Goal: Task Accomplishment & Management: Complete application form

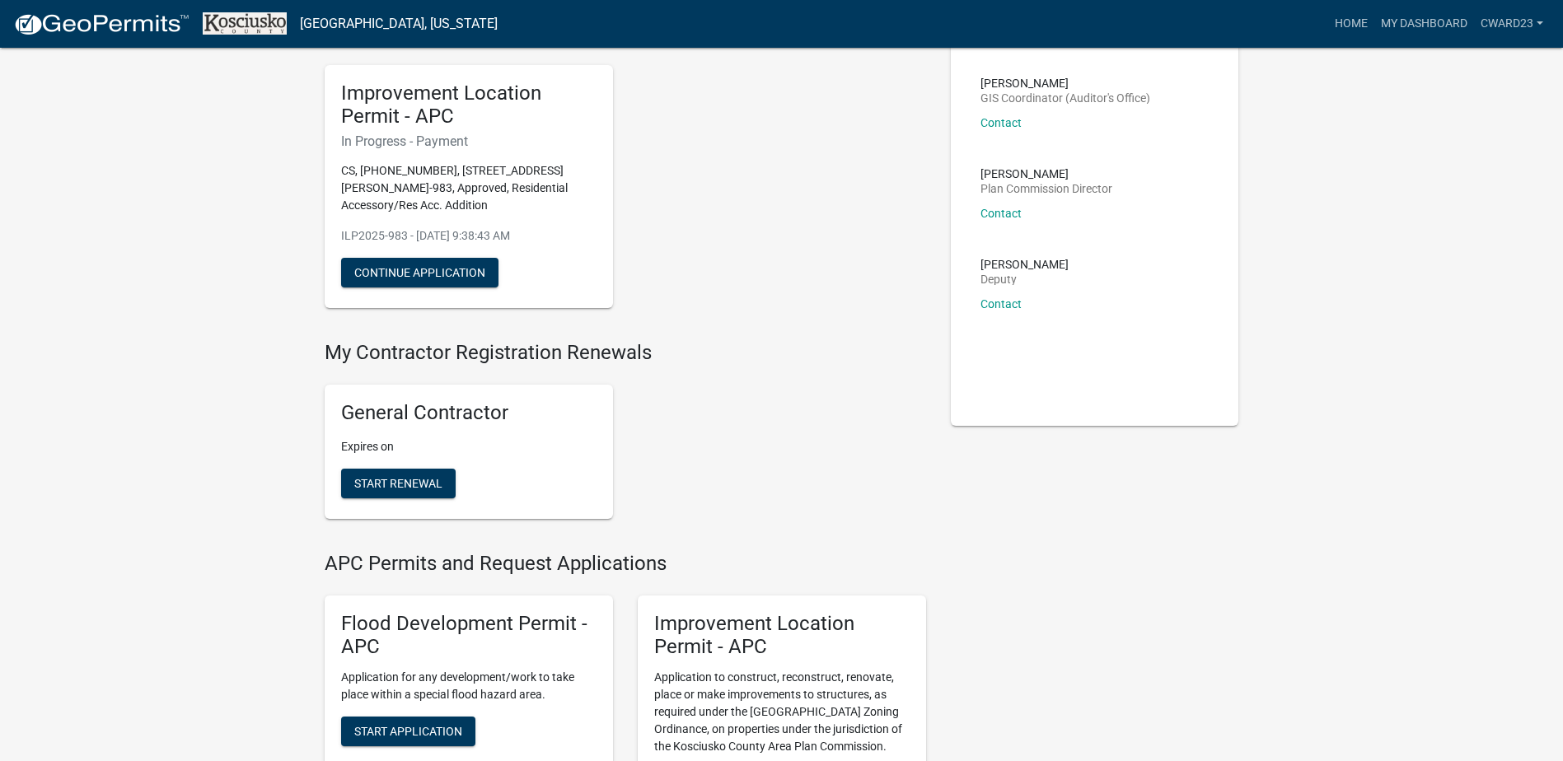
scroll to position [82, 0]
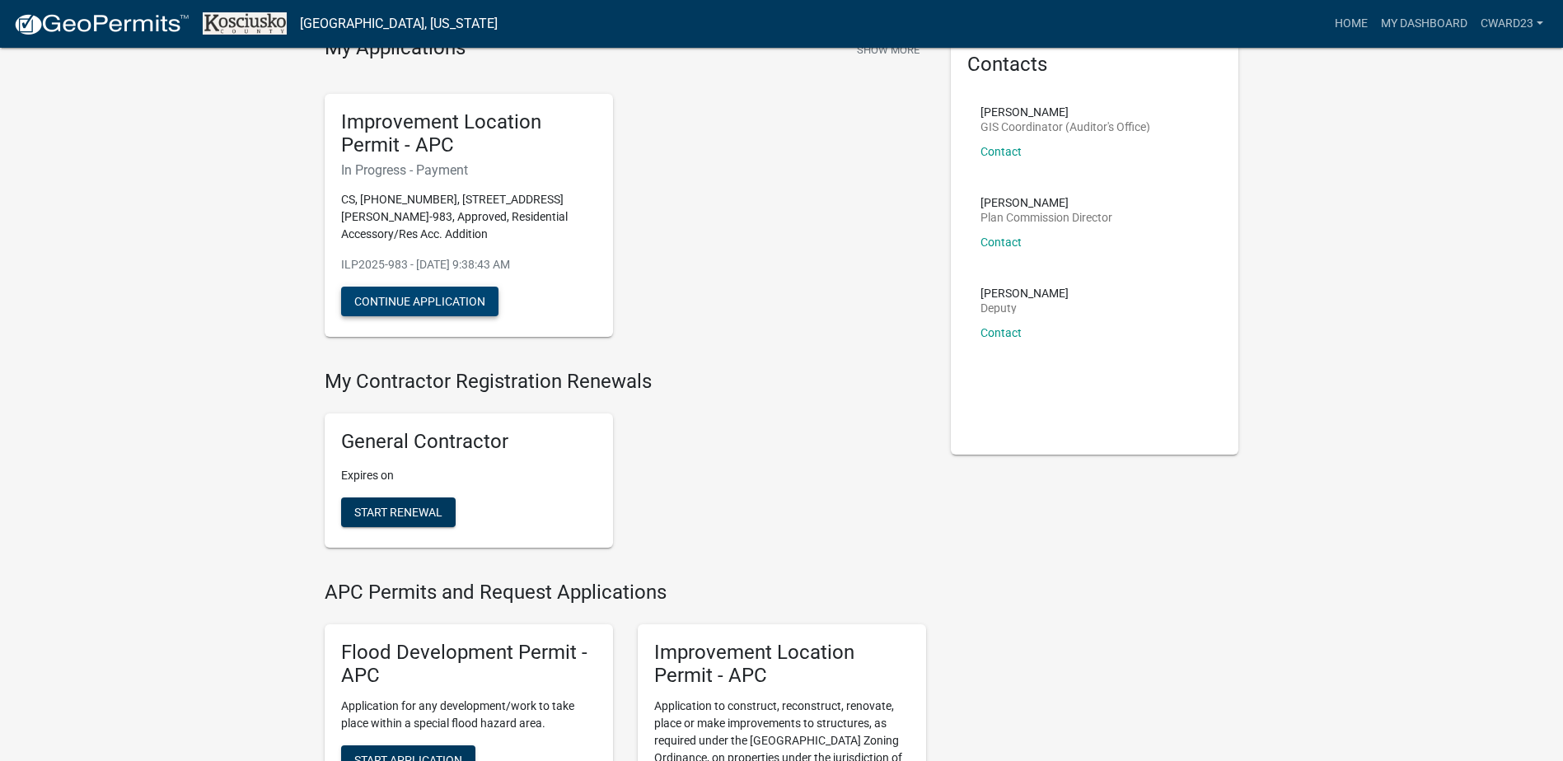
click at [447, 298] on button "Continue Application" at bounding box center [419, 302] width 157 height 30
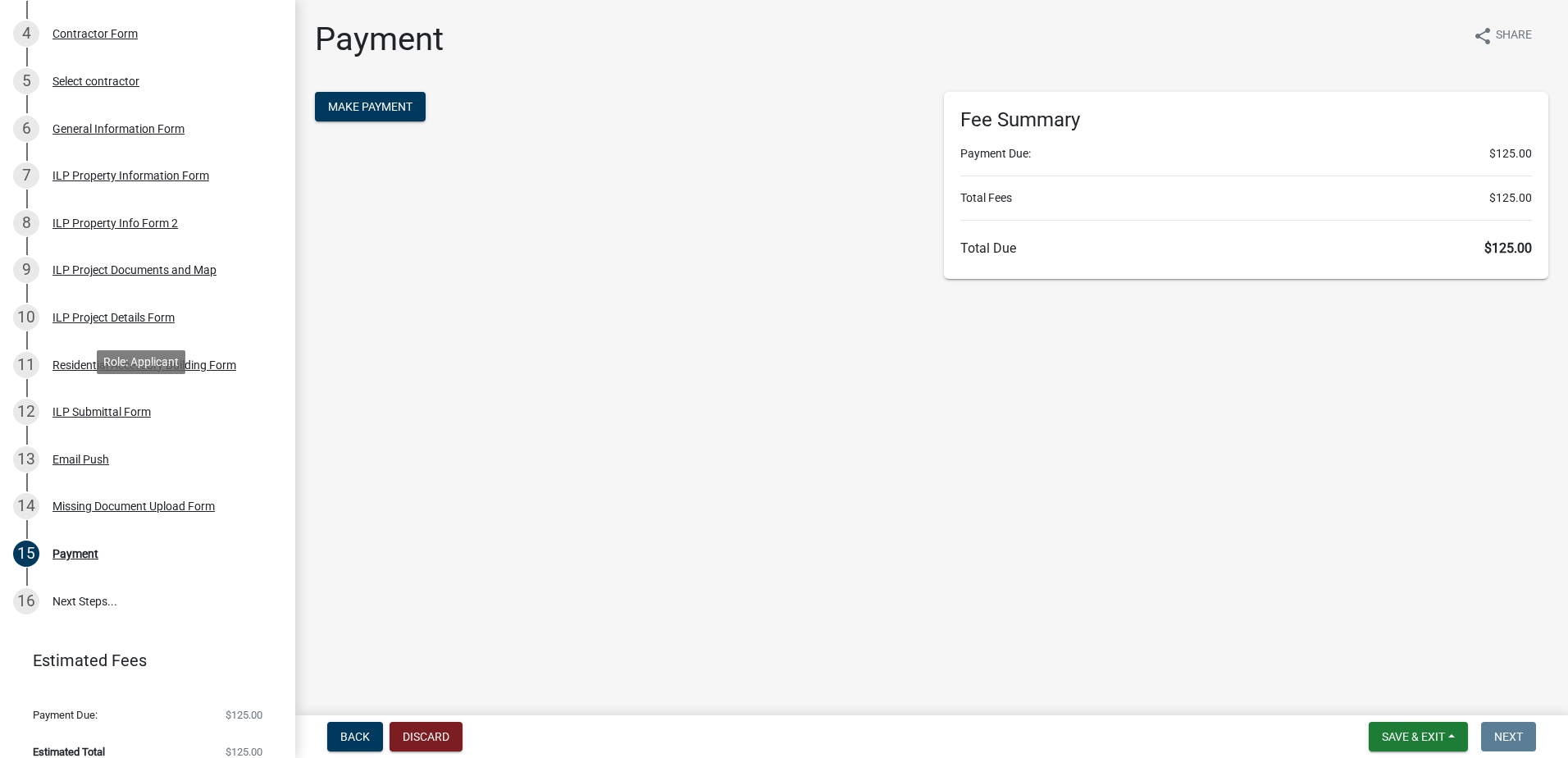
scroll to position [410, 0]
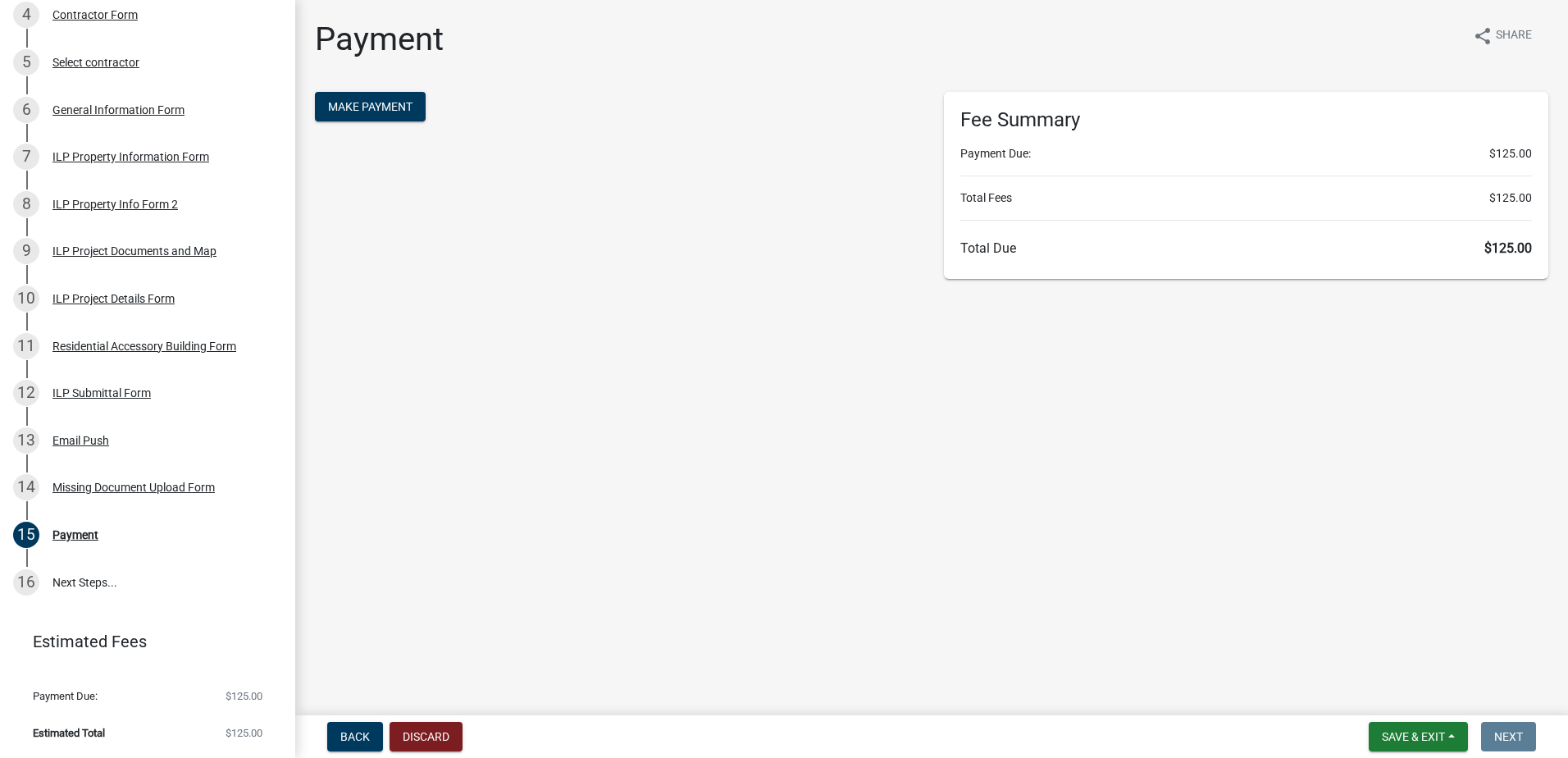
click at [1390, 420] on main "Payment share Share Make Payment Fee Summary Payment Due: $125.00 Total Fees $1…" at bounding box center [932, 355] width 1273 height 709
click at [380, 109] on span "Make Payment" at bounding box center [370, 107] width 85 height 13
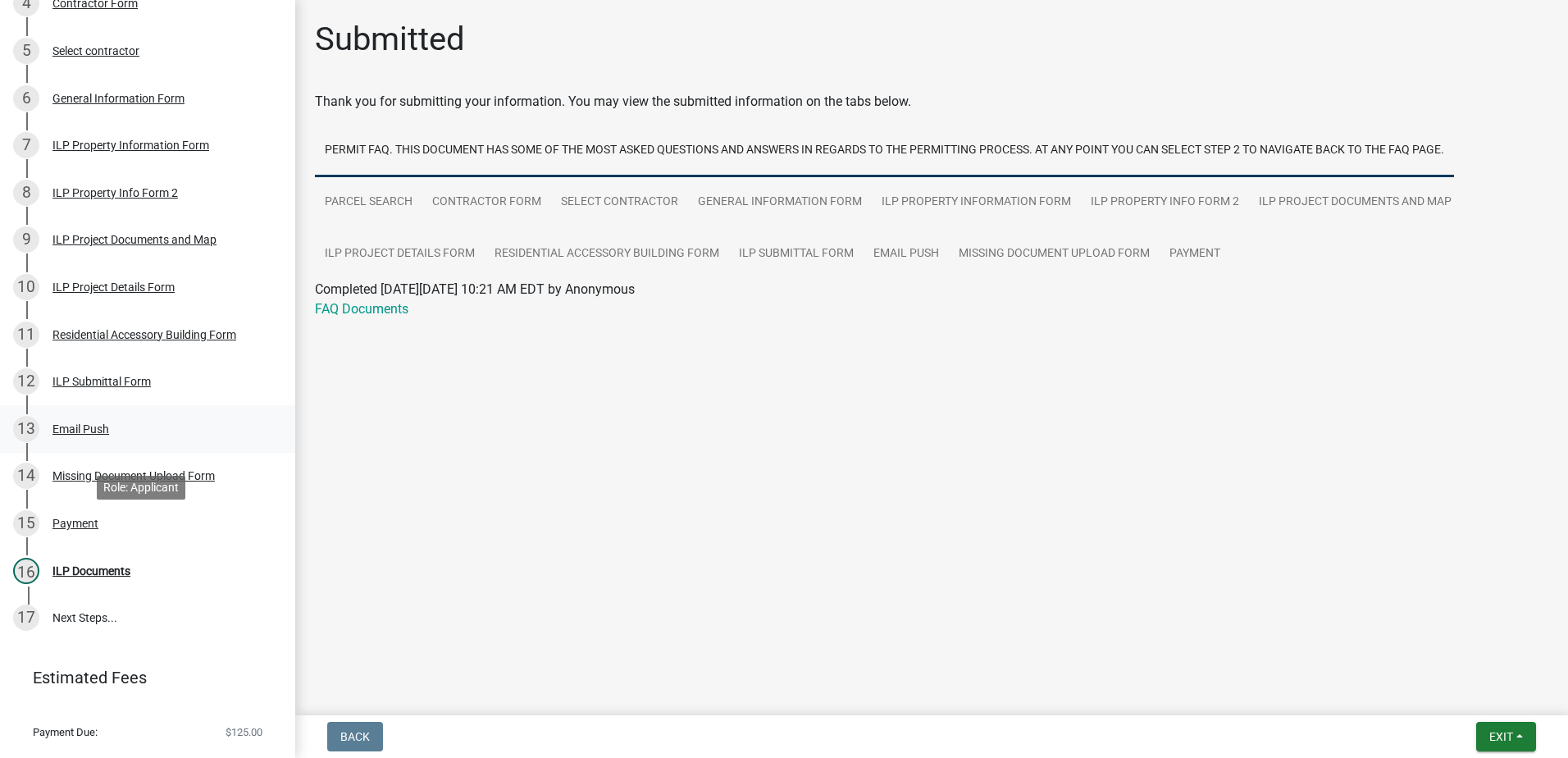
scroll to position [461, 0]
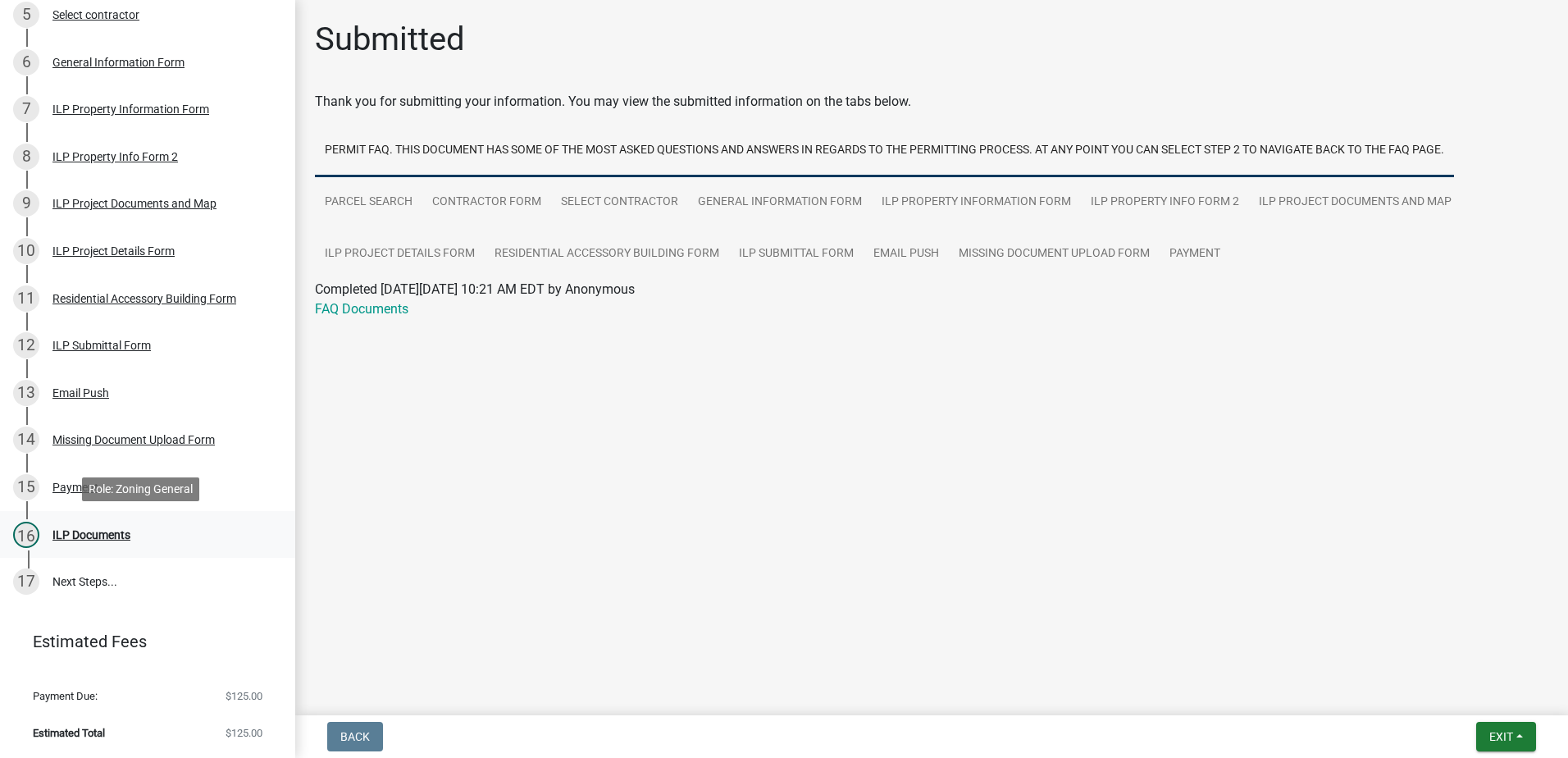
click at [84, 534] on div "ILP Documents" at bounding box center [92, 535] width 78 height 12
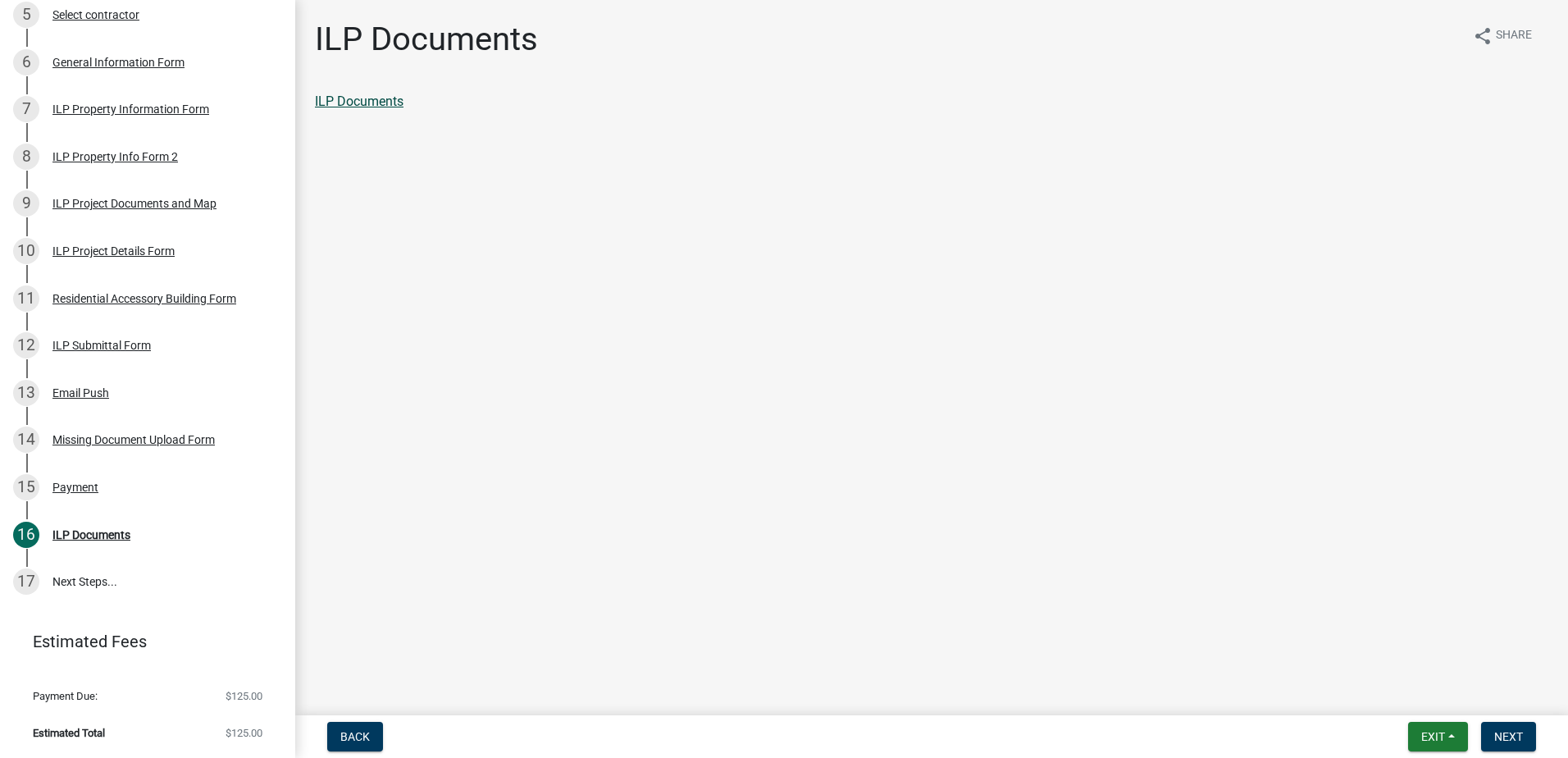
click at [375, 100] on link "ILP Documents" at bounding box center [358, 102] width 89 height 16
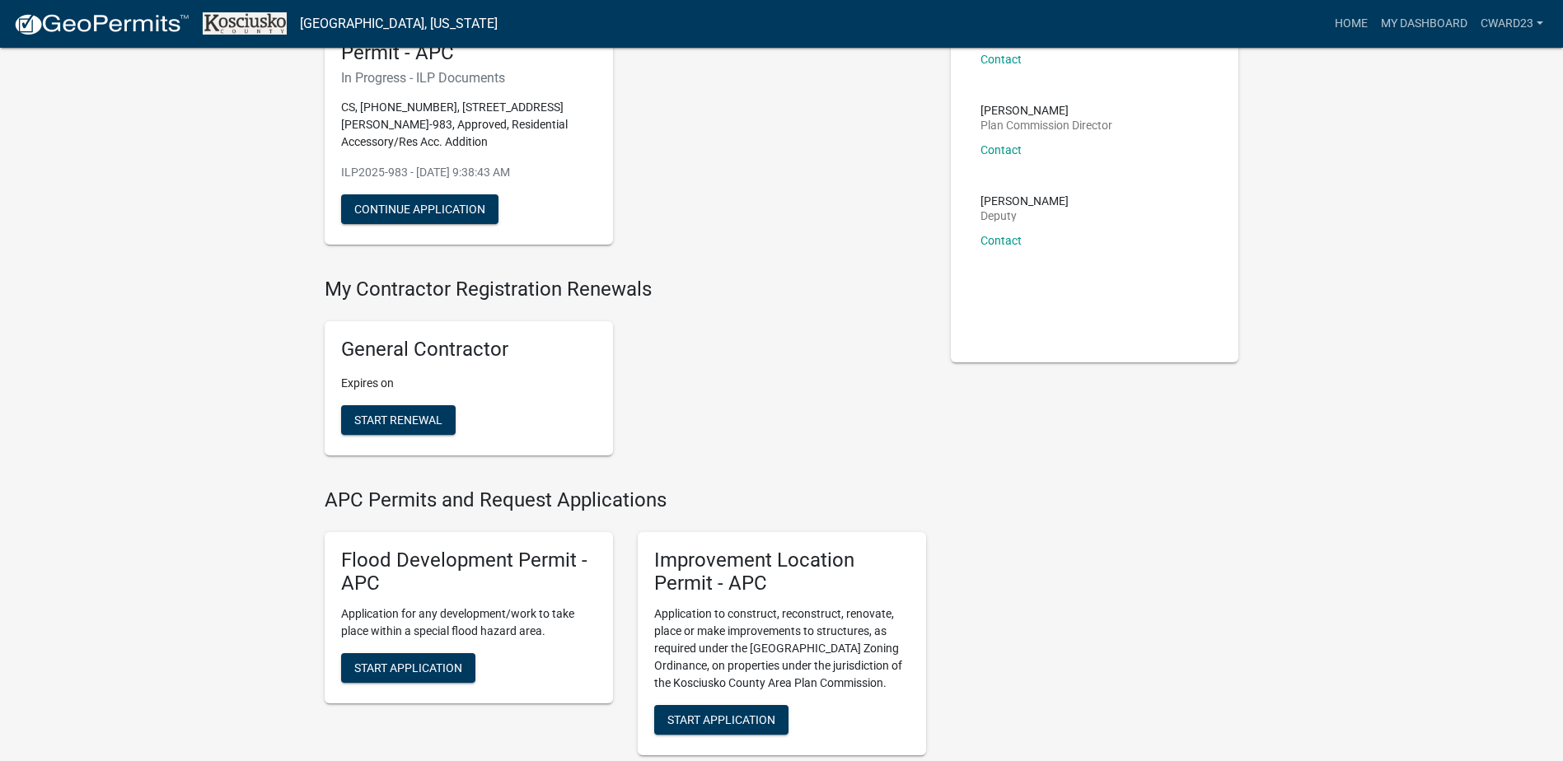
scroll to position [82, 0]
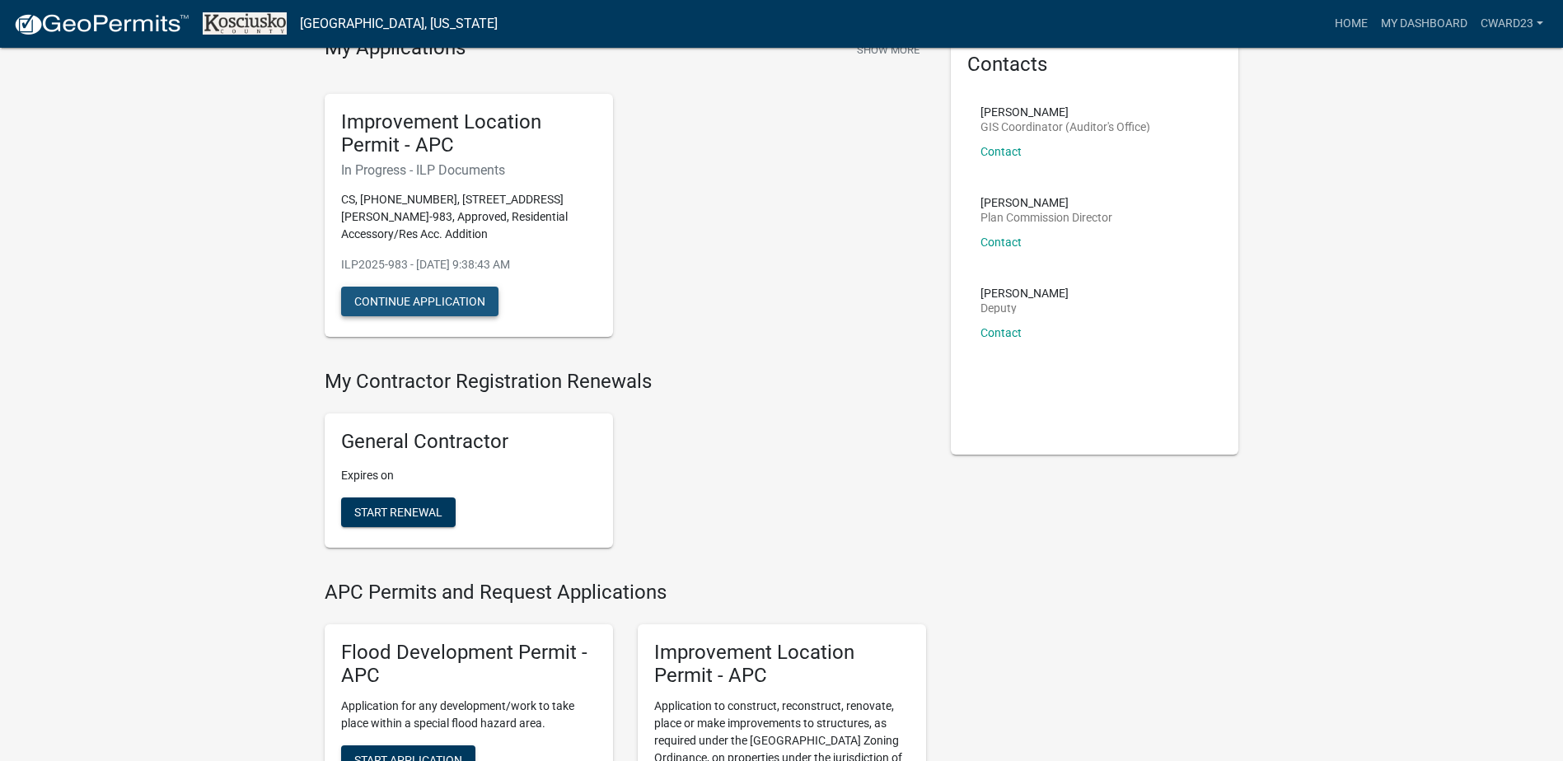
click at [471, 304] on button "Continue Application" at bounding box center [419, 302] width 157 height 30
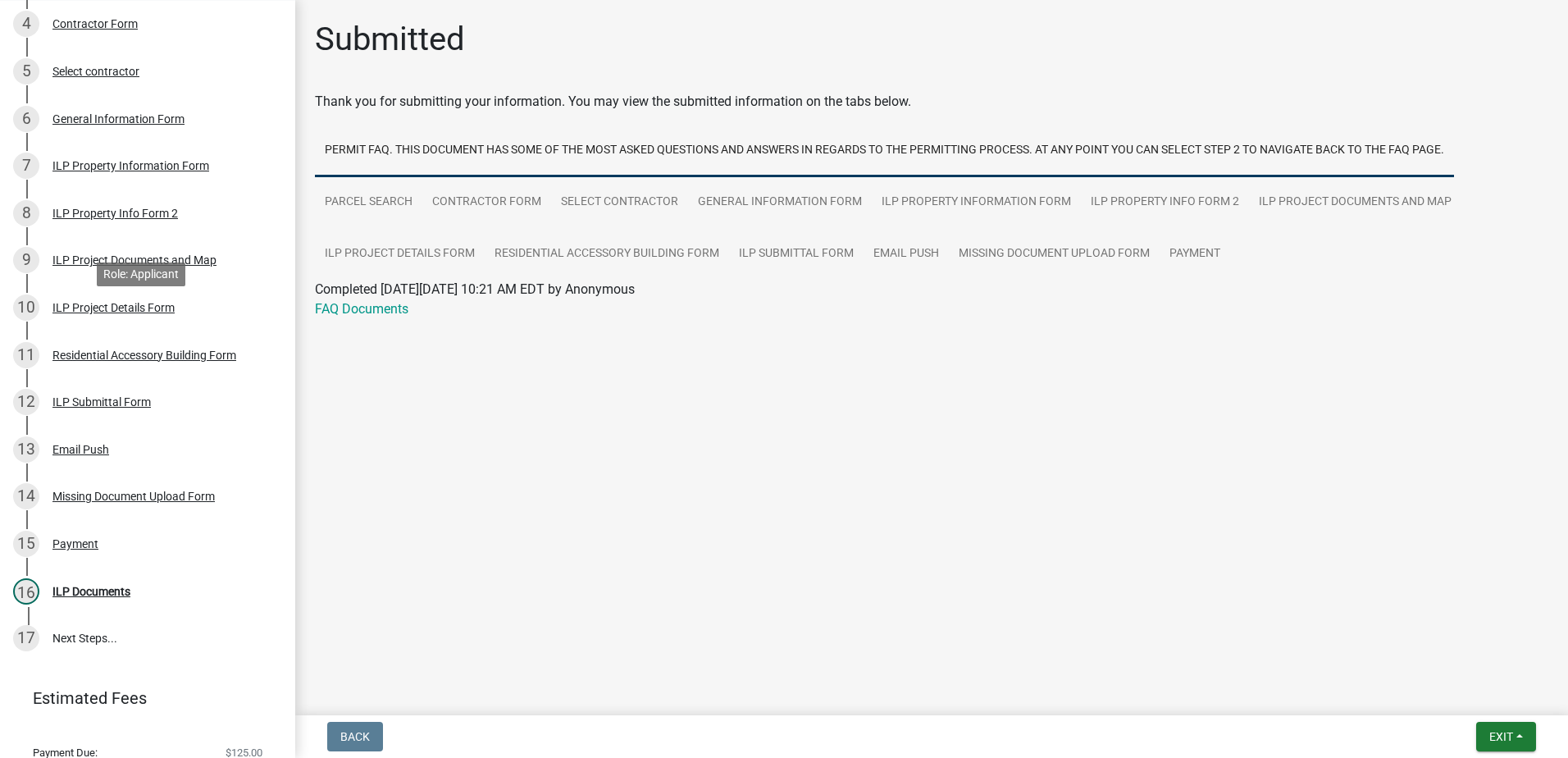
scroll to position [461, 0]
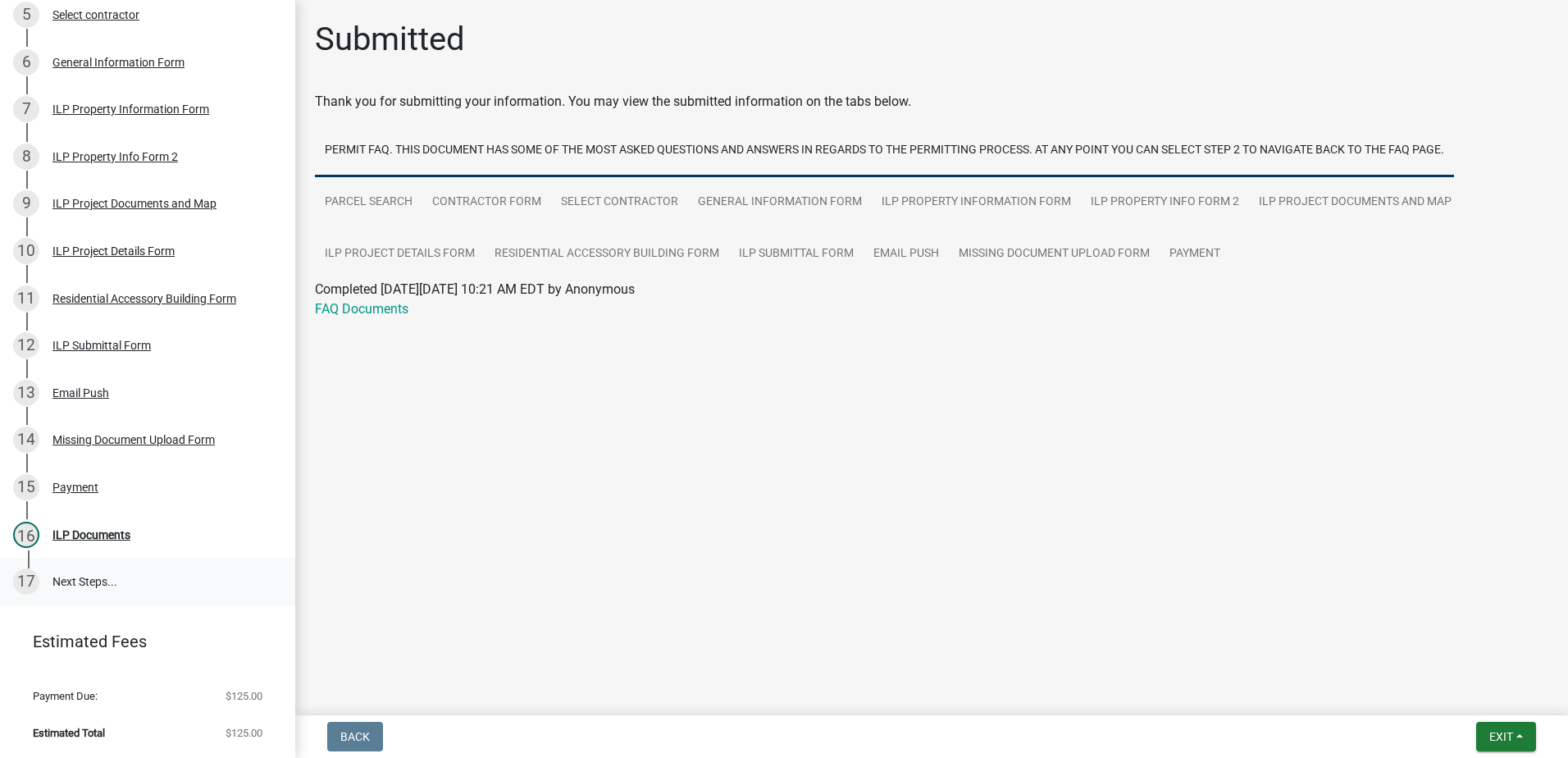
click at [66, 583] on link "17 Next Steps..." at bounding box center [147, 582] width 296 height 48
click at [91, 581] on link "17 Next Steps..." at bounding box center [147, 582] width 296 height 48
click at [1193, 252] on link "Payment" at bounding box center [1195, 254] width 71 height 53
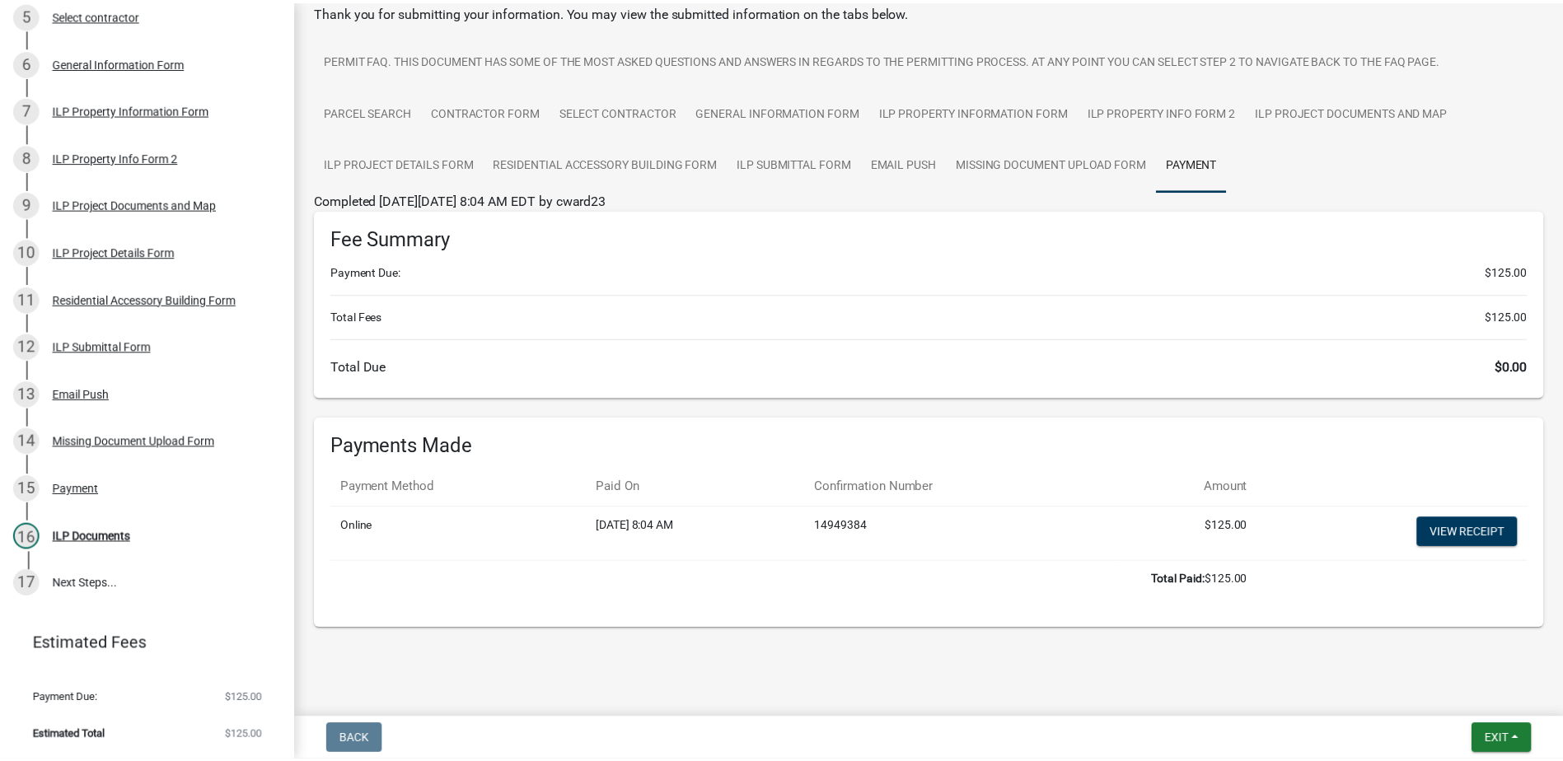
scroll to position [91, 0]
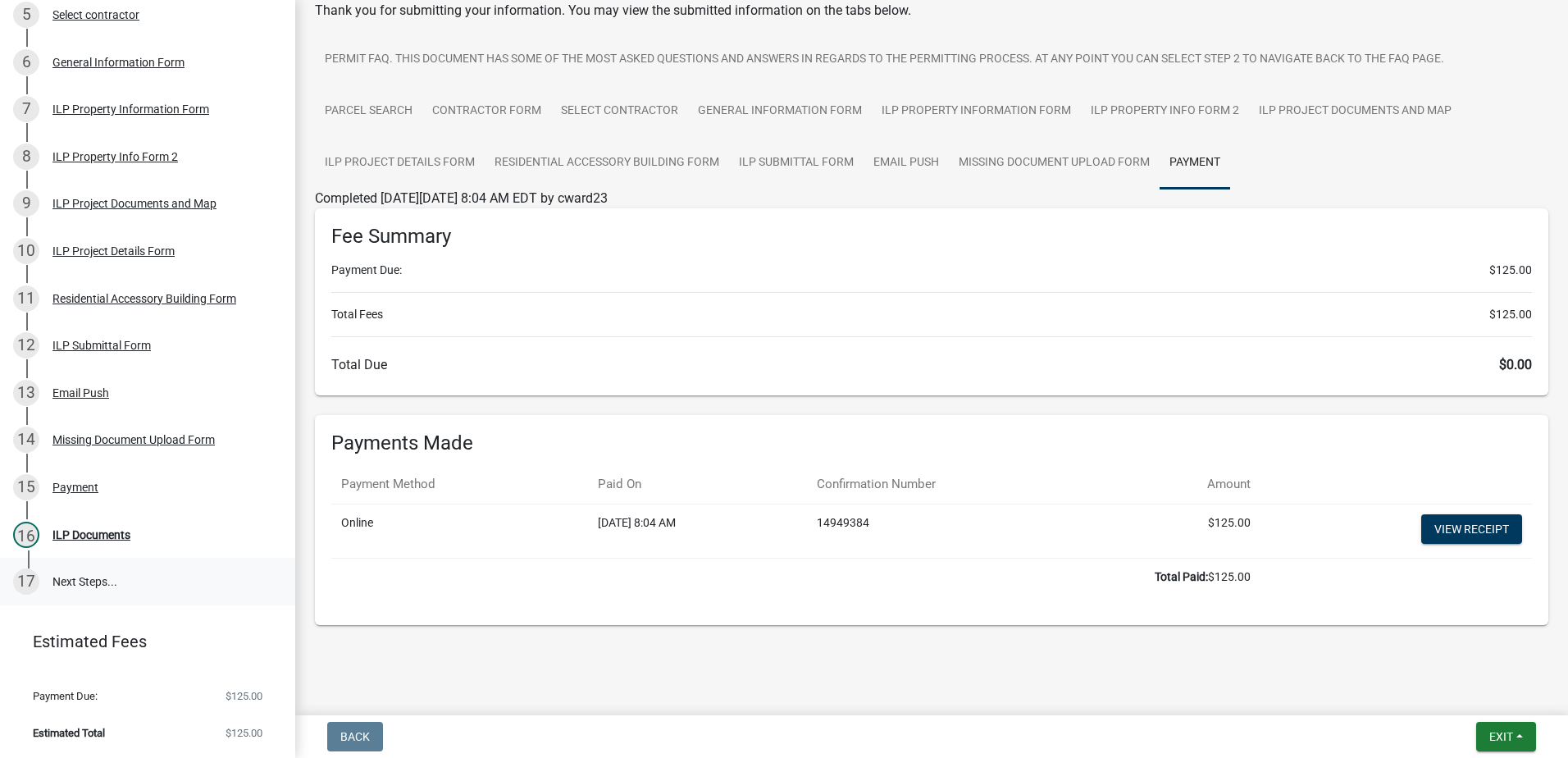
click at [77, 581] on link "17 Next Steps..." at bounding box center [147, 582] width 296 height 48
click at [1503, 739] on span "Exit" at bounding box center [1501, 736] width 24 height 13
click at [1472, 697] on button "Save & Exit" at bounding box center [1470, 694] width 131 height 40
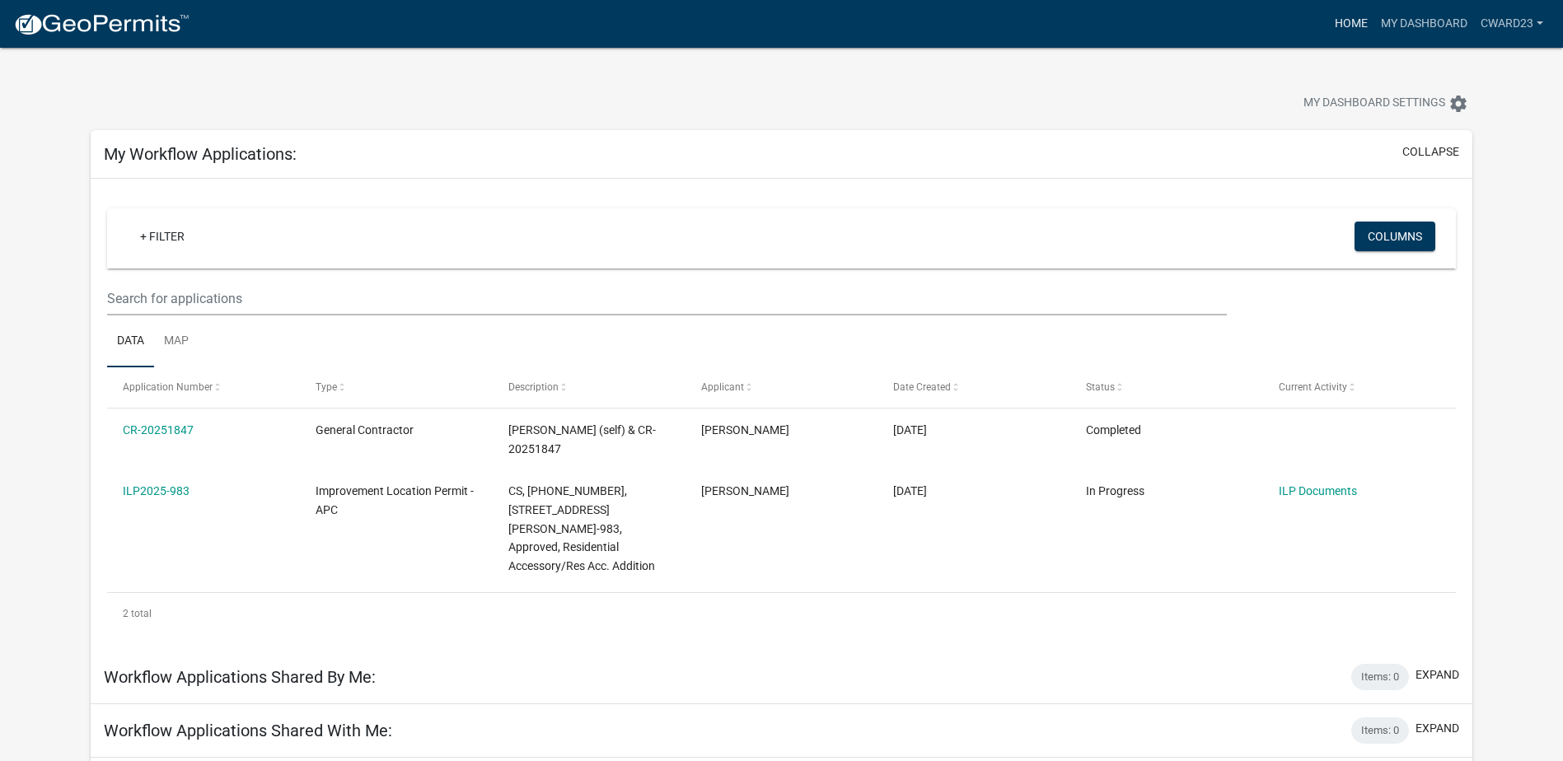
click at [1346, 21] on link "Home" at bounding box center [1351, 23] width 46 height 31
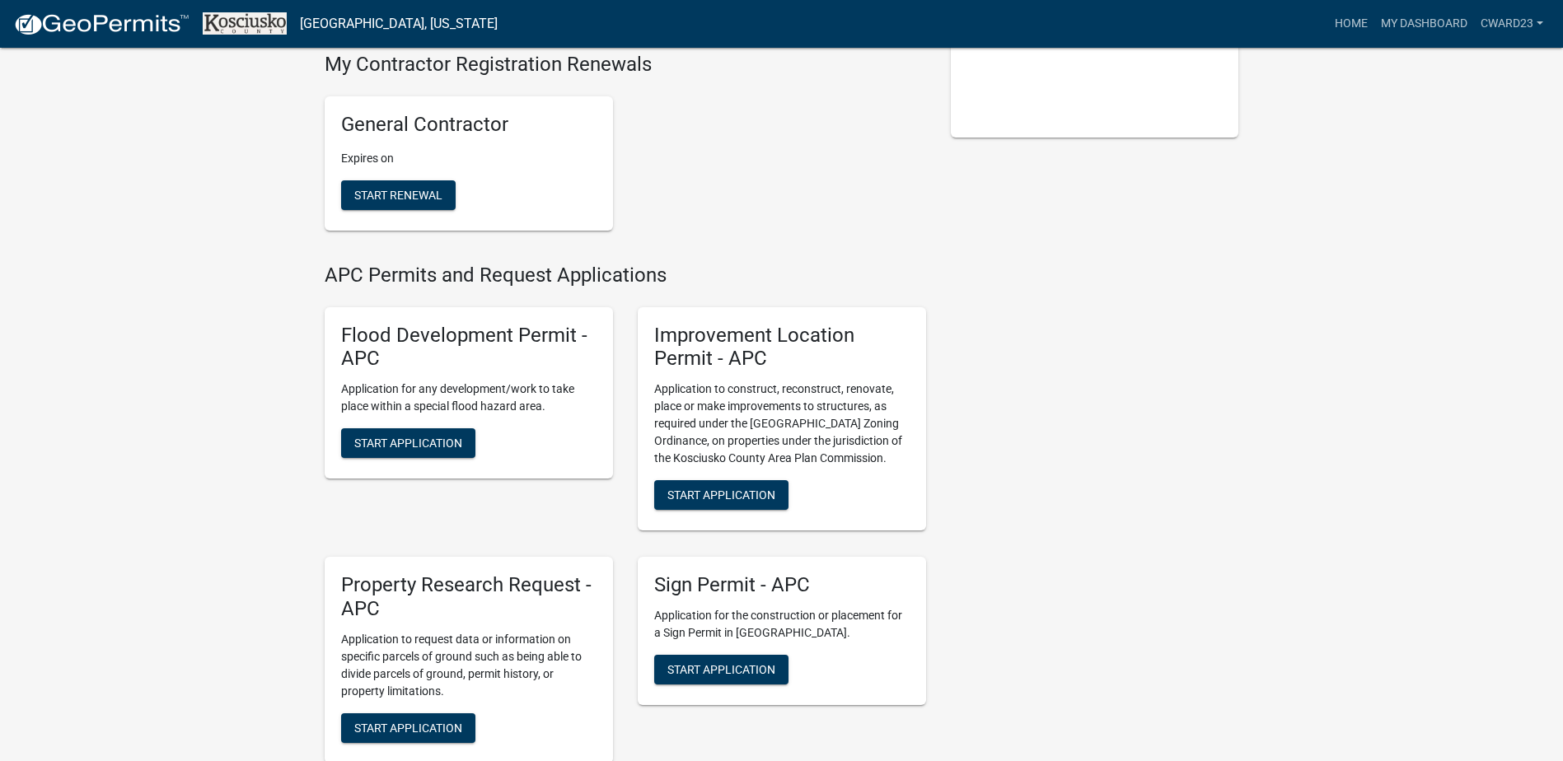
scroll to position [494, 0]
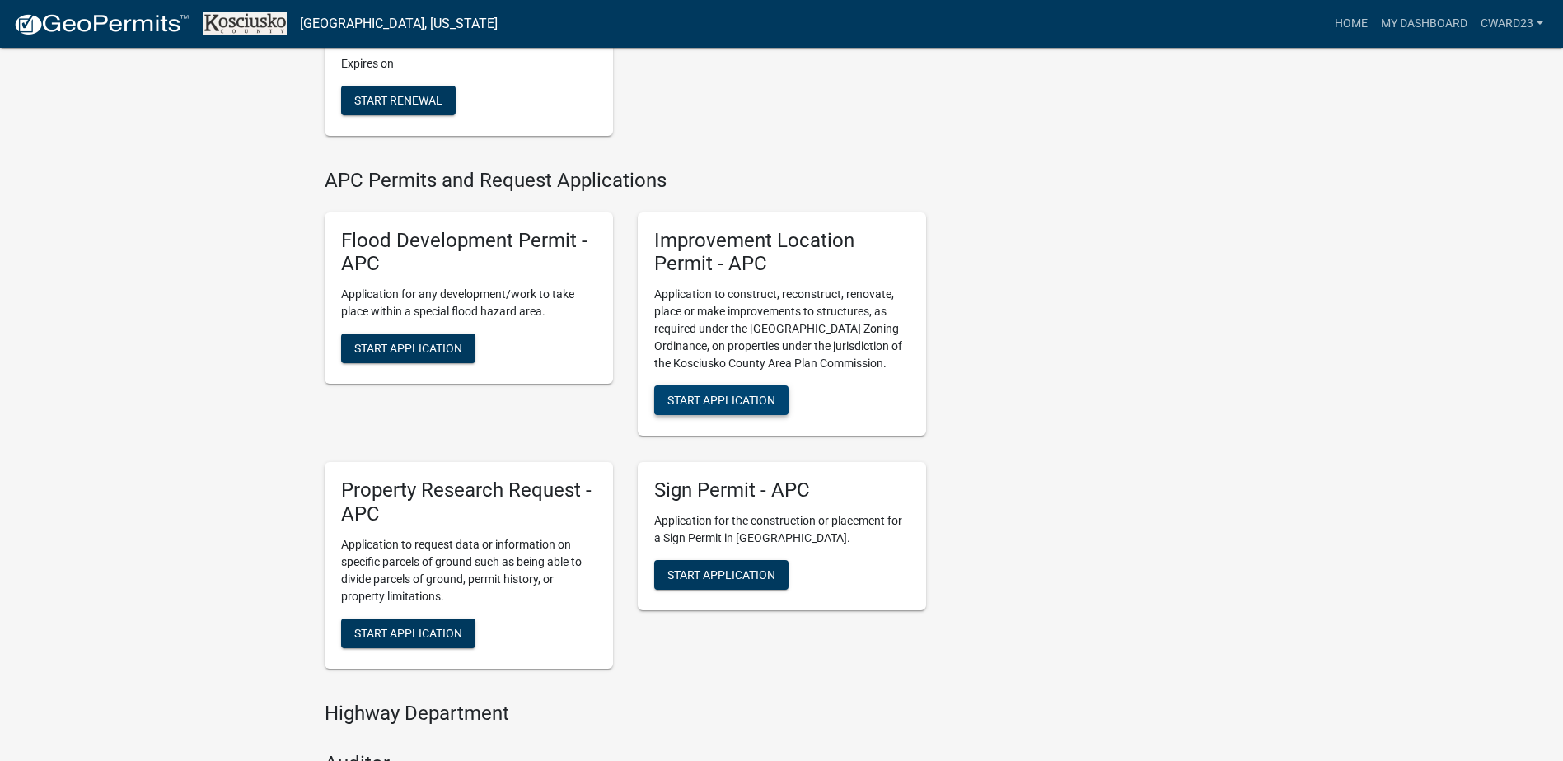
click at [726, 396] on span "Start Application" at bounding box center [721, 400] width 108 height 13
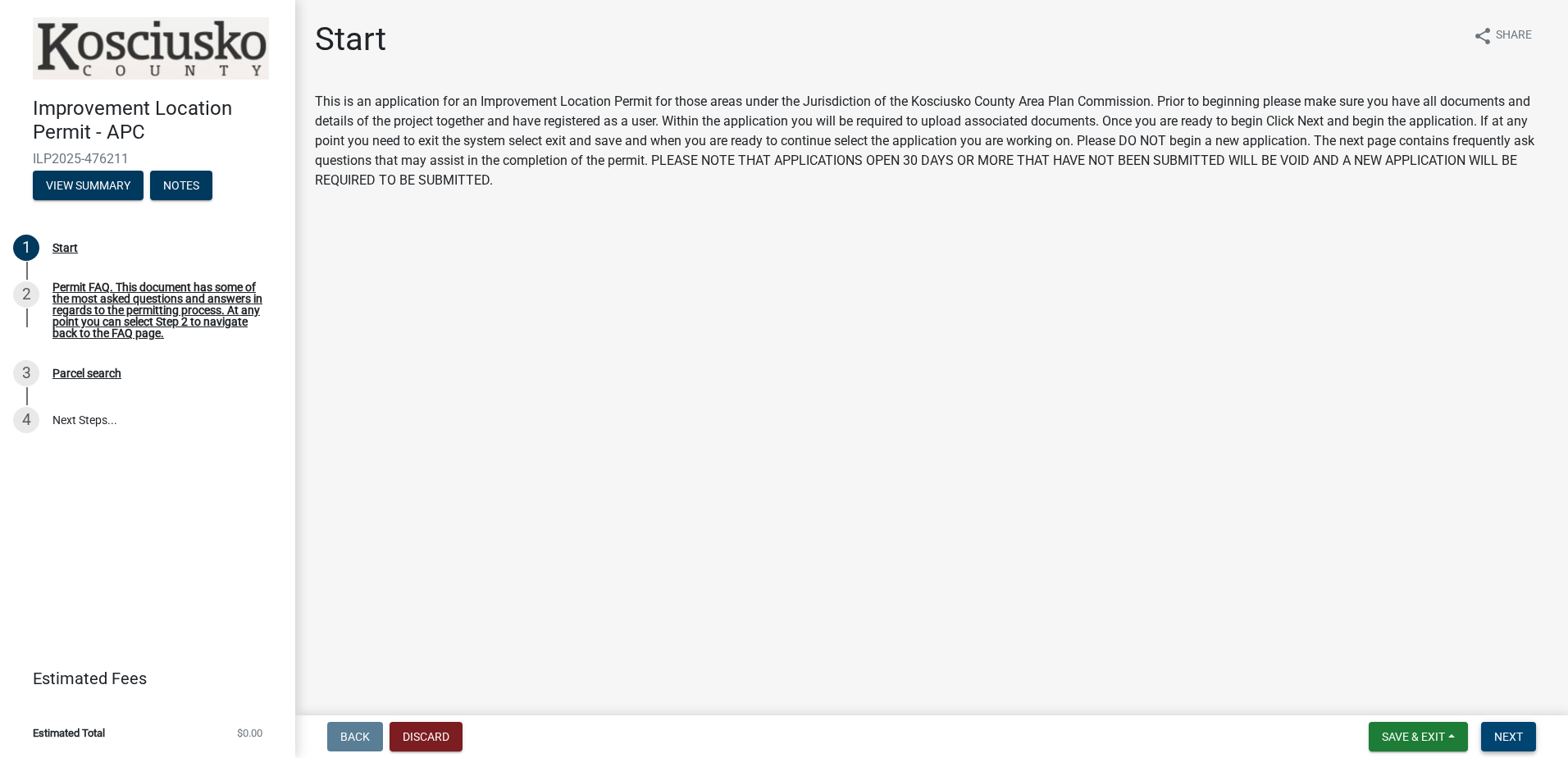
click at [1521, 739] on span "Next" at bounding box center [1508, 736] width 29 height 13
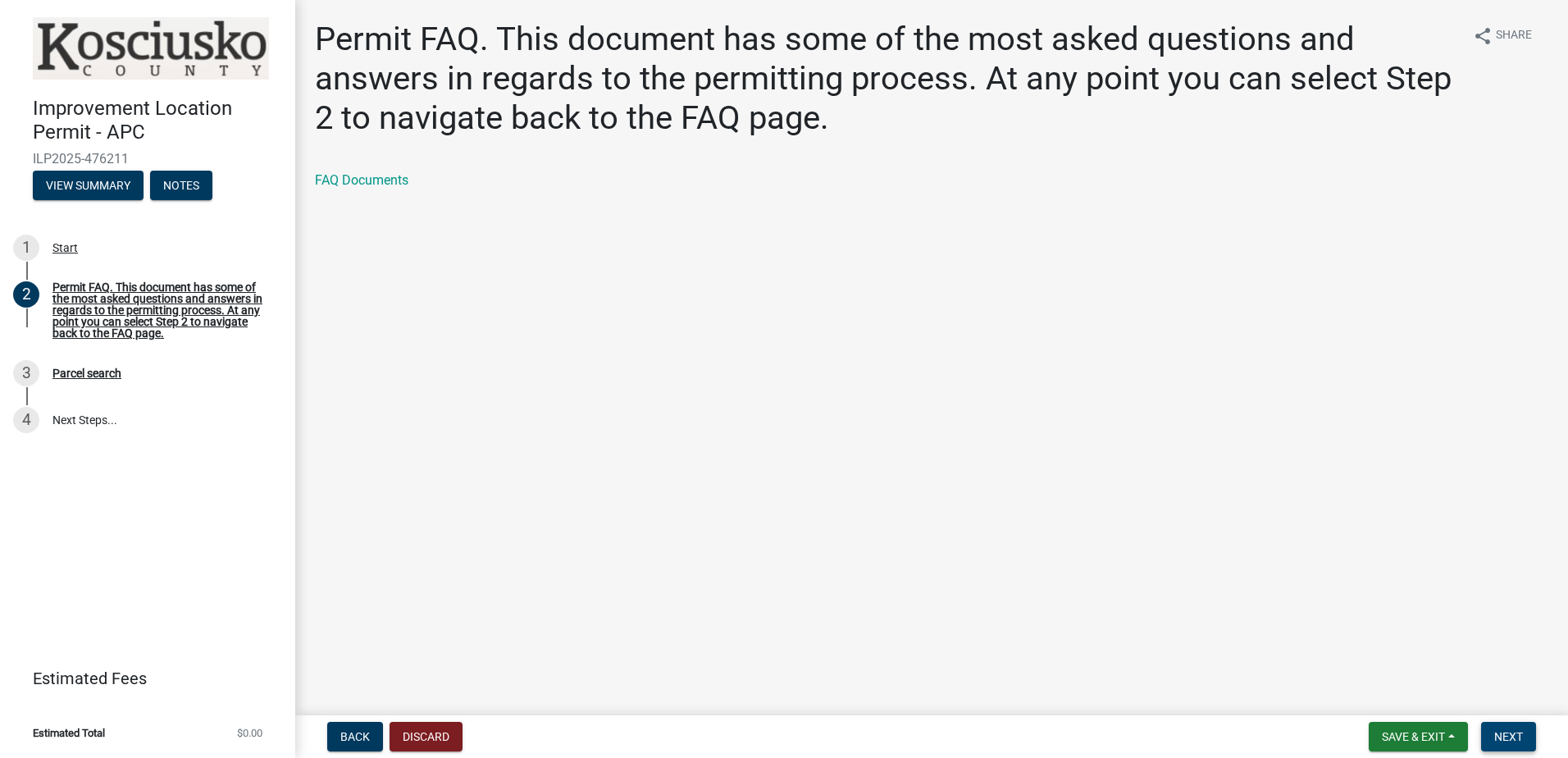
click at [1523, 742] on span "Next" at bounding box center [1508, 736] width 29 height 13
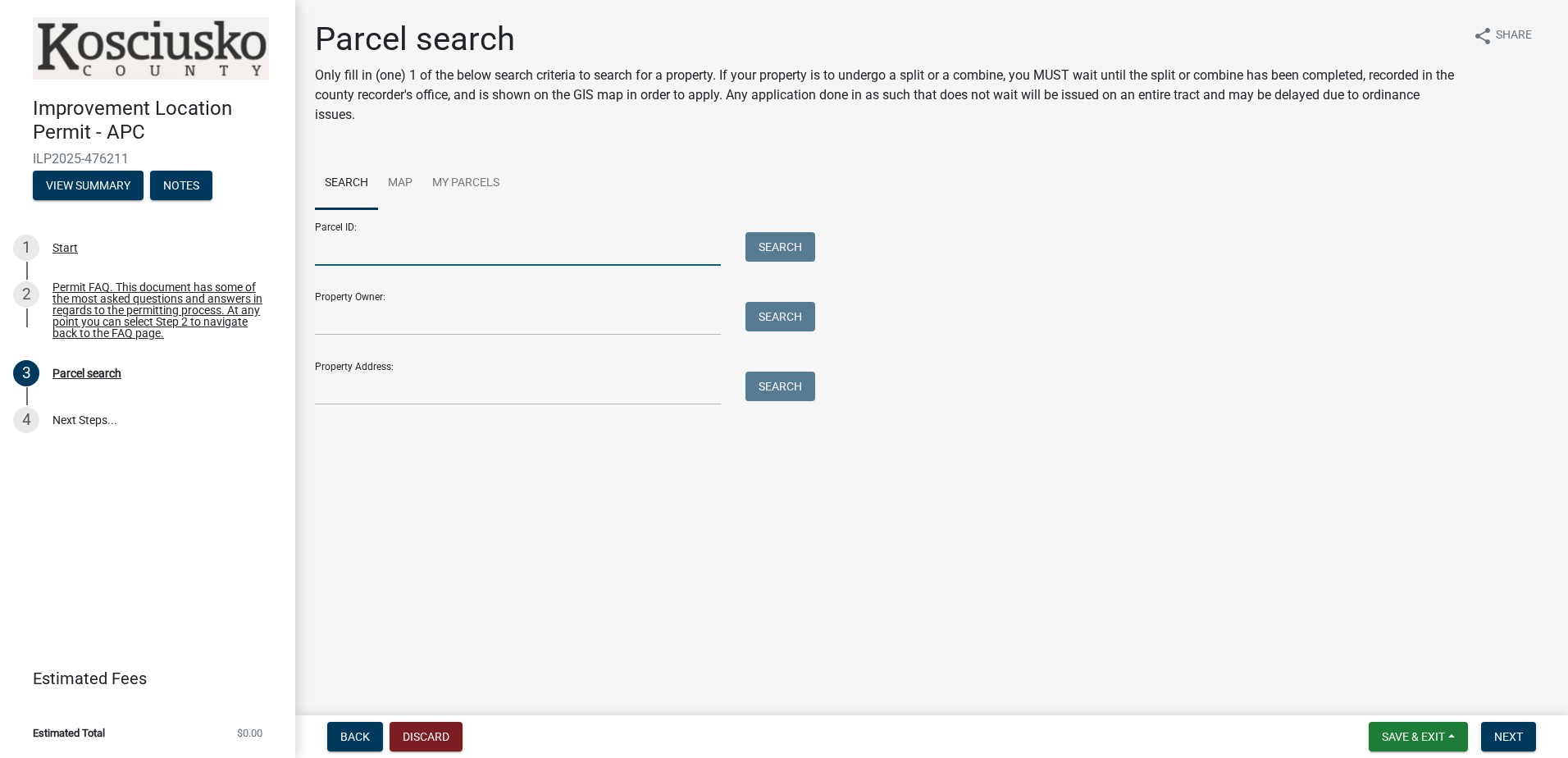
click at [653, 249] on input "Parcel ID:" at bounding box center [518, 249] width 406 height 34
click at [356, 389] on input "Property Address:" at bounding box center [518, 388] width 406 height 34
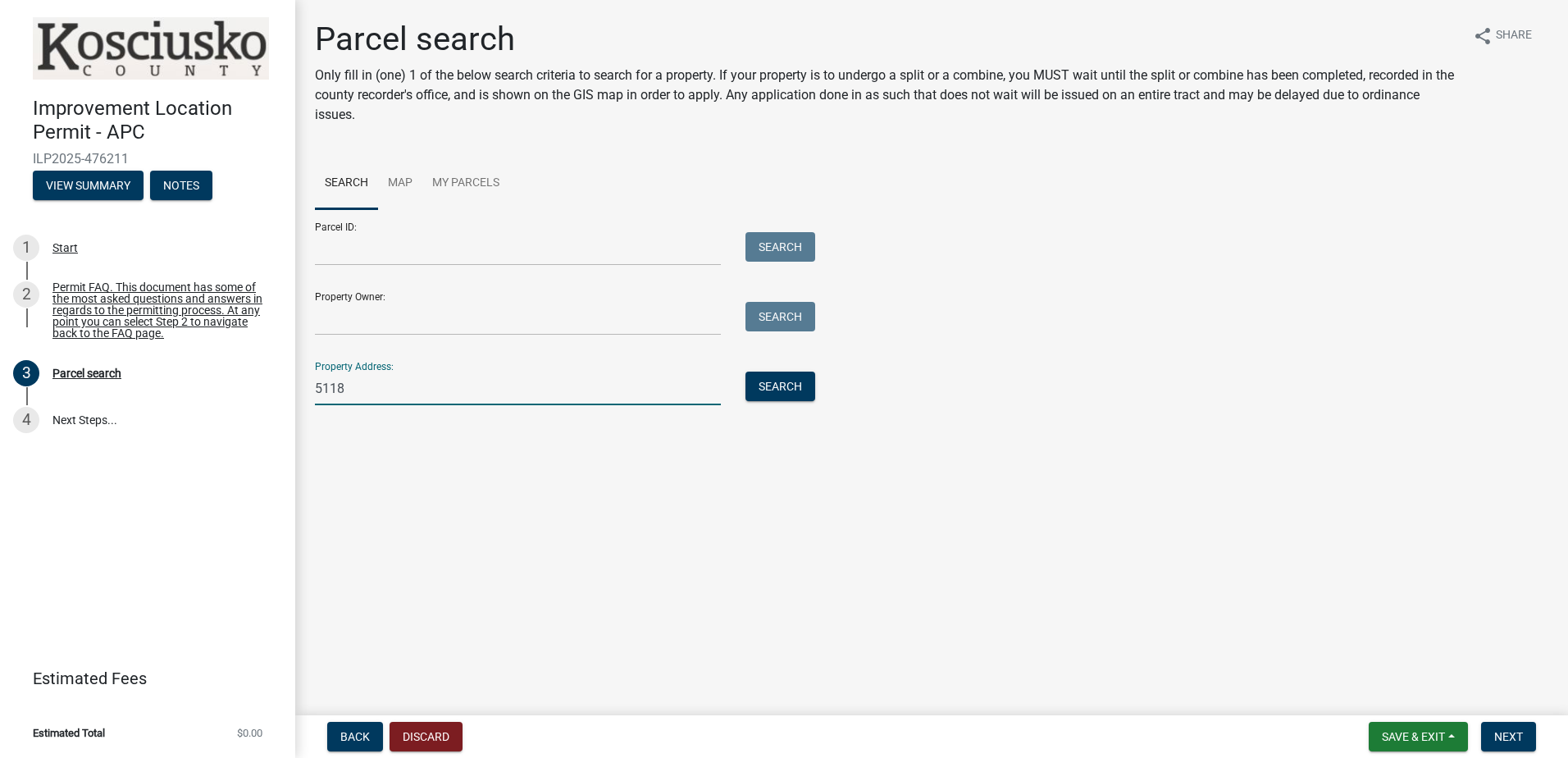
type input "[STREET_ADDRESS]"
click at [782, 374] on button "Search" at bounding box center [781, 386] width 70 height 30
drag, startPoint x: 576, startPoint y: 394, endPoint x: 342, endPoint y: 398, distance: 234.0
click at [342, 398] on input "[STREET_ADDRESS]" at bounding box center [518, 388] width 406 height 34
type input "5118"
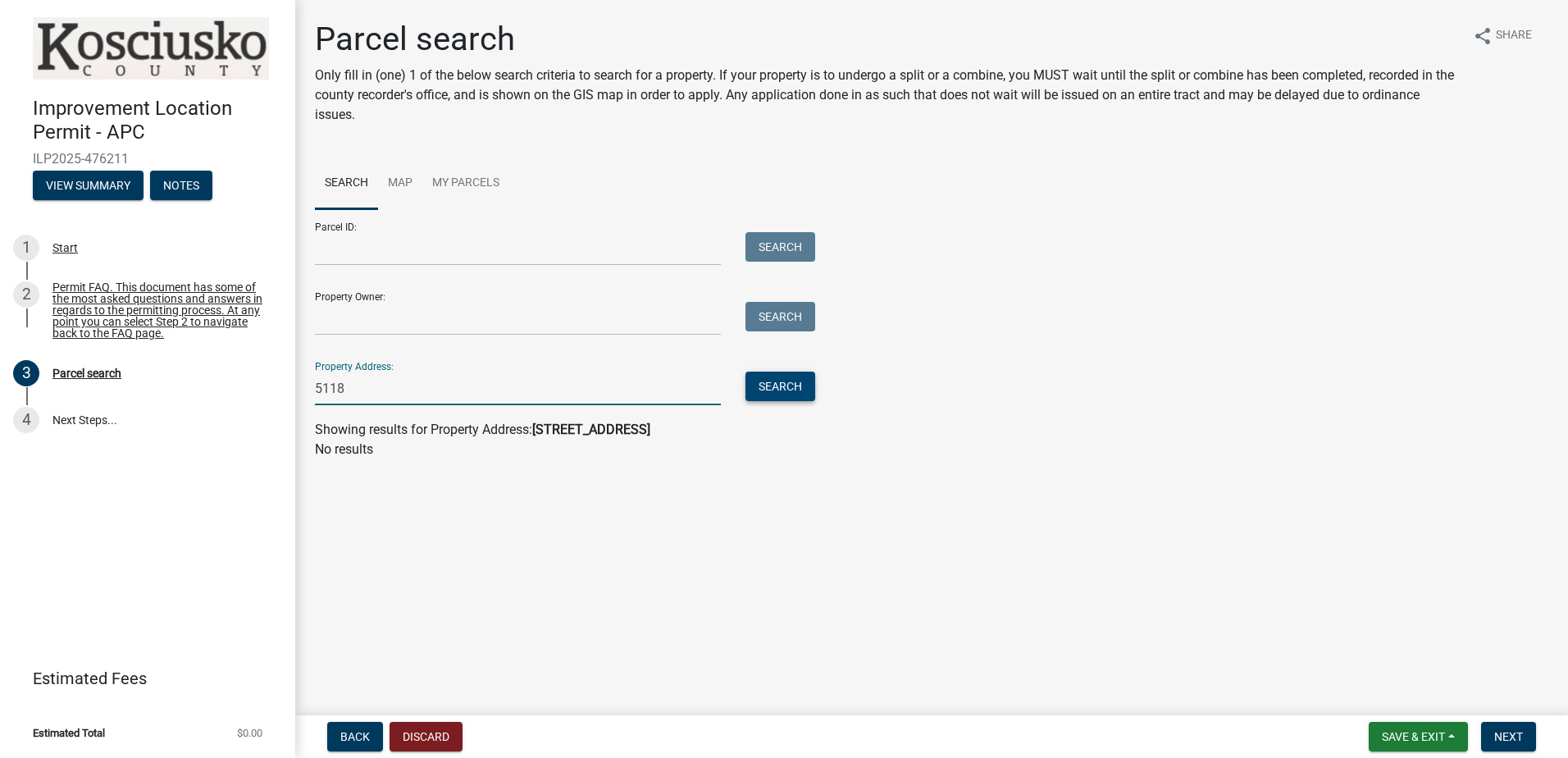
click at [777, 391] on button "Search" at bounding box center [781, 386] width 70 height 30
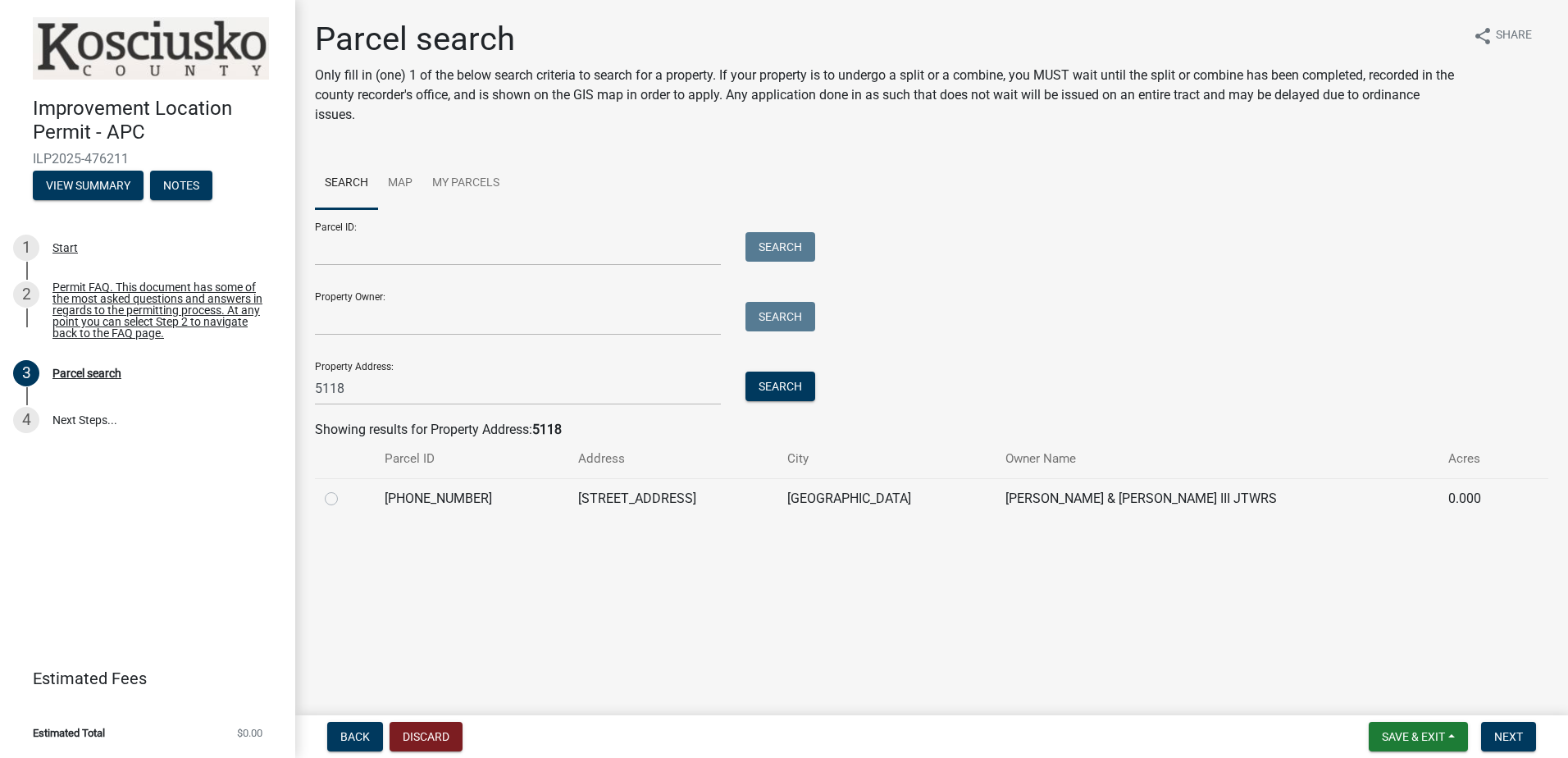
click at [344, 489] on label at bounding box center [344, 489] width 0 height 0
click at [344, 499] on input "radio" at bounding box center [349, 494] width 11 height 11
radio input "true"
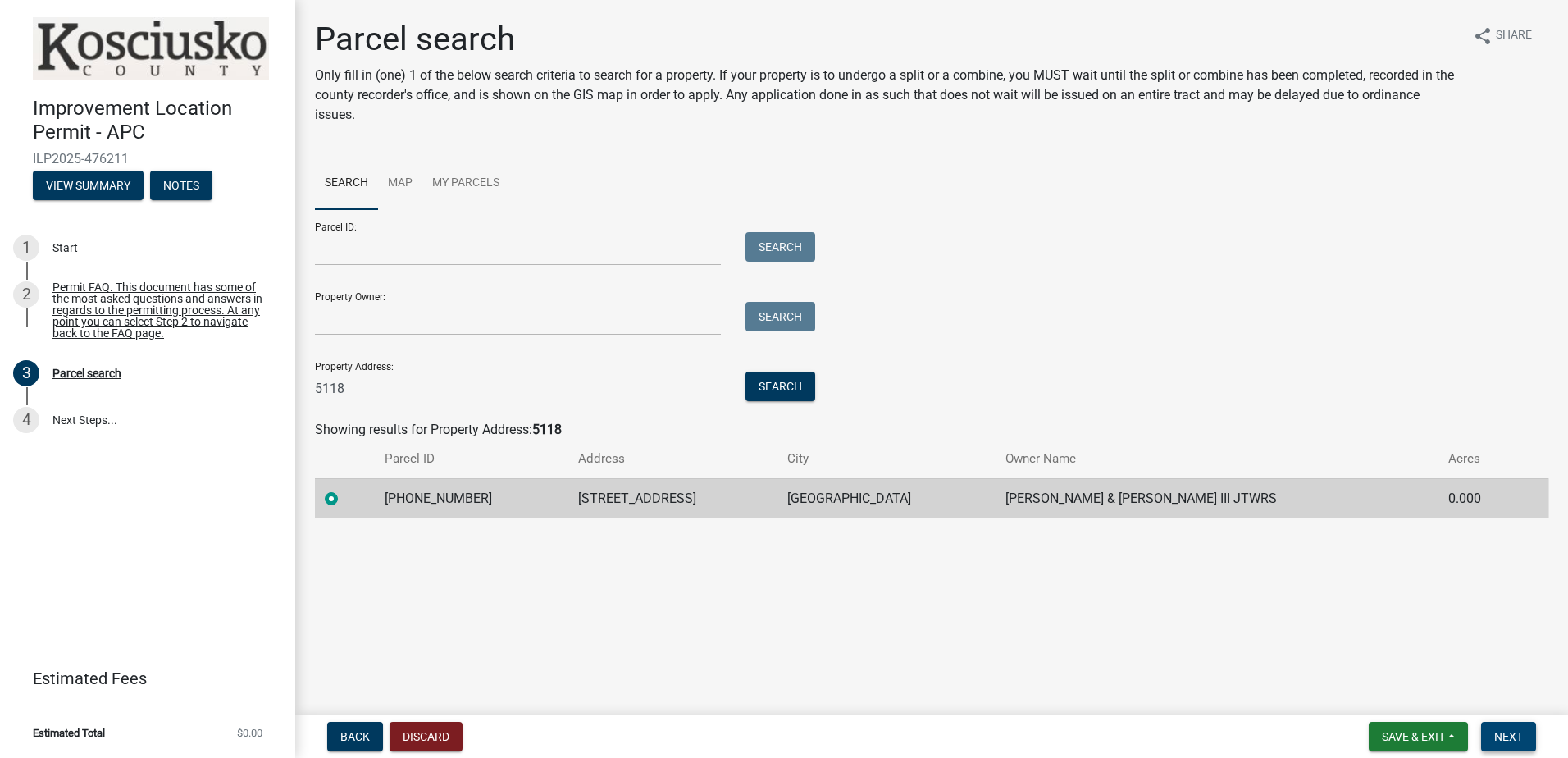
click at [1518, 743] on span "Next" at bounding box center [1508, 736] width 29 height 13
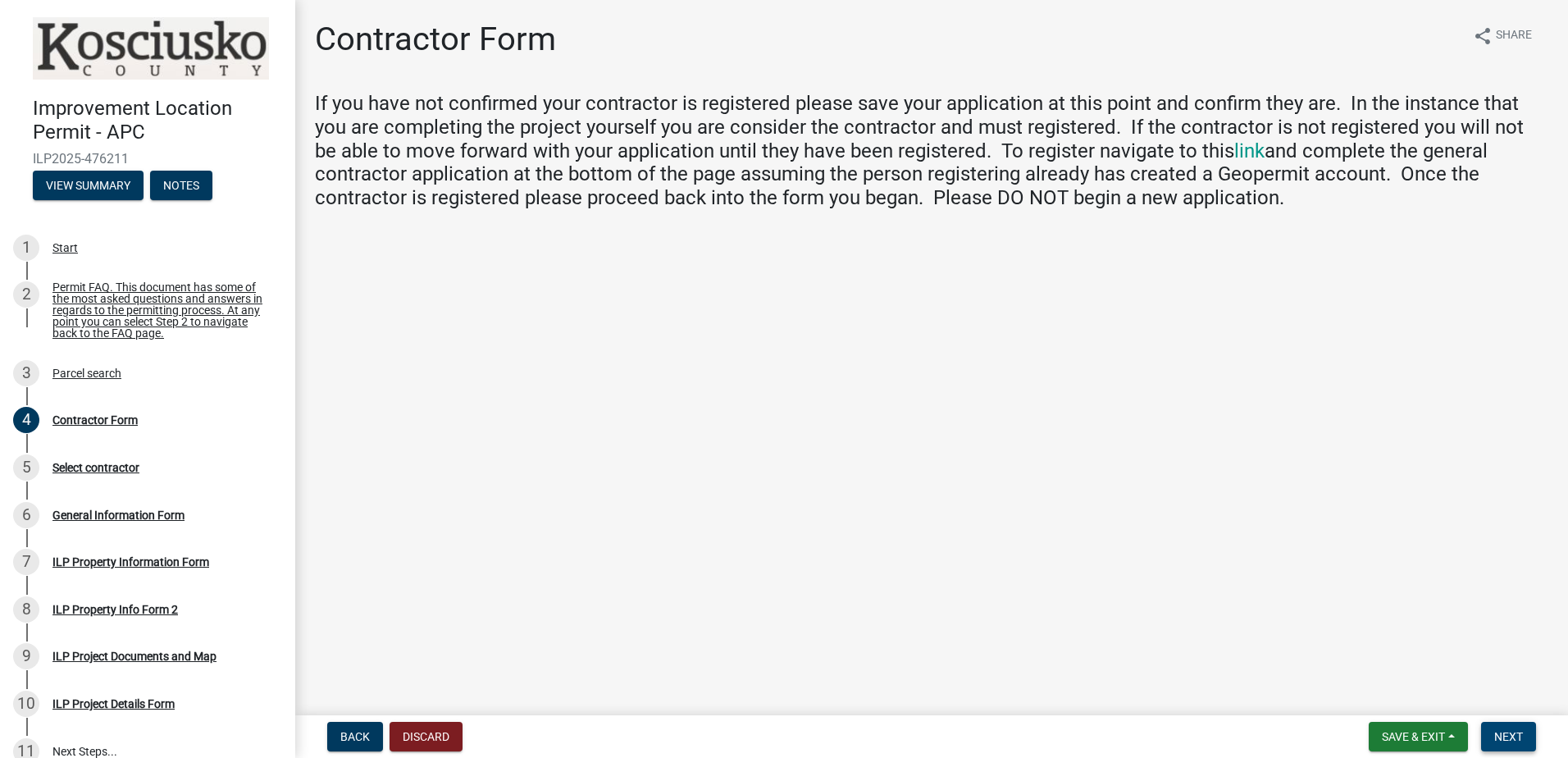
click at [1517, 743] on span "Next" at bounding box center [1508, 736] width 29 height 13
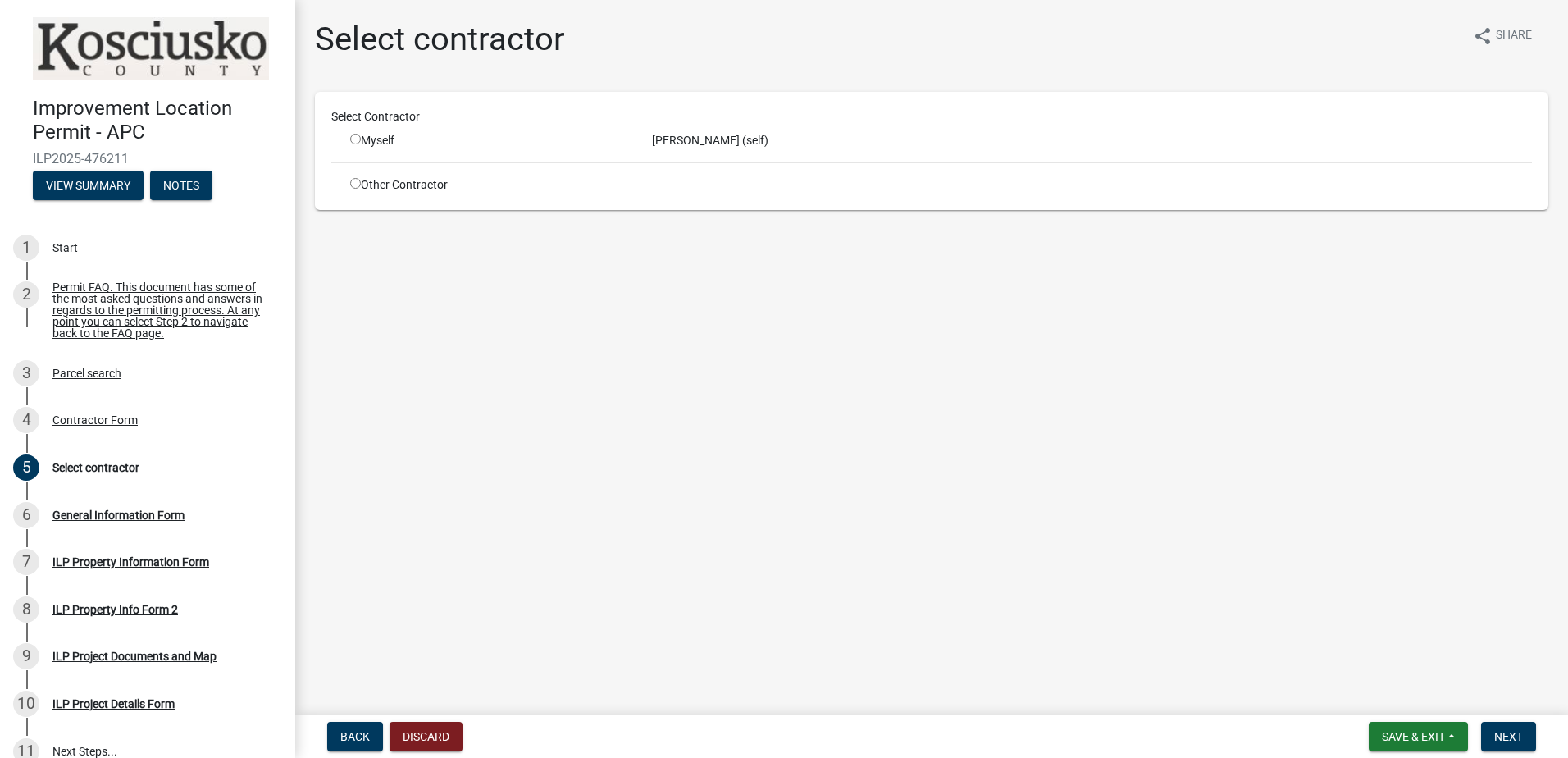
click at [356, 137] on input "radio" at bounding box center [355, 138] width 11 height 11
radio input "true"
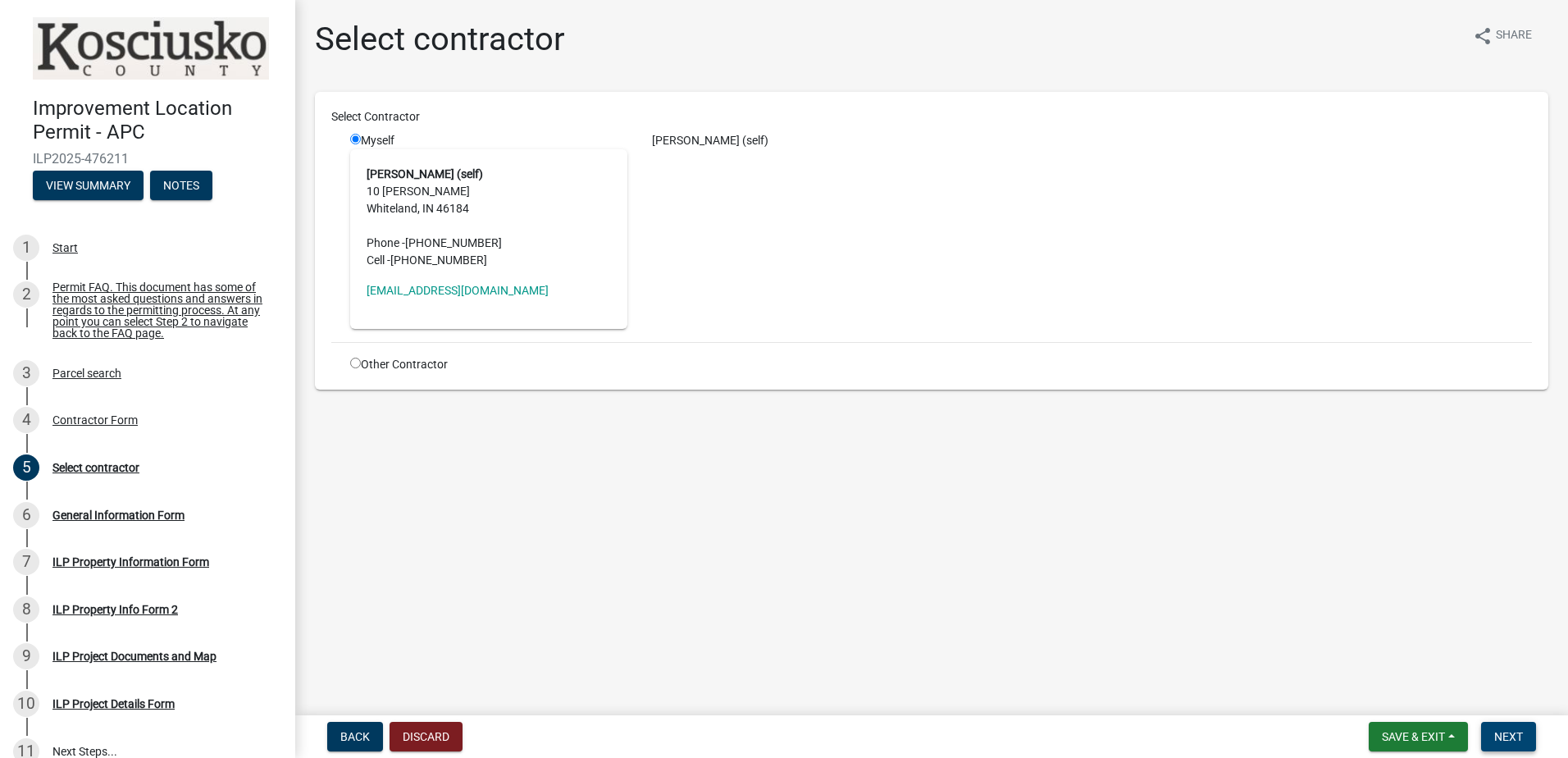
click at [1512, 739] on span "Next" at bounding box center [1508, 736] width 29 height 13
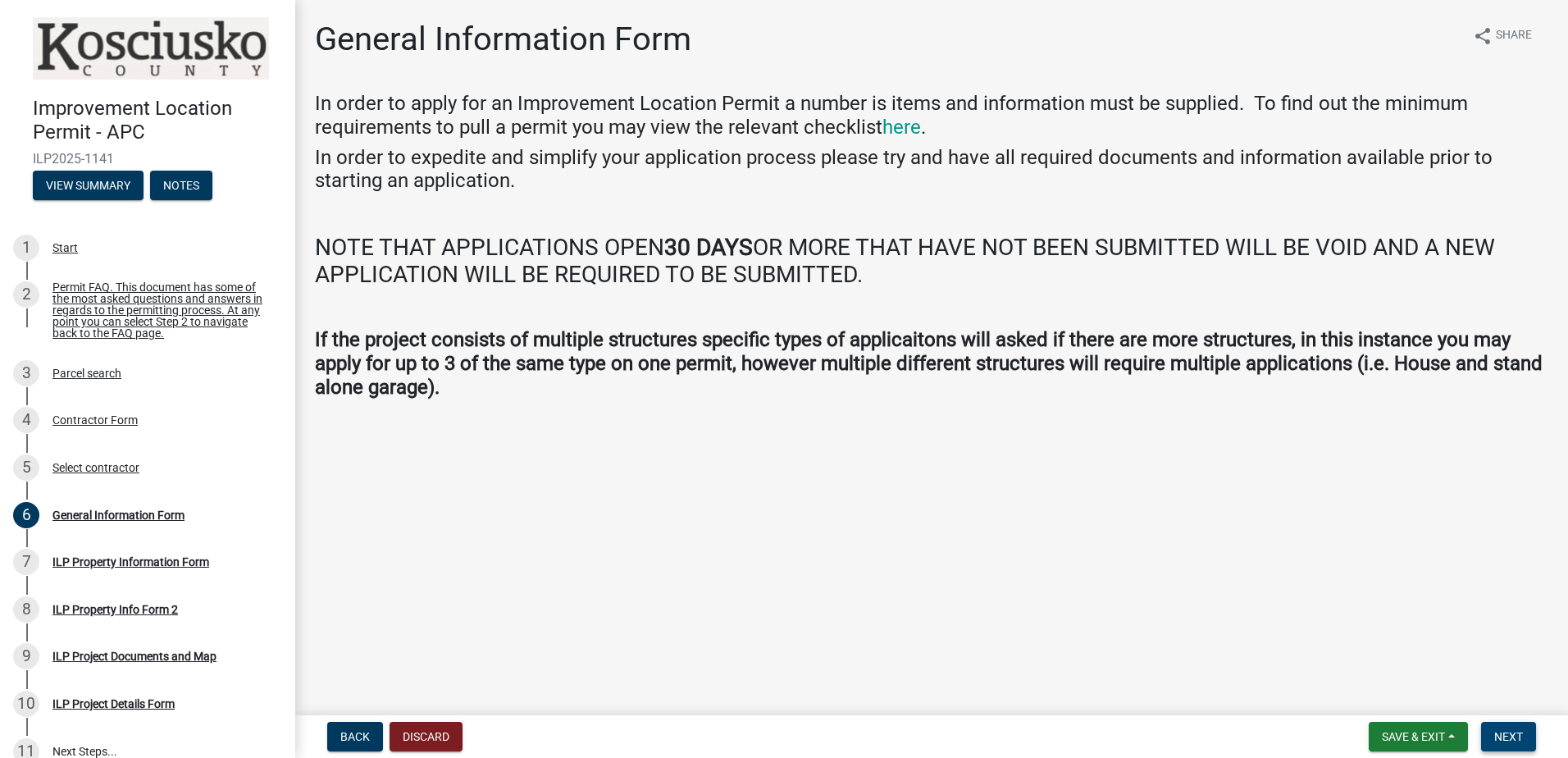
click at [1512, 739] on span "Next" at bounding box center [1508, 736] width 29 height 13
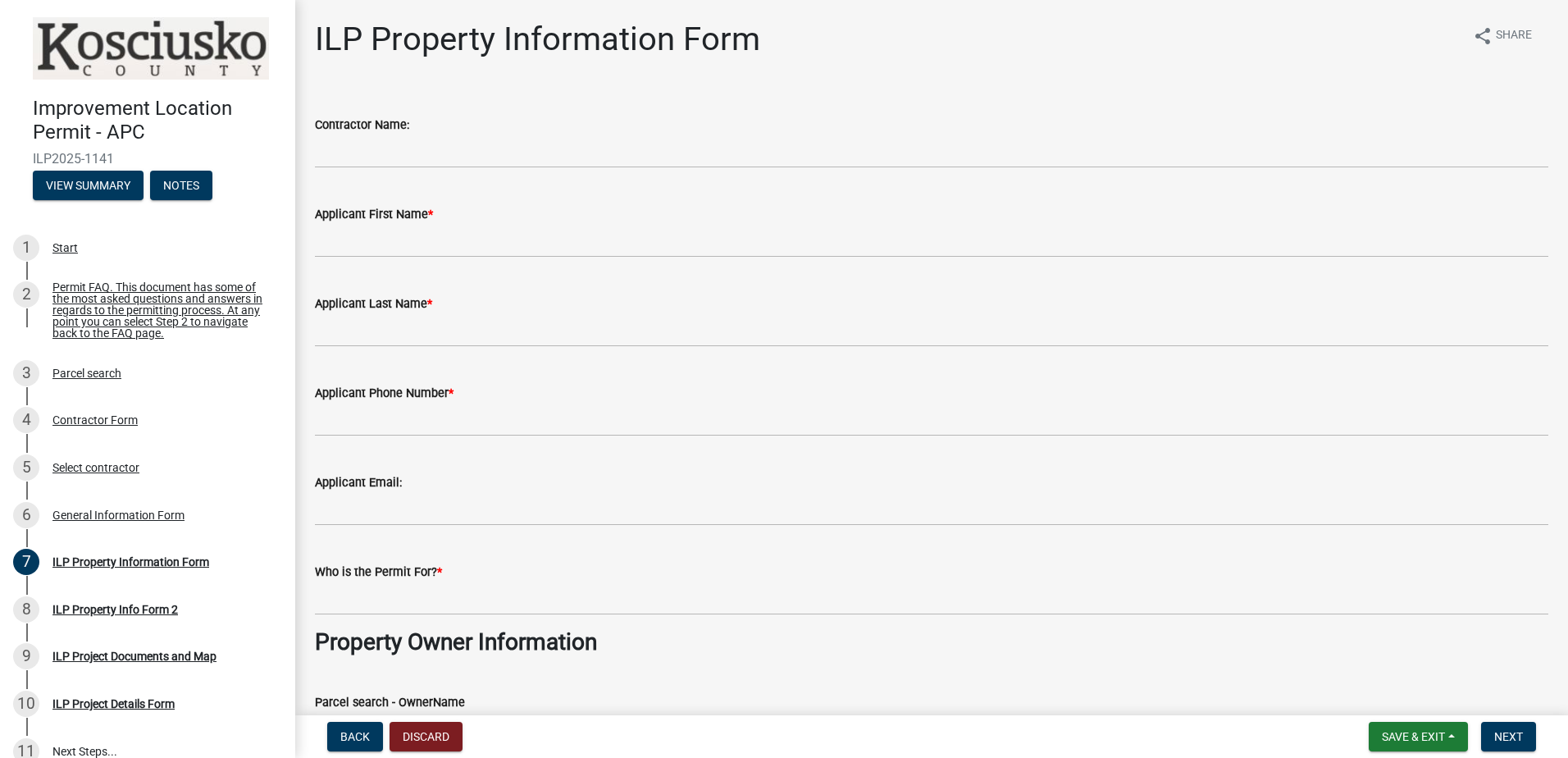
click at [446, 132] on div "Contractor Name:" at bounding box center [931, 125] width 1233 height 20
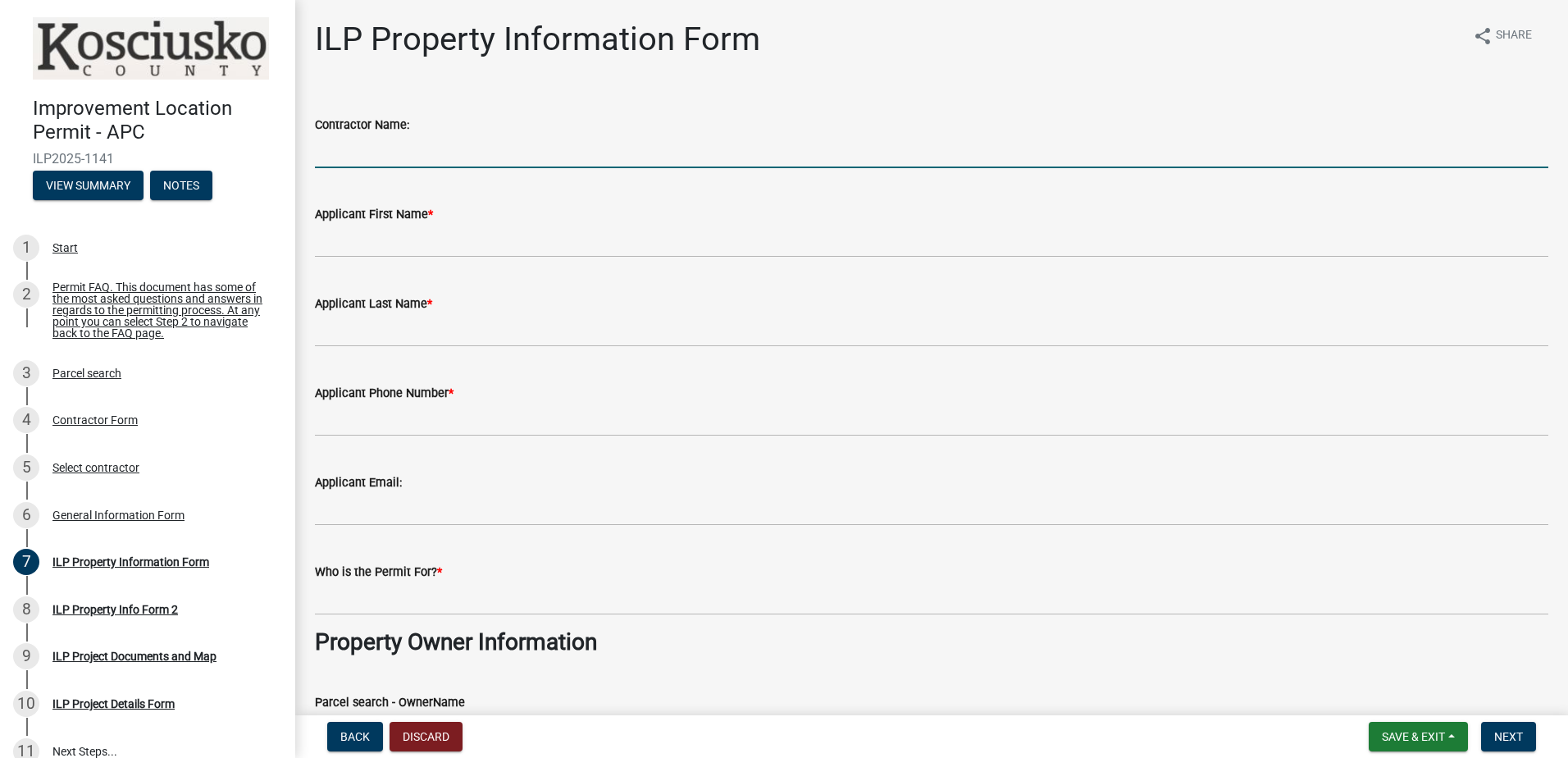
click at [457, 159] on input "Contractor Name:" at bounding box center [931, 151] width 1233 height 34
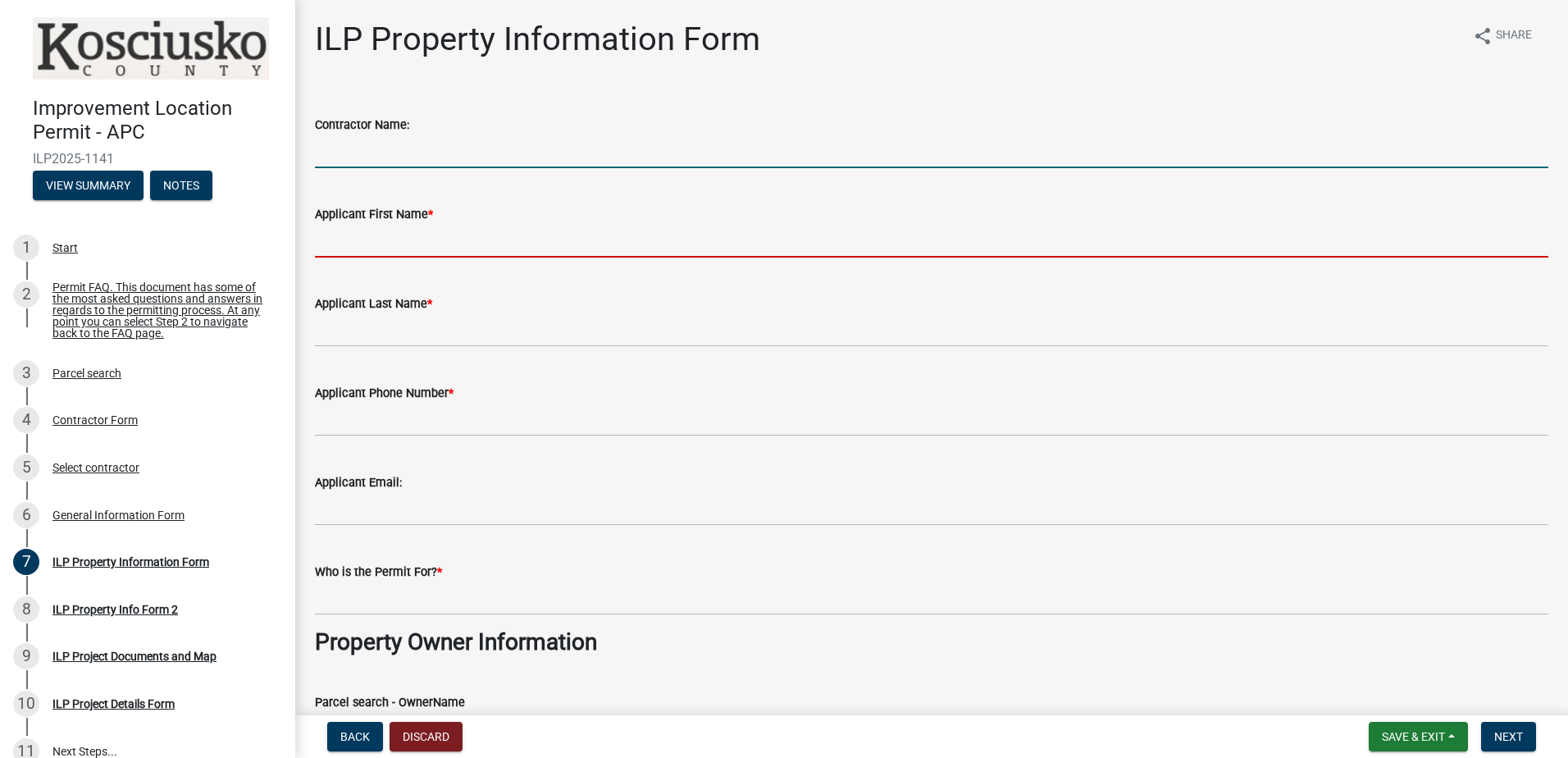
click at [477, 248] on input "Applicant First Name *" at bounding box center [931, 241] width 1233 height 34
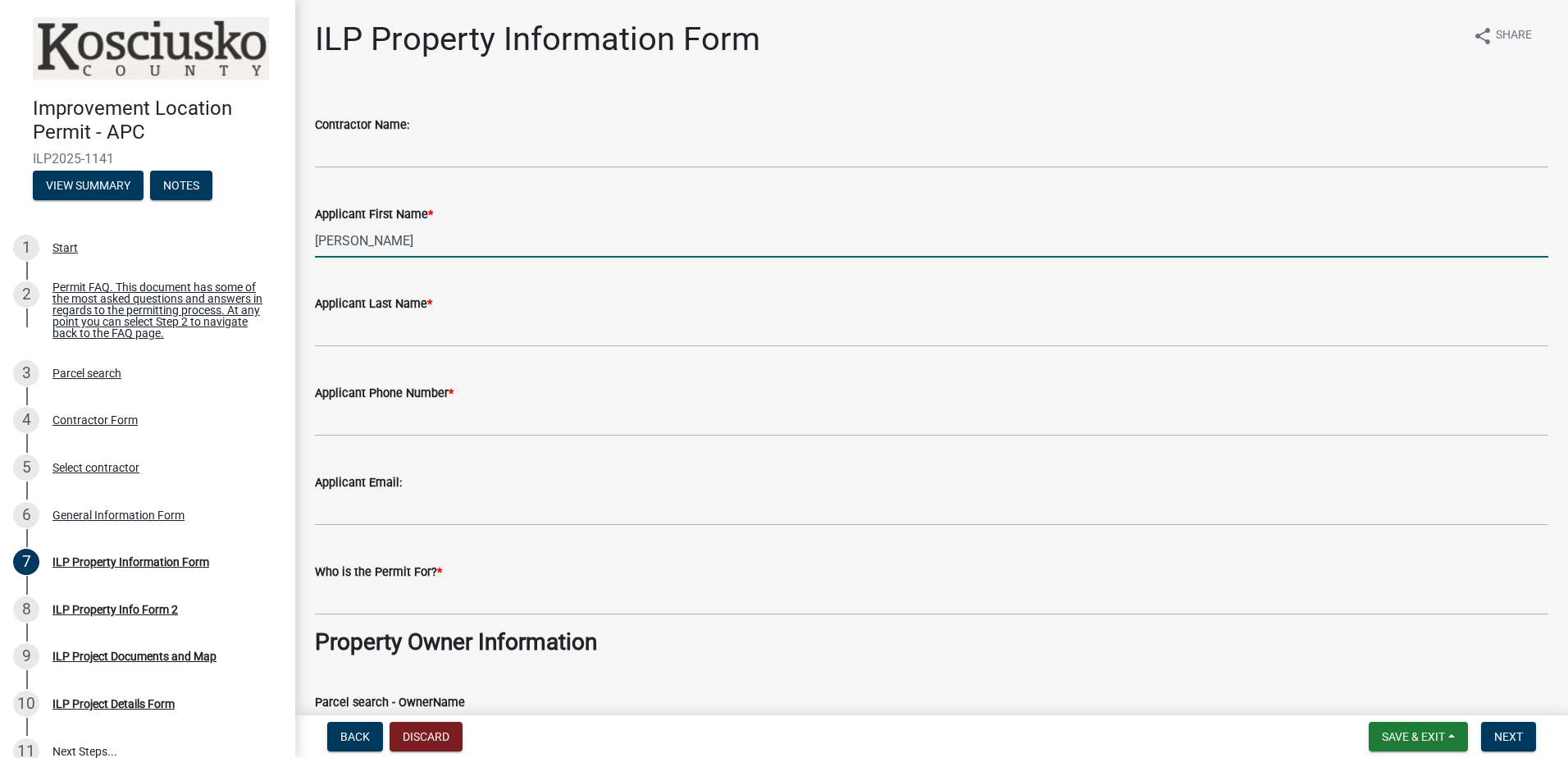
type input "[PERSON_NAME]"
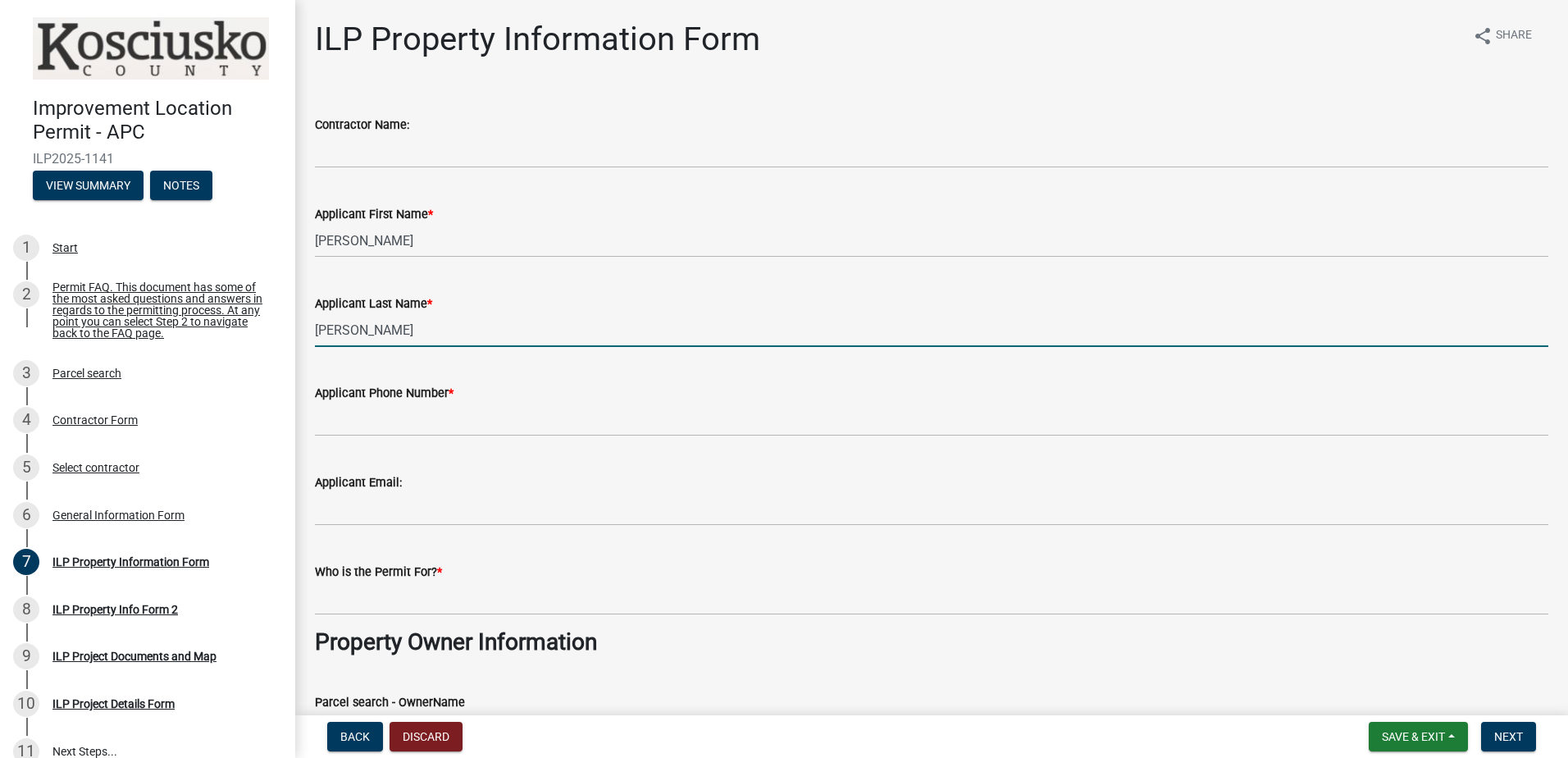
type input "[PERSON_NAME]"
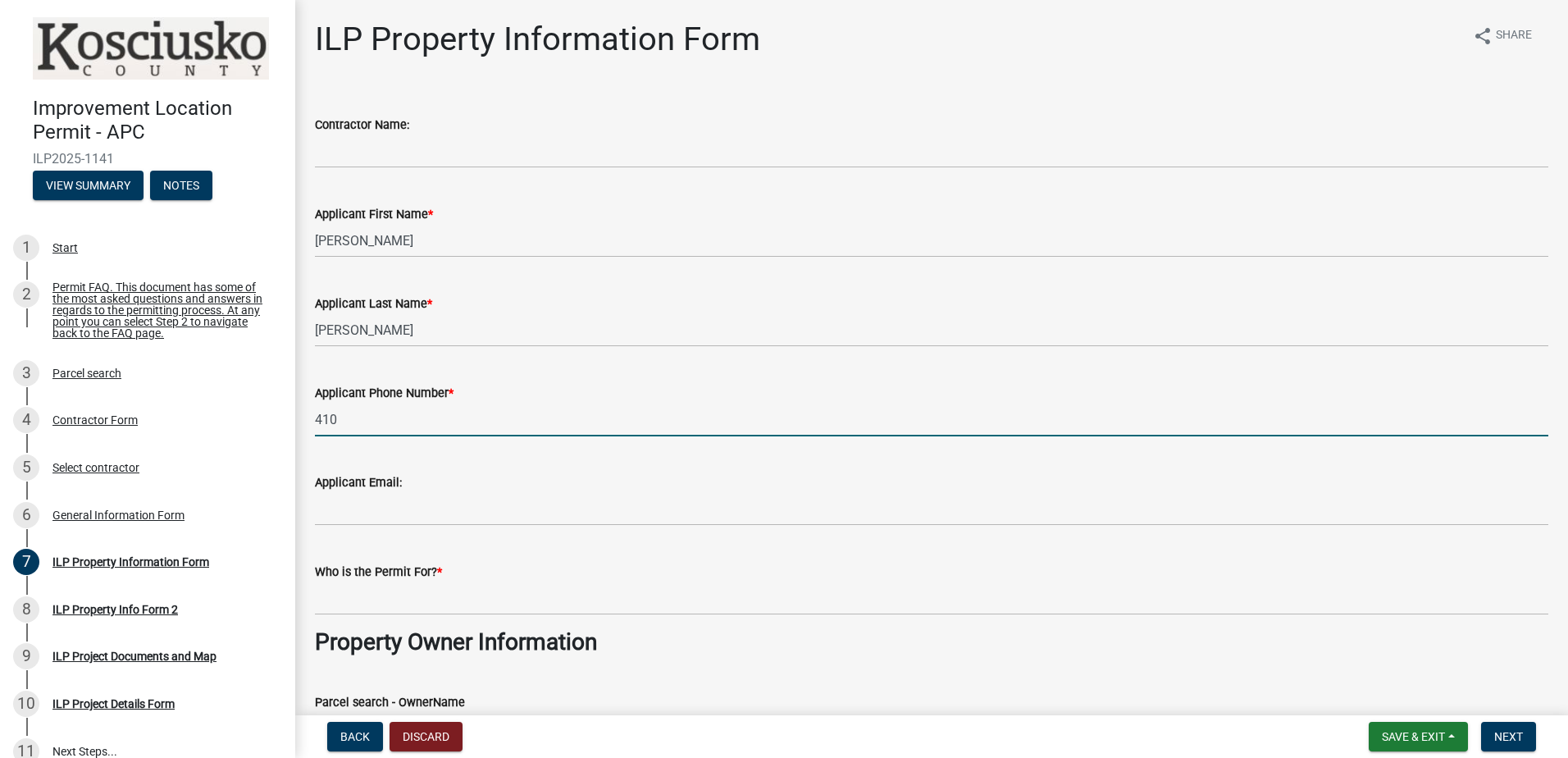
type input "[PHONE_NUMBER]"
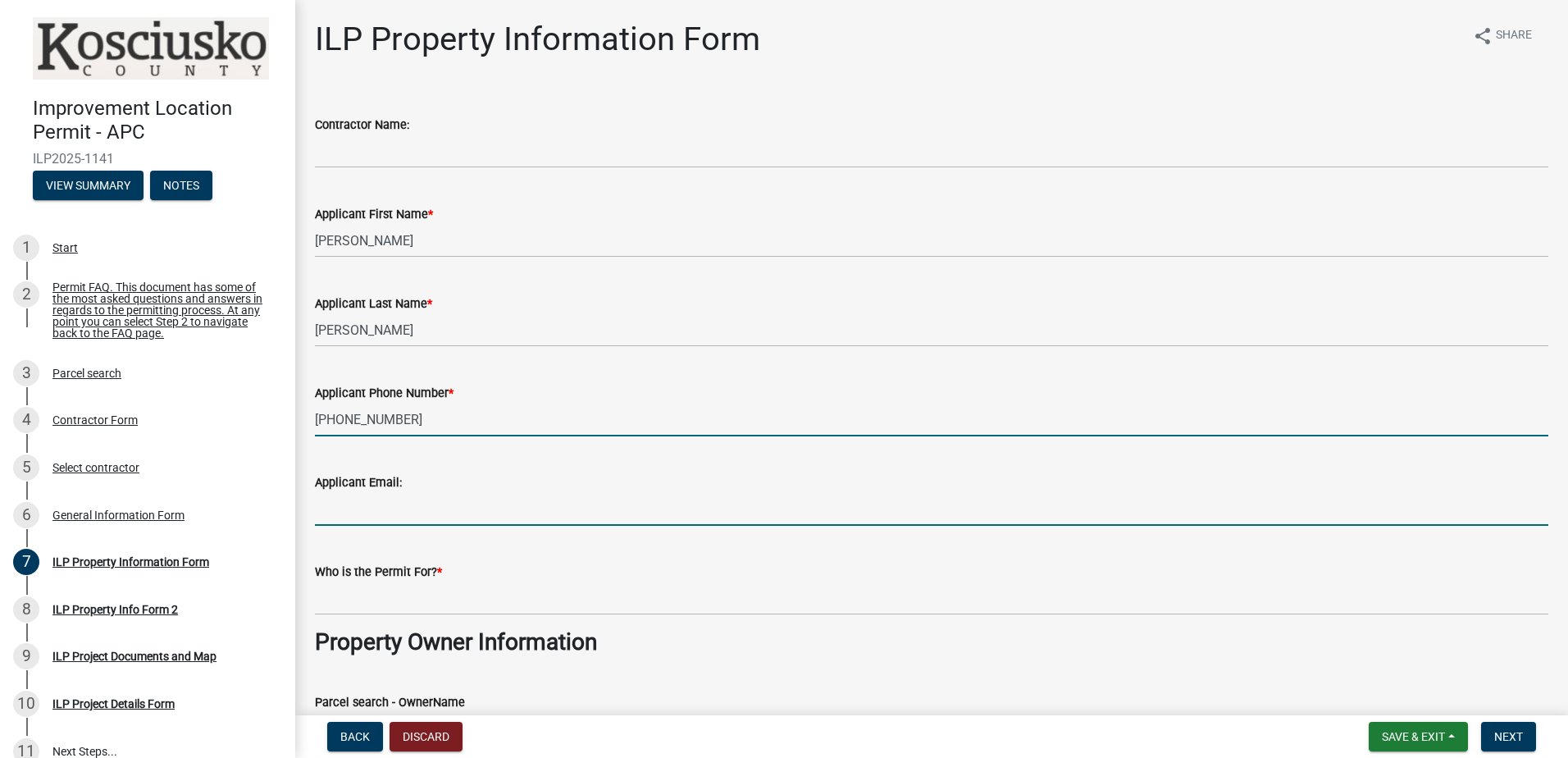
type input "[EMAIL_ADDRESS][DOMAIN_NAME]"
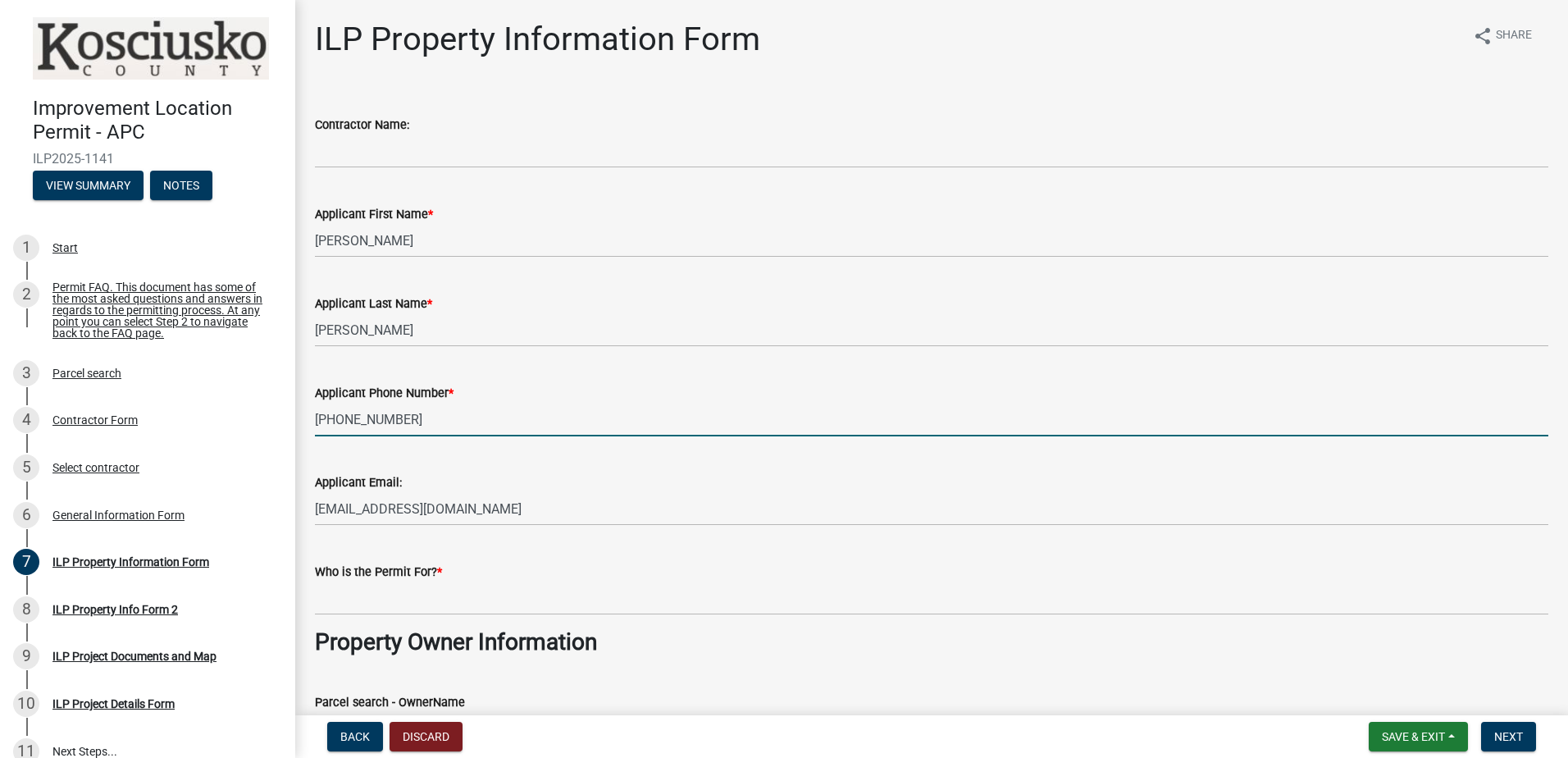
type input "[PERSON_NAME] & [PERSON_NAME]"
select select "623f0b17-7363-4465-a52b-804bbc121c6a"
type input "Quail Run"
type input "15"
select select "623f0b17-7363-4465-a52b-804bbc121c6a"
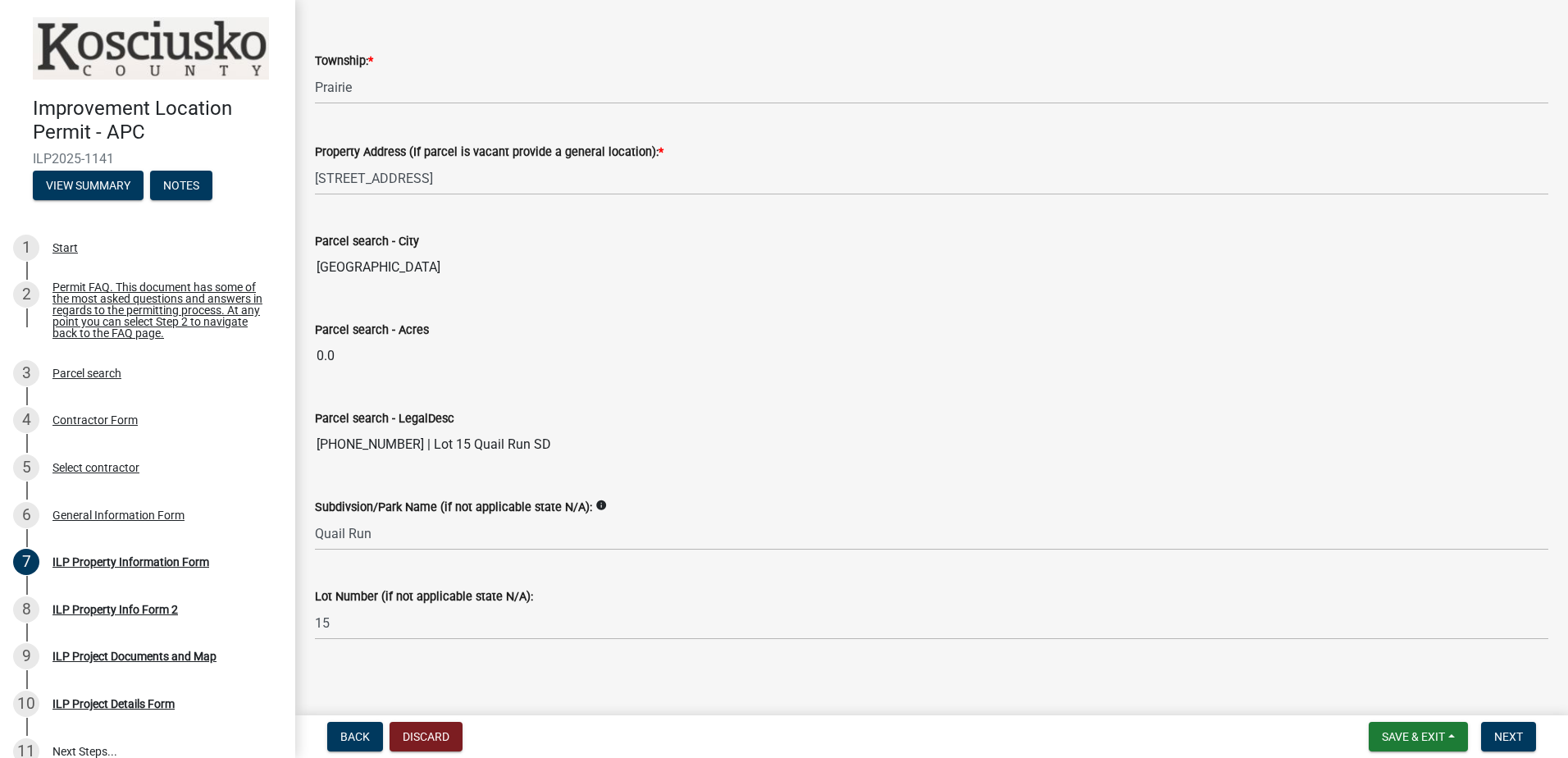
scroll to position [1242, 0]
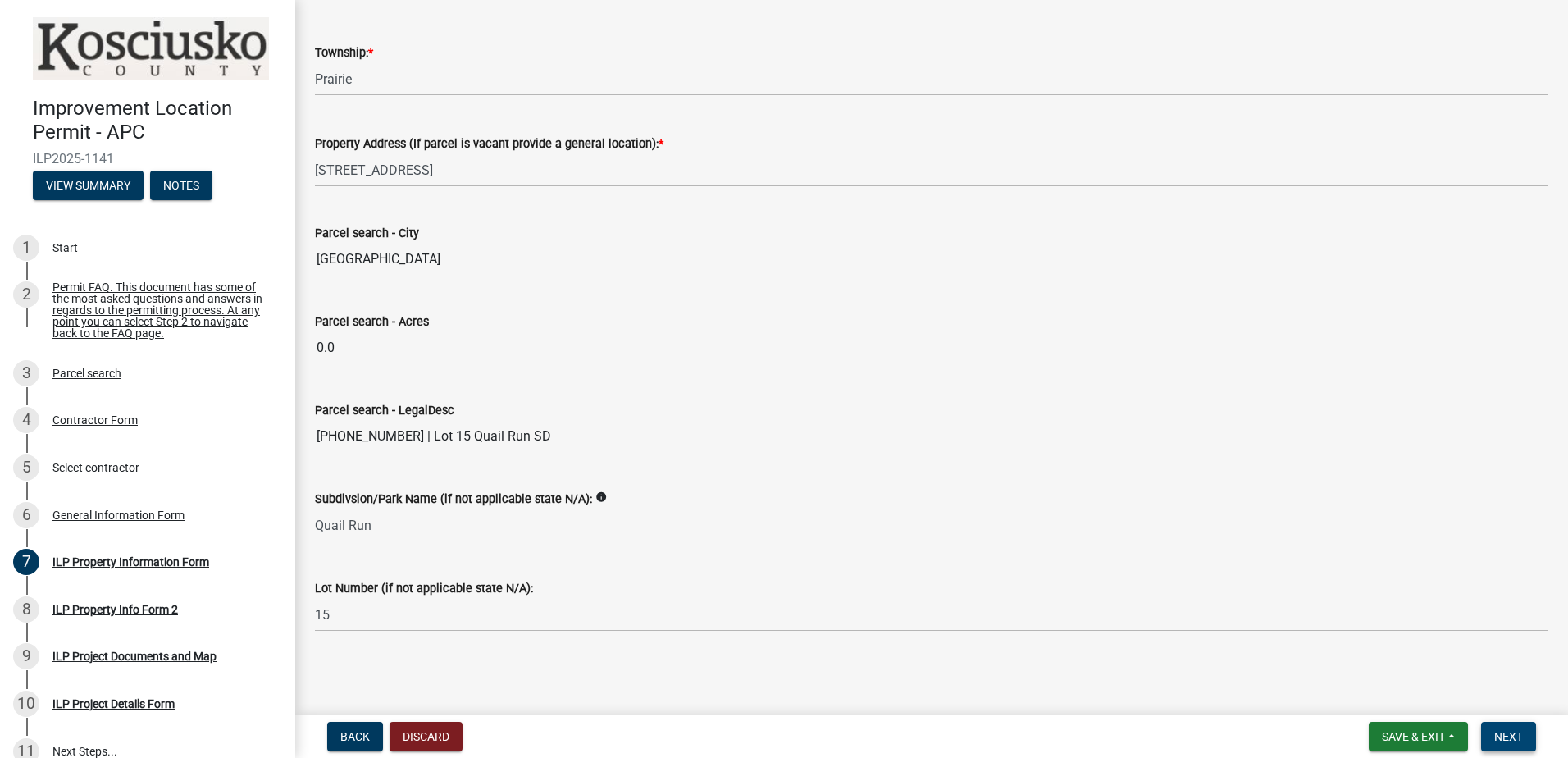
click at [1517, 737] on span "Next" at bounding box center [1508, 736] width 29 height 13
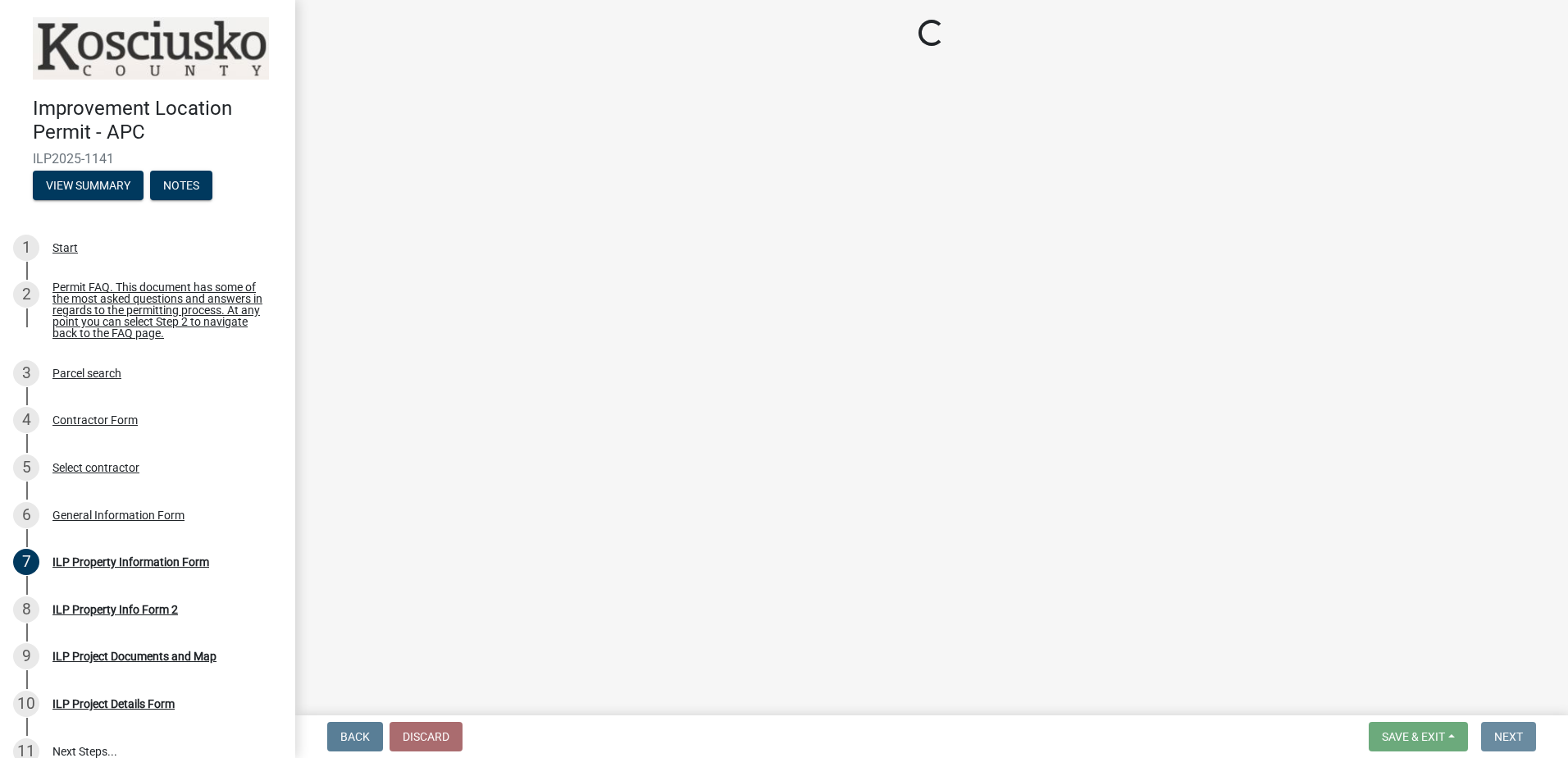
scroll to position [0, 0]
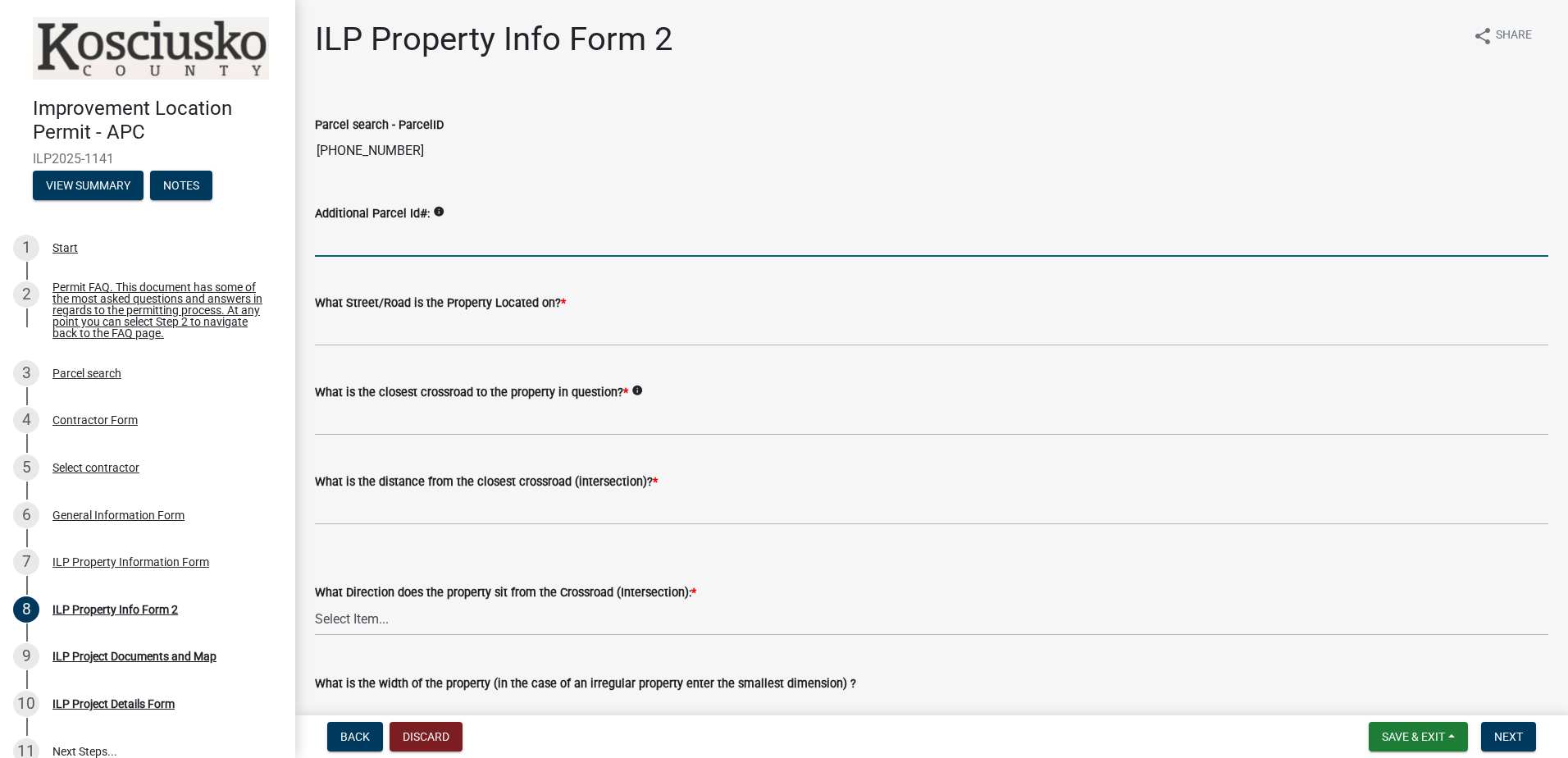
click at [445, 246] on input "Additional Parcel Id#:" at bounding box center [931, 240] width 1233 height 34
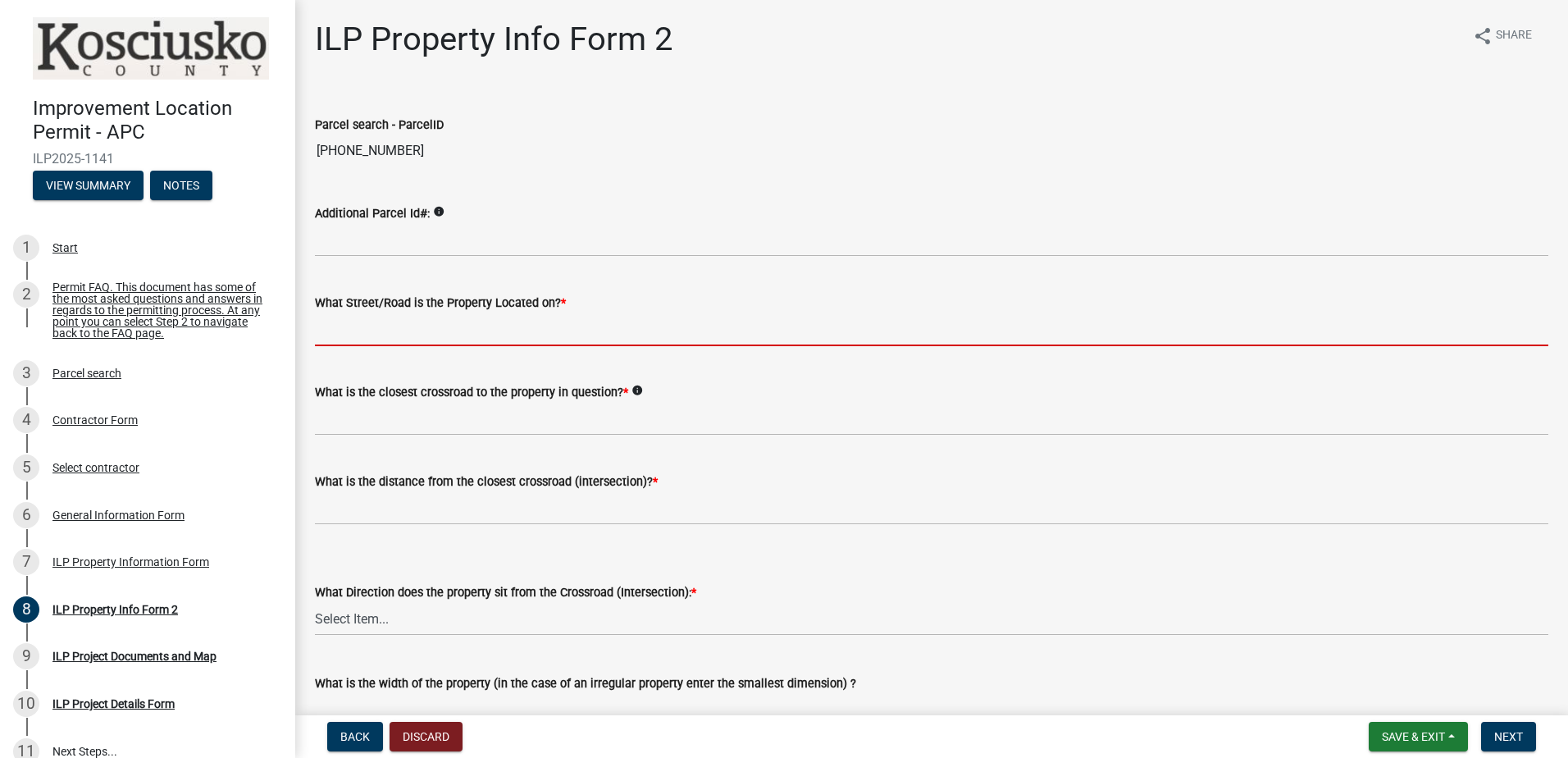
click at [512, 336] on input "What Street/Road is the Property Located on? *" at bounding box center [931, 330] width 1233 height 34
type input "Dovewood Trl"
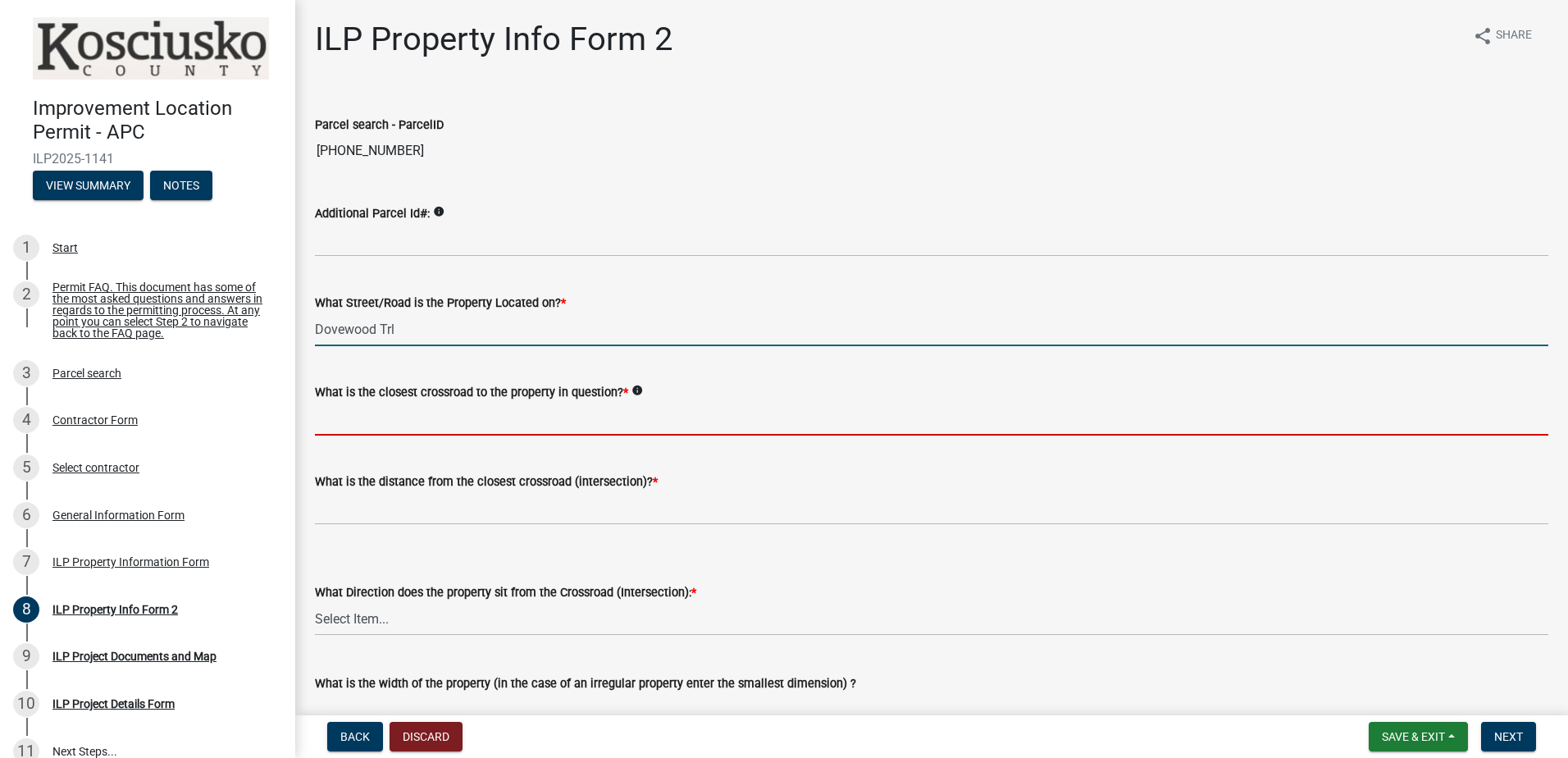
type input "N 500 W"
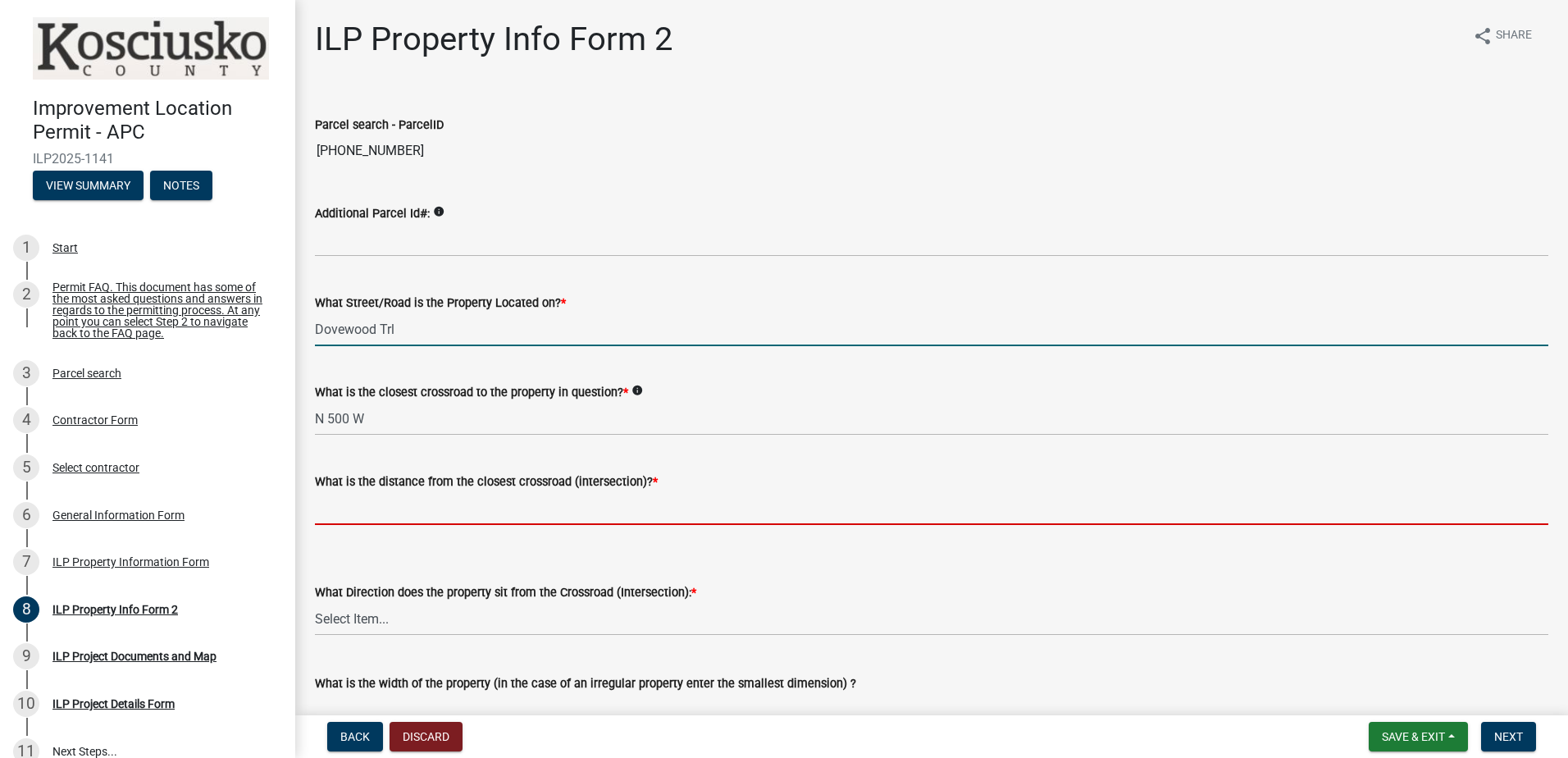
type input "14"
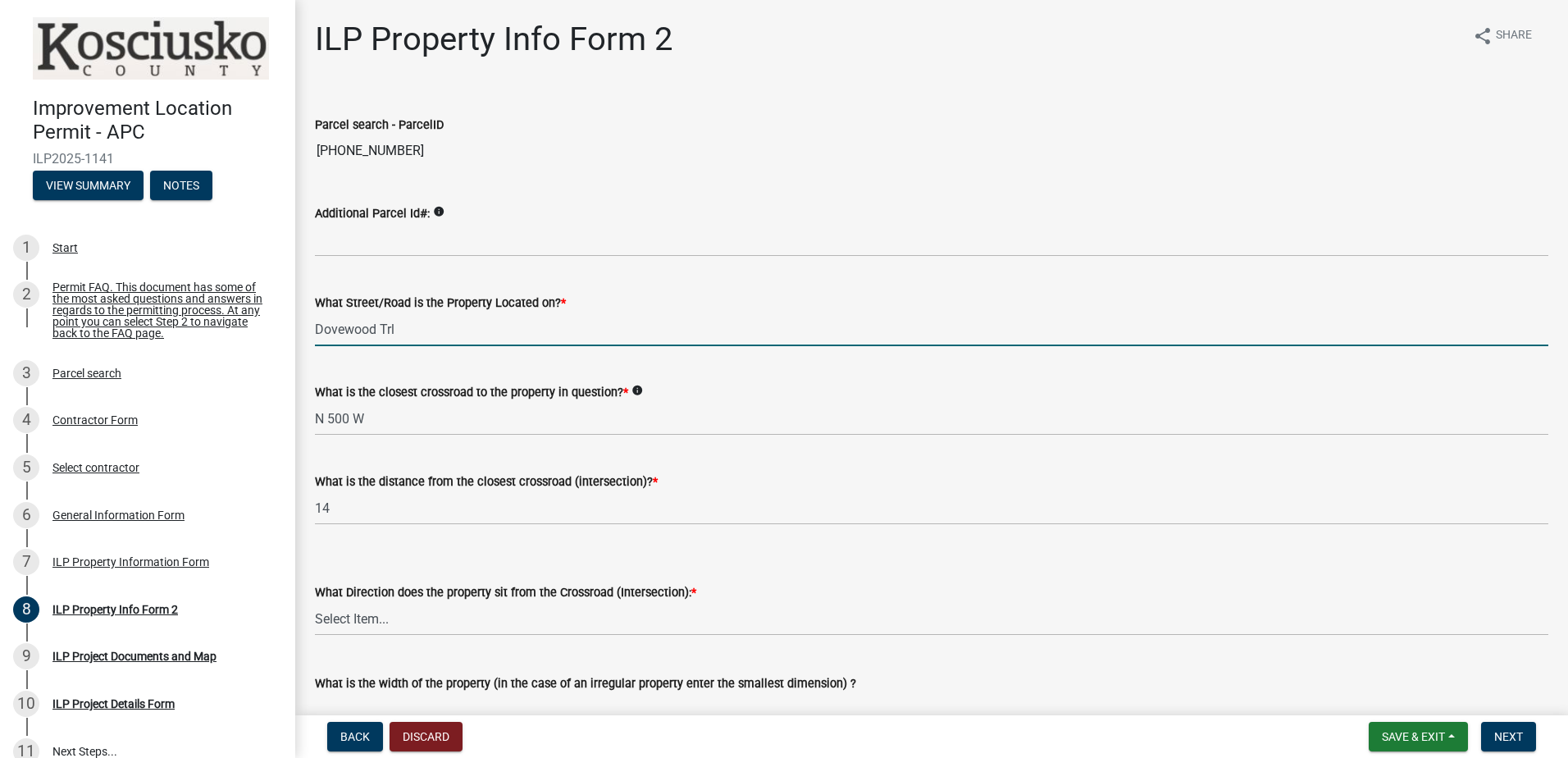
type input "1.06"
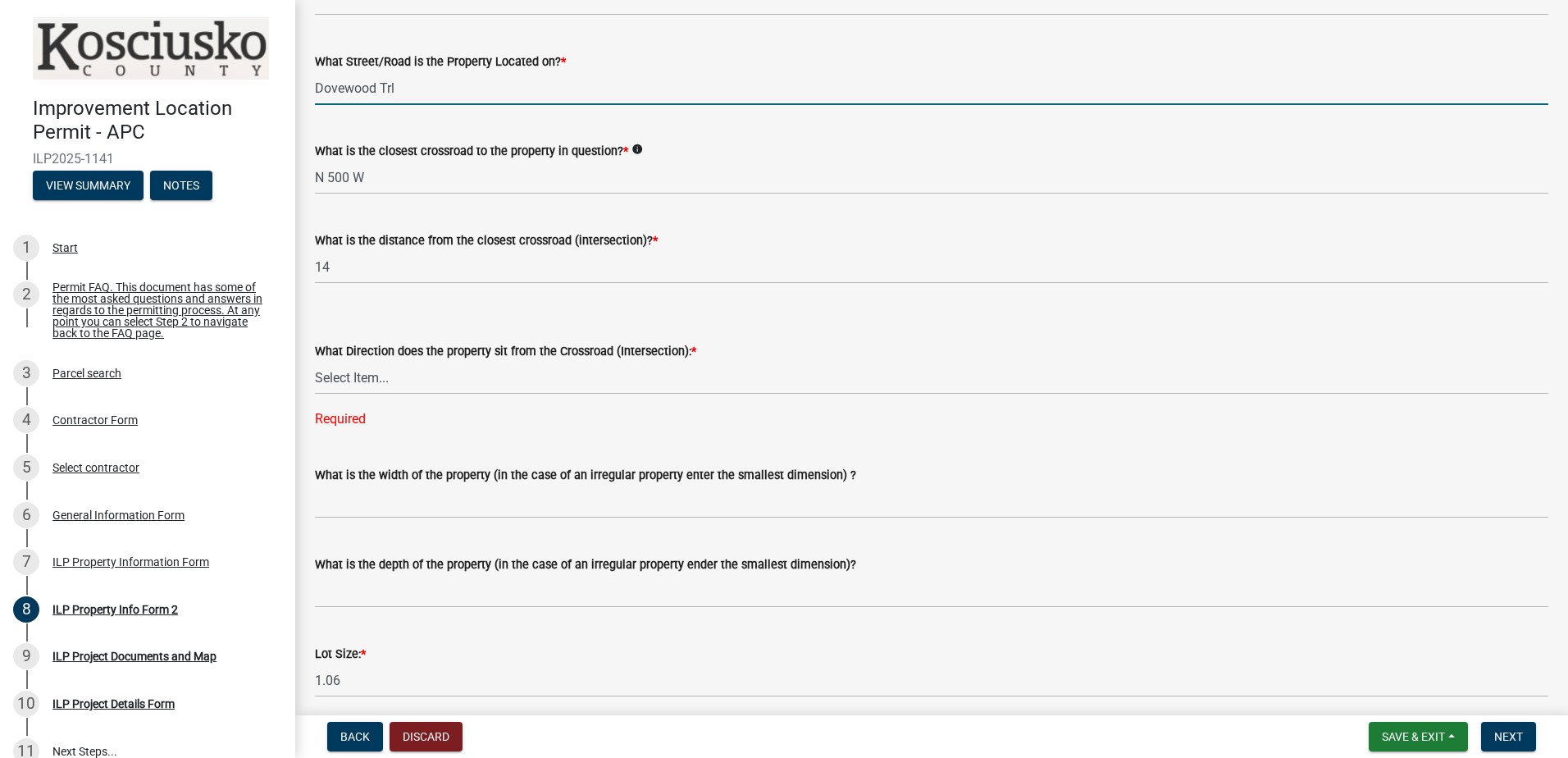
scroll to position [246, 0]
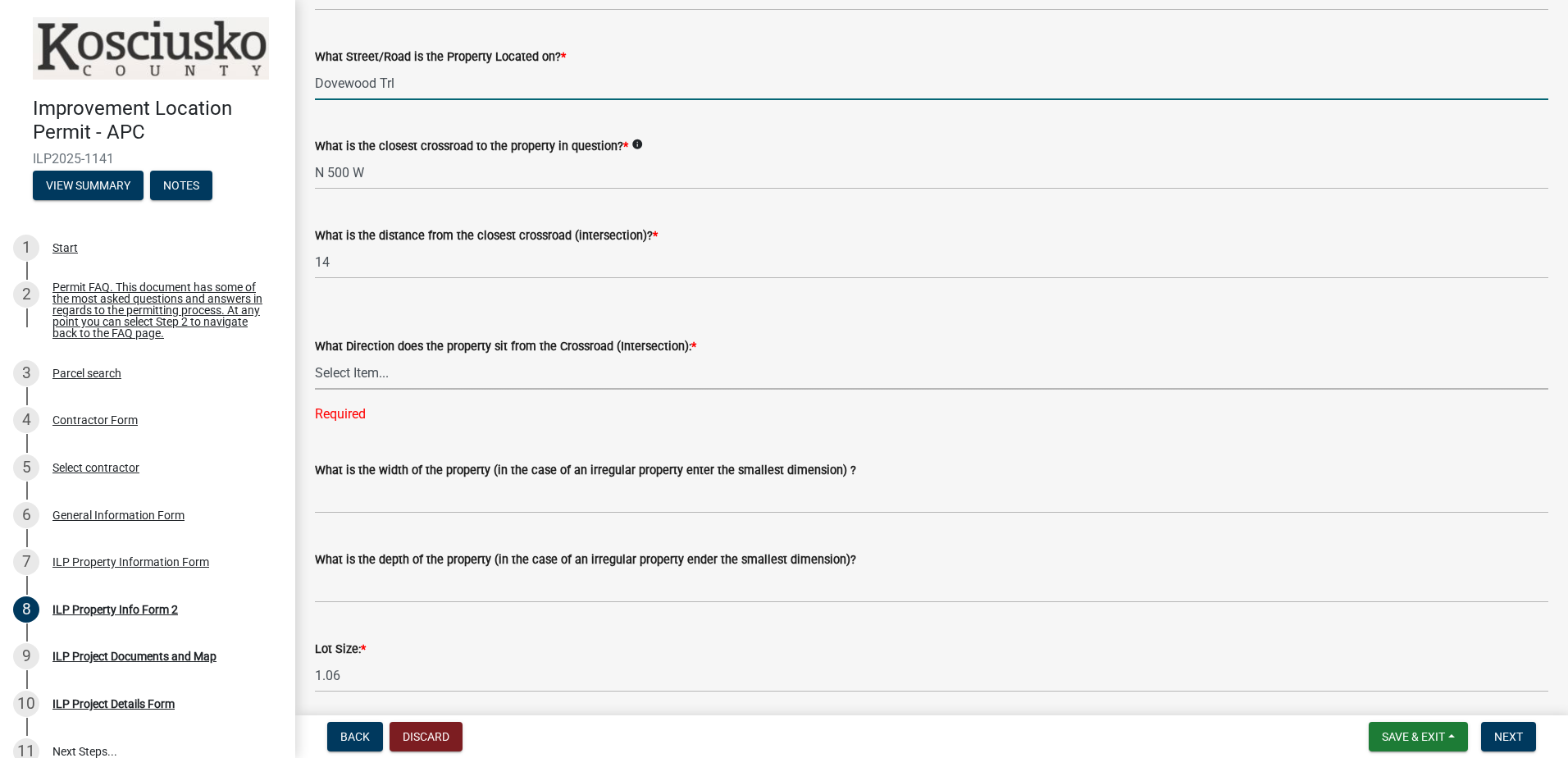
click at [507, 372] on select "Select Item... N NE NW S SE SW E W" at bounding box center [931, 374] width 1233 height 34
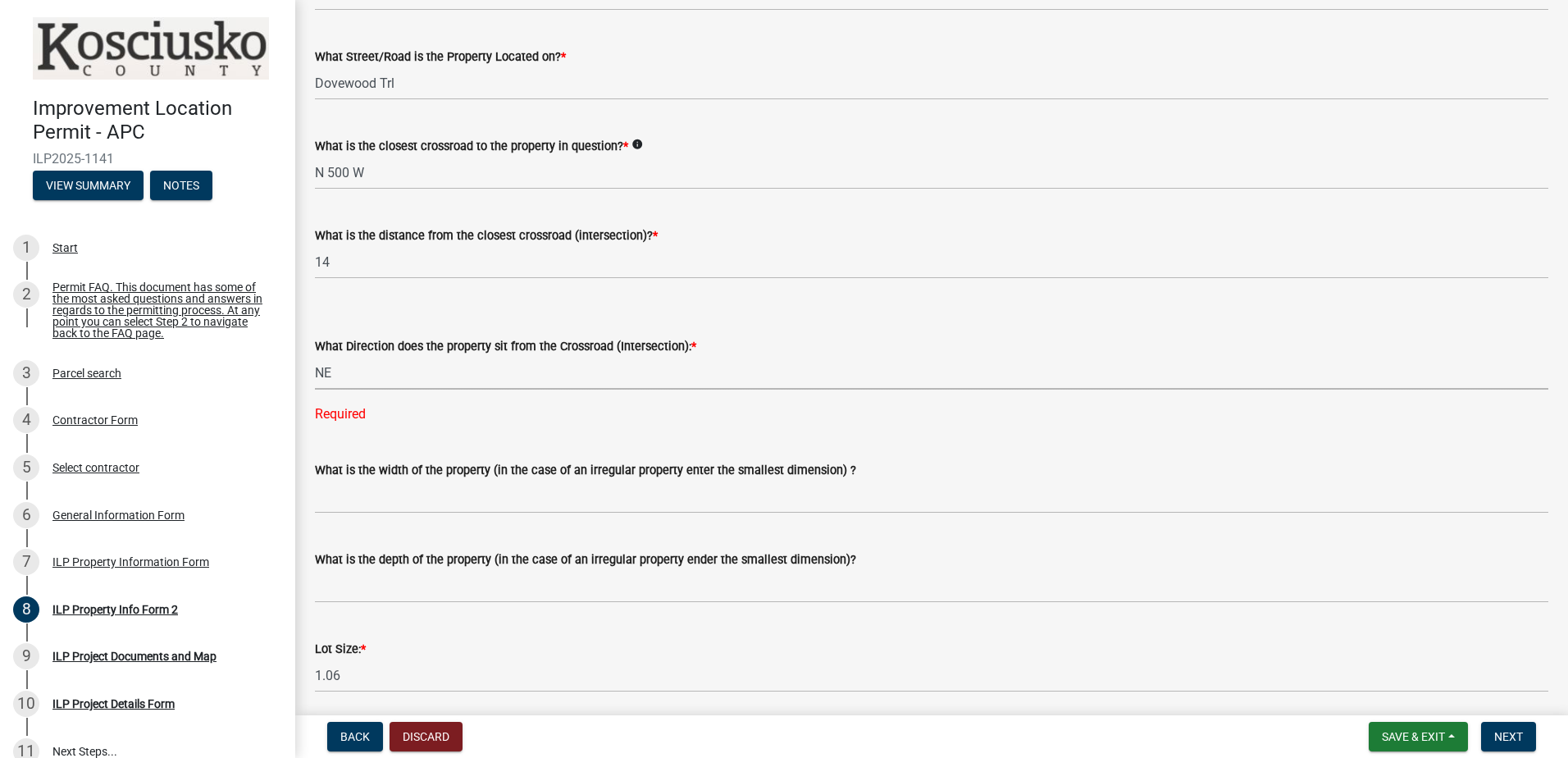
click at [315, 357] on select "Select Item... N NE NW S SE SW E W" at bounding box center [931, 374] width 1233 height 34
select select "d5ef8917-5513-464f-93cd-11bc9adf3566"
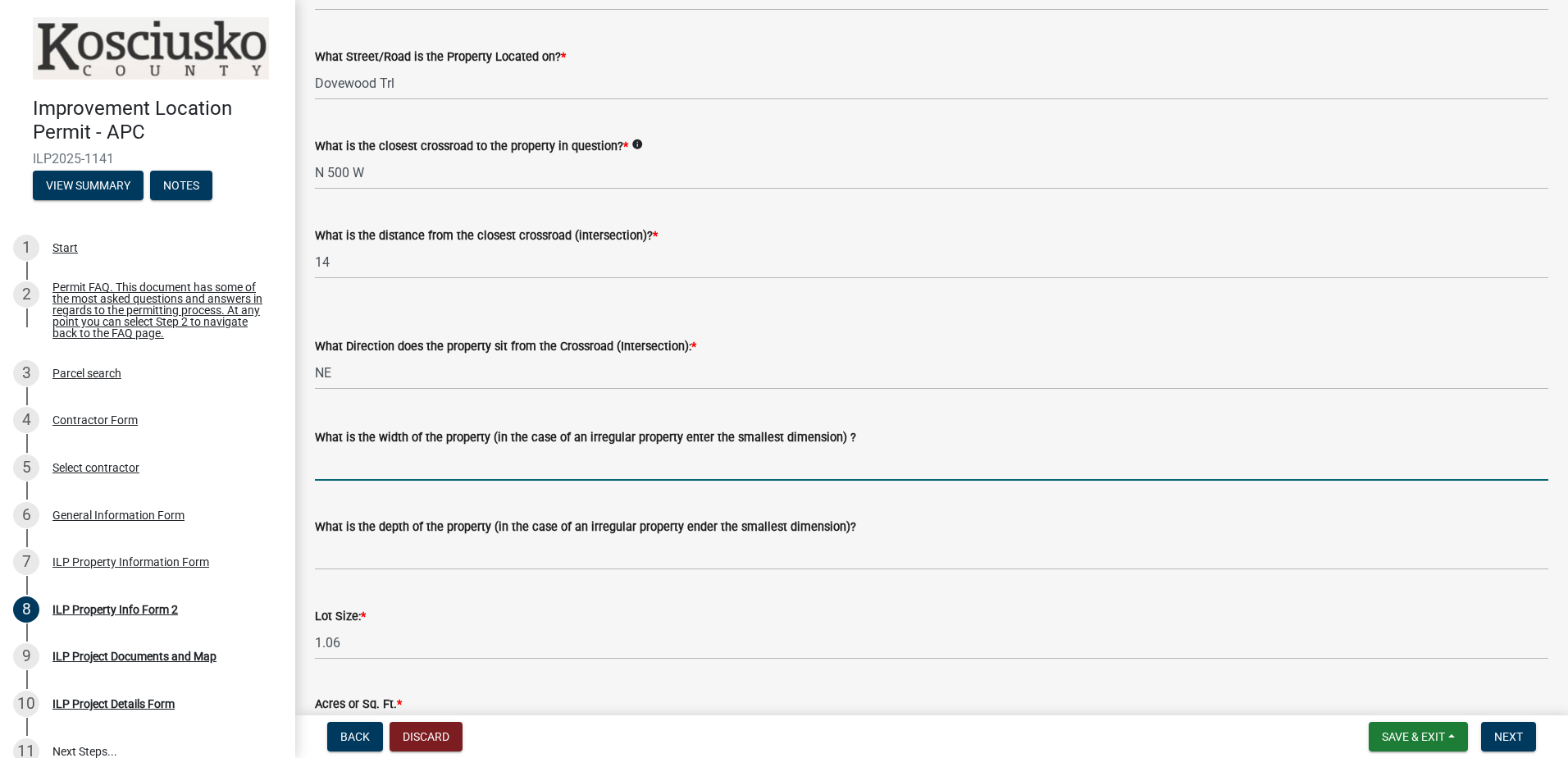
click at [492, 467] on input "What is the width of the property (in the case of an irregular property enter t…" at bounding box center [931, 464] width 1233 height 34
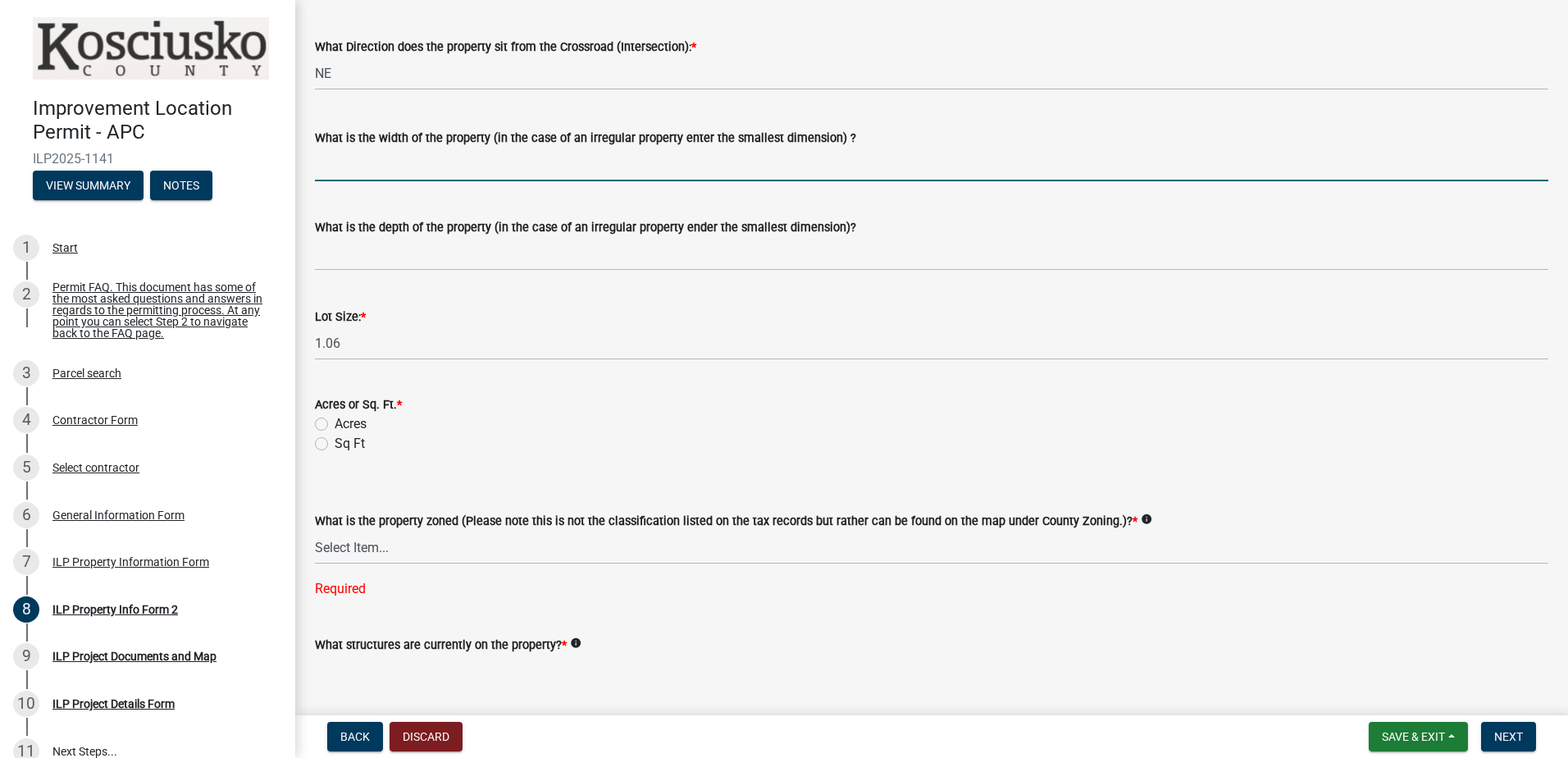
scroll to position [575, 0]
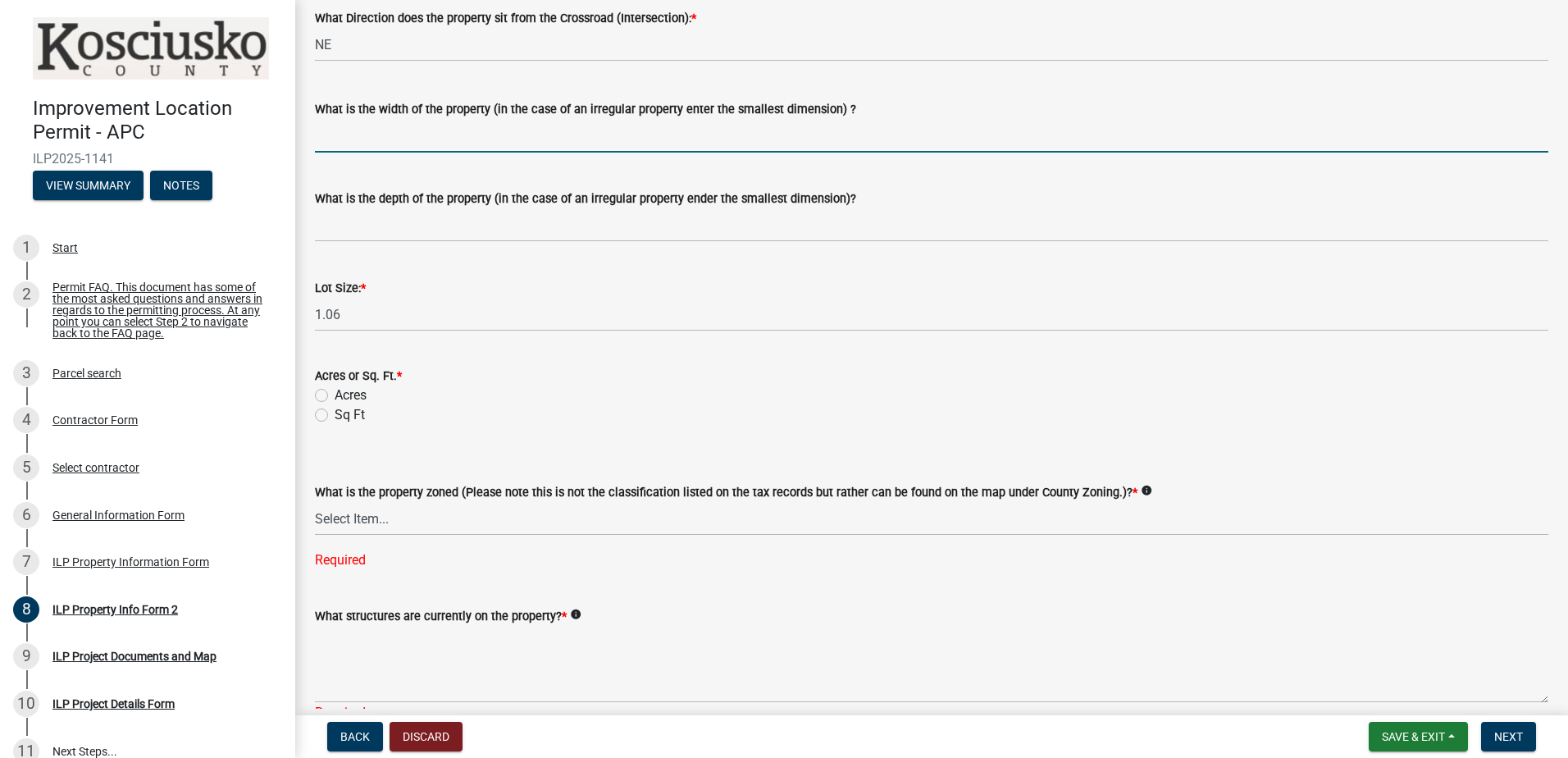
click at [335, 393] on label "Acres" at bounding box center [350, 395] width 32 height 20
click at [335, 393] on input "Acres" at bounding box center [339, 390] width 11 height 11
radio input "true"
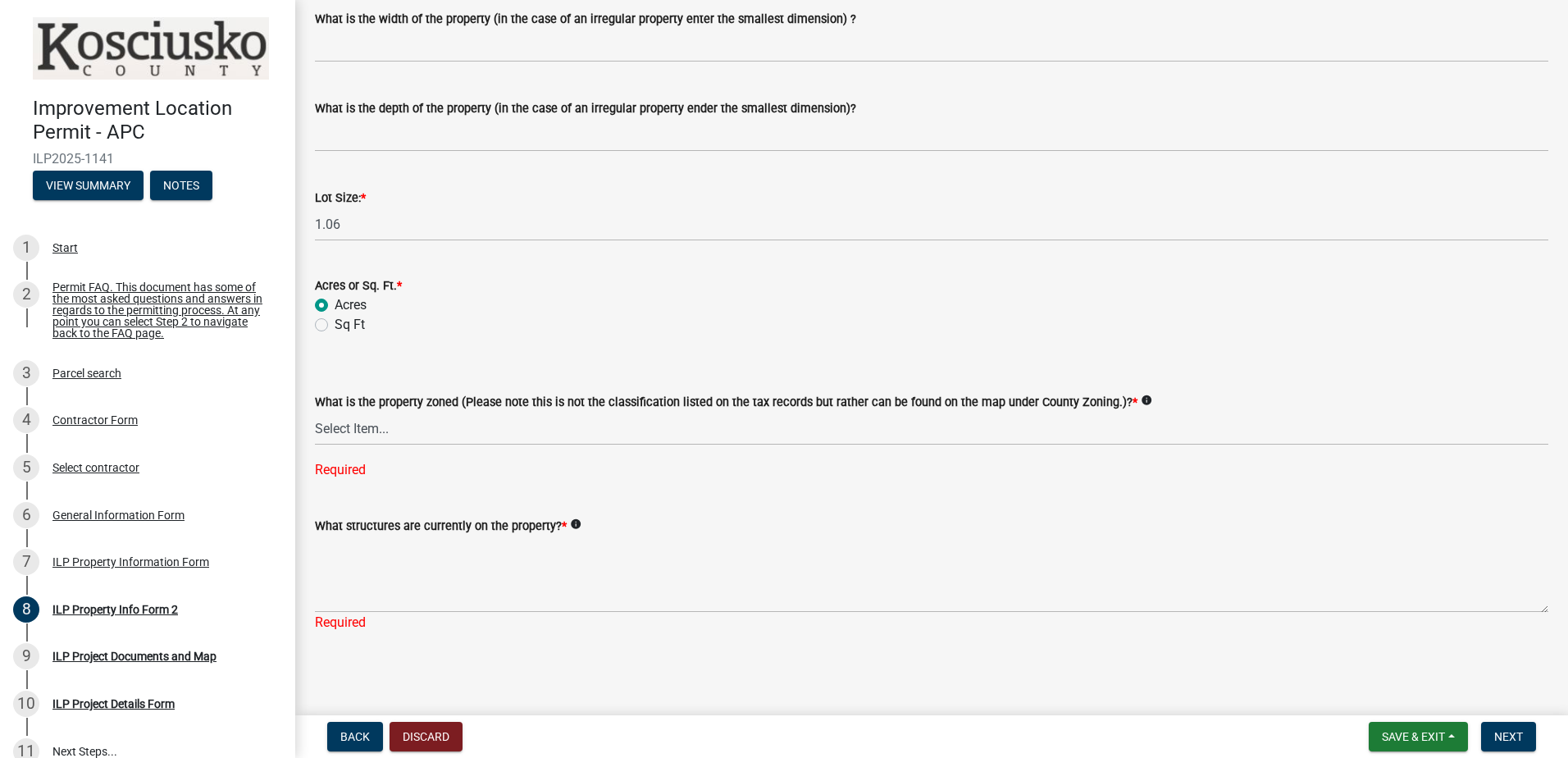
scroll to position [665, 0]
click at [512, 431] on select "Select Item... Agricultural Agricultural 2 Commercial Environmental Industrial …" at bounding box center [931, 428] width 1233 height 34
click at [315, 444] on select "Select Item... Agricultural Agricultural 2 Commercial Environmental Industrial …" at bounding box center [931, 428] width 1233 height 34
select select "1a0df9d1-9b85-4f0f-a9bd-f69fcb724106"
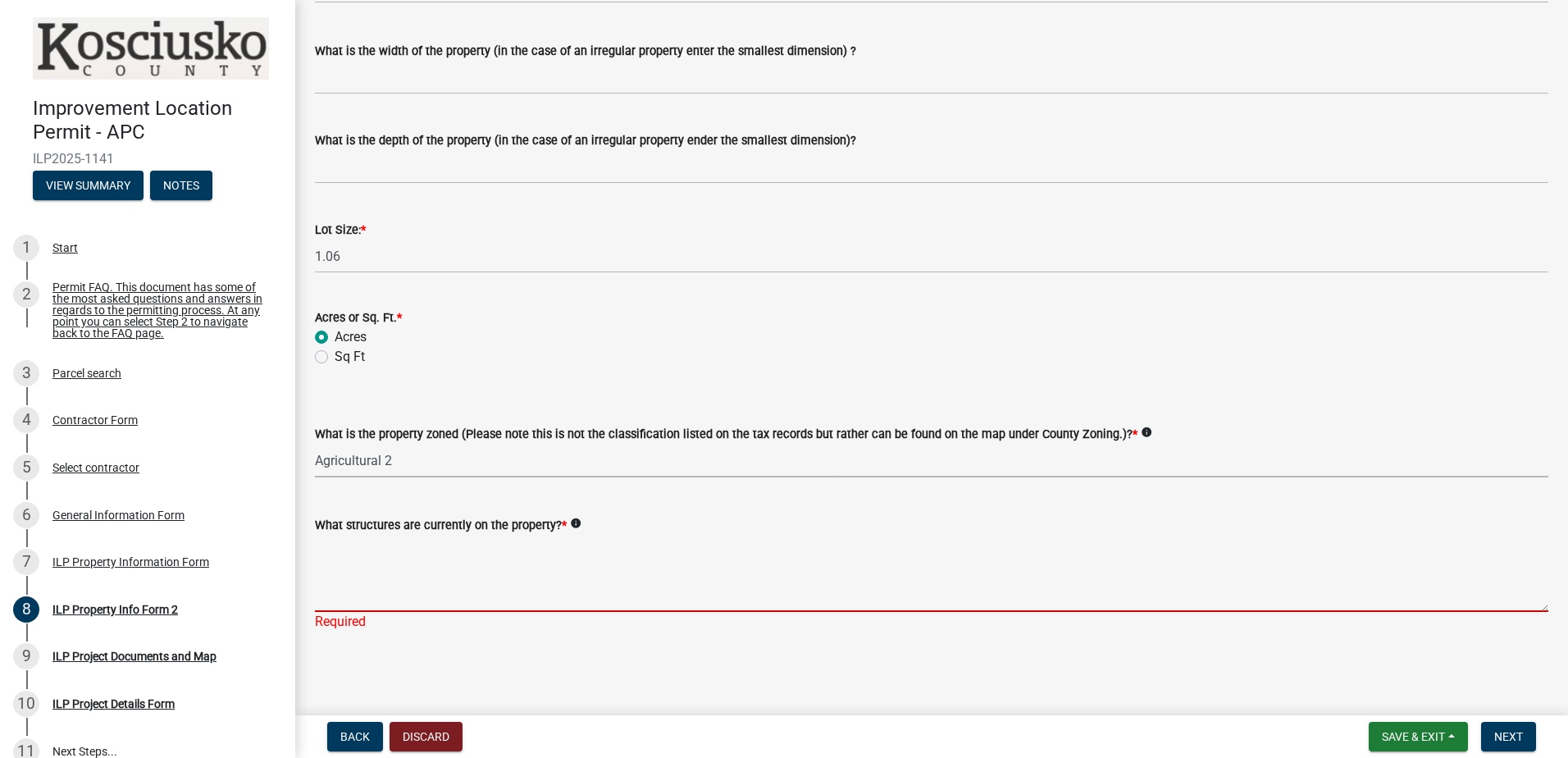
click at [488, 590] on textarea "What structures are currently on the property? *" at bounding box center [931, 573] width 1233 height 77
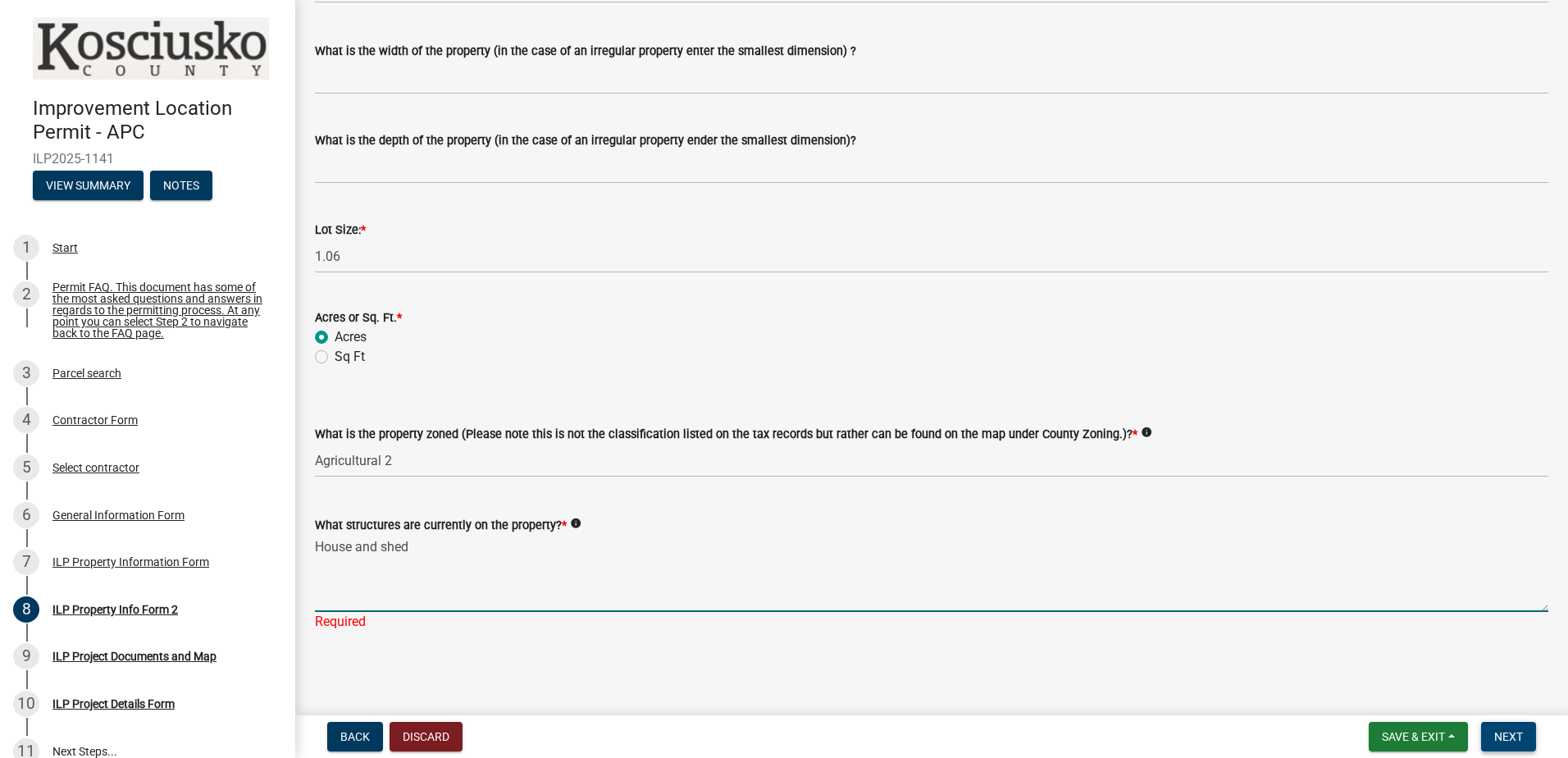
type textarea "House and shed"
click at [1515, 739] on span "Next" at bounding box center [1508, 736] width 29 height 13
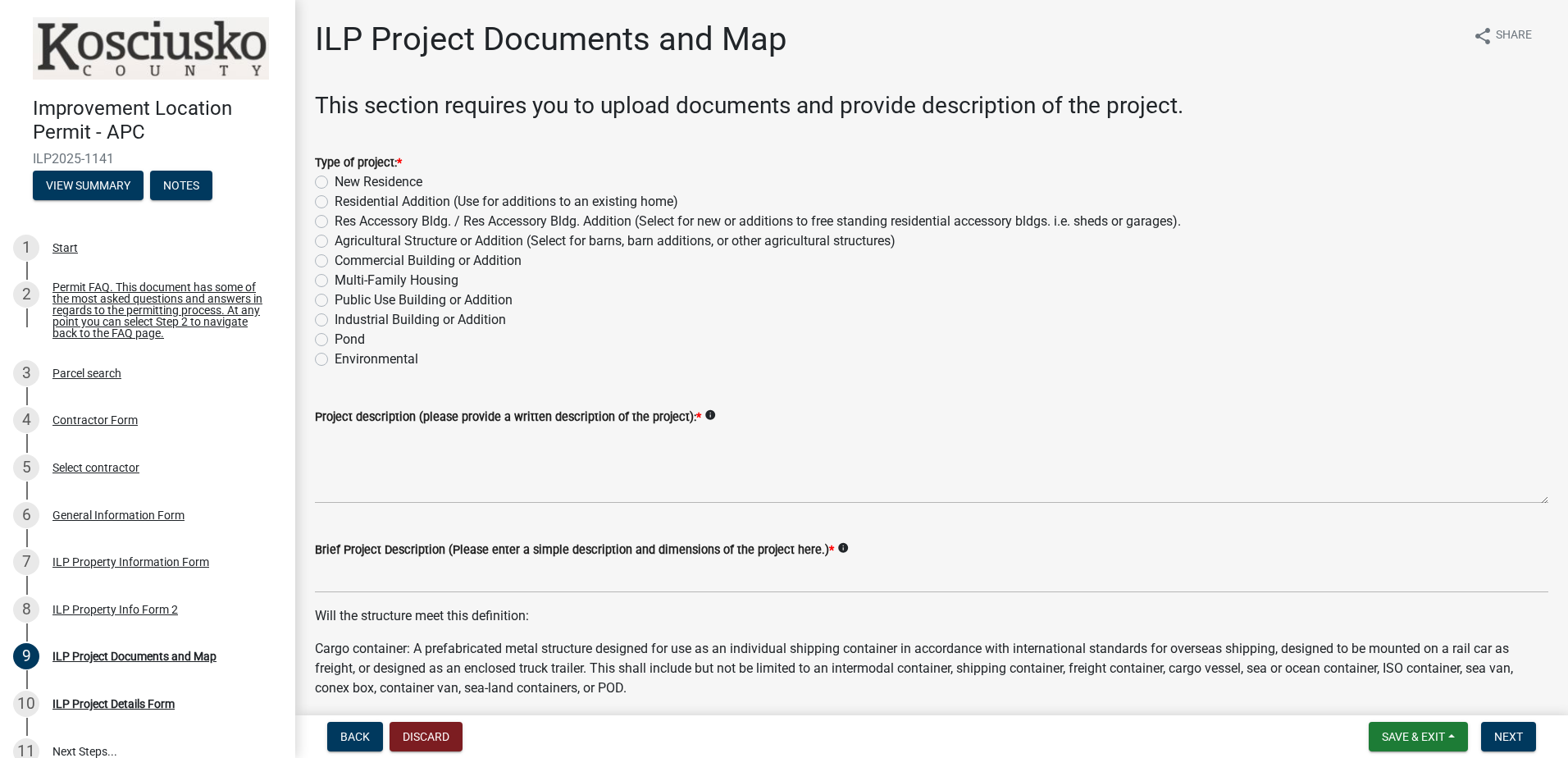
click at [335, 220] on label "Res Accessory Bldg. / Res Accessory Bldg. Addition (Select for new or additions…" at bounding box center [758, 222] width 846 height 20
click at [335, 220] on input "Res Accessory Bldg. / Res Accessory Bldg. Addition (Select for new or additions…" at bounding box center [339, 217] width 11 height 11
radio input "true"
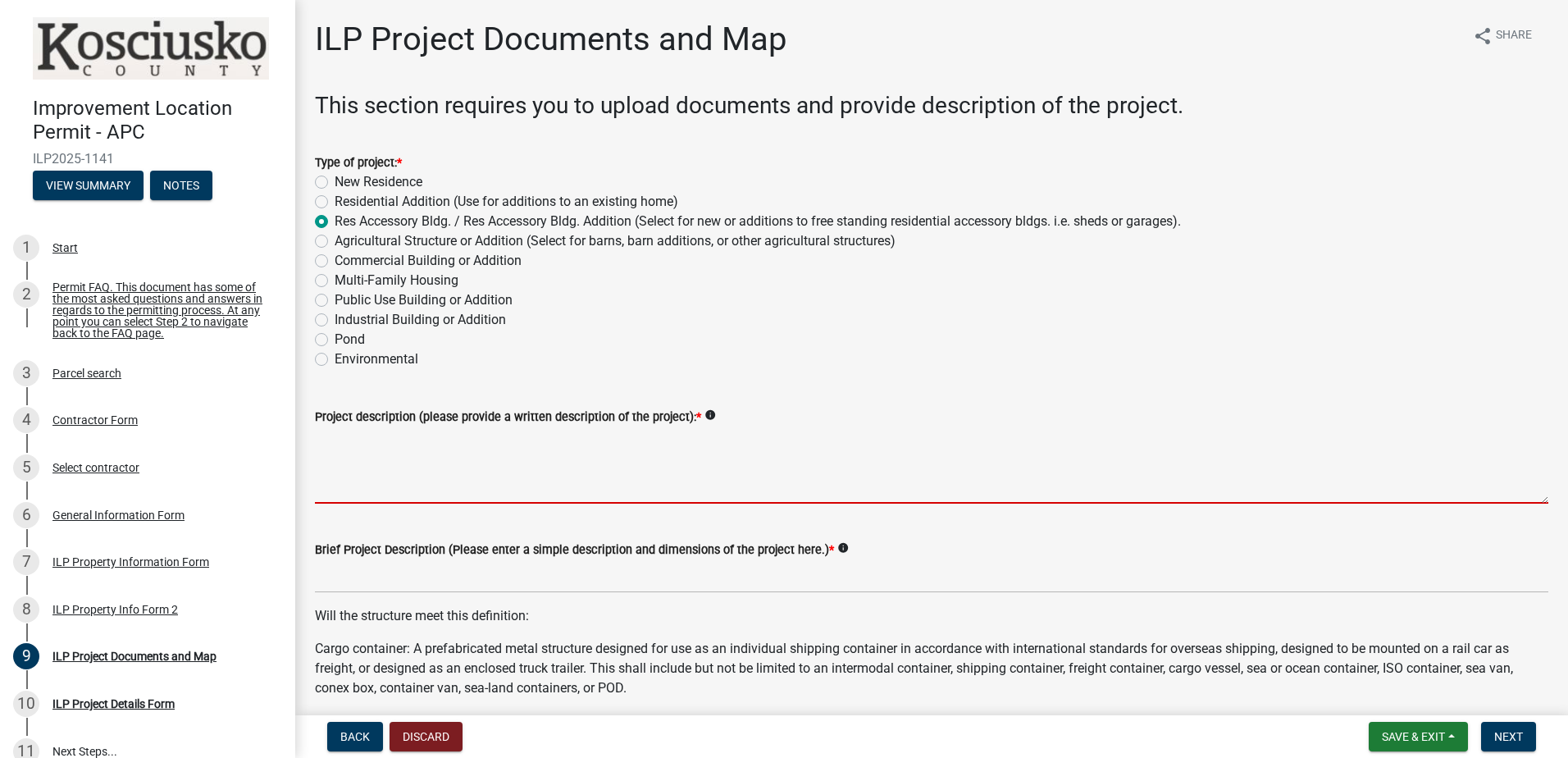
click at [437, 482] on textarea "Project description (please provide a written description of the project): *" at bounding box center [931, 464] width 1233 height 77
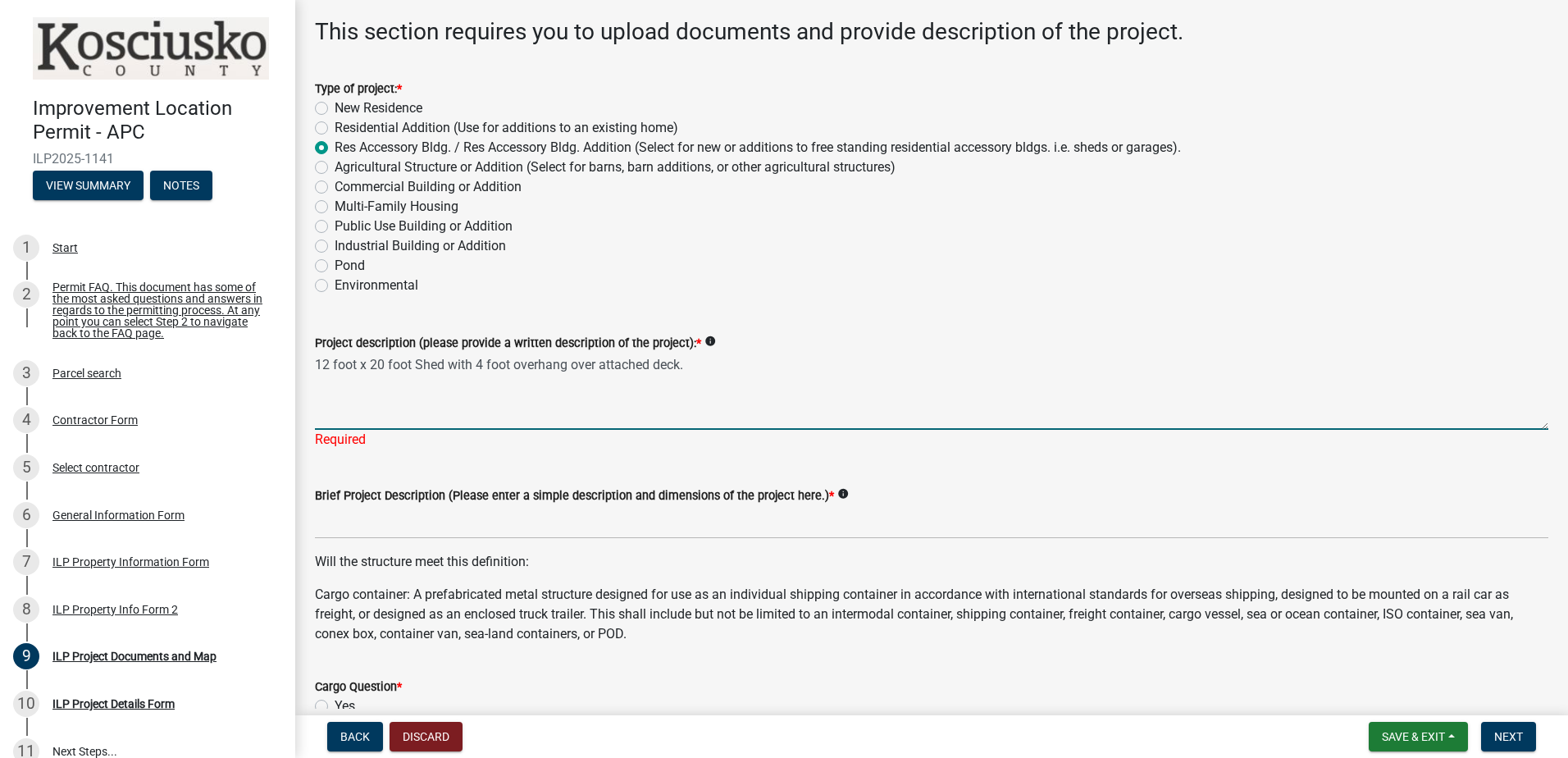
scroll to position [164, 0]
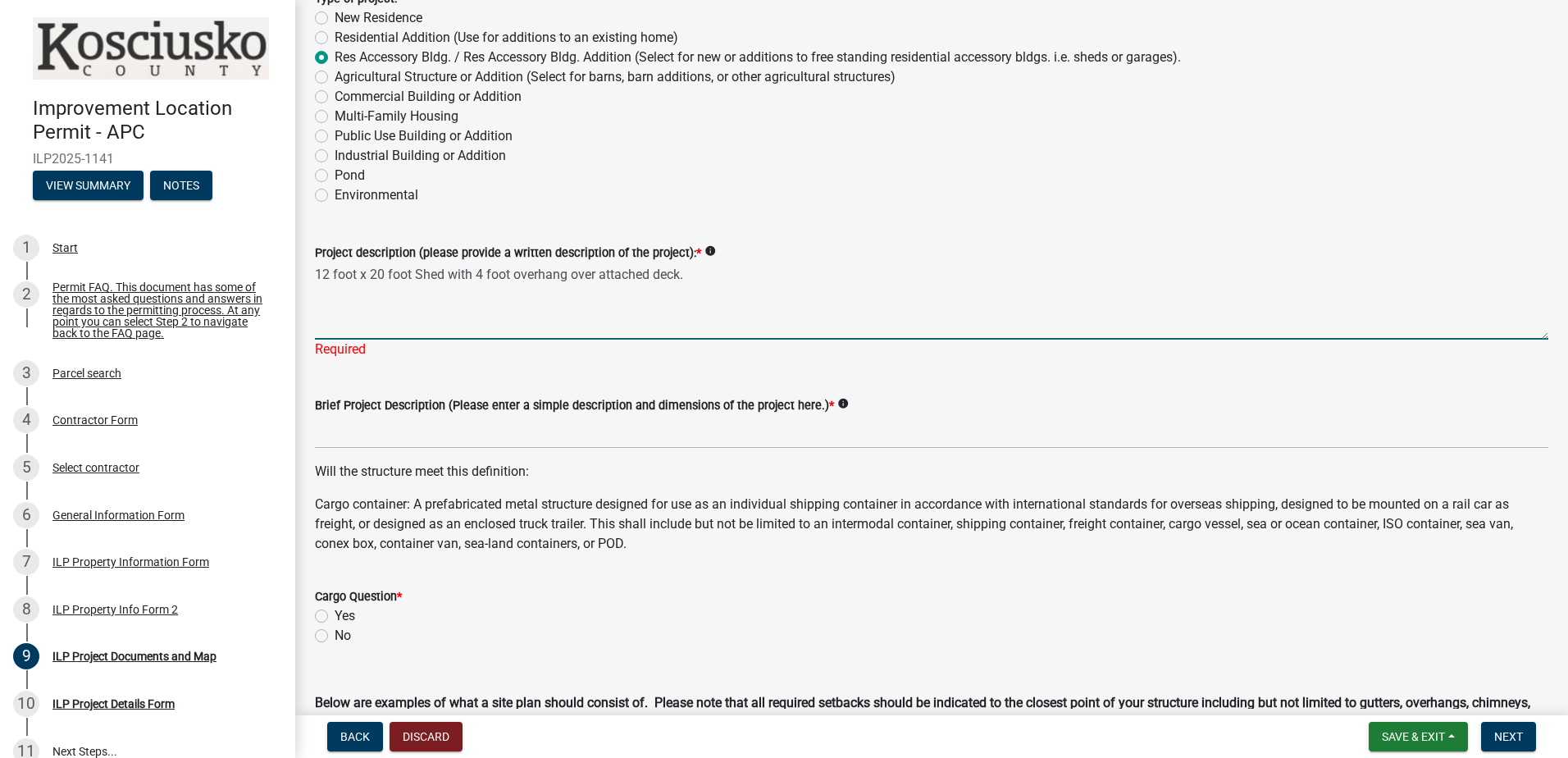
type textarea "12 foot x 20 foot Shed with 4 foot overhang over attached deck."
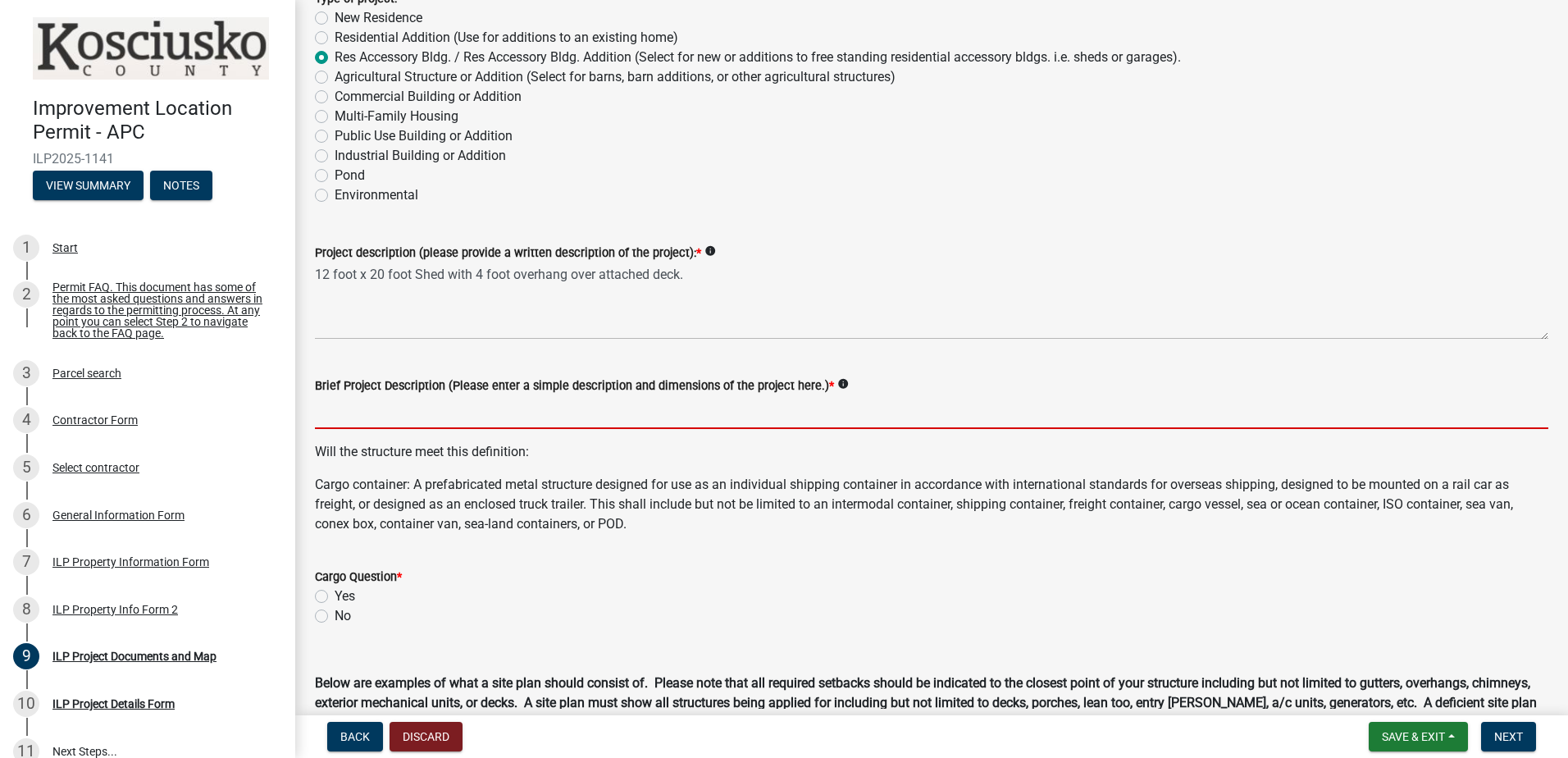
click at [685, 428] on input "Brief Project Description (Please enter a simple description and dimensions of …" at bounding box center [931, 412] width 1233 height 34
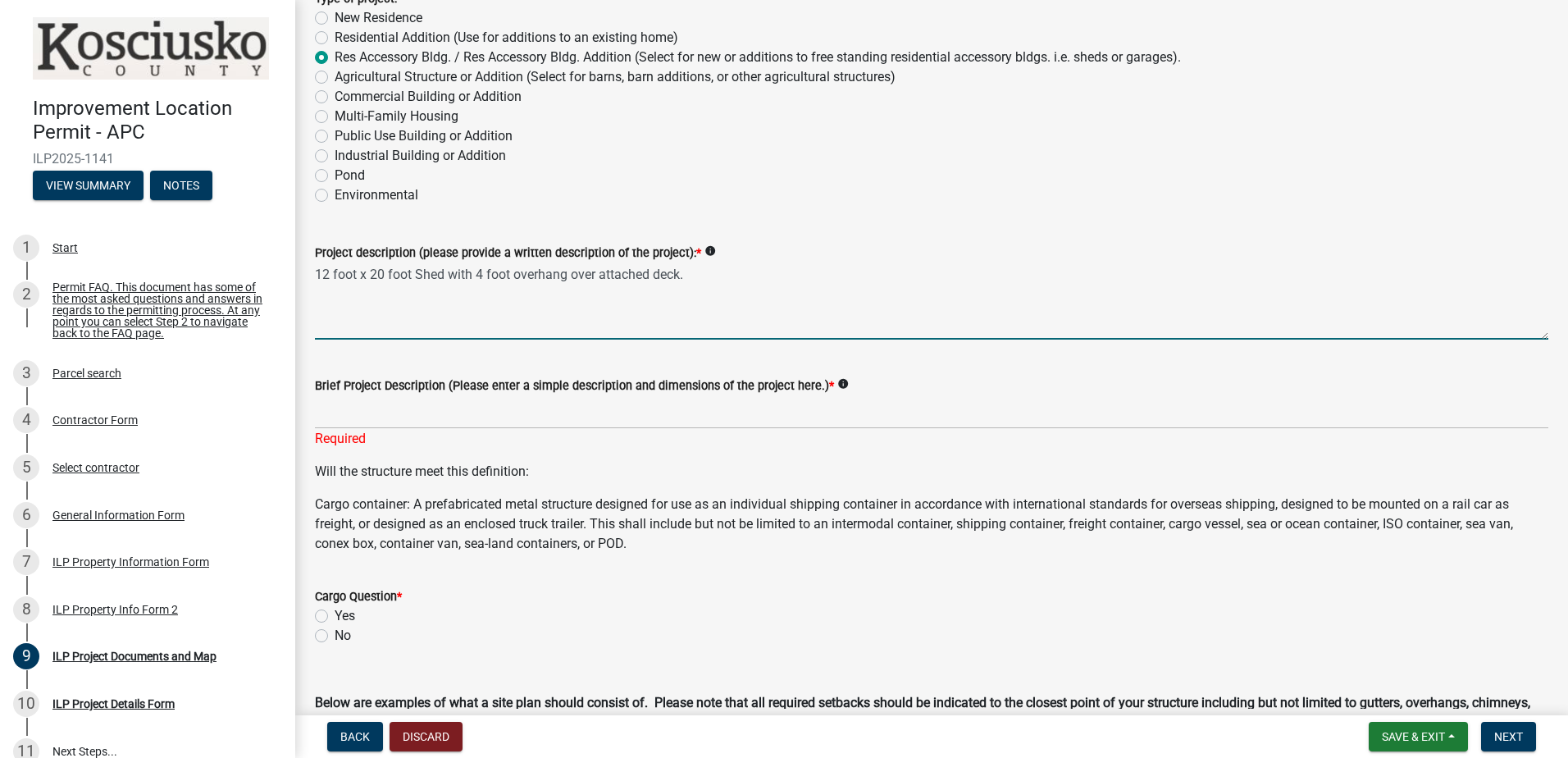
drag, startPoint x: 682, startPoint y: 271, endPoint x: 317, endPoint y: 267, distance: 365.0
click at [317, 267] on textarea "12 foot x 20 foot Shed with 4 foot overhang over attached deck." at bounding box center [931, 301] width 1233 height 77
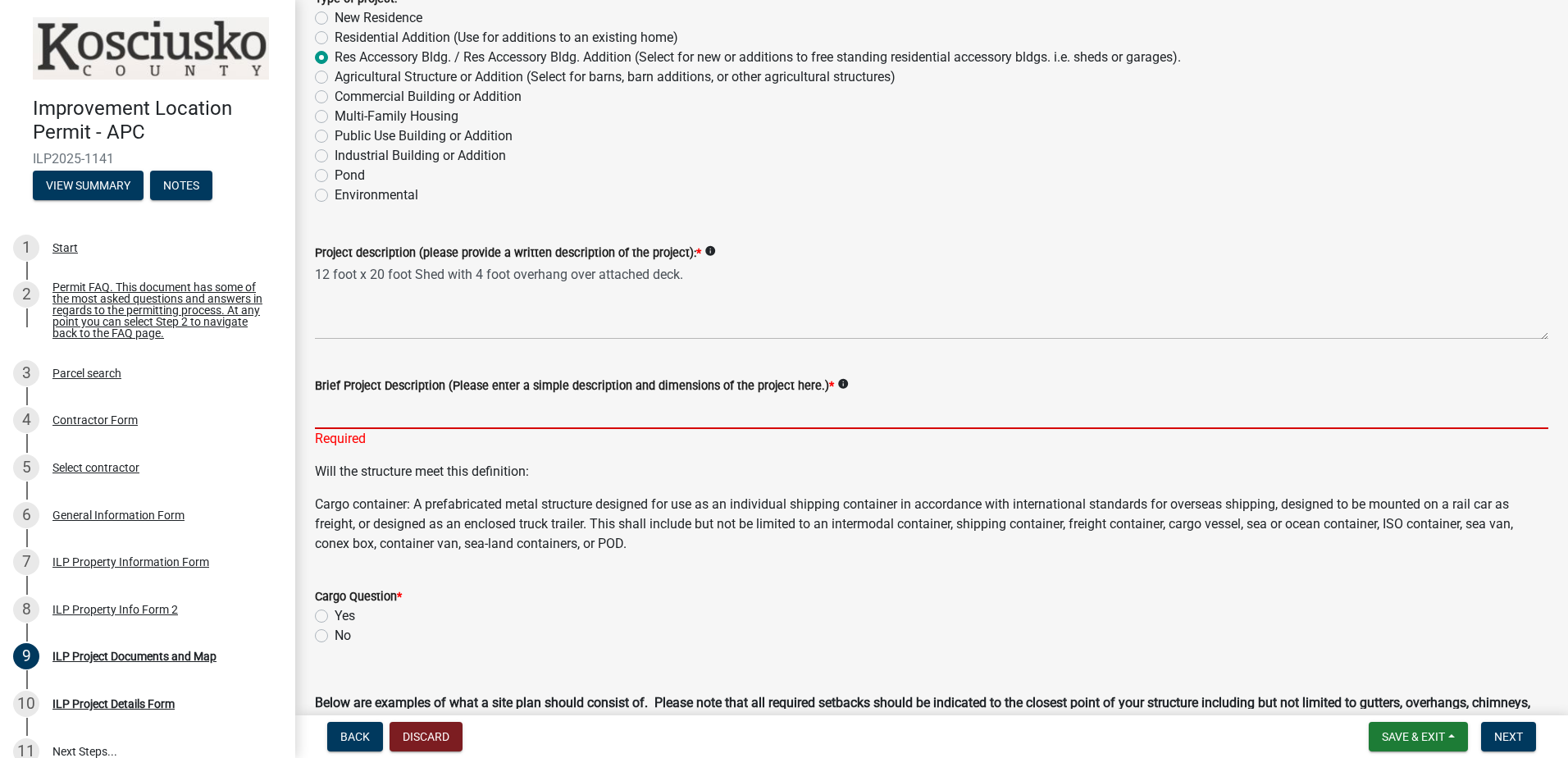
click at [454, 415] on input "Brief Project Description (Please enter a simple description and dimensions of …" at bounding box center [931, 412] width 1233 height 34
paste input "12 foot x 20 foot Shed with 4 foot overhang over attached deck"
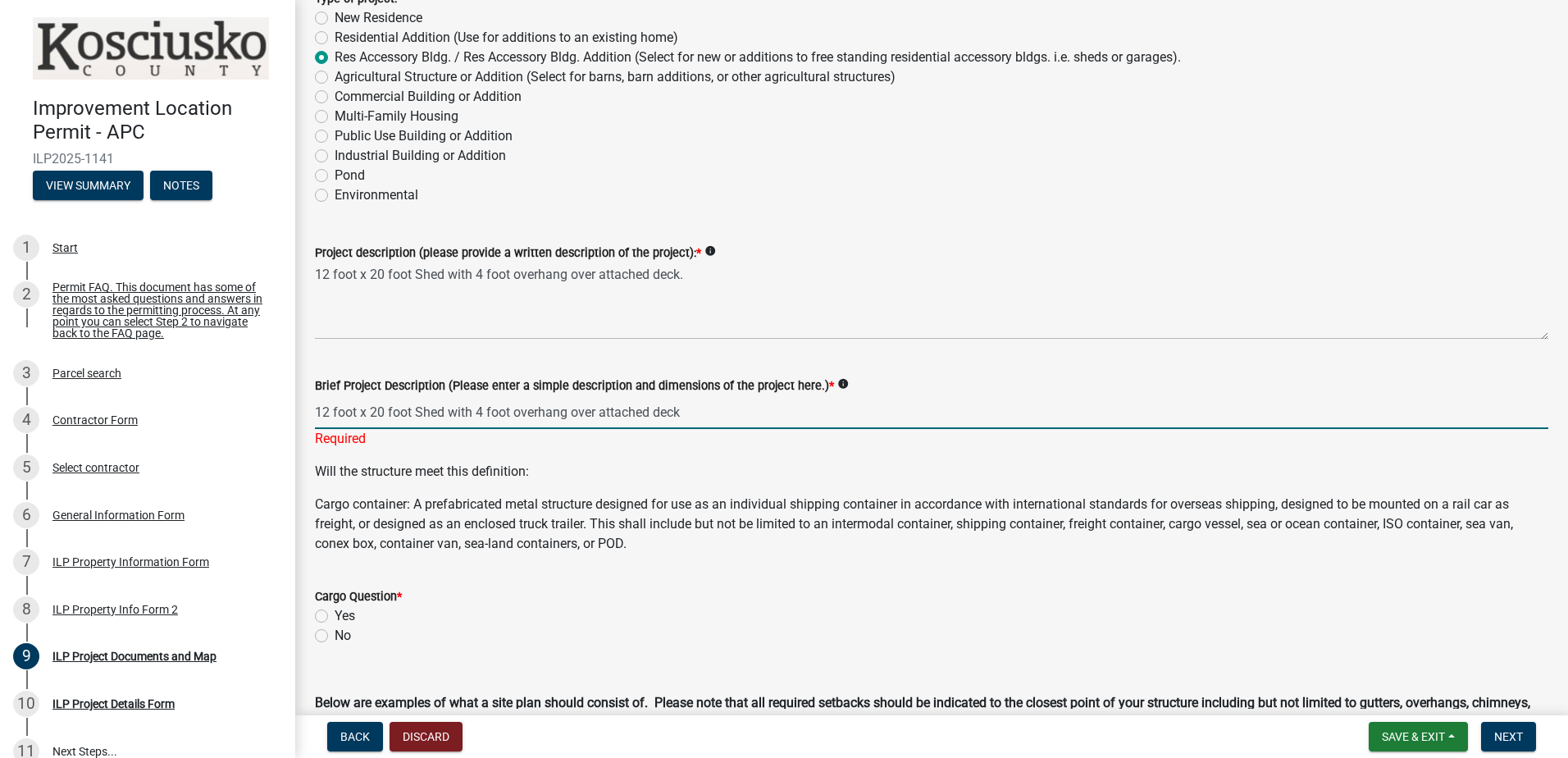
type input "12 foot x 20 foot Shed with 4 foot overhang over attached deck"
click at [335, 635] on label "No" at bounding box center [342, 636] width 16 height 20
click at [335, 635] on input "No" at bounding box center [339, 632] width 11 height 11
radio input "true"
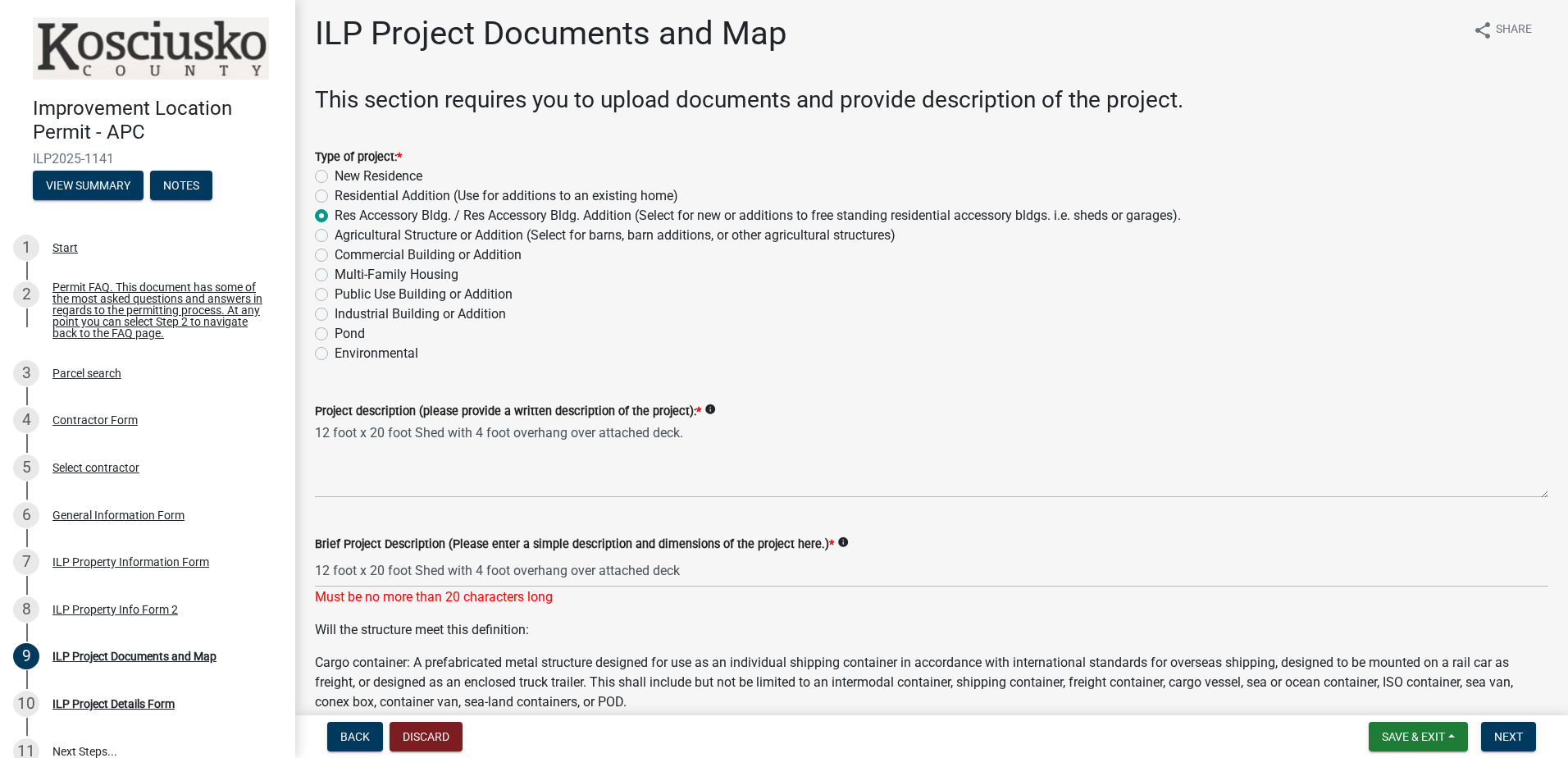
scroll to position [0, 0]
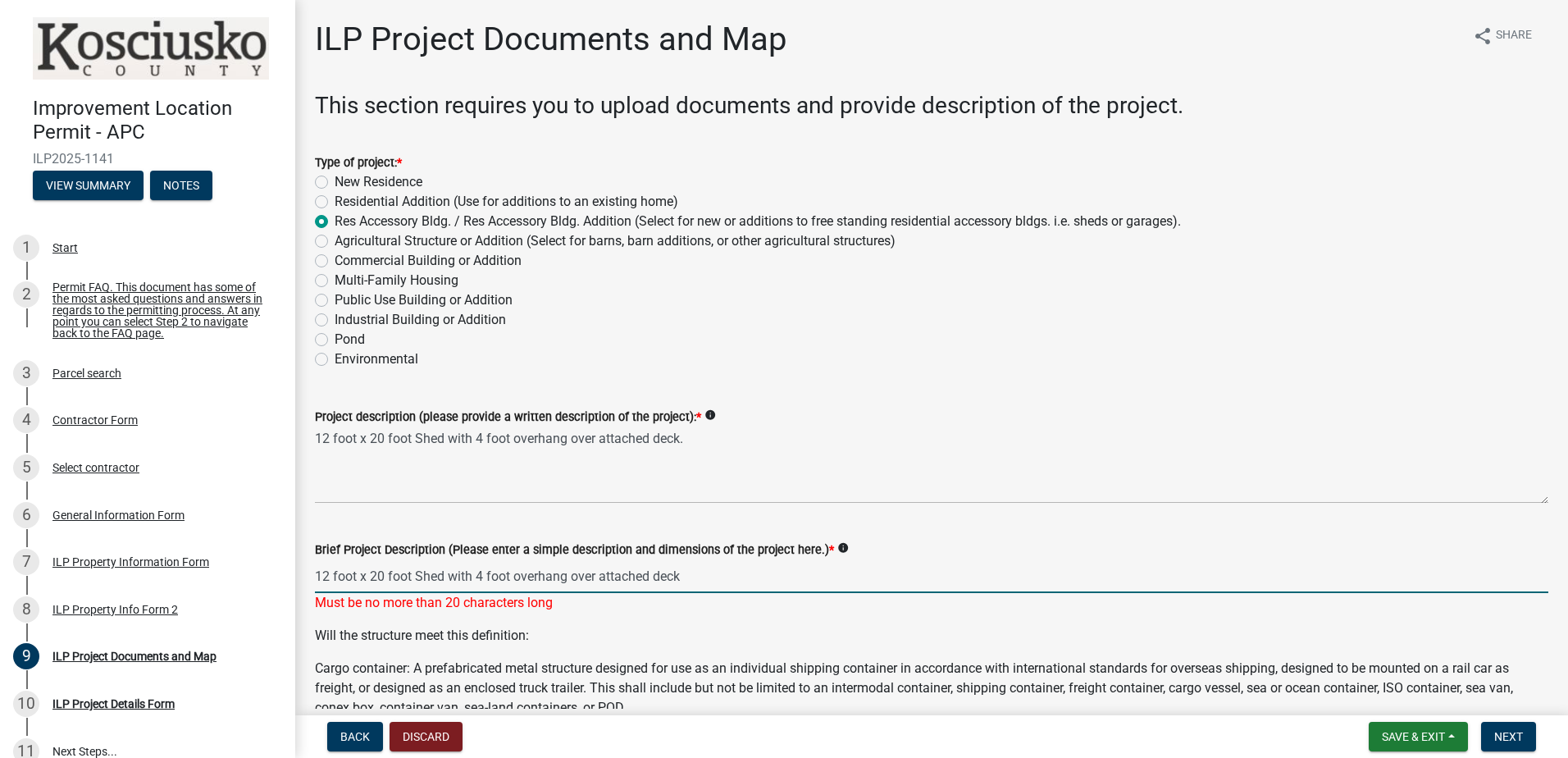
click at [653, 574] on input "12 foot x 20 foot Shed with 4 foot overhang over attached deck" at bounding box center [931, 577] width 1233 height 34
type input "12 foot x 20 foot Shed with 4 foot overhang over attached wood deck."
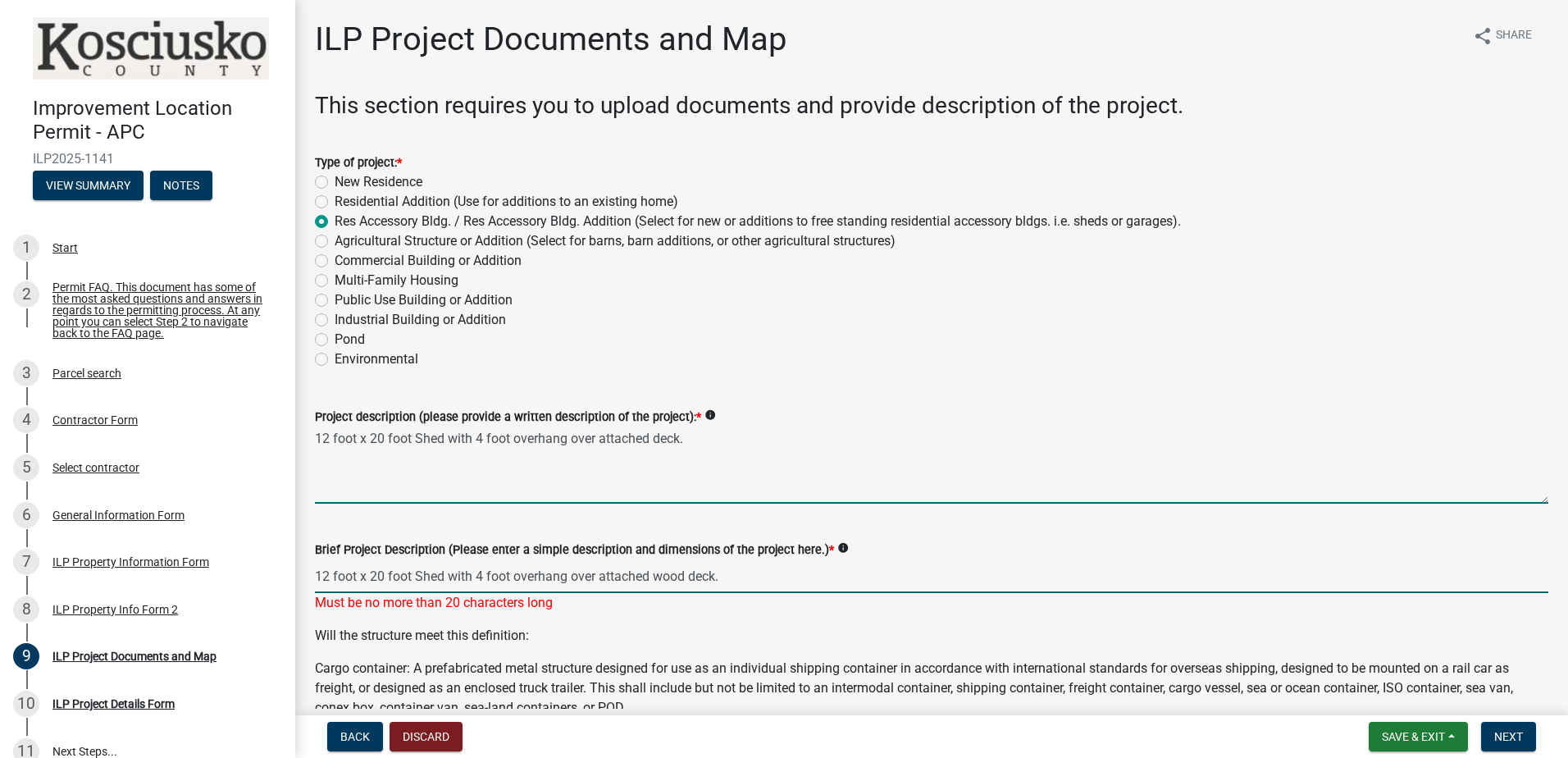
click at [739, 436] on textarea "12 foot x 20 foot Shed with 4 foot overhang over attached deck." at bounding box center [931, 464] width 1233 height 77
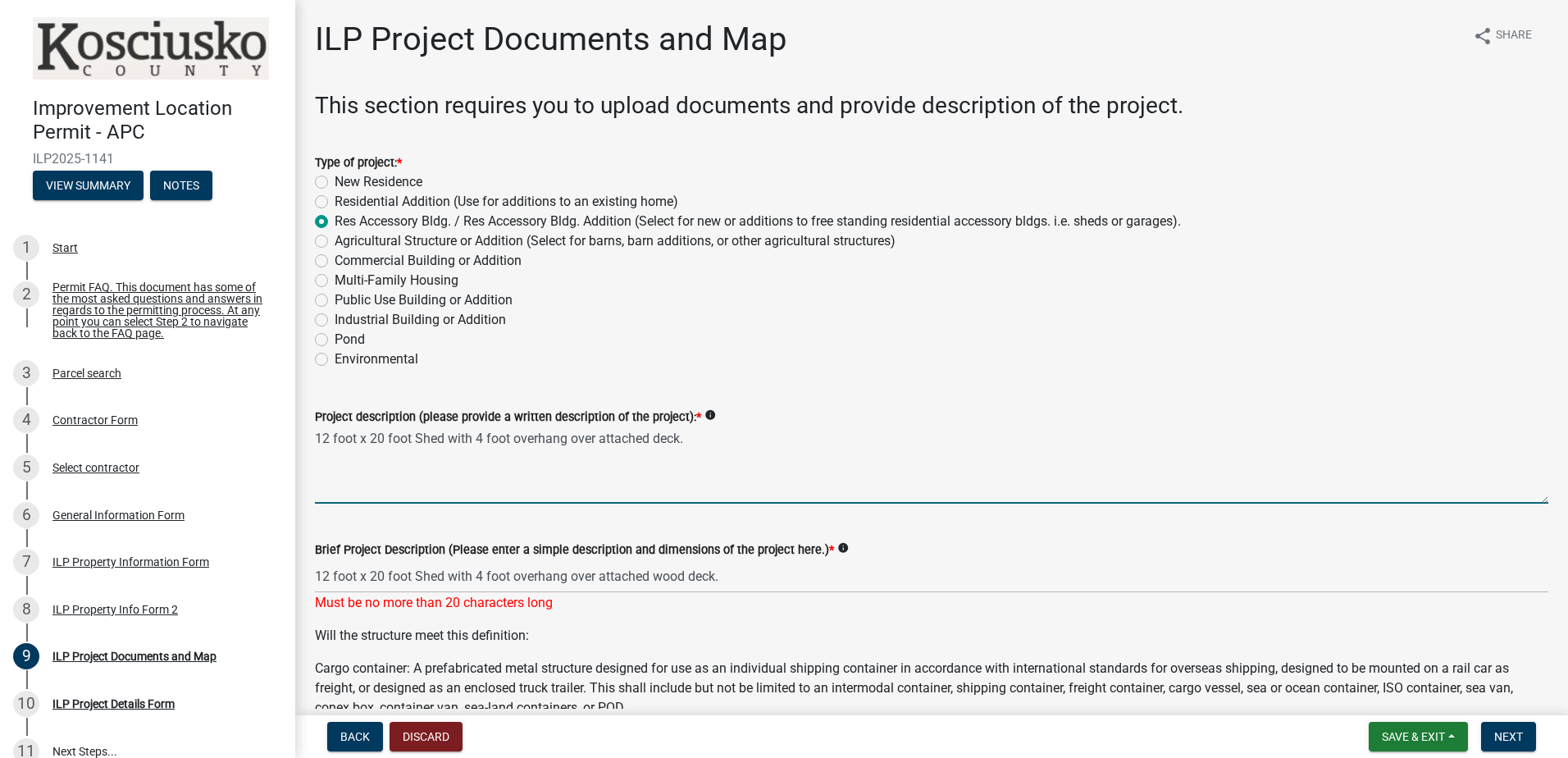
paste textarea "Shed materials include wood frame, Vinyl siding, one entry door, one roll up do…"
click at [653, 437] on textarea "12 foot x 20 foot Shed with 4 foot overhang over attached deck. Shed materials …" at bounding box center [931, 464] width 1233 height 77
click at [883, 440] on textarea "12 foot x 20 foot Shed with 4 foot overhang over attached wood deck. Overall di…" at bounding box center [931, 464] width 1233 height 77
paste textarea "with 8' walls"
paste textarea "8' walls with"
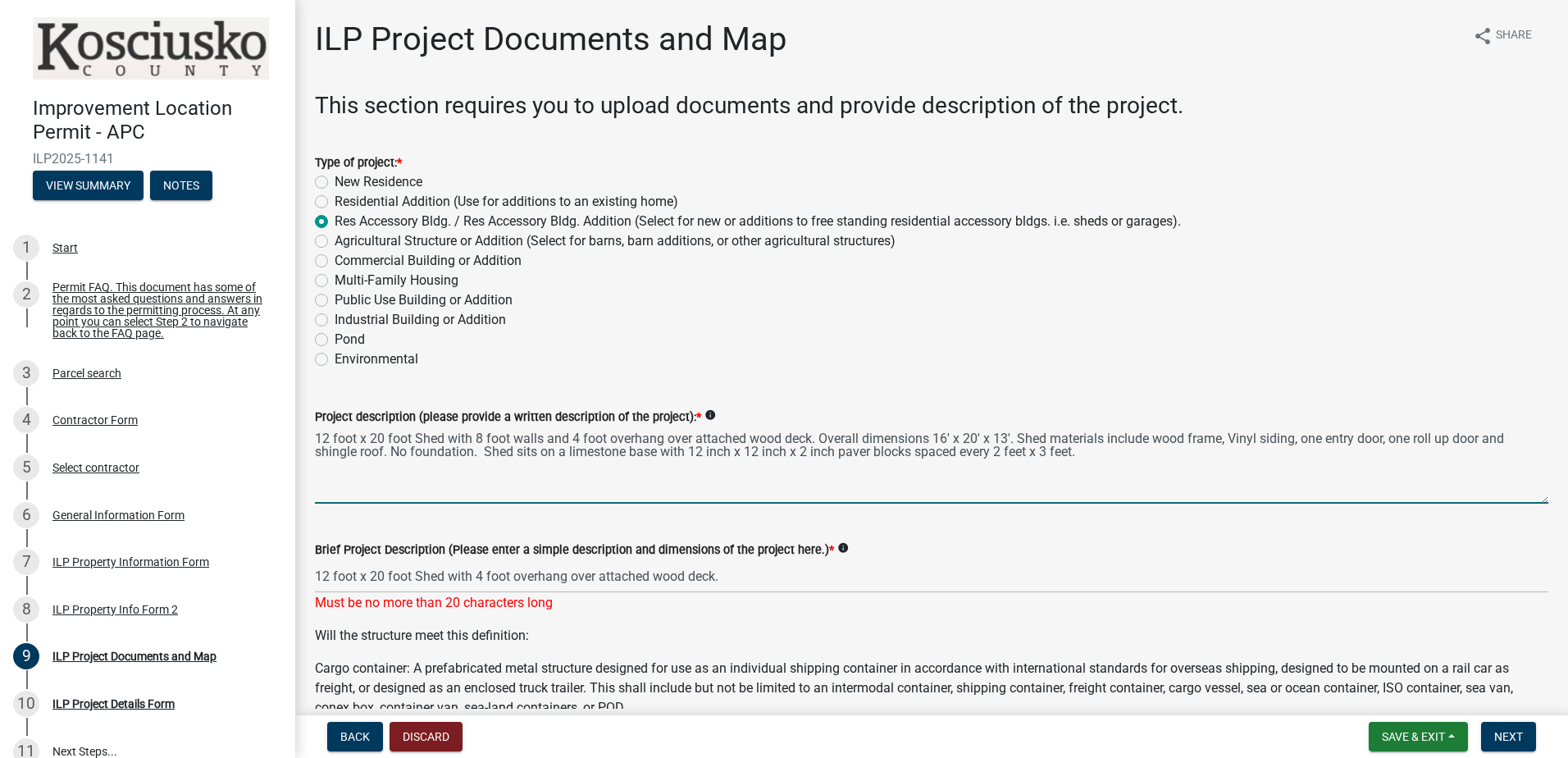
click at [1113, 453] on textarea "12 foot x 20 foot Shed with 8 foot walls and 4 foot overhang over attached wood…" at bounding box center [931, 464] width 1233 height 77
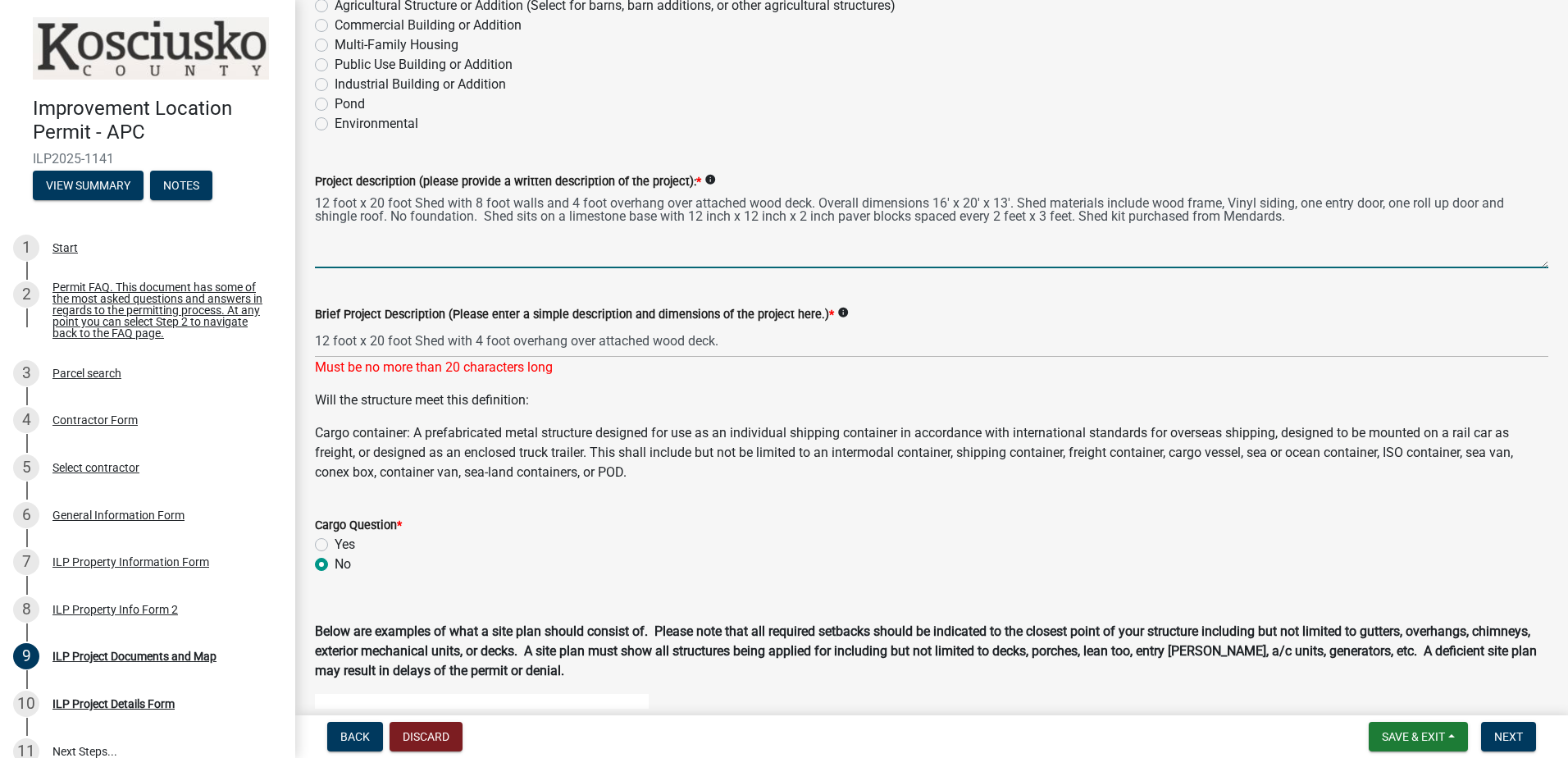
scroll to position [246, 0]
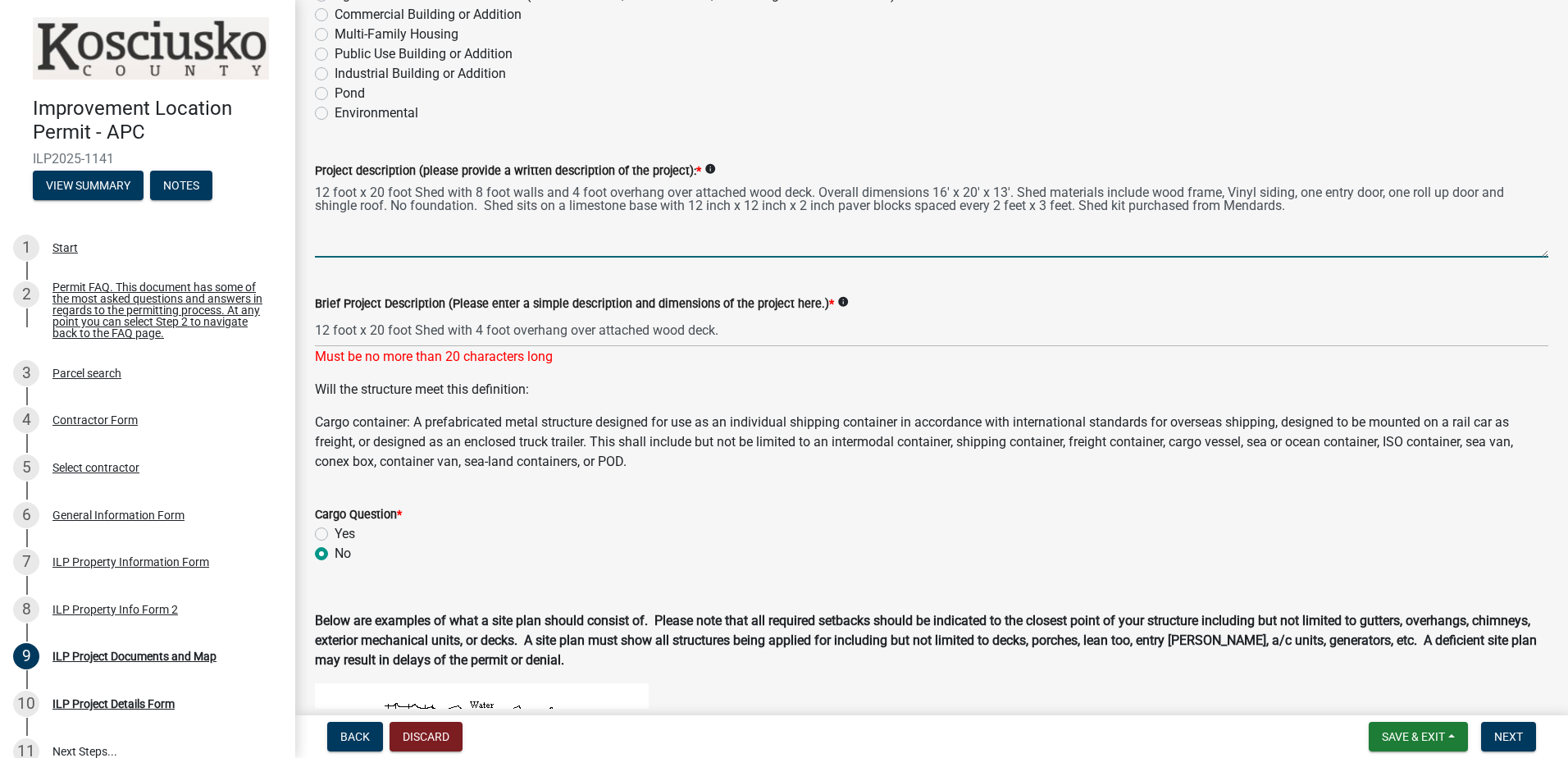
type textarea "12 foot x 20 foot Shed with 8 foot walls and 4 foot overhang over attached wood…"
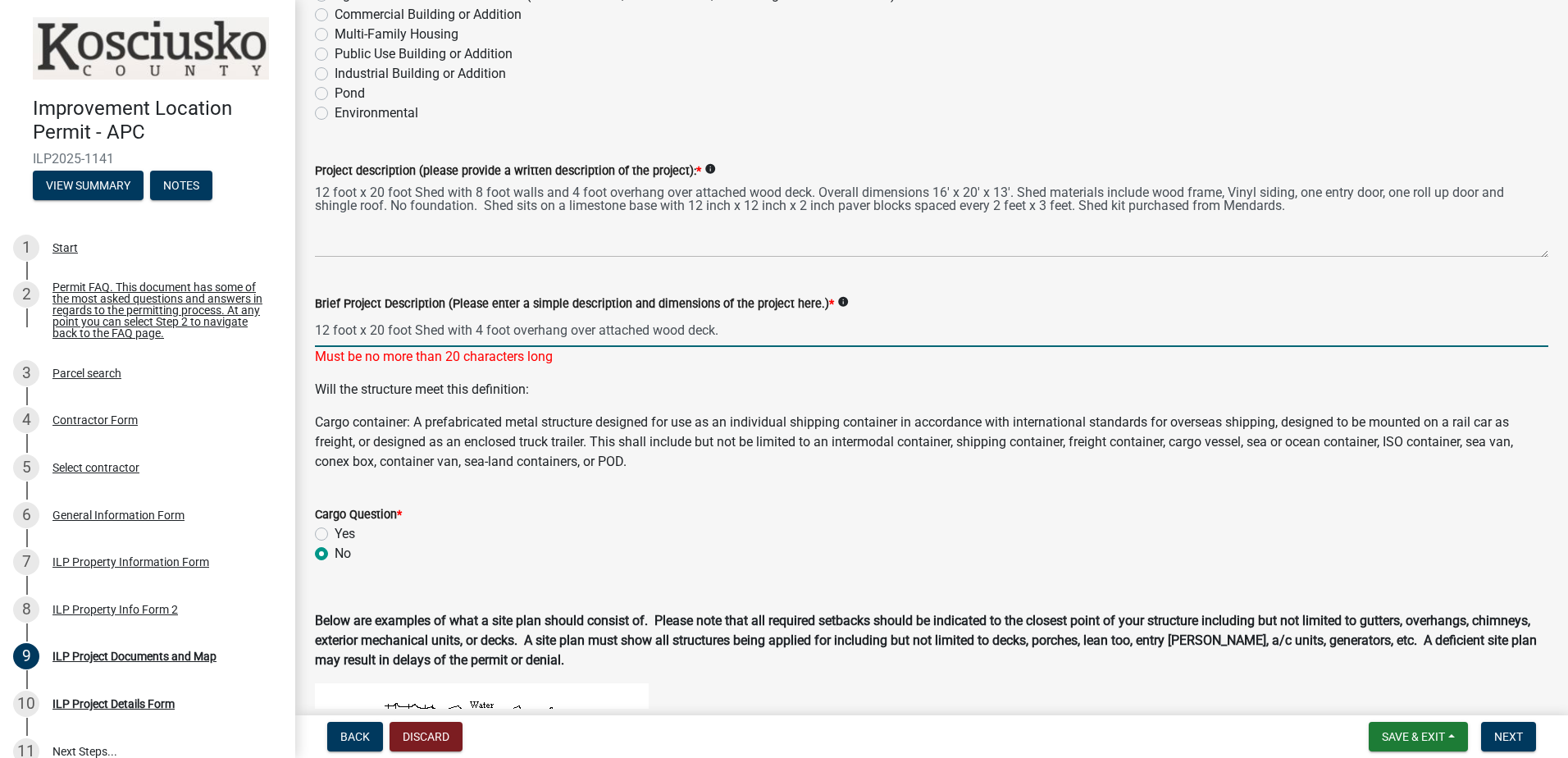
click at [699, 334] on input "12 foot x 20 foot Shed with 4 foot overhang over attached wood deck." at bounding box center [931, 331] width 1233 height 34
type input "12 foot x 20 x 13 foot Shed with 4 foot wood deck"
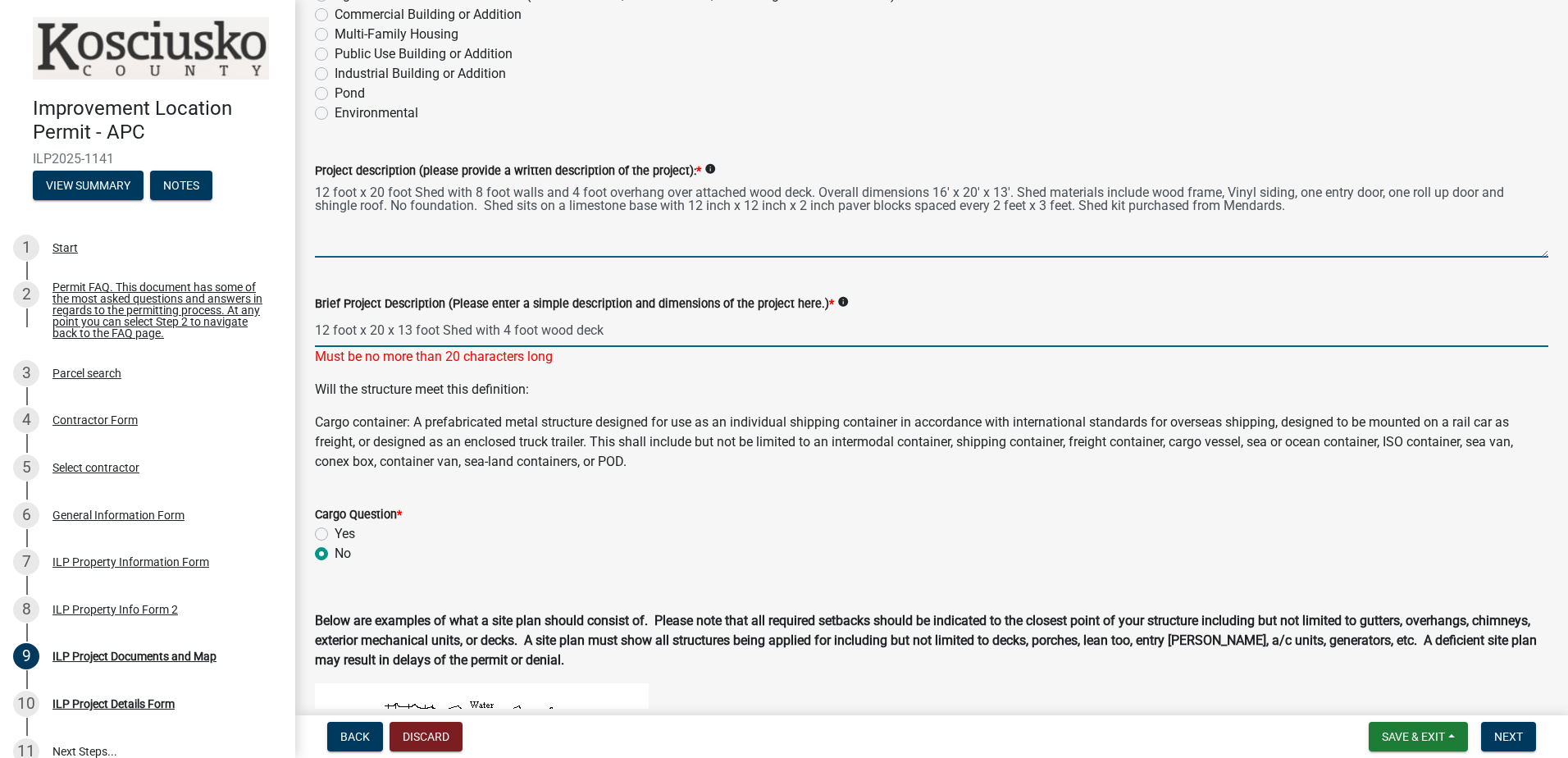
click at [1308, 212] on textarea "12 foot x 20 foot Shed with 8 foot walls and 4 foot overhang over attached wood…" at bounding box center [931, 218] width 1233 height 77
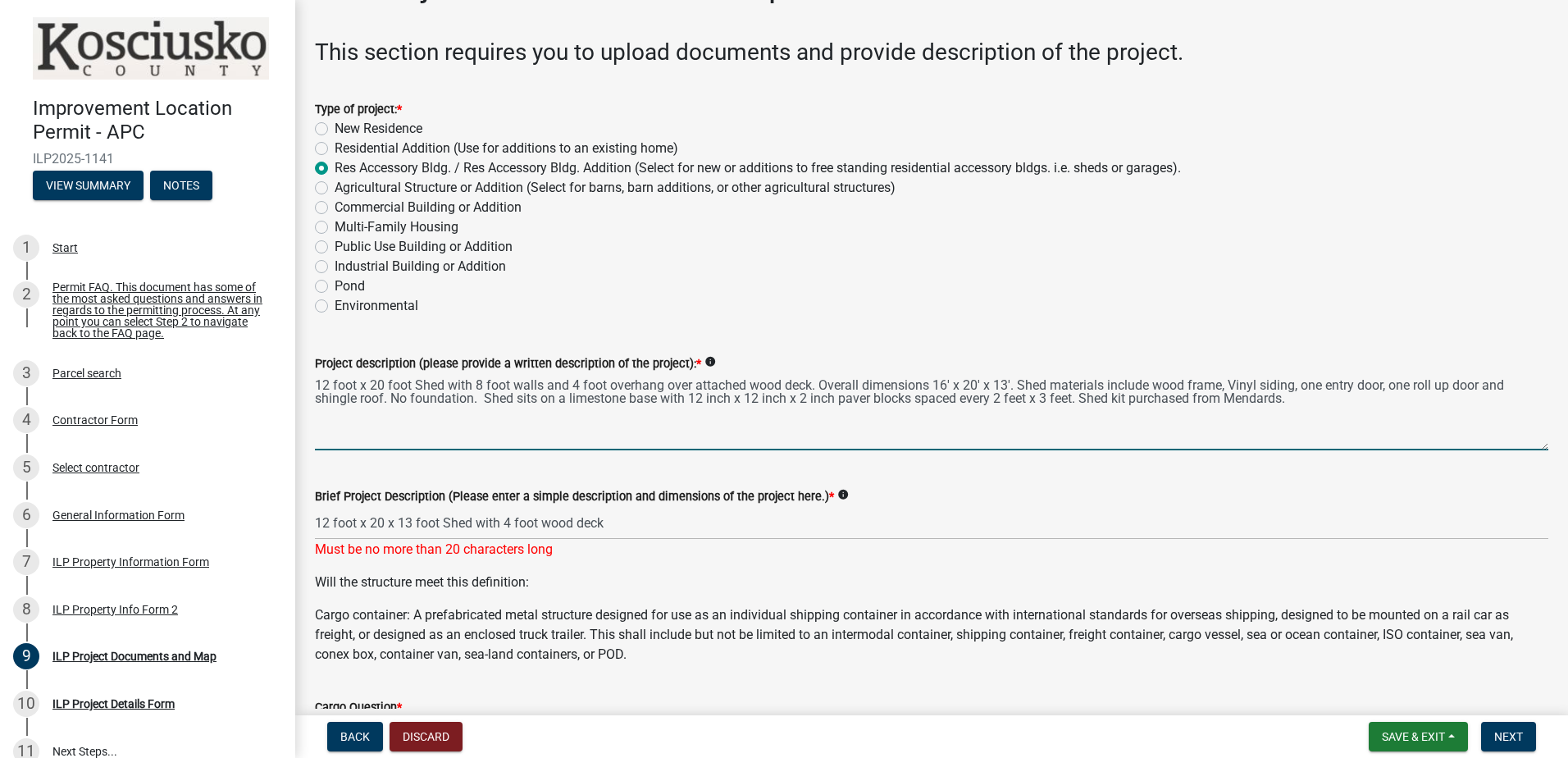
scroll to position [82, 0]
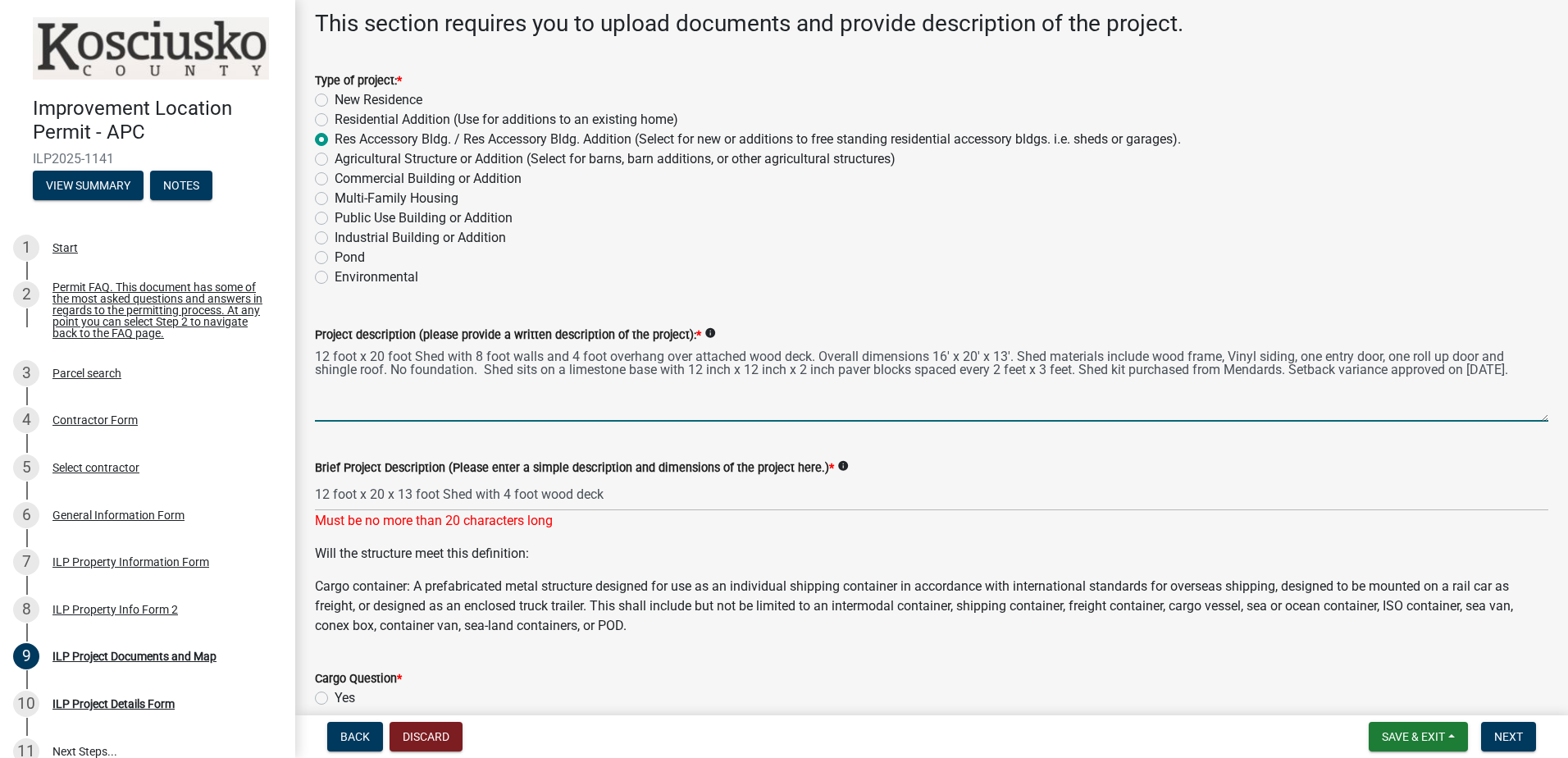
type textarea "12 foot x 20 foot Shed with 8 foot walls and 4 foot overhang over attached wood…"
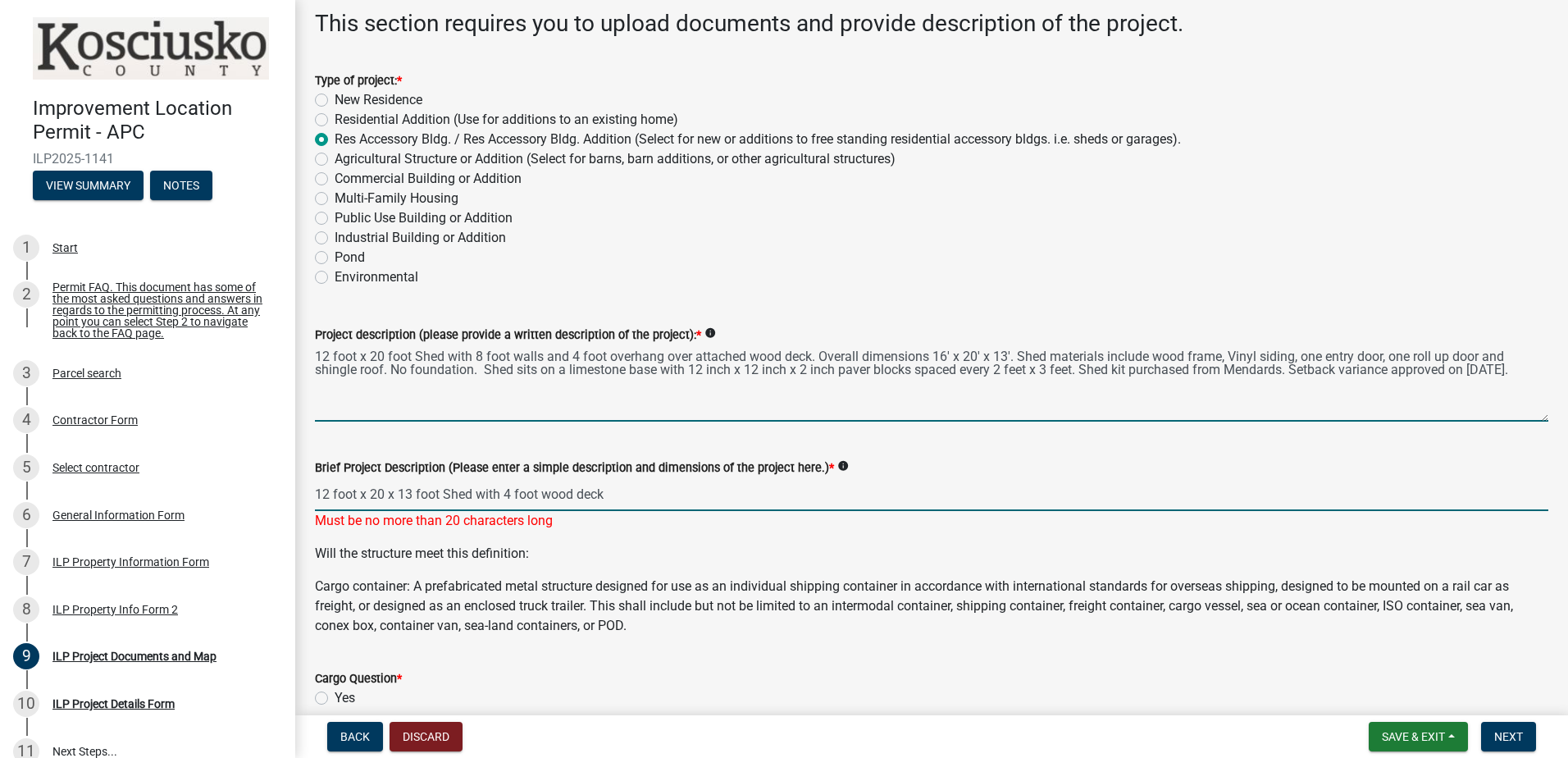
click at [329, 492] on input "12 foot x 20 x 13 foot Shed with 4 foot wood deck" at bounding box center [931, 495] width 1233 height 34
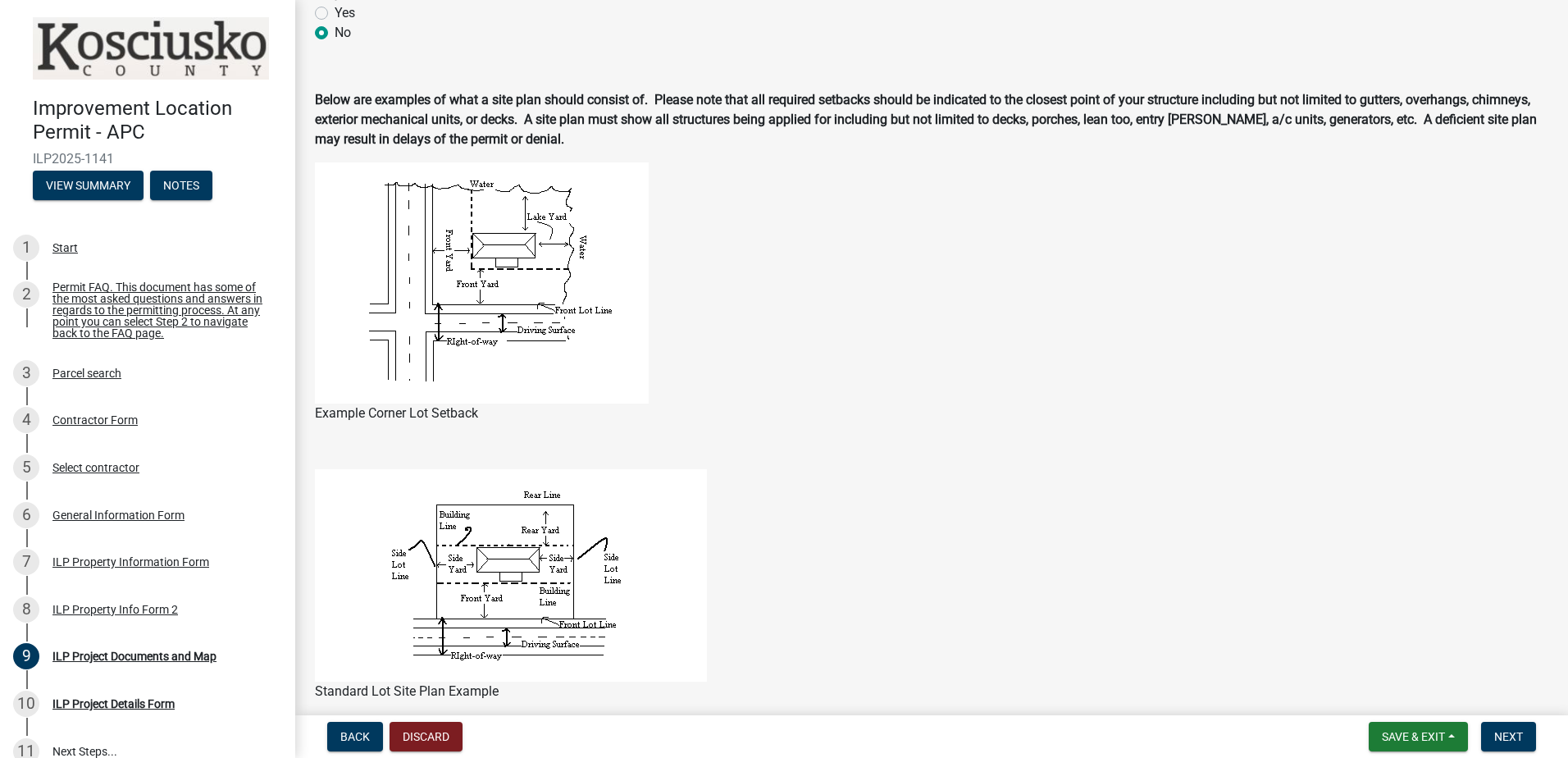
scroll to position [739, 0]
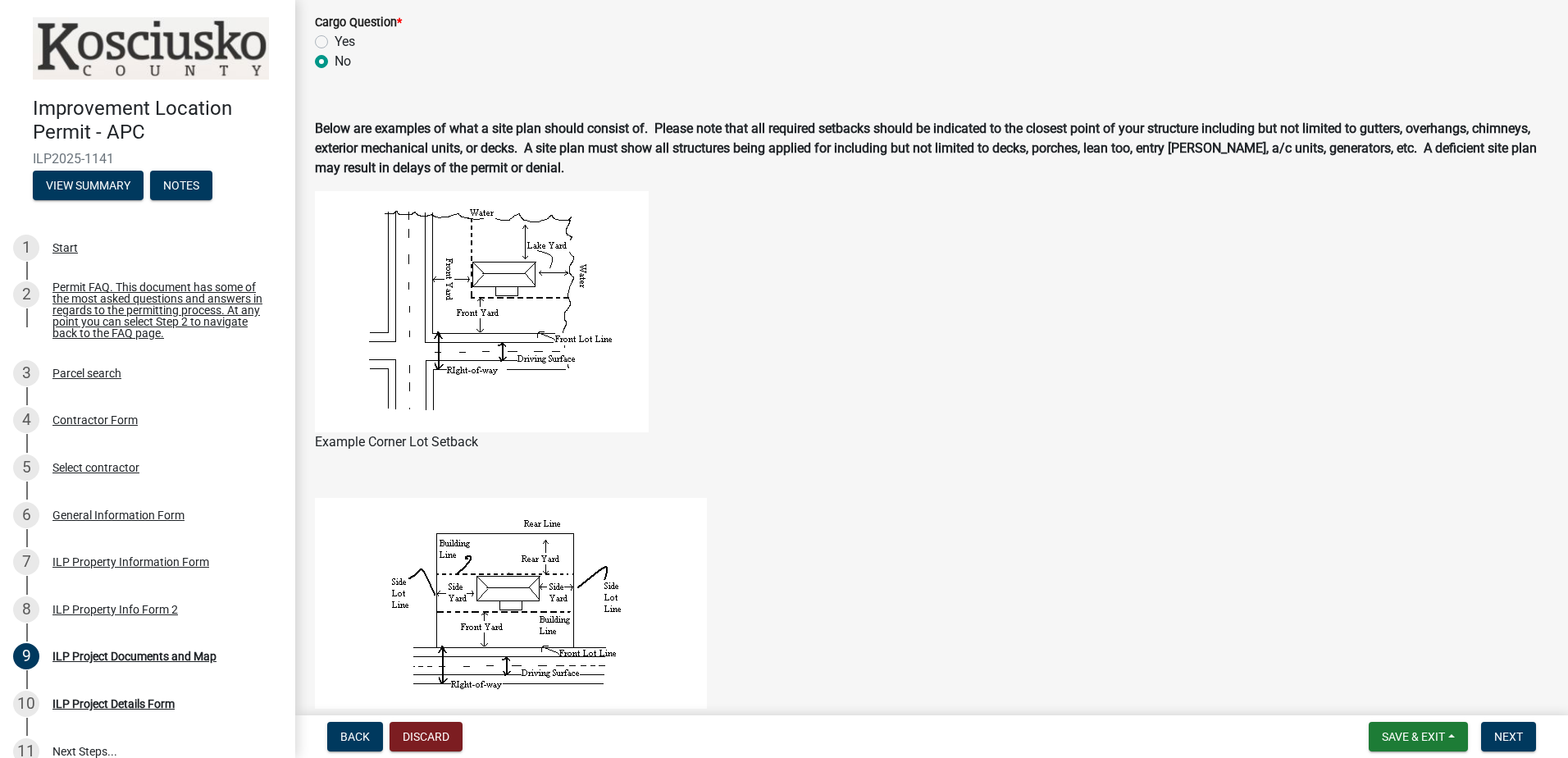
type input "12'x20' Shed w/deck"
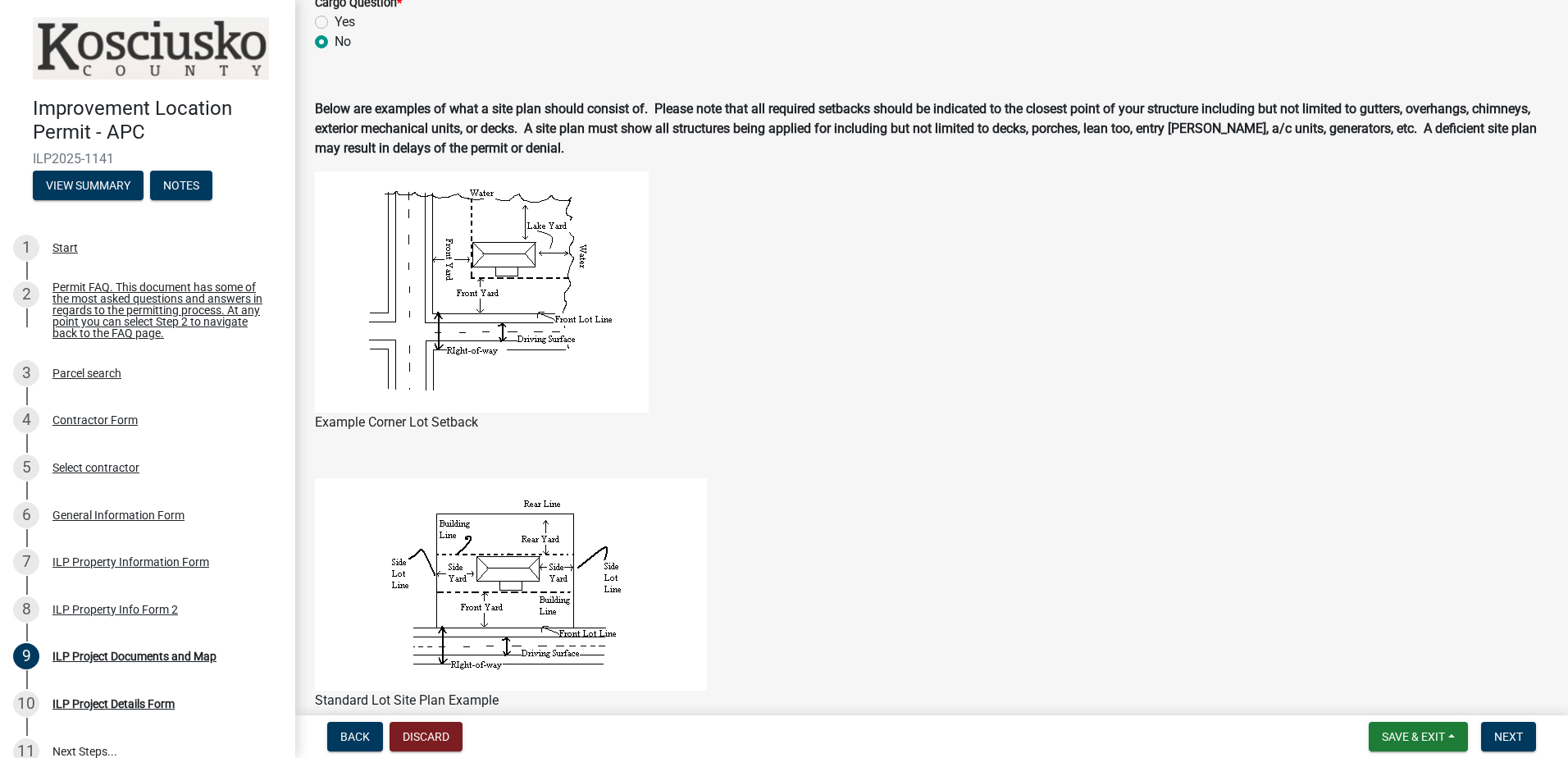
scroll to position [719, 0]
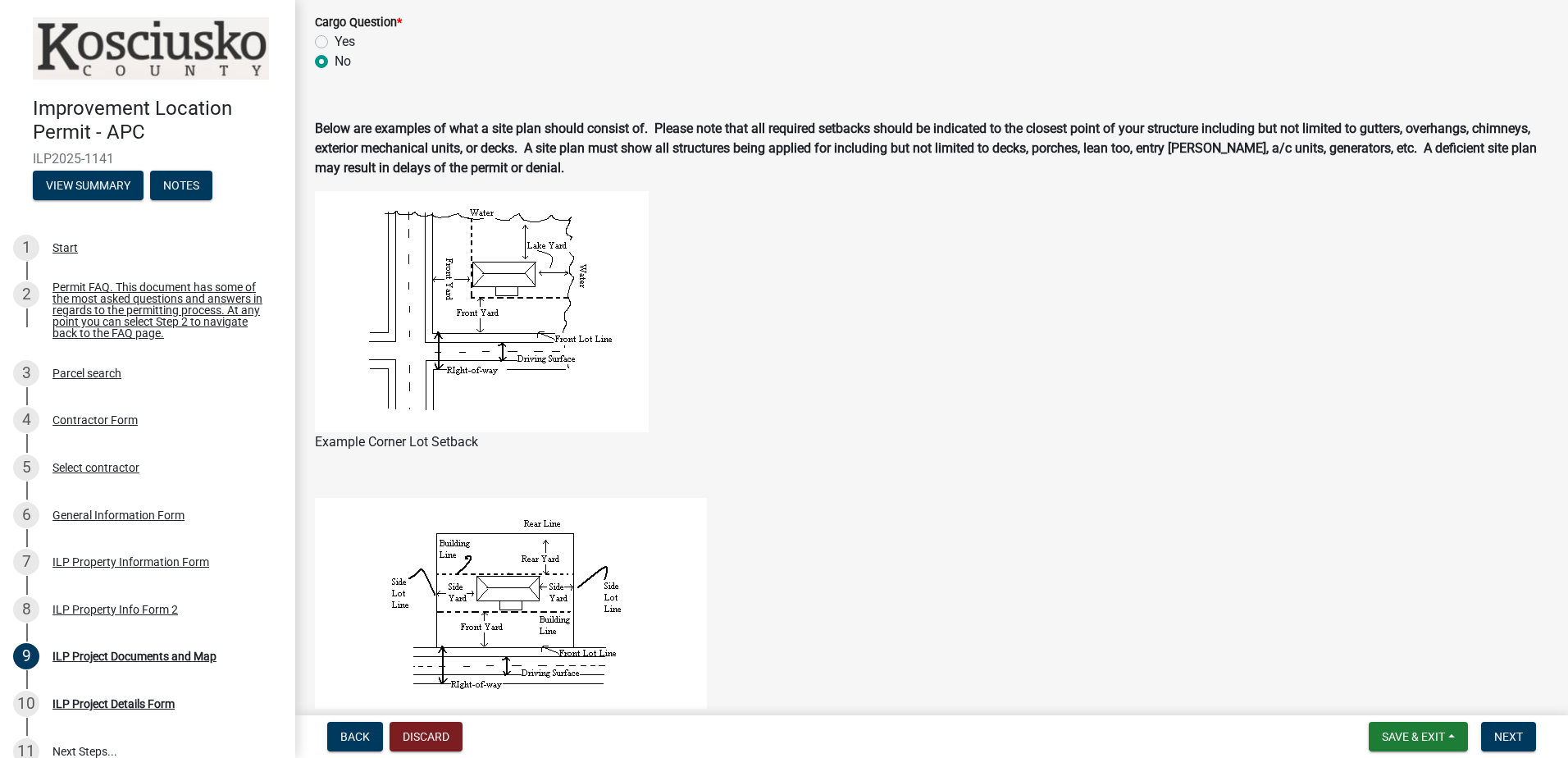
click at [806, 61] on div "No" at bounding box center [931, 62] width 1233 height 20
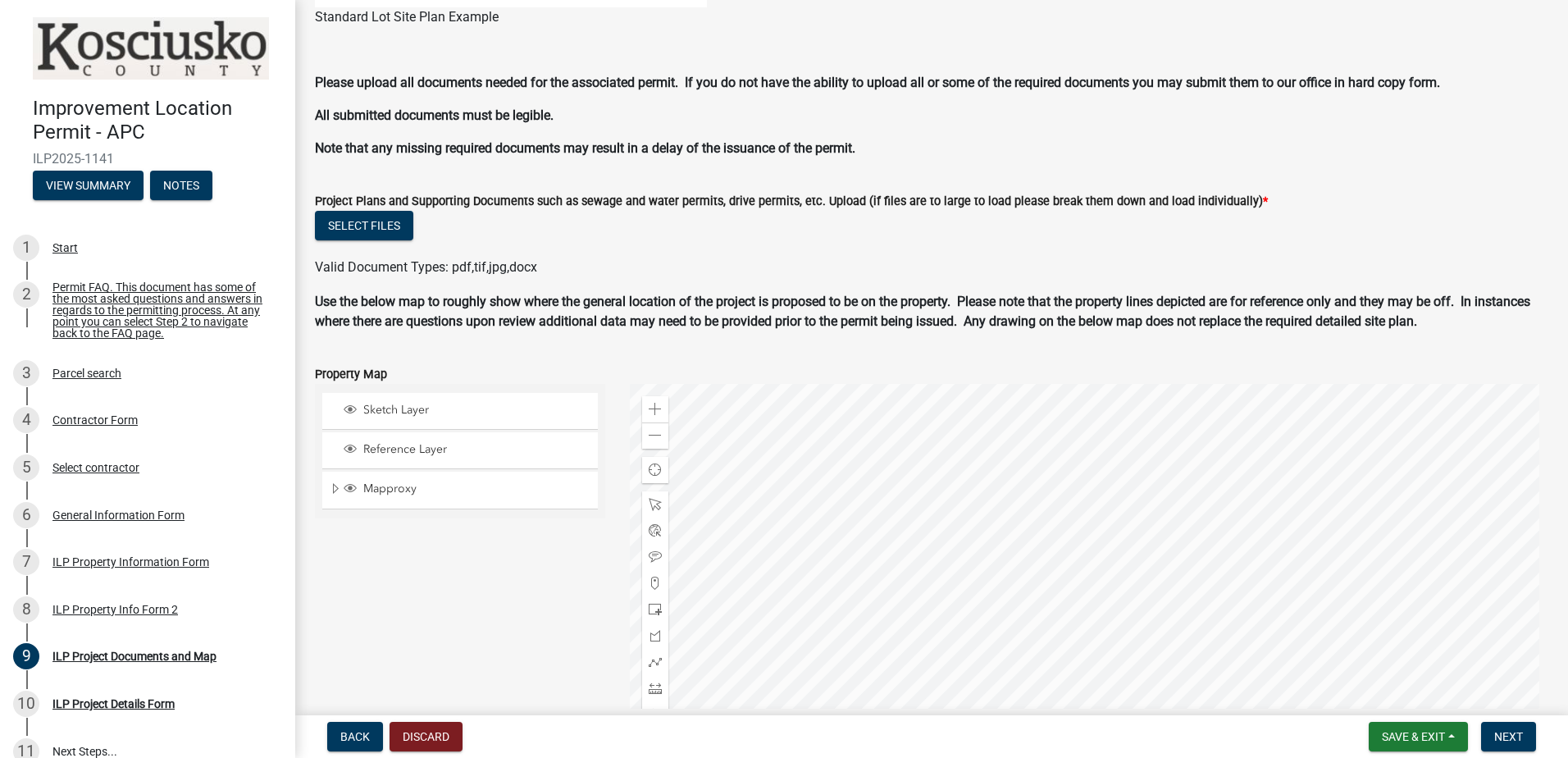
scroll to position [1587, 0]
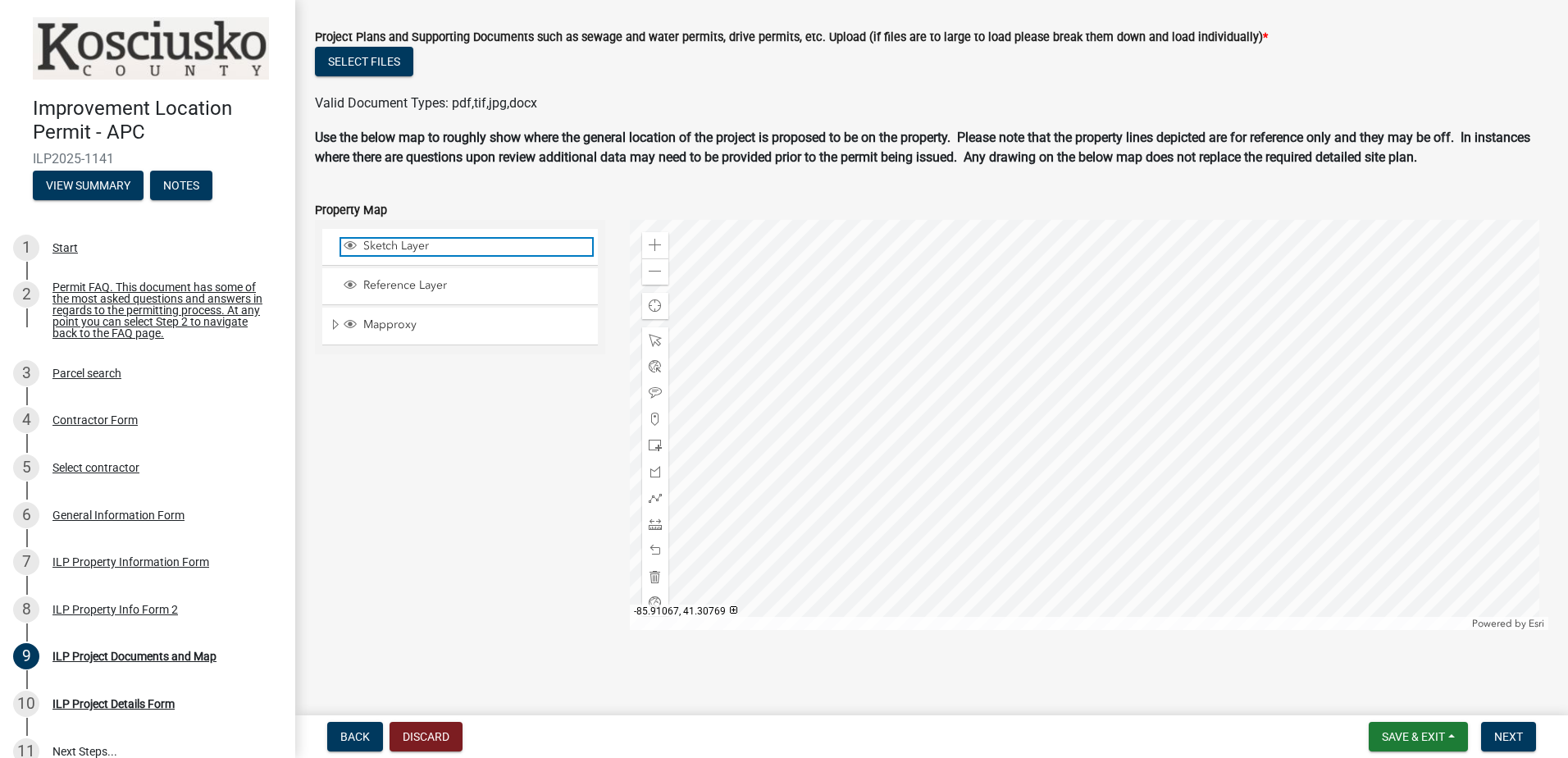
click at [397, 245] on span "Sketch Layer" at bounding box center [476, 246] width 233 height 15
click at [653, 445] on span at bounding box center [655, 445] width 13 height 13
click at [1073, 351] on div at bounding box center [1090, 425] width 920 height 410
click at [1057, 337] on div at bounding box center [1090, 425] width 920 height 410
click at [1084, 360] on div at bounding box center [1090, 425] width 920 height 410
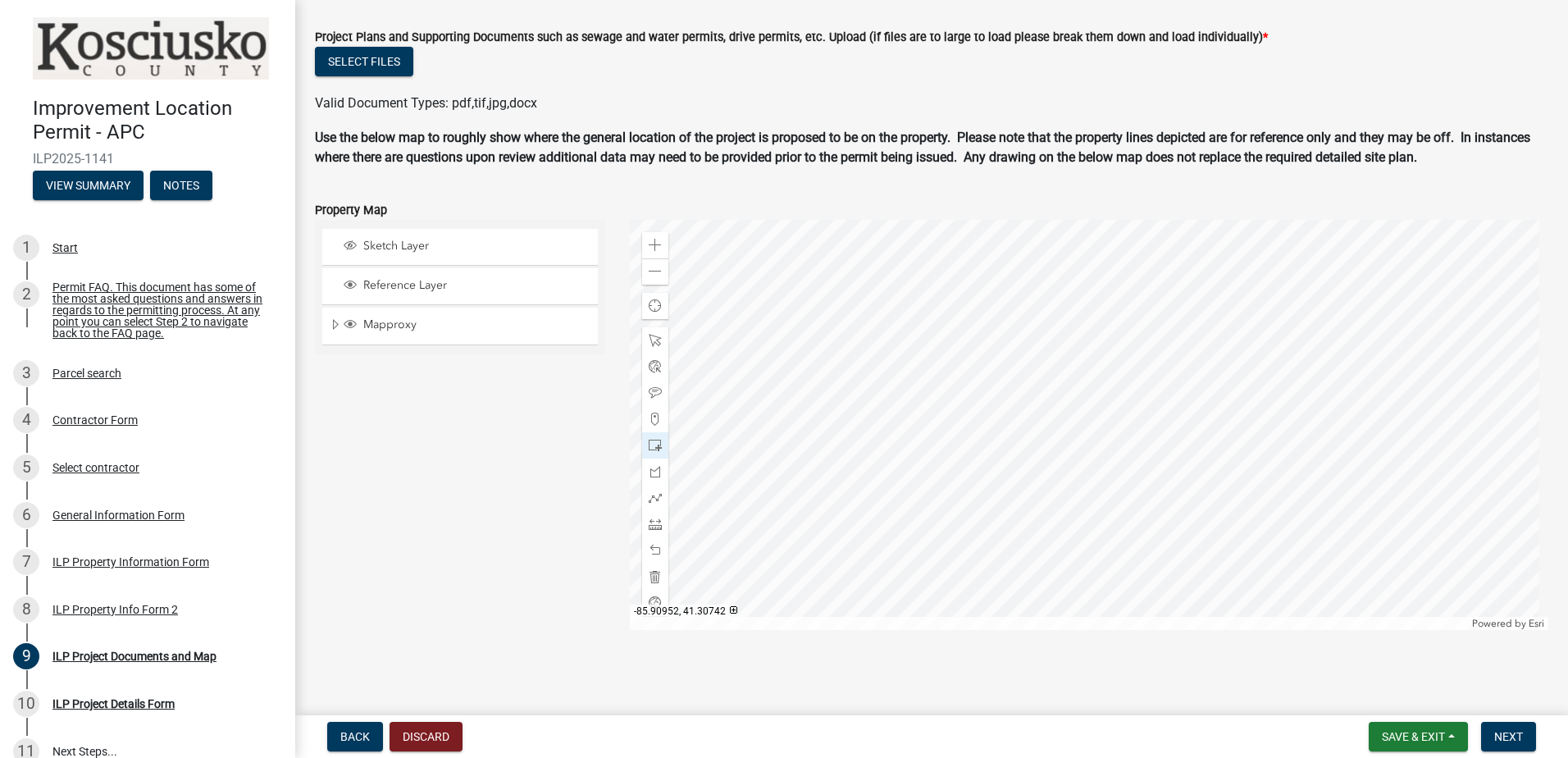
click at [1068, 352] on div at bounding box center [1090, 425] width 920 height 410
click at [398, 243] on span "Sketch Layer" at bounding box center [476, 246] width 233 height 15
click at [654, 578] on span at bounding box center [655, 577] width 13 height 13
click at [444, 249] on span "Sketch Layer" at bounding box center [476, 246] width 233 height 15
click at [1044, 336] on div at bounding box center [1090, 425] width 920 height 410
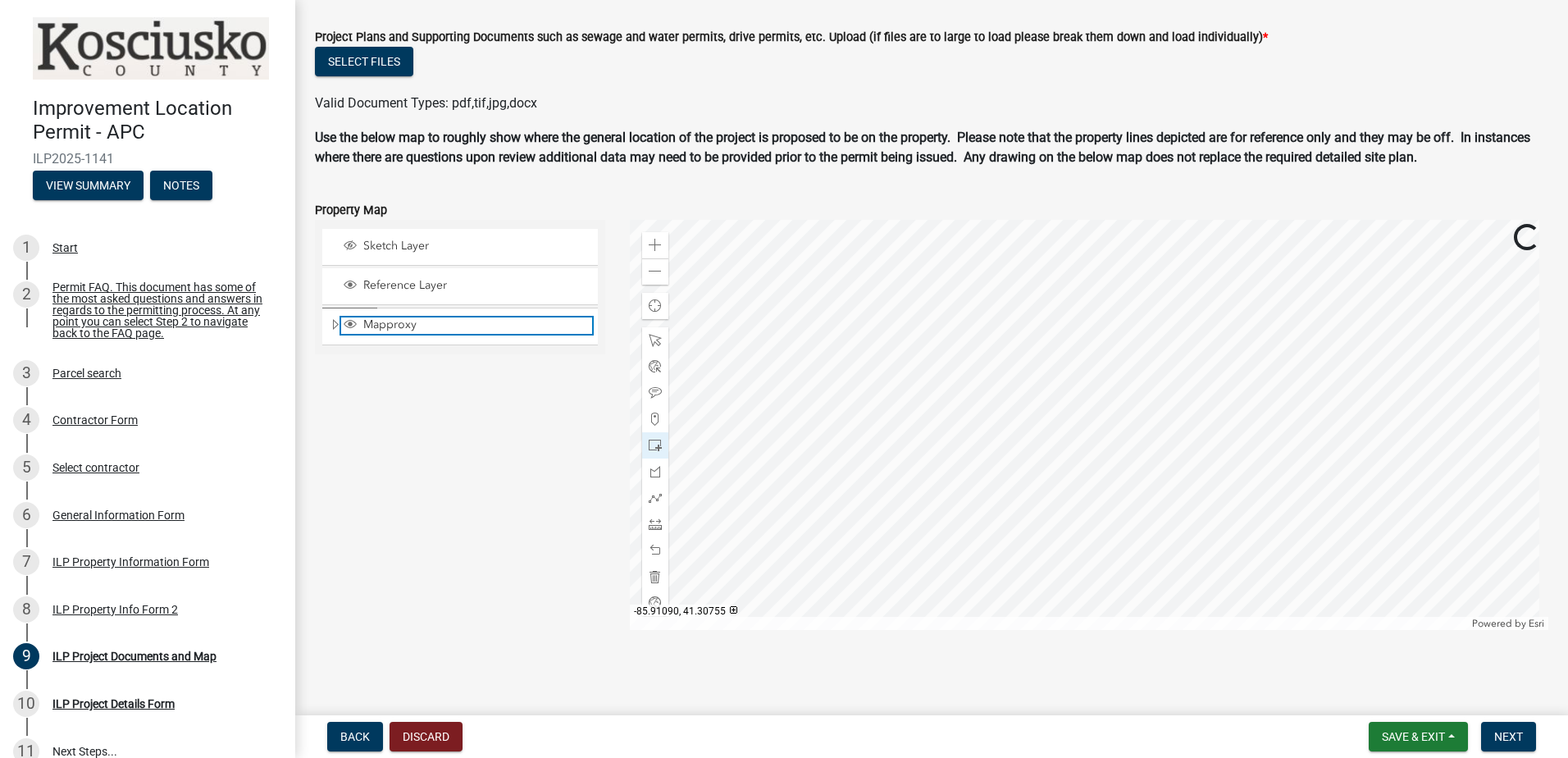
click at [418, 321] on span "Mapproxy" at bounding box center [476, 325] width 233 height 15
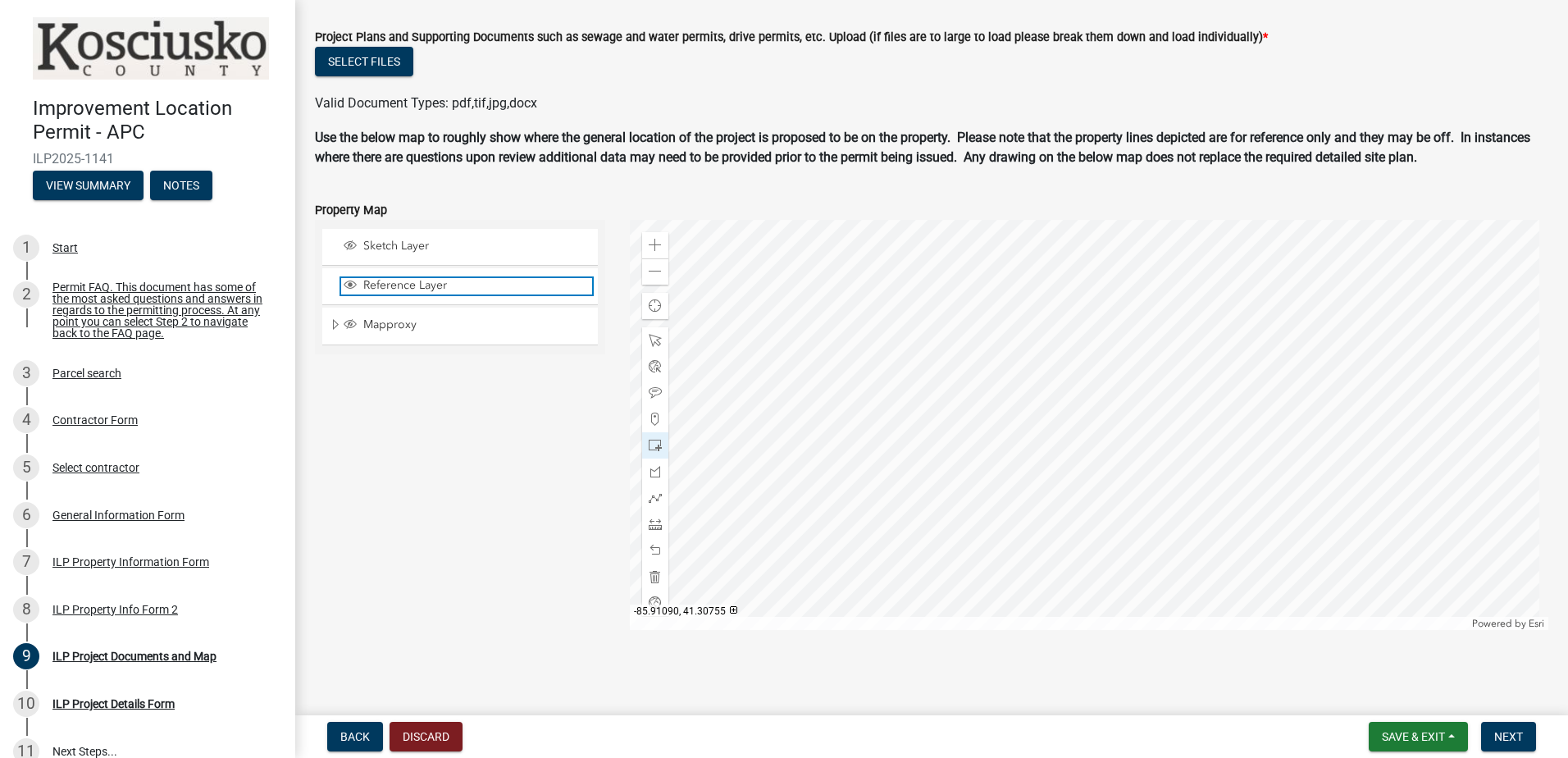
click at [430, 285] on span "Reference Layer" at bounding box center [476, 285] width 233 height 15
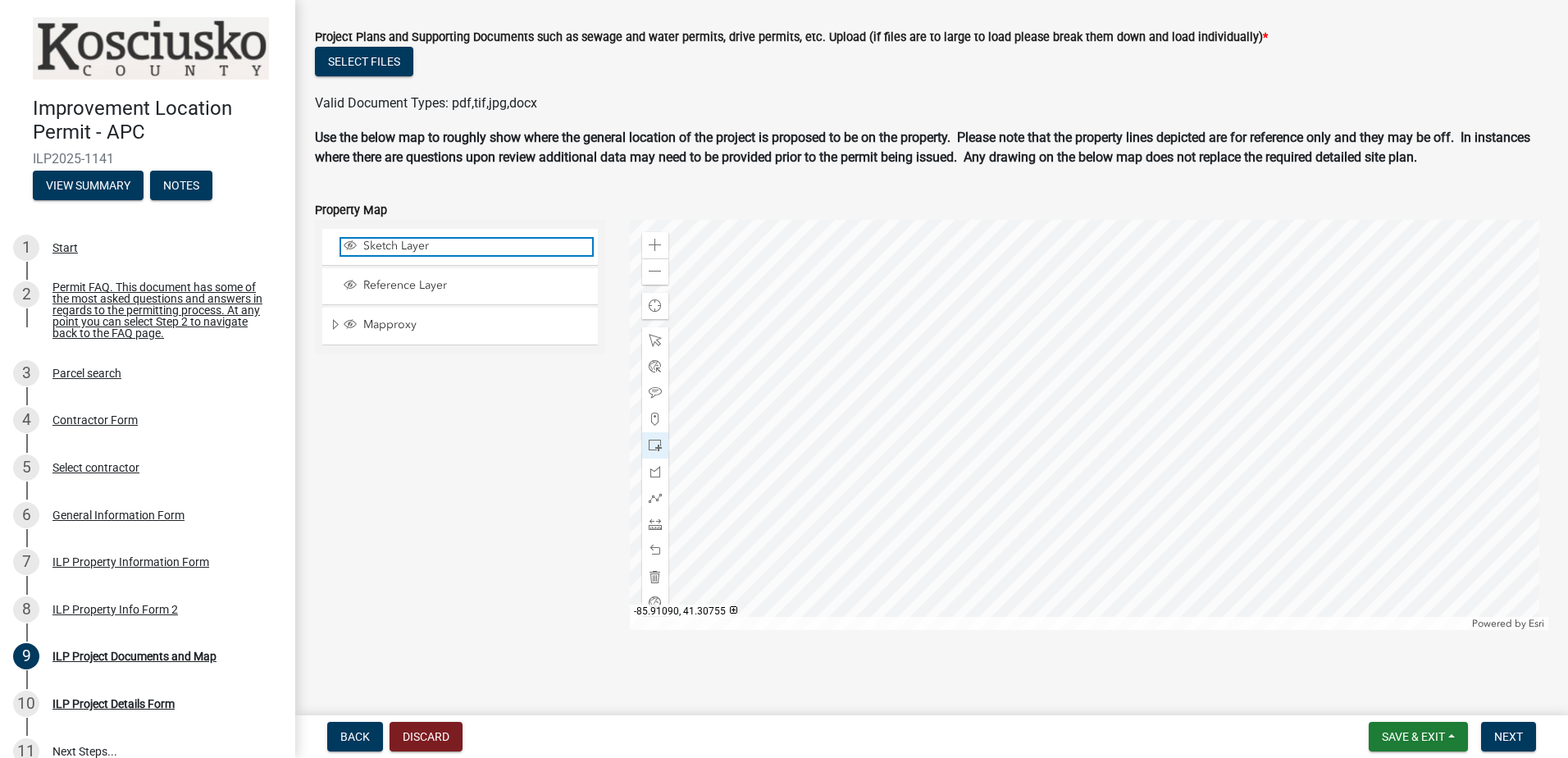
click at [435, 244] on span "Sketch Layer" at bounding box center [476, 246] width 233 height 15
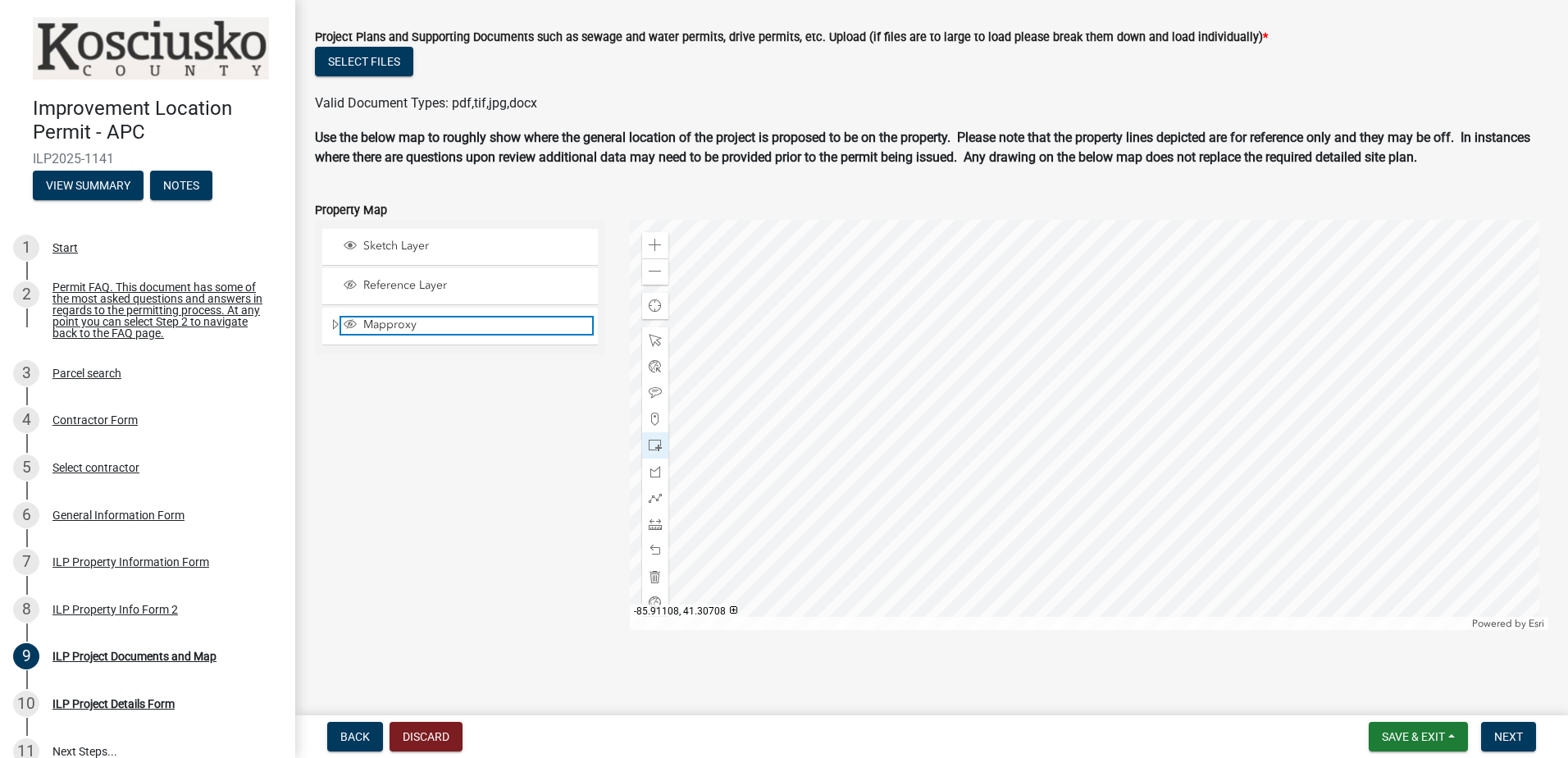
click at [349, 324] on span "Layer List" at bounding box center [349, 324] width 13 height 13
click at [651, 445] on span at bounding box center [655, 445] width 13 height 13
click at [1059, 351] on div at bounding box center [1090, 425] width 920 height 410
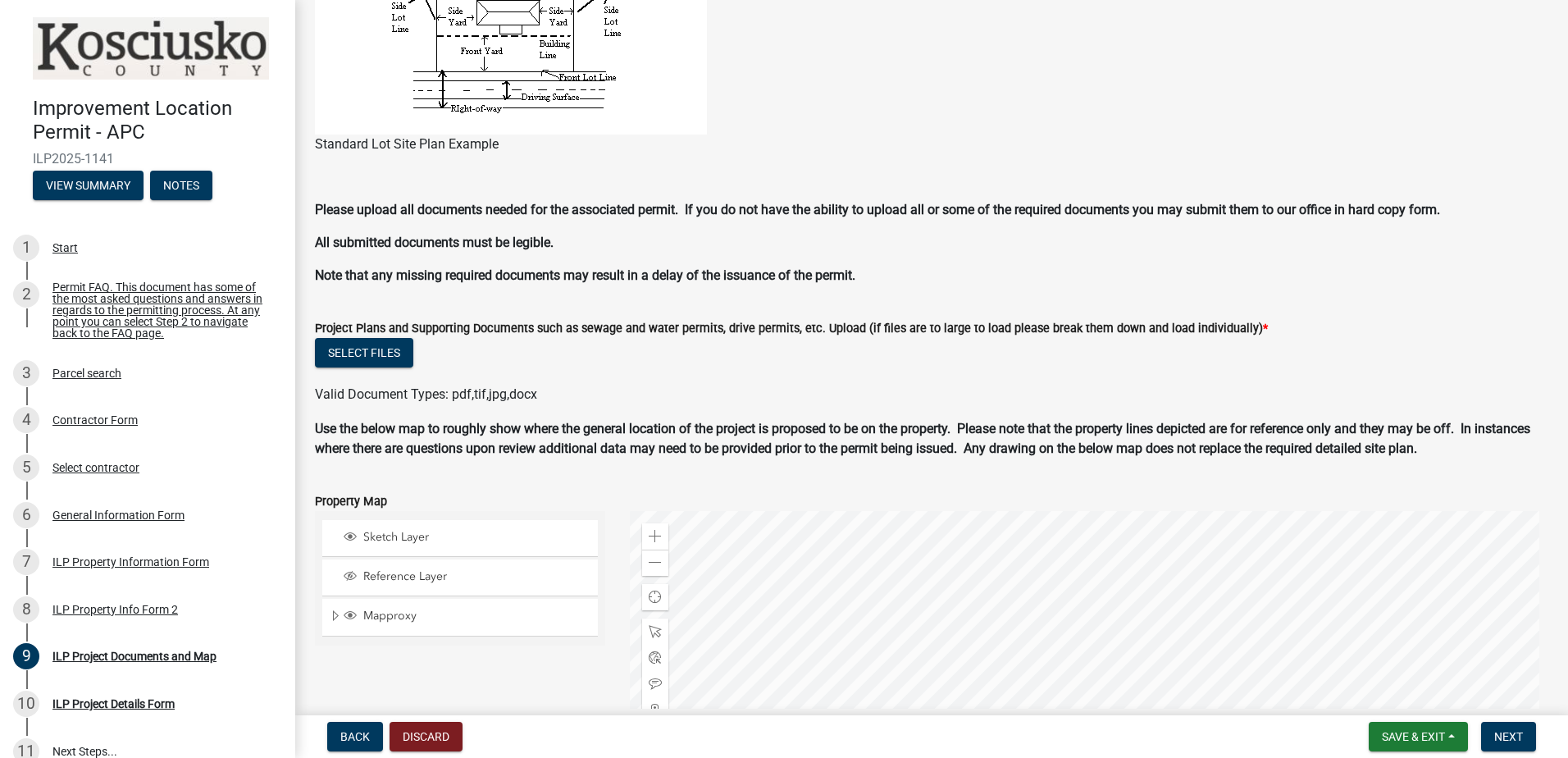
scroll to position [1258, 0]
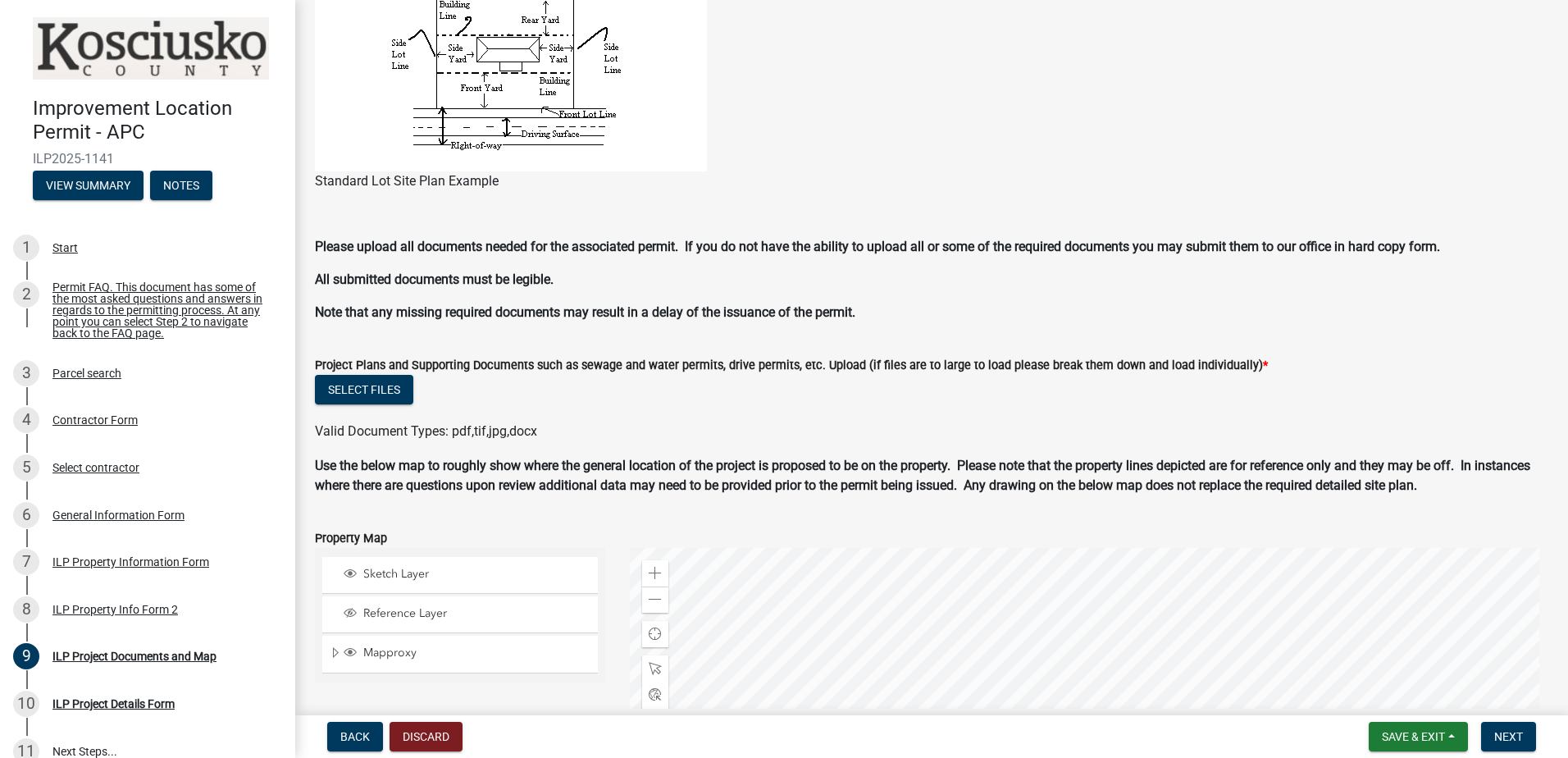
click at [575, 401] on div "Select files" at bounding box center [931, 392] width 1233 height 34
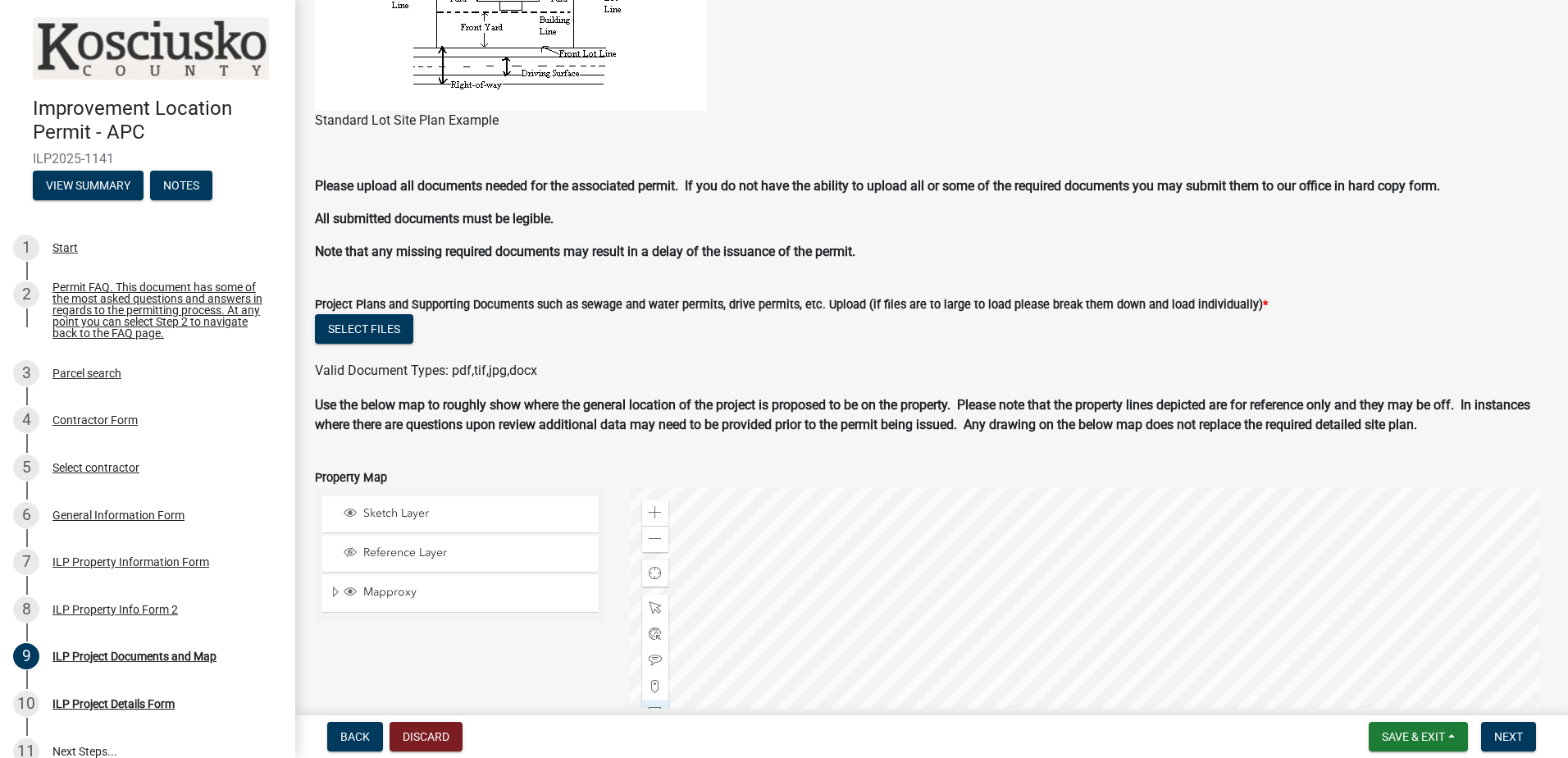
scroll to position [1341, 0]
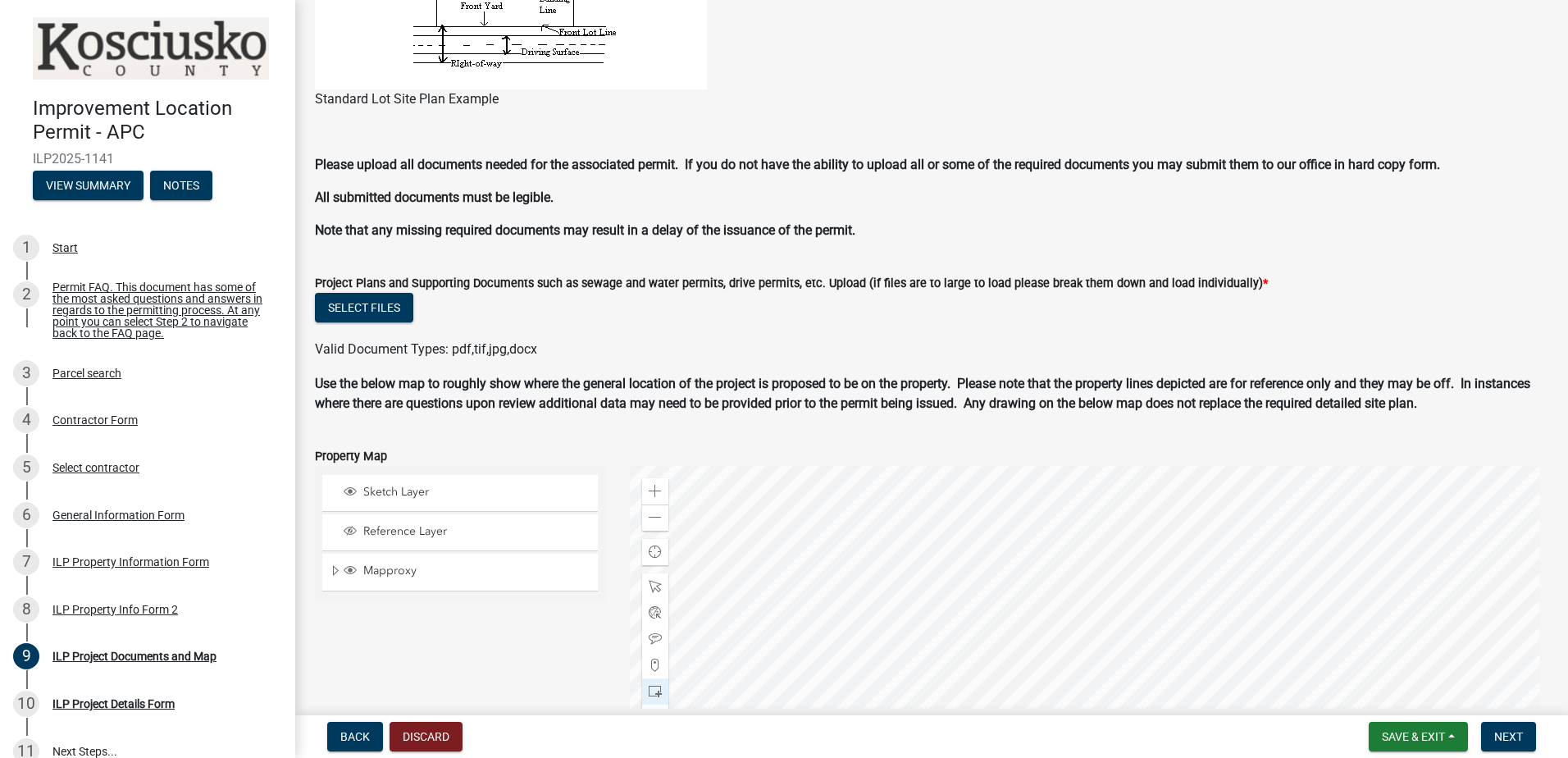
click at [1484, 188] on p "All submitted documents must be legible." at bounding box center [931, 198] width 1233 height 20
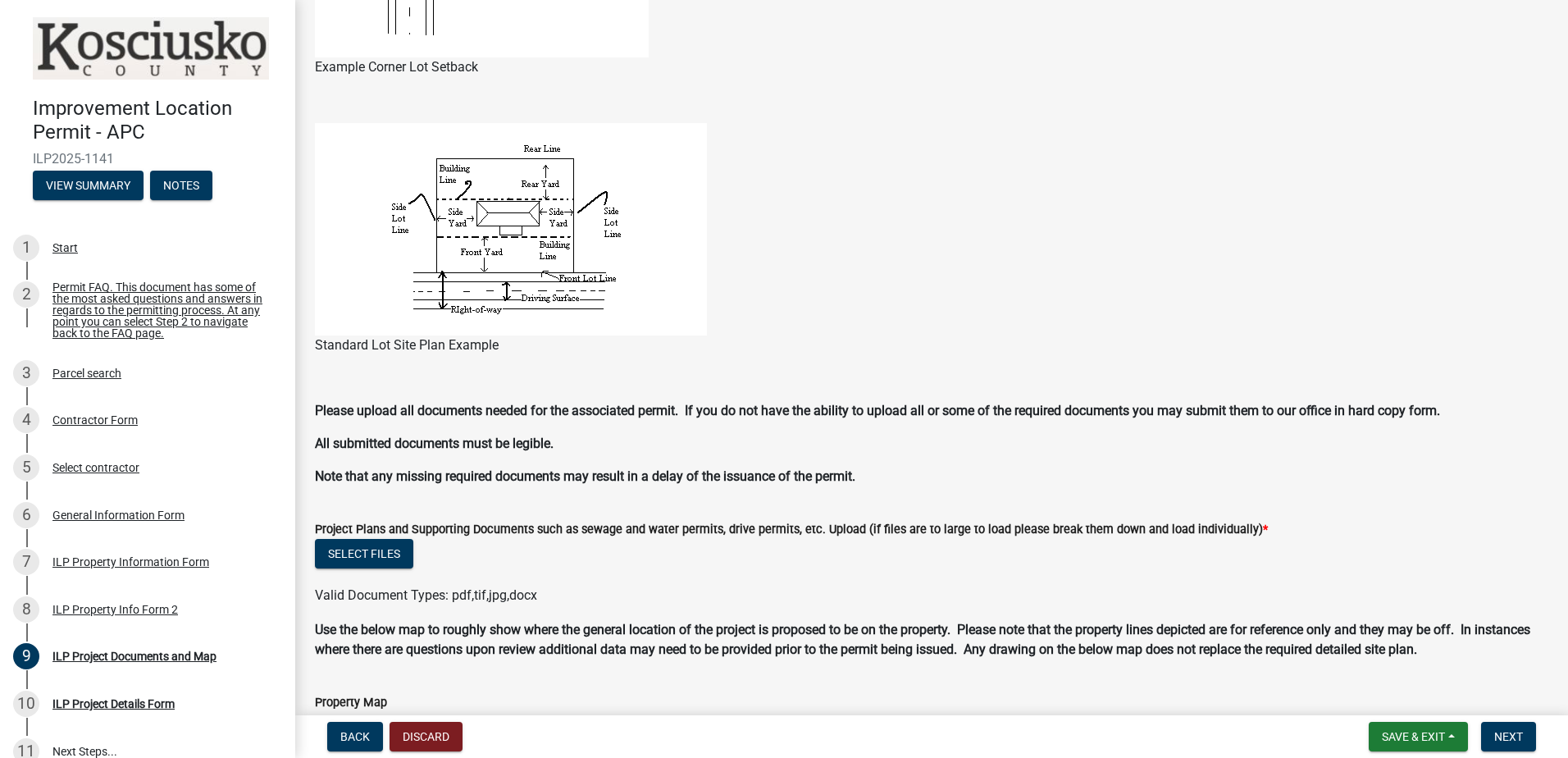
scroll to position [1176, 0]
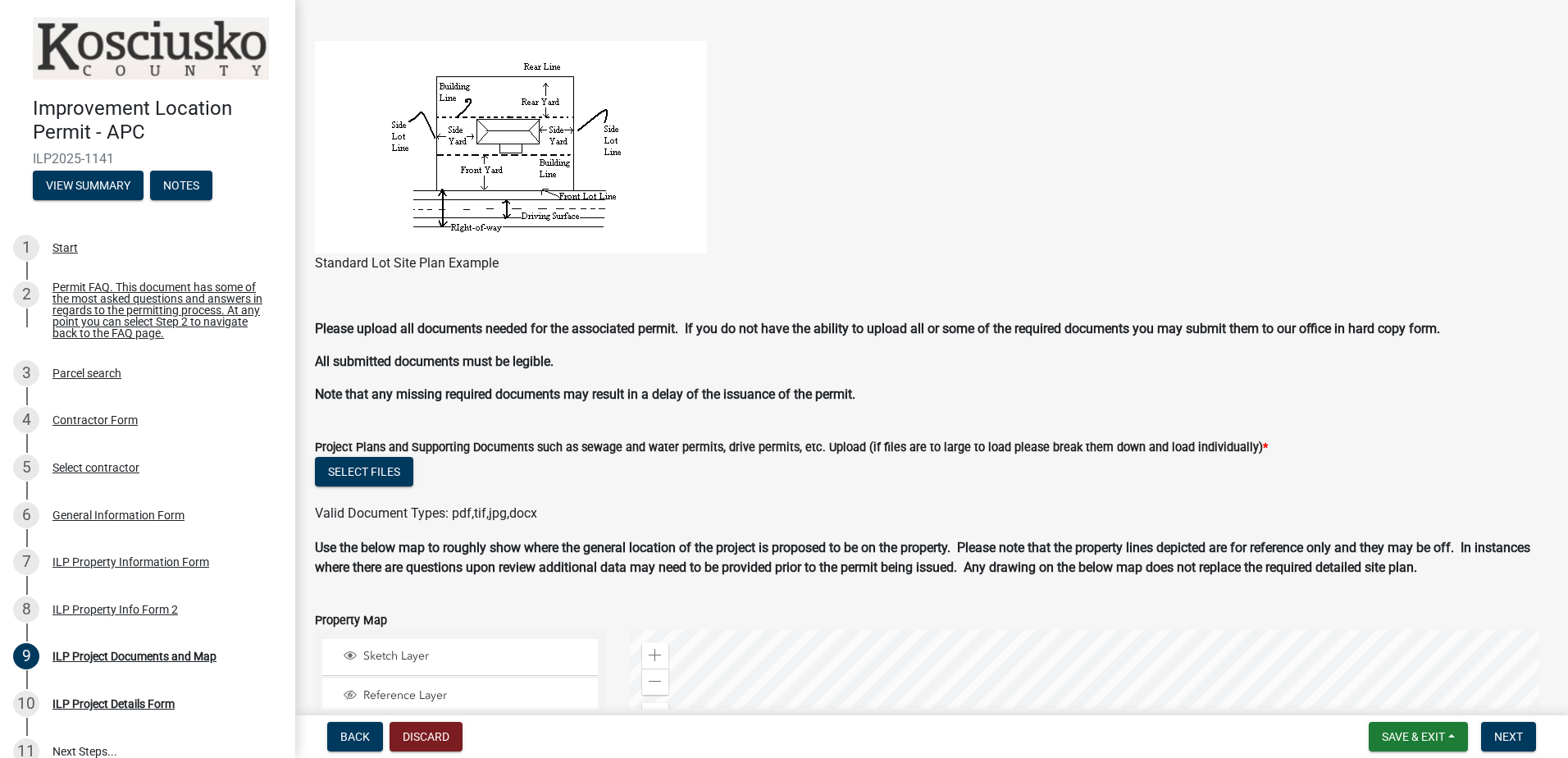
click at [1503, 68] on figure "Standard Lot Site Plan Example" at bounding box center [931, 156] width 1233 height 232
click at [396, 474] on button "Select files" at bounding box center [363, 472] width 99 height 30
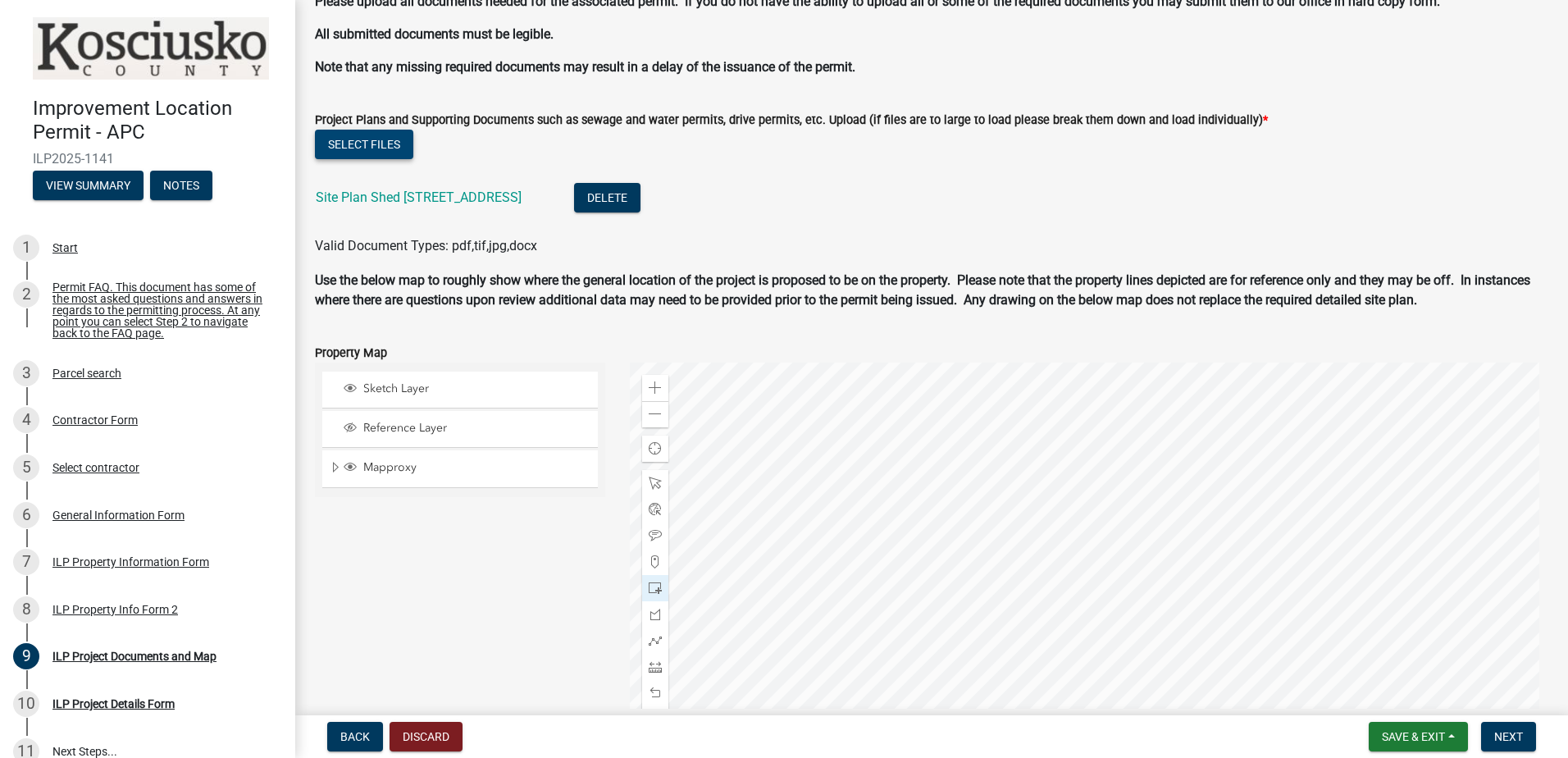
scroll to position [1422, 0]
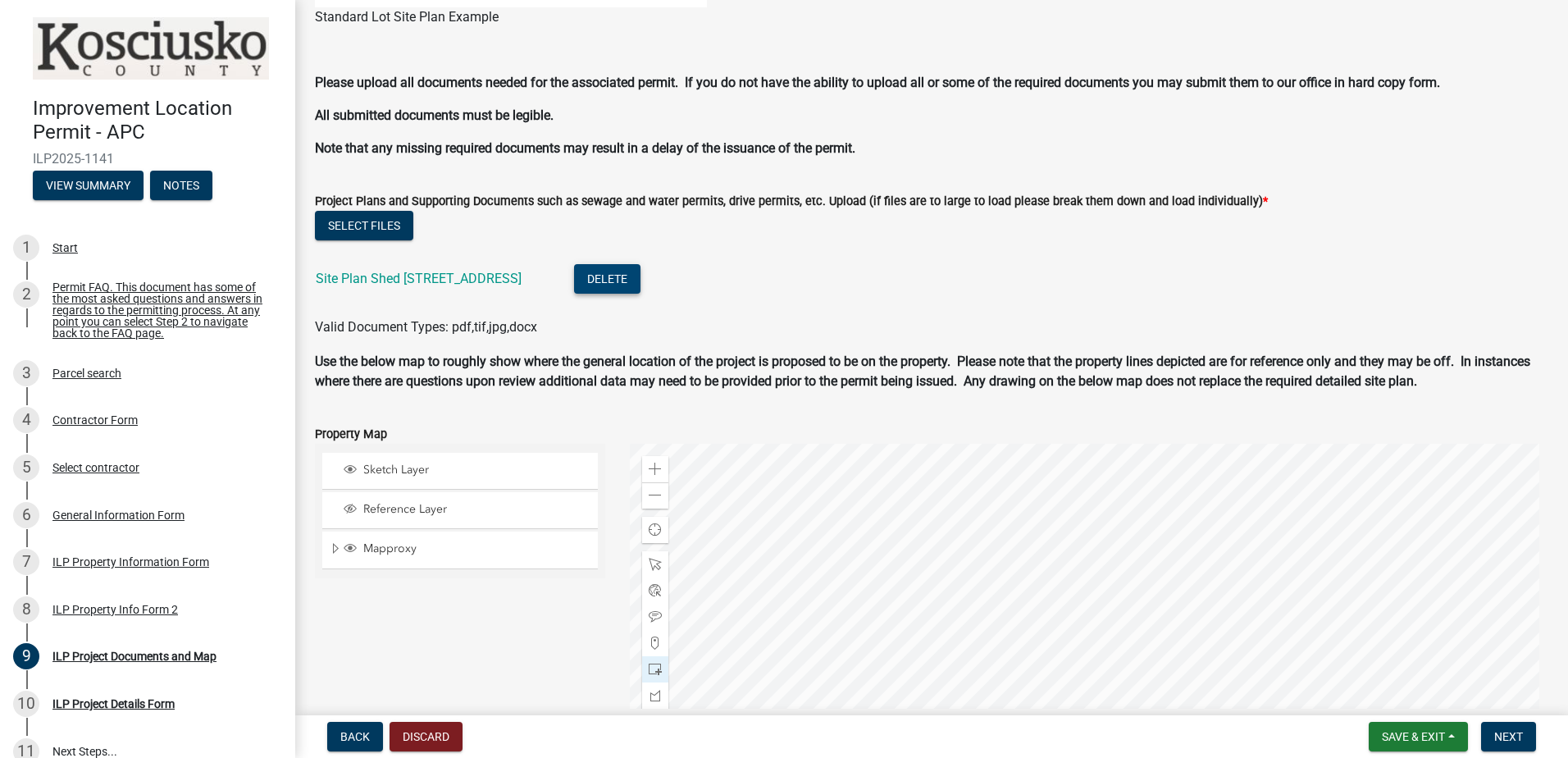
click at [641, 277] on button "Delete" at bounding box center [607, 279] width 67 height 30
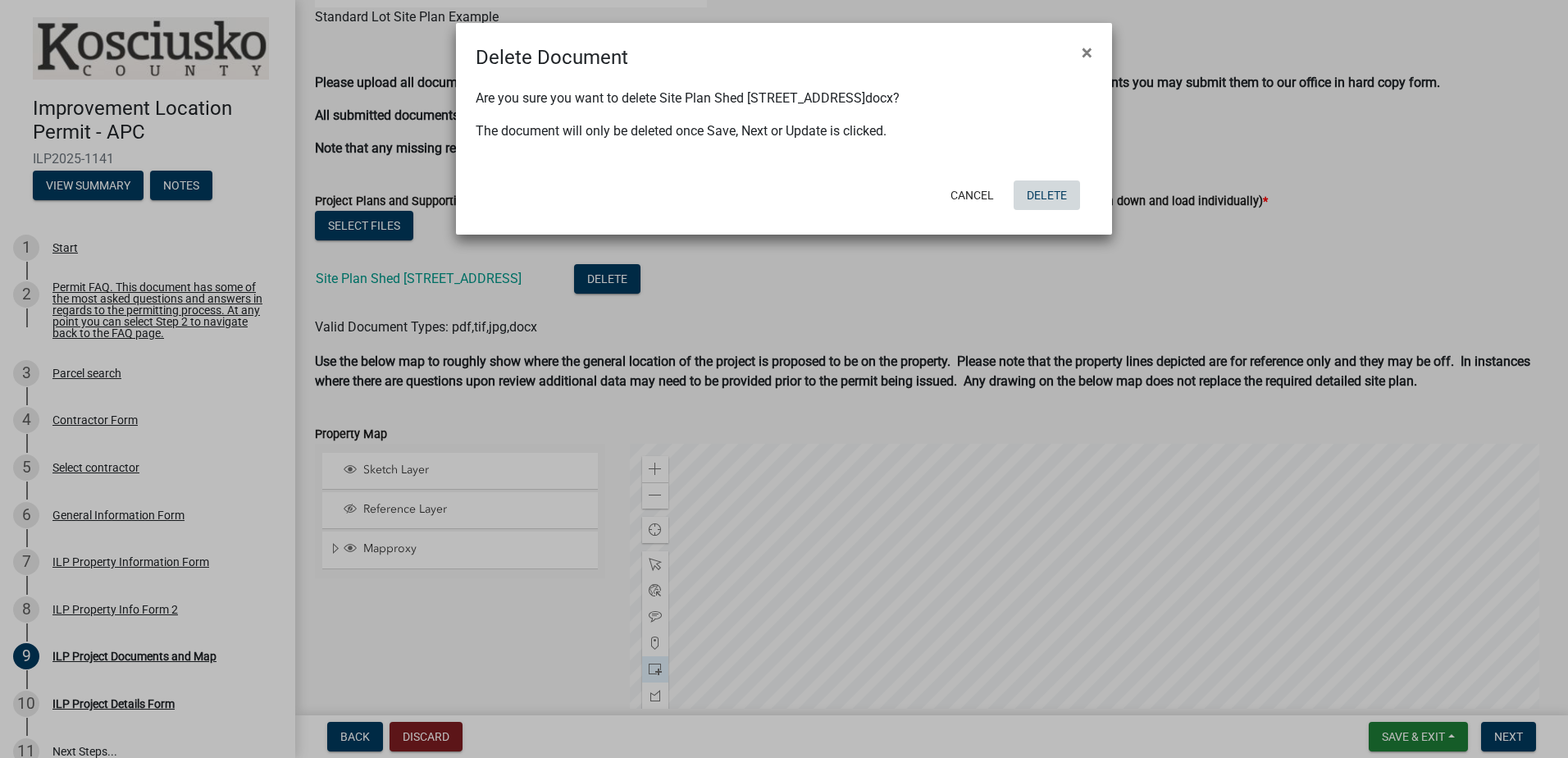
click at [1041, 197] on button "Delete" at bounding box center [1046, 195] width 67 height 30
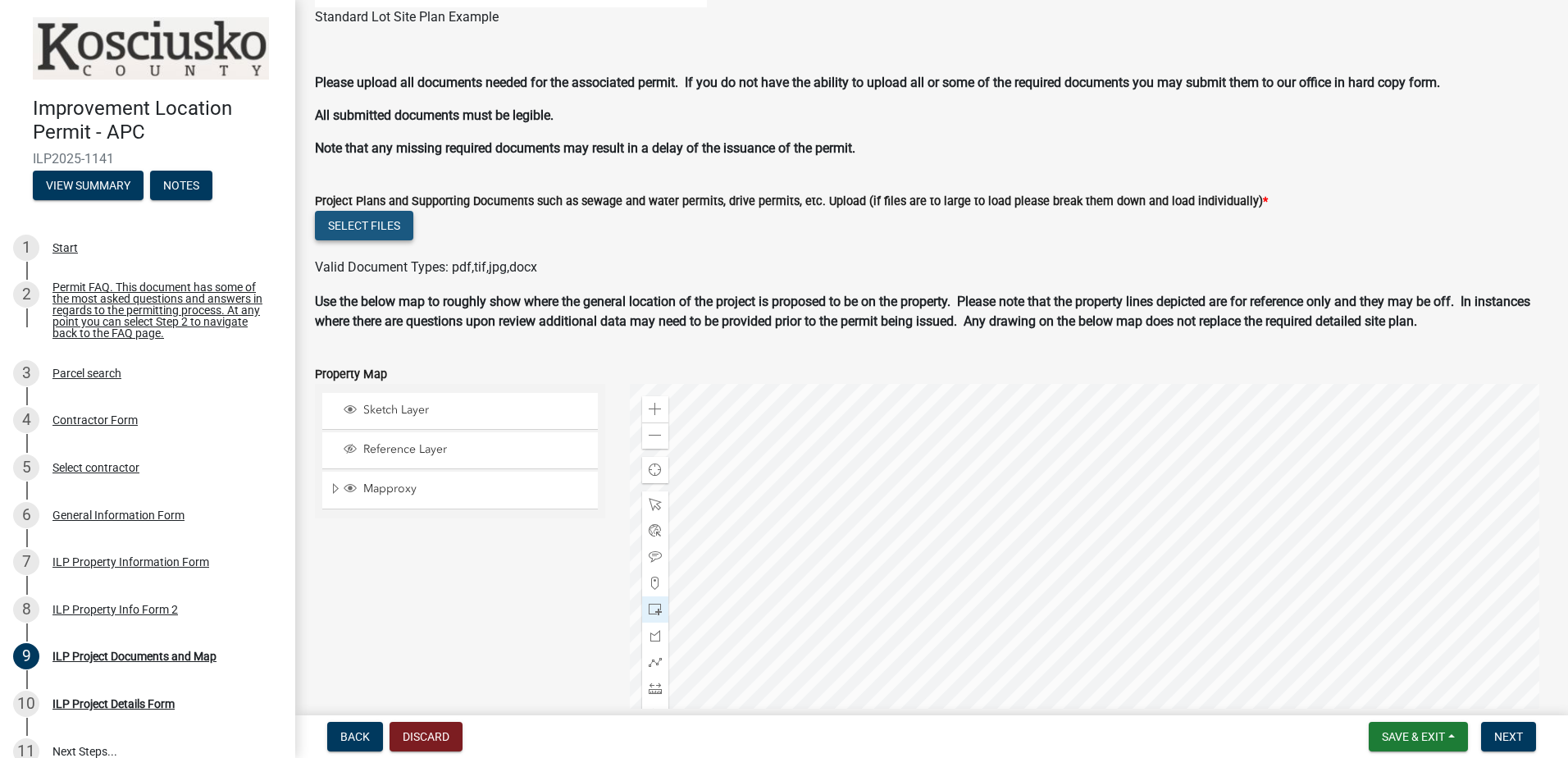
click at [399, 222] on button "Select files" at bounding box center [363, 226] width 99 height 30
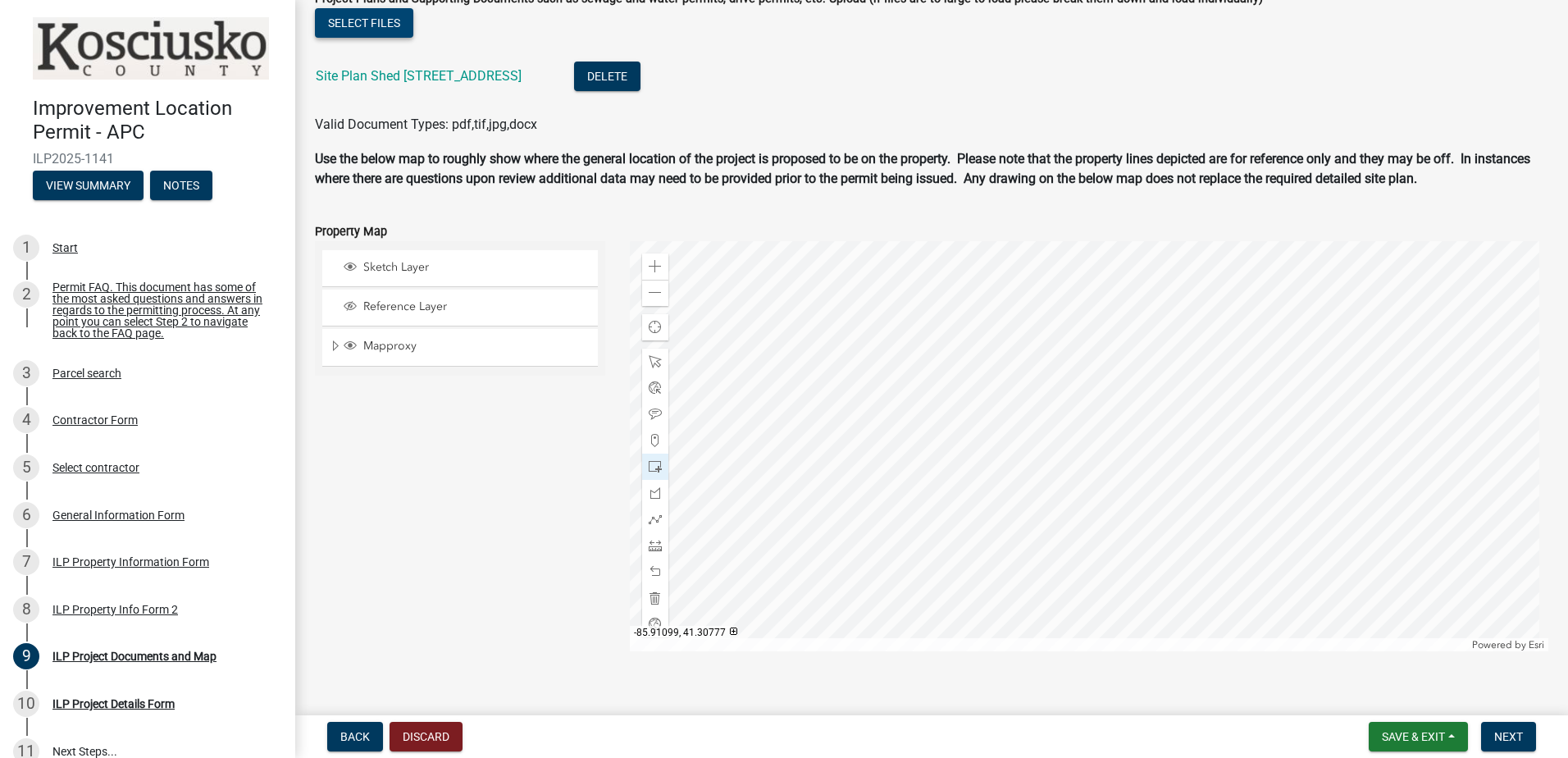
scroll to position [1646, 0]
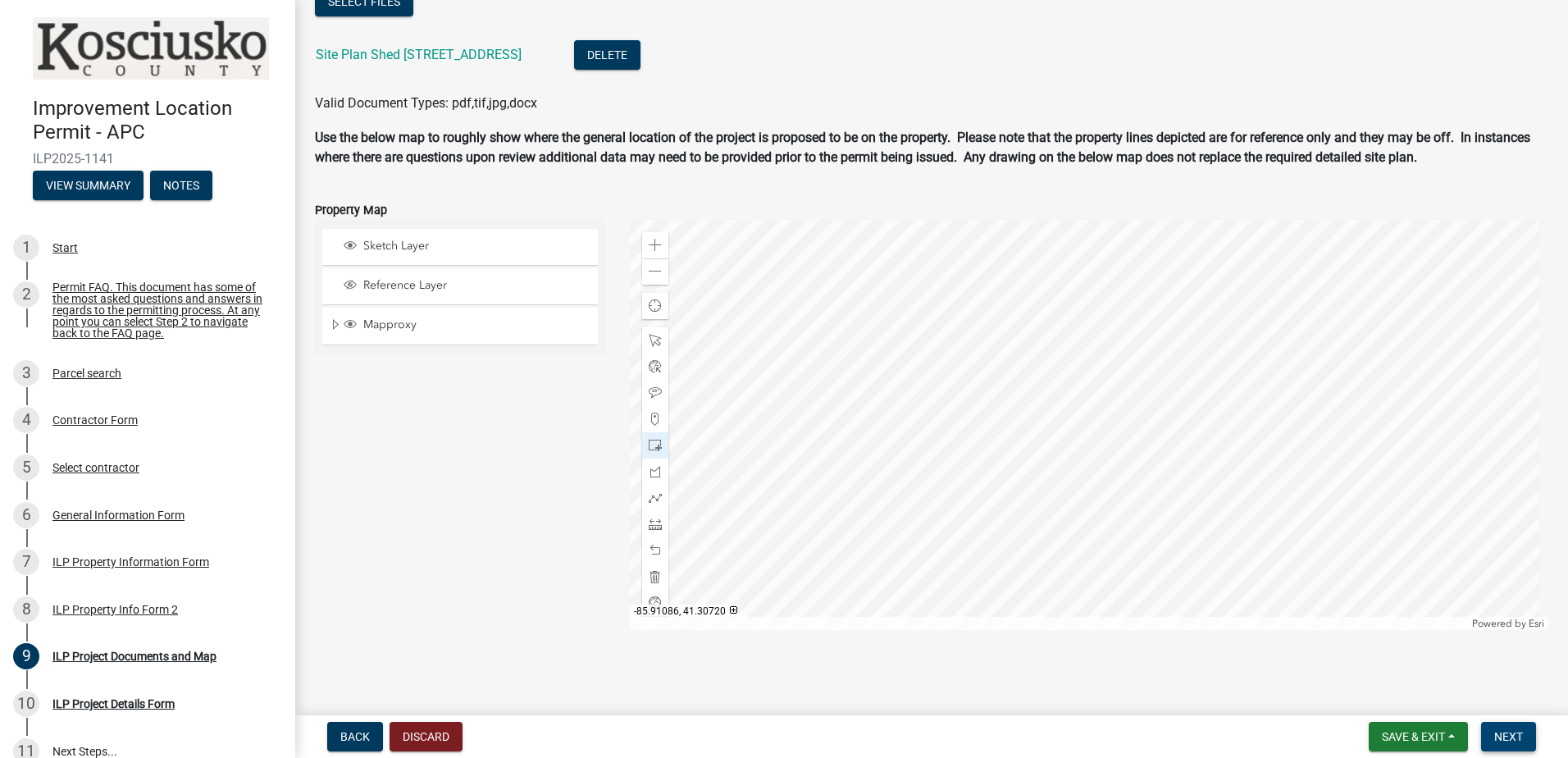
click at [1514, 738] on span "Next" at bounding box center [1508, 736] width 29 height 13
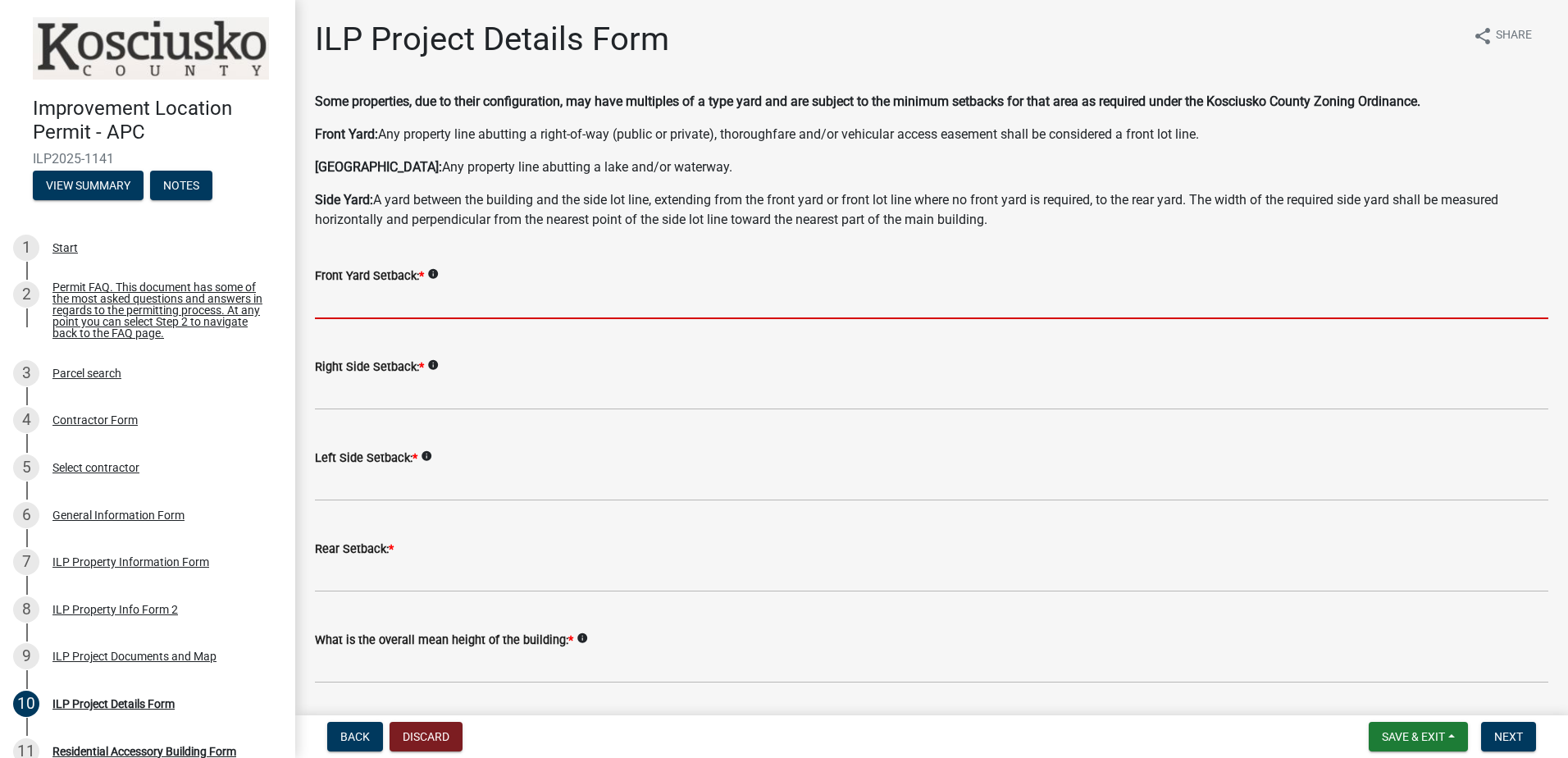
click at [450, 301] on input "text" at bounding box center [931, 303] width 1233 height 34
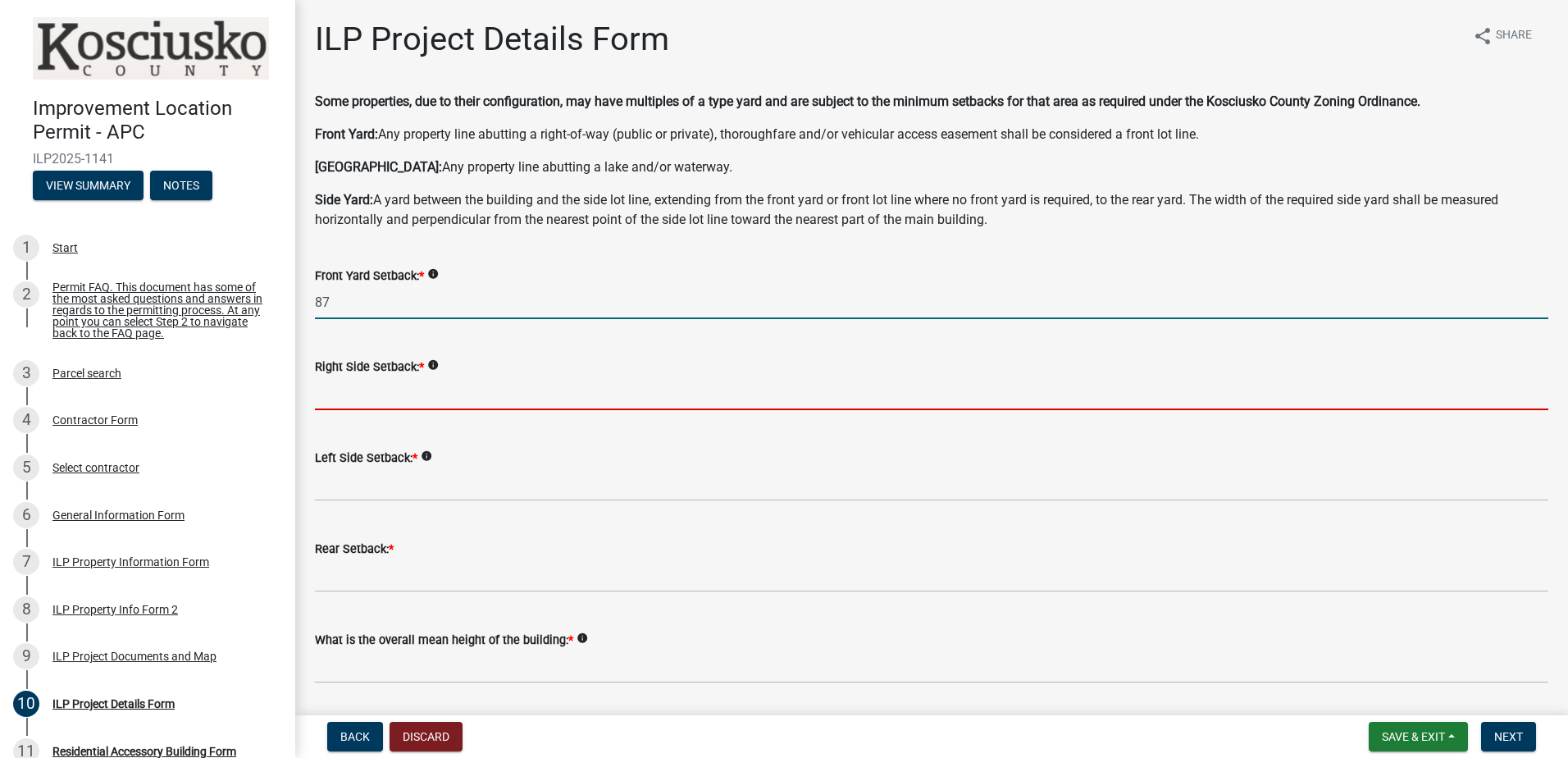
type input "87.0"
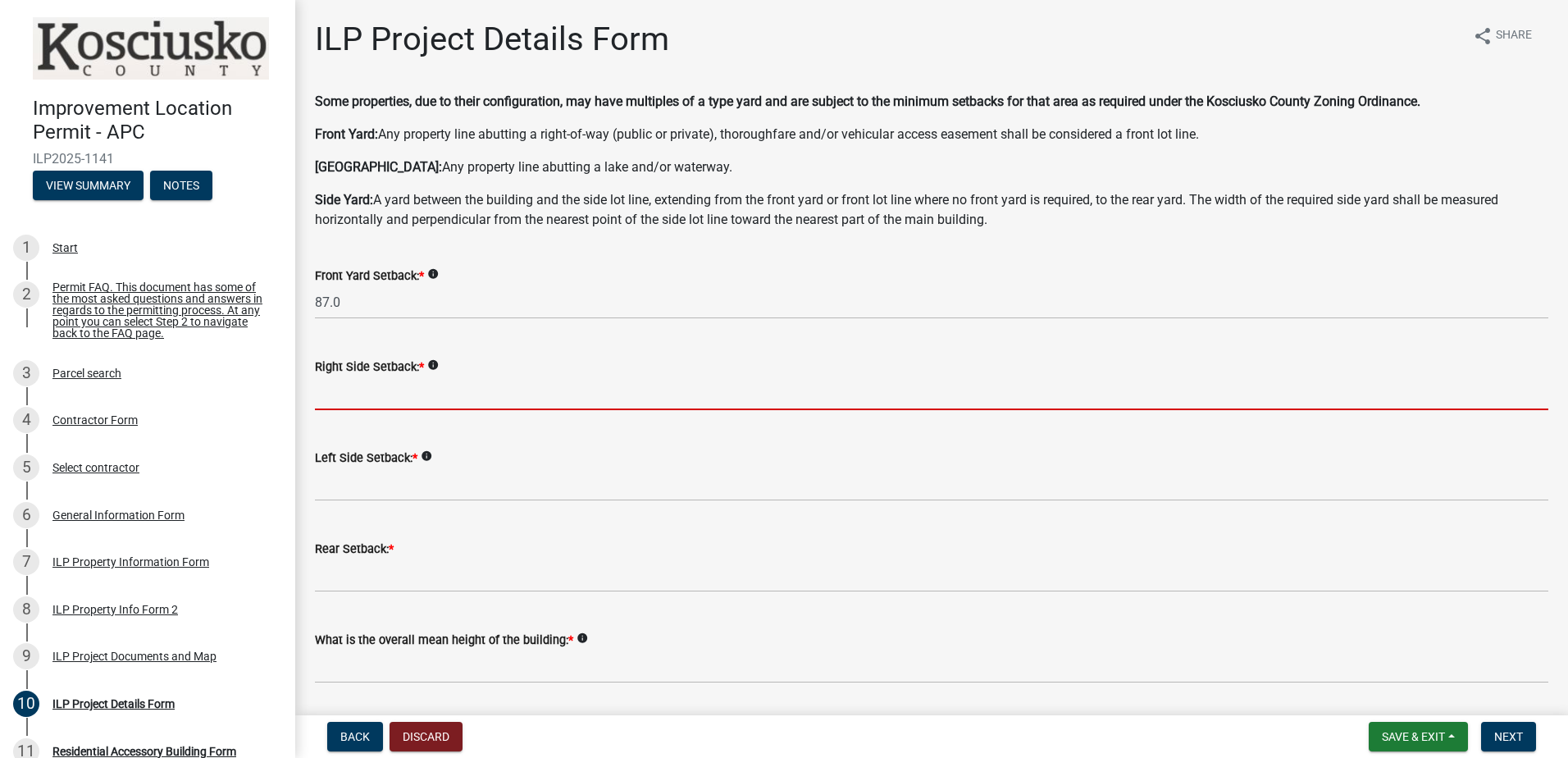
click at [468, 393] on input "text" at bounding box center [931, 393] width 1233 height 34
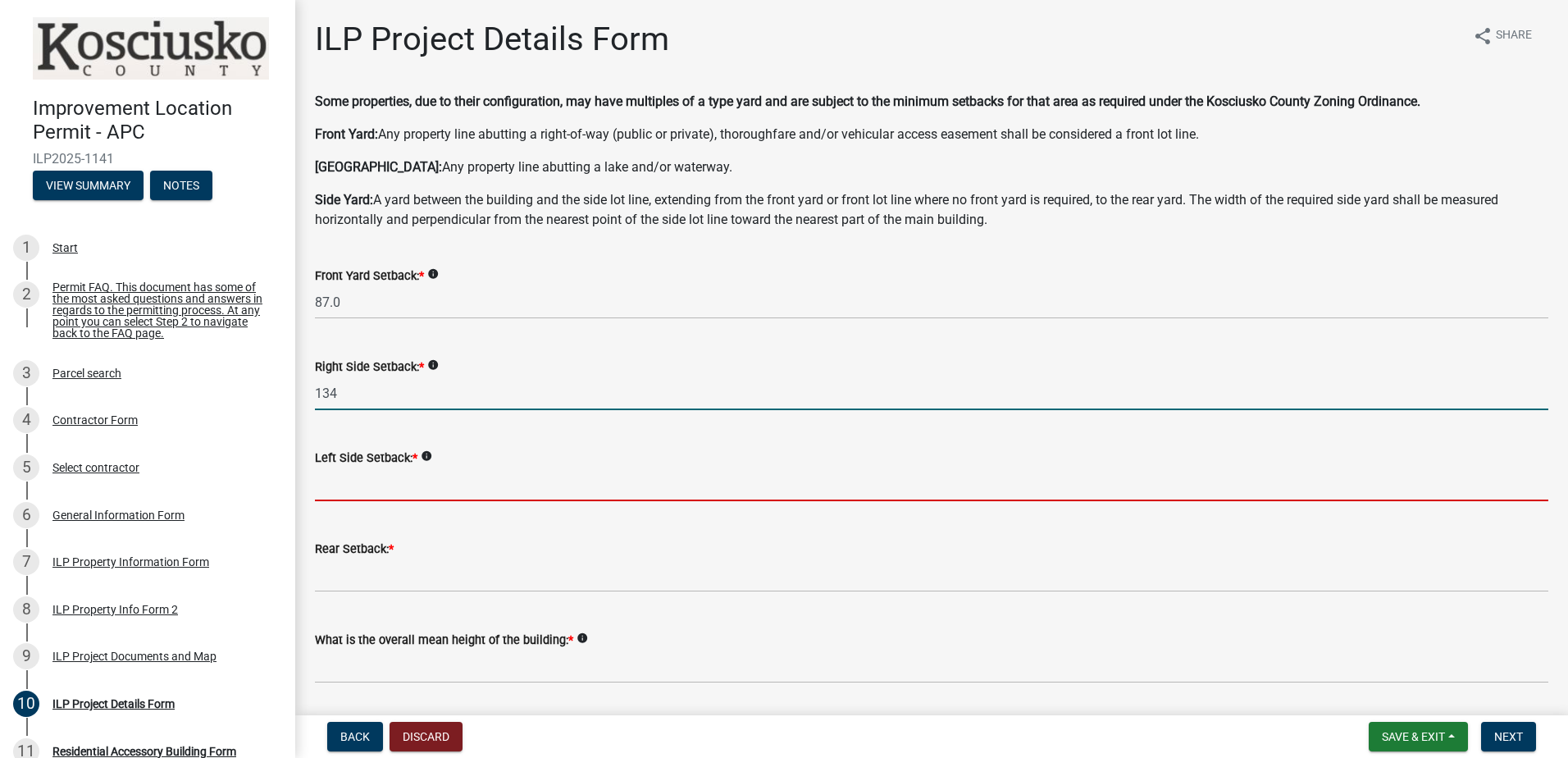
type input "134.0"
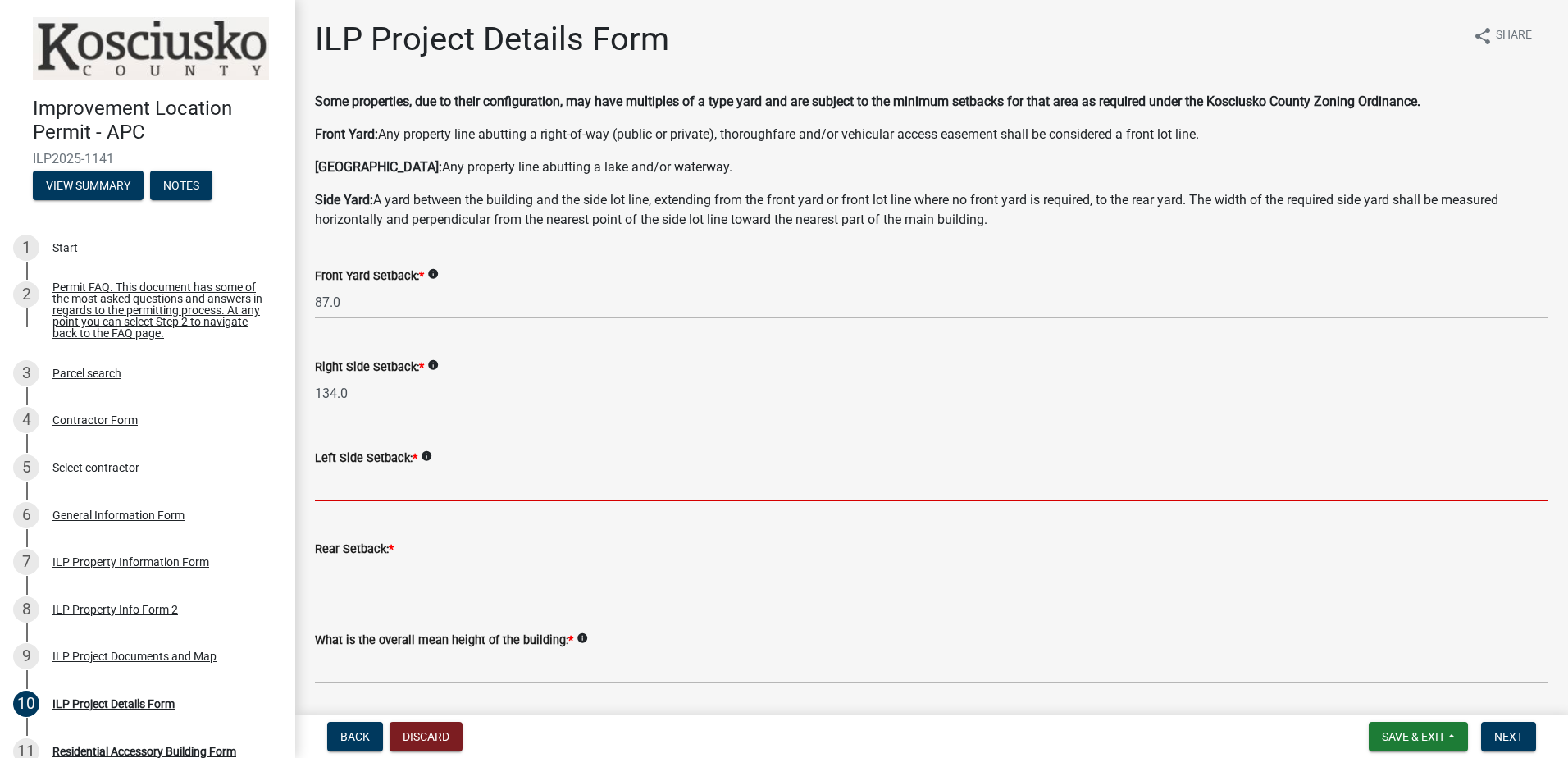
click at [437, 490] on input "text" at bounding box center [931, 485] width 1233 height 34
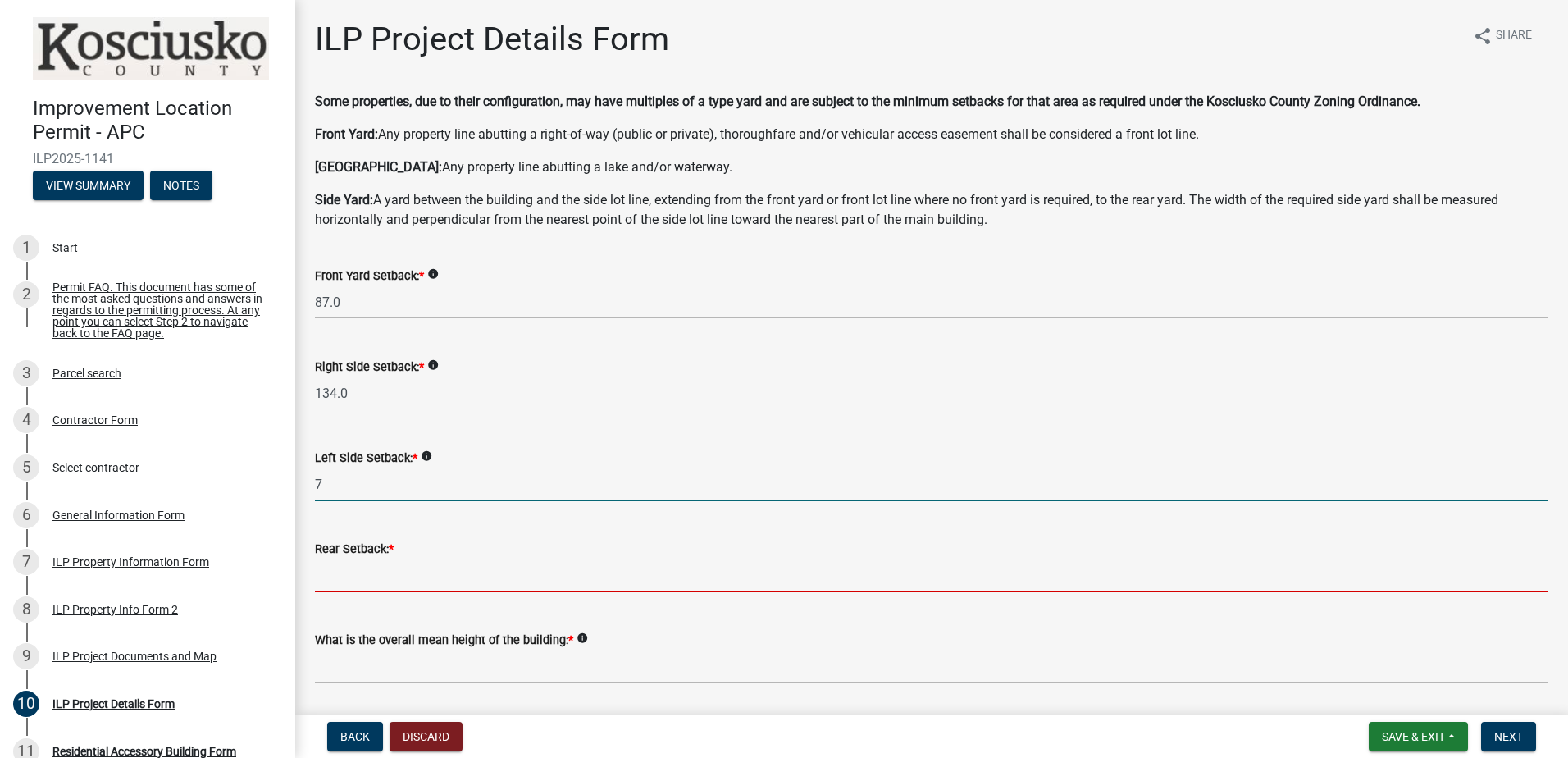
type input "7.0"
click at [349, 576] on input "text" at bounding box center [931, 576] width 1233 height 34
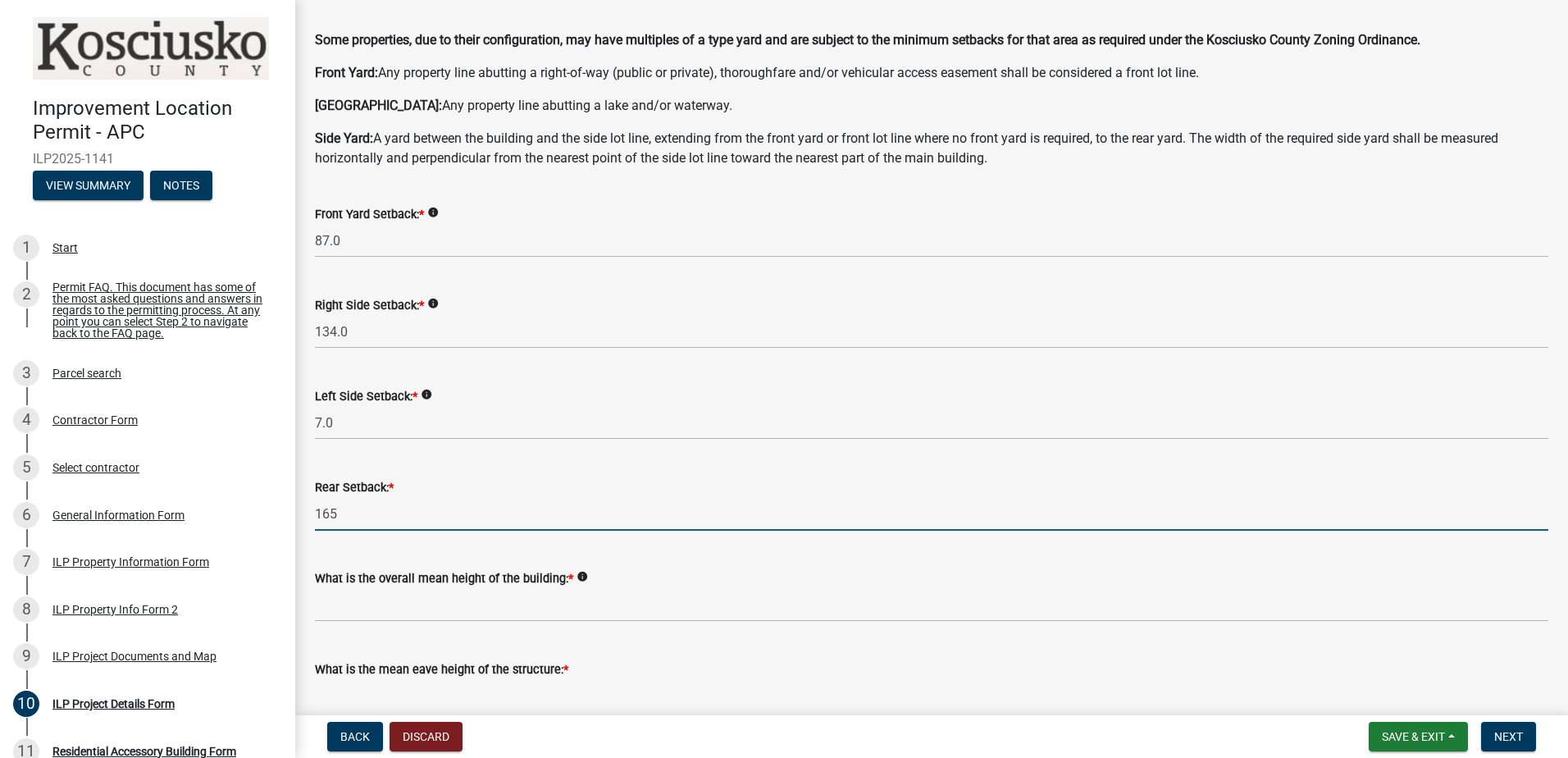
scroll to position [246, 0]
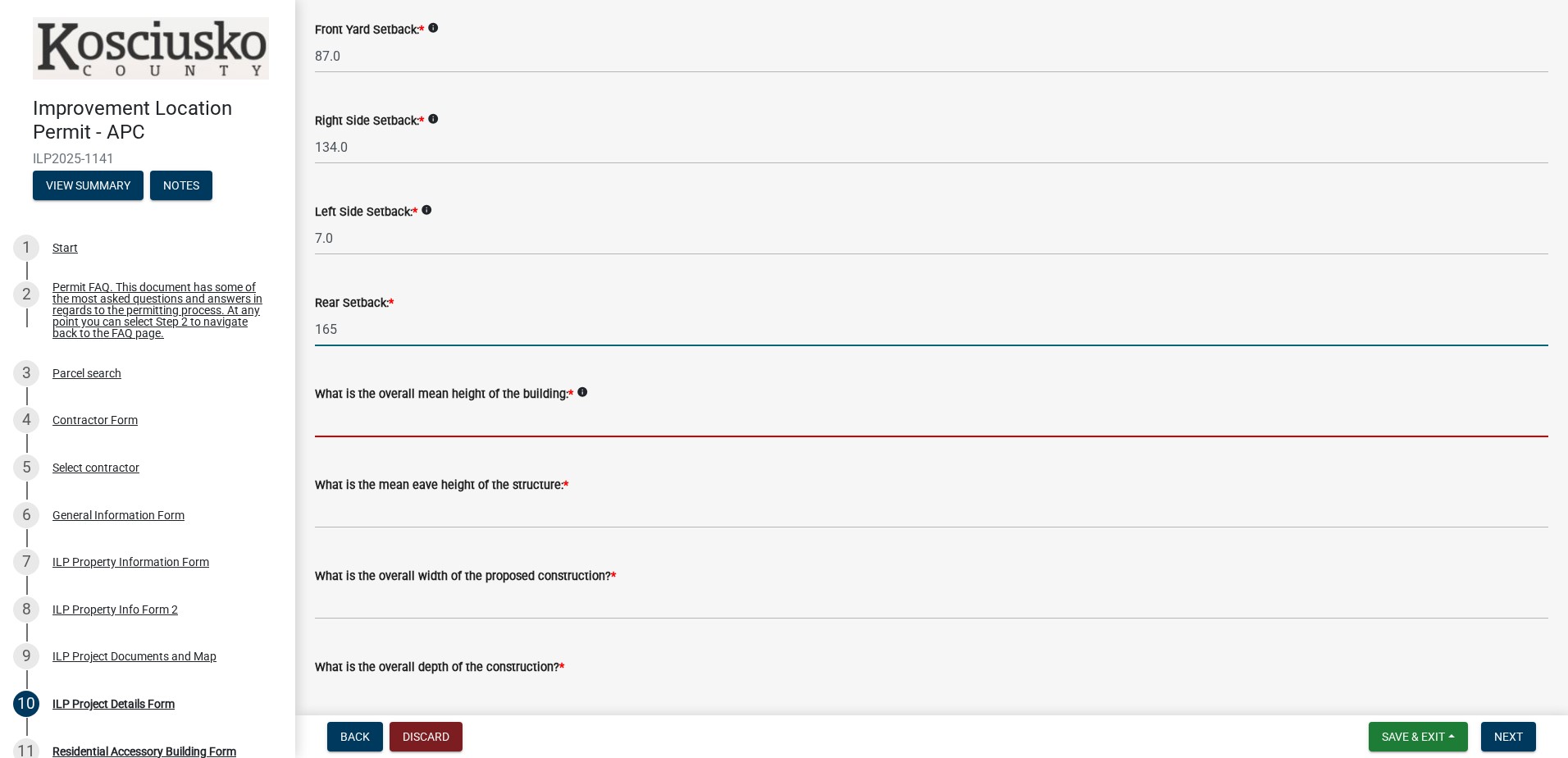
type input "165.0"
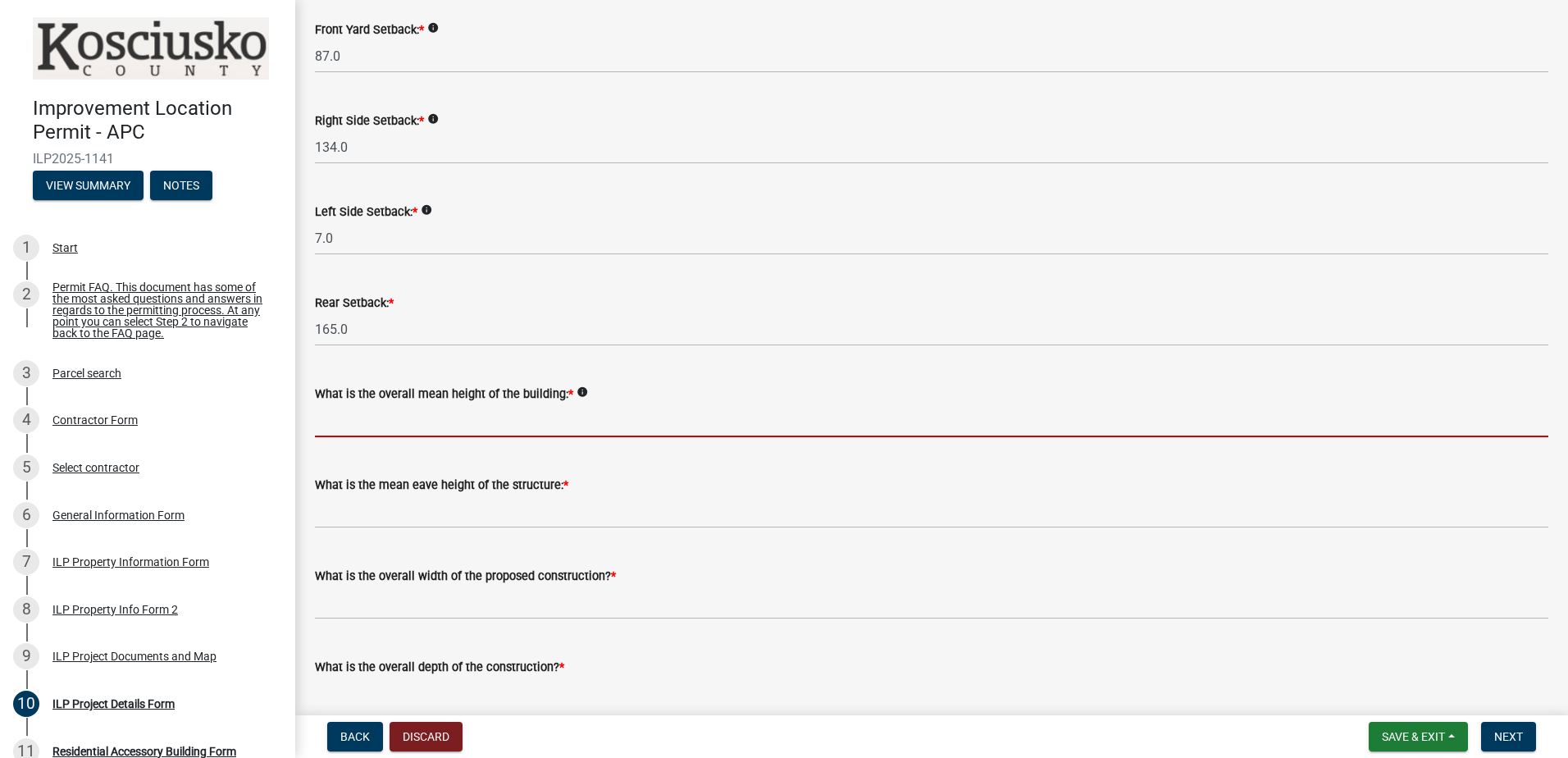
click at [492, 424] on input "text" at bounding box center [931, 420] width 1233 height 34
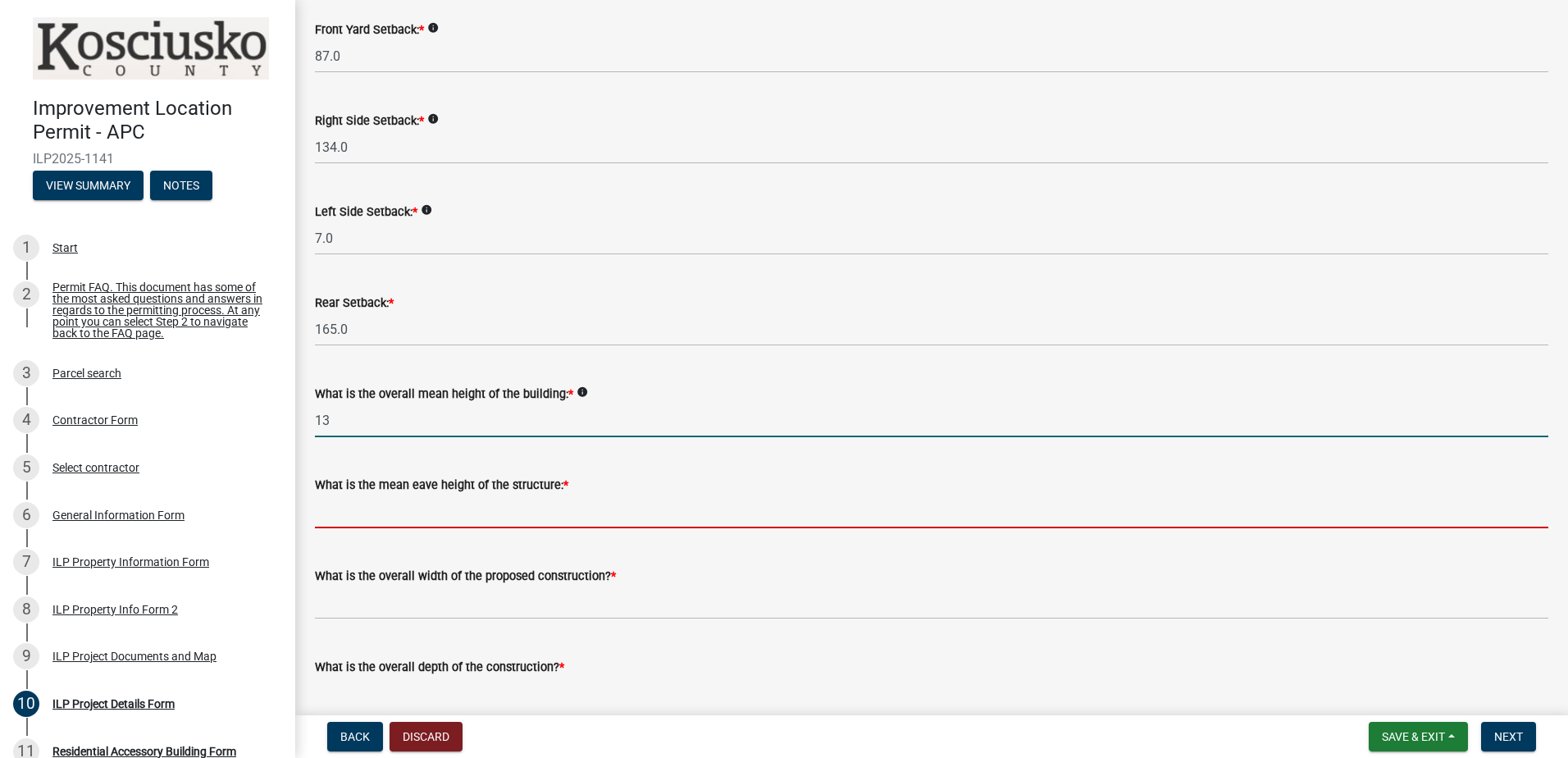
type input "13.0"
click at [443, 508] on input "text" at bounding box center [931, 512] width 1233 height 34
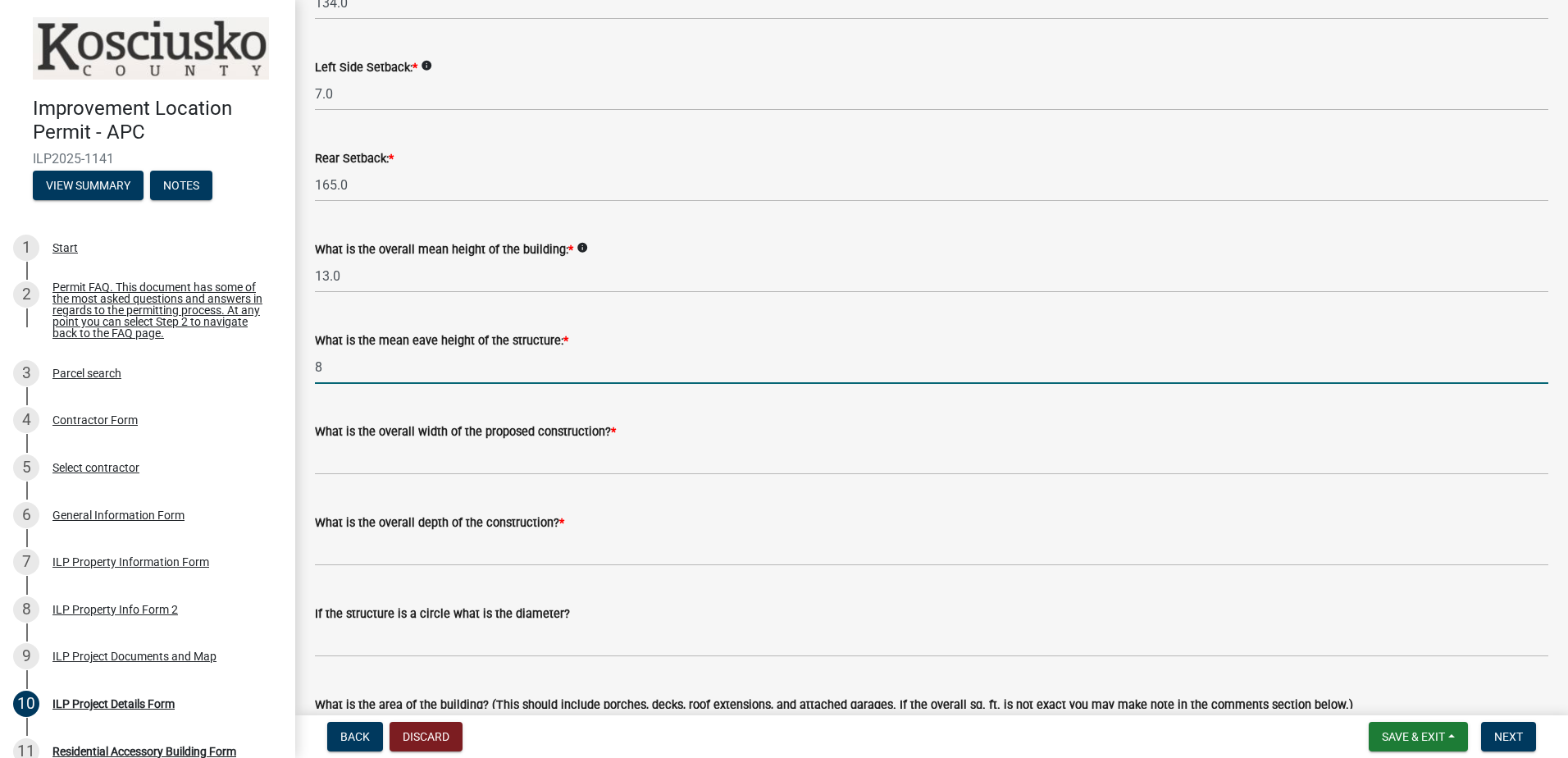
scroll to position [410, 0]
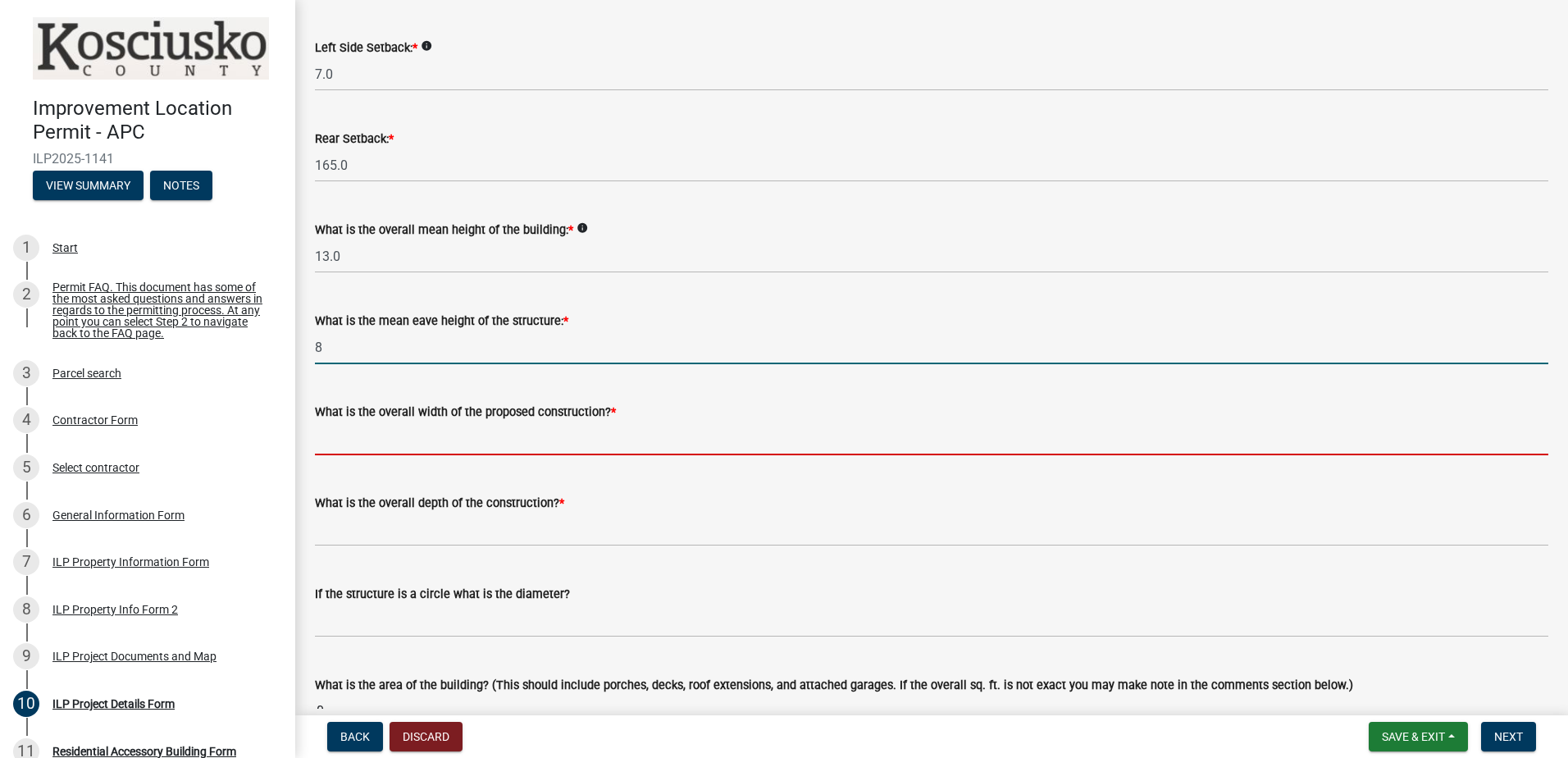
type input "8.0"
click at [517, 446] on input "text" at bounding box center [931, 439] width 1233 height 34
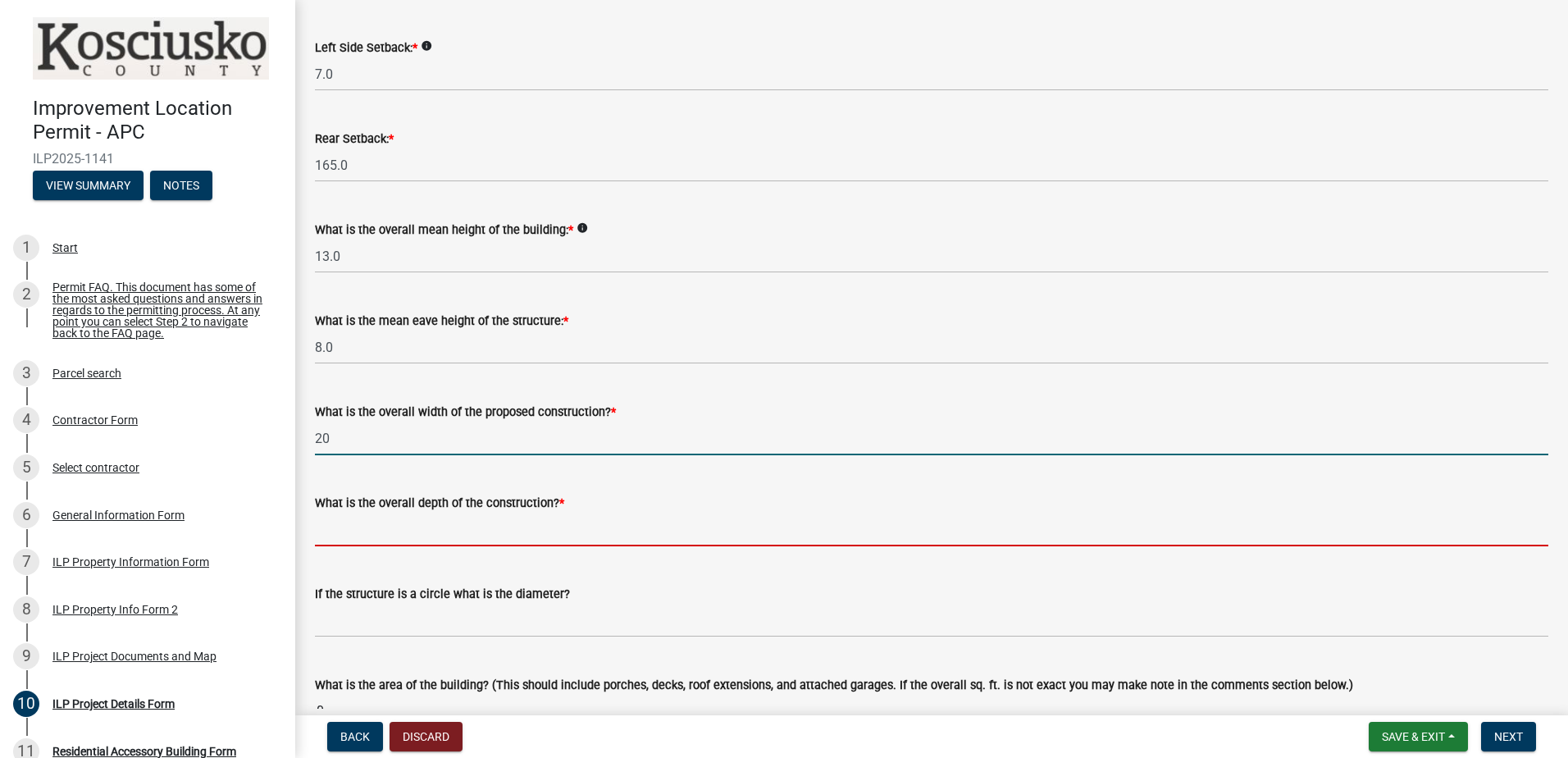
type input "20.00"
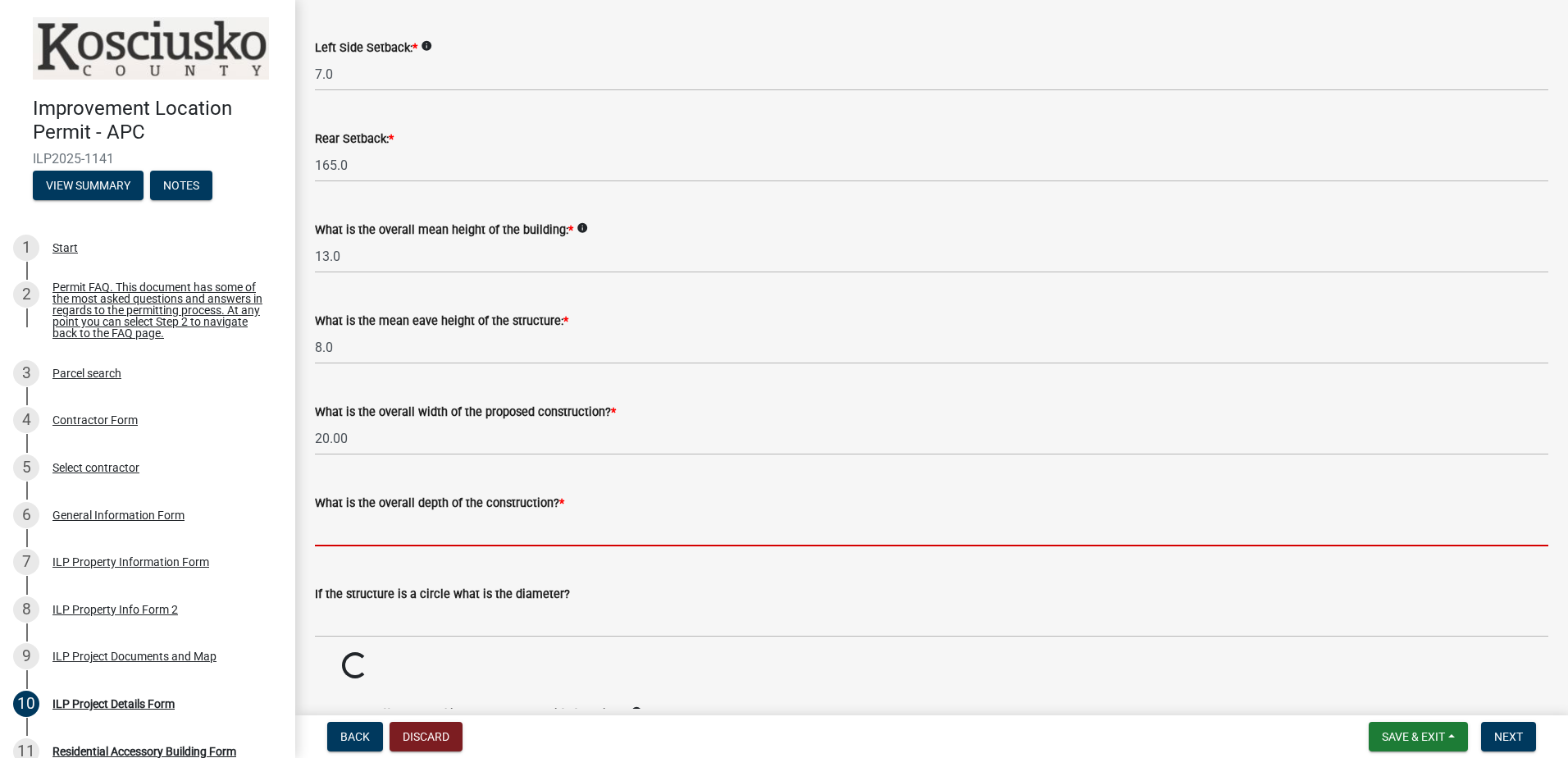
click at [515, 534] on input "text" at bounding box center [931, 530] width 1233 height 34
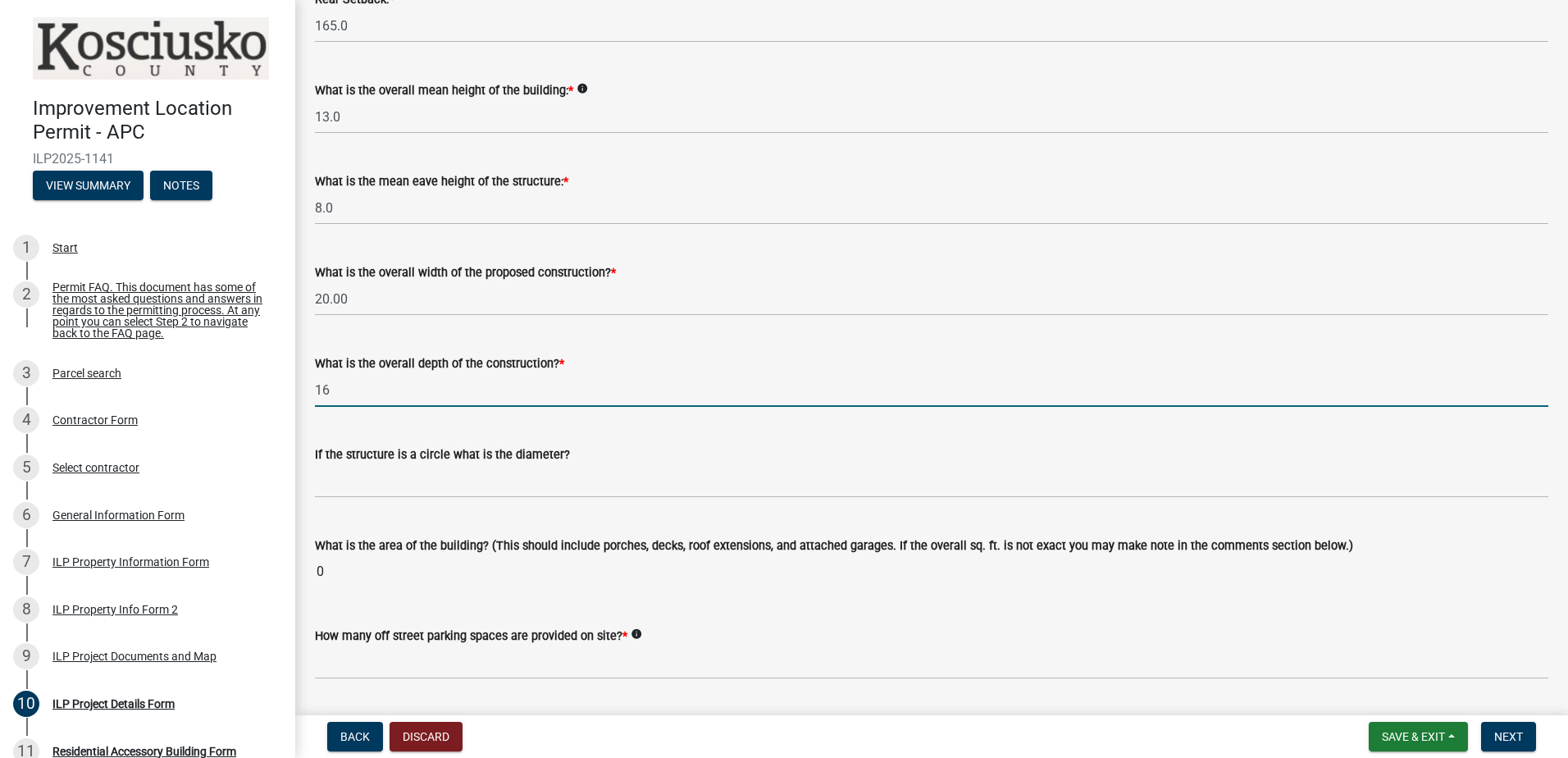
scroll to position [575, 0]
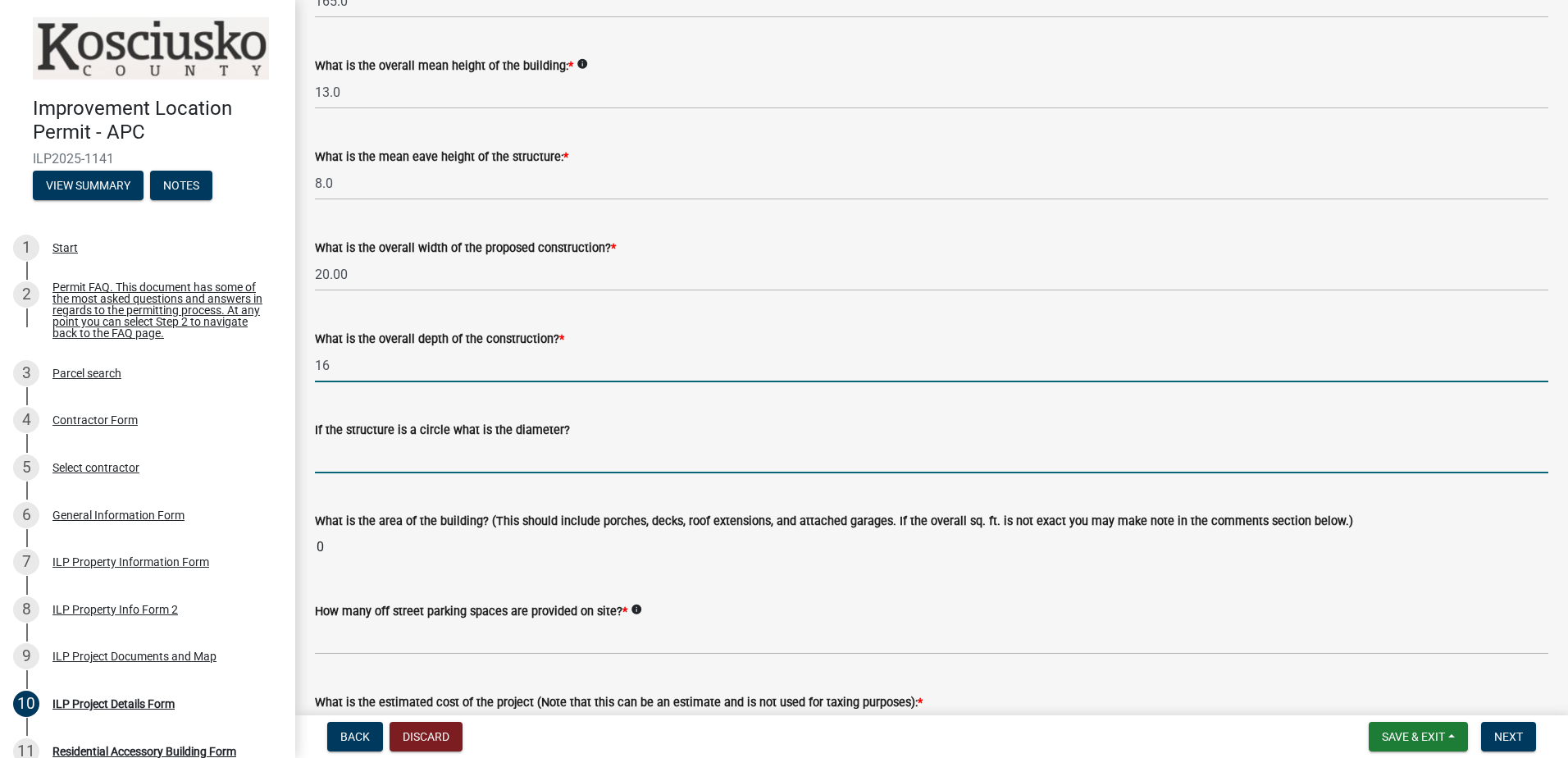
type input "16.00"
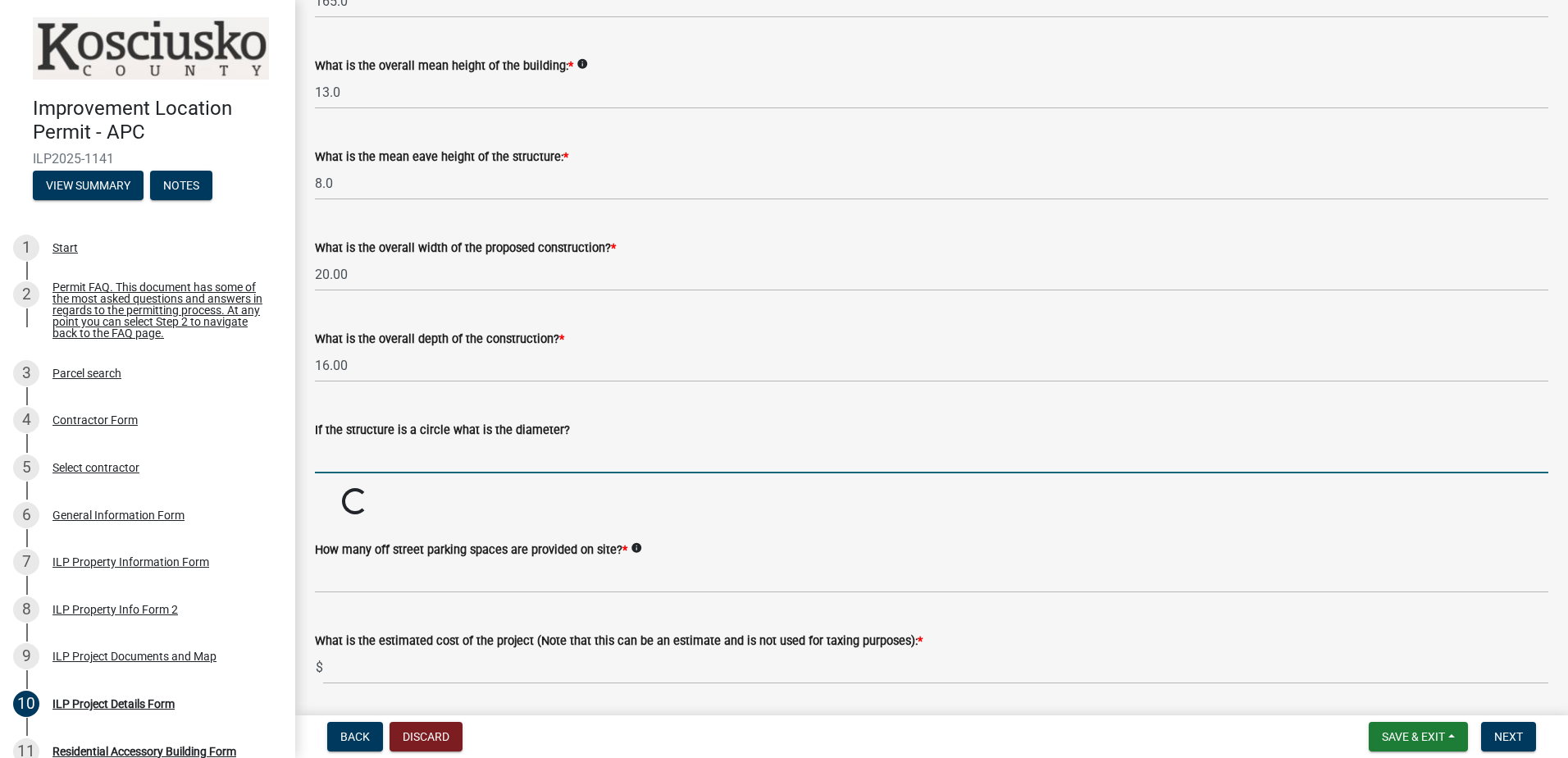
click at [450, 457] on input "text" at bounding box center [931, 457] width 1233 height 34
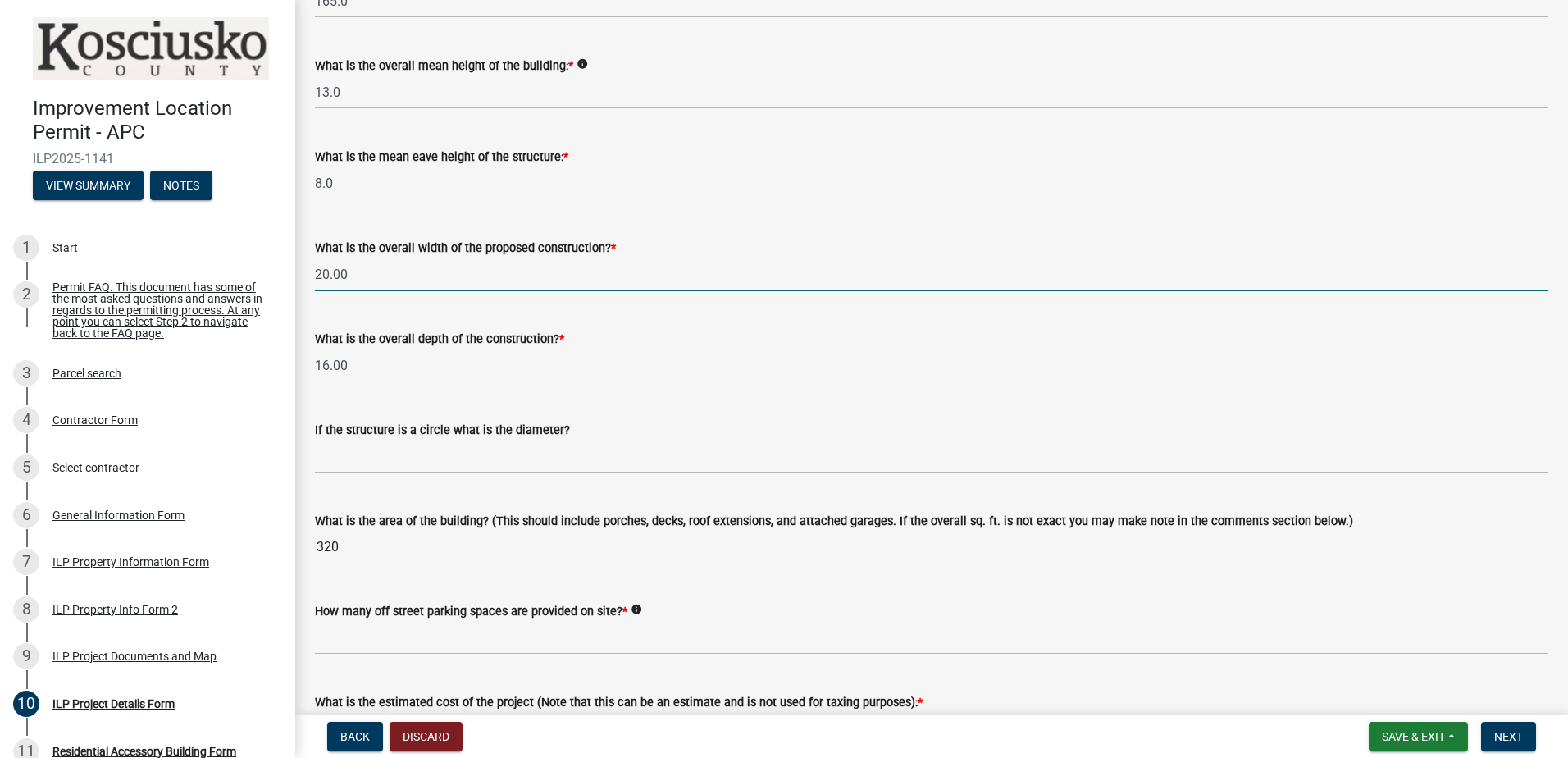
click at [370, 281] on input "20.00" at bounding box center [931, 275] width 1233 height 34
drag, startPoint x: 370, startPoint y: 278, endPoint x: 294, endPoint y: 282, distance: 76.1
click at [294, 282] on div "Improvement Location Permit - APC ILP2025-1141 View Summary Notes 1 Start 2 Per…" at bounding box center [784, 379] width 1568 height 758
drag, startPoint x: 407, startPoint y: 276, endPoint x: 281, endPoint y: 273, distance: 126.0
click at [281, 273] on div "Improvement Location Permit - APC ILP2025-1141 View Summary Notes 1 Start 2 Per…" at bounding box center [784, 379] width 1568 height 758
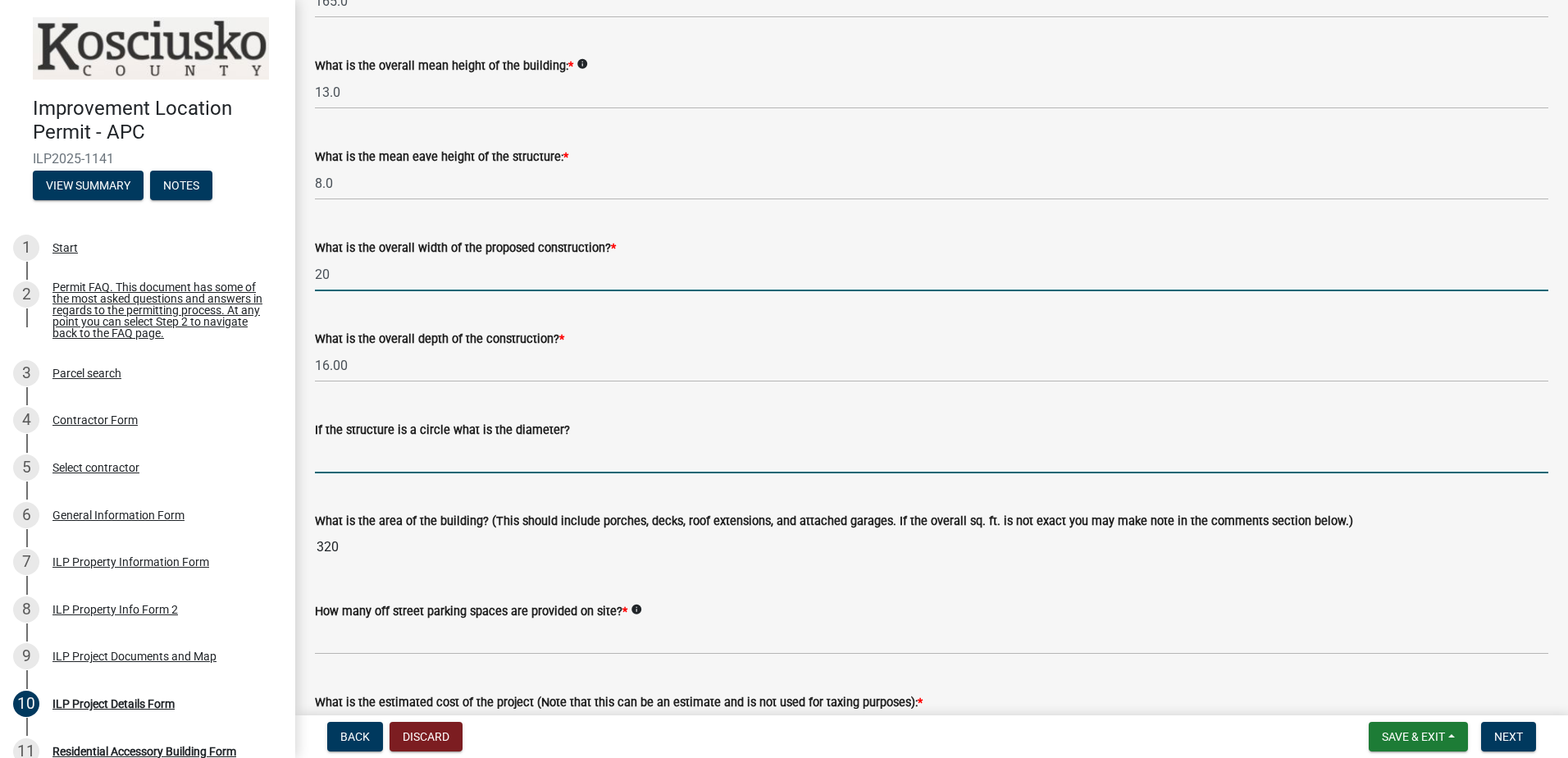
type input "20.00"
click at [395, 460] on input "text" at bounding box center [931, 457] width 1233 height 34
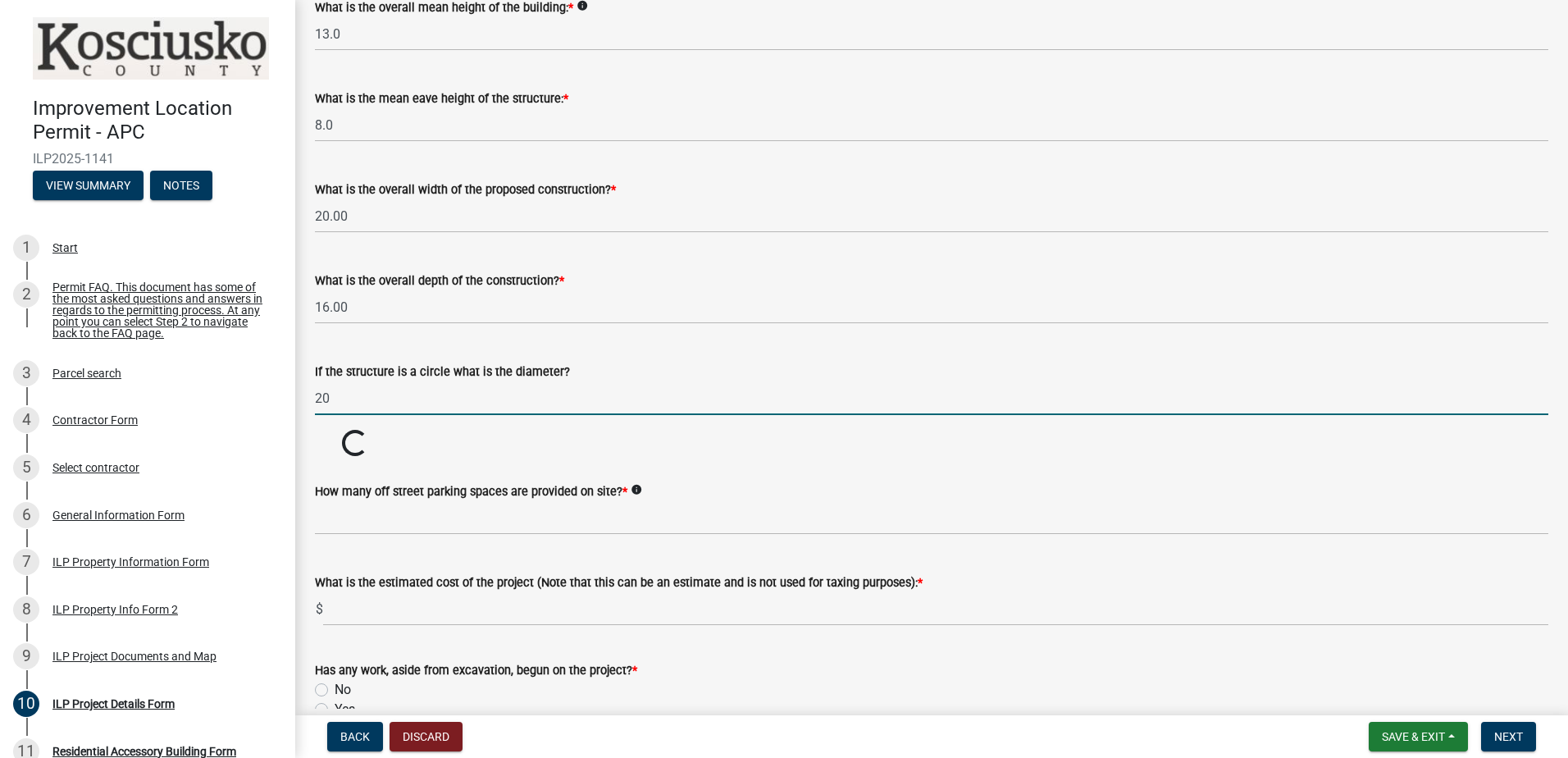
scroll to position [739, 0]
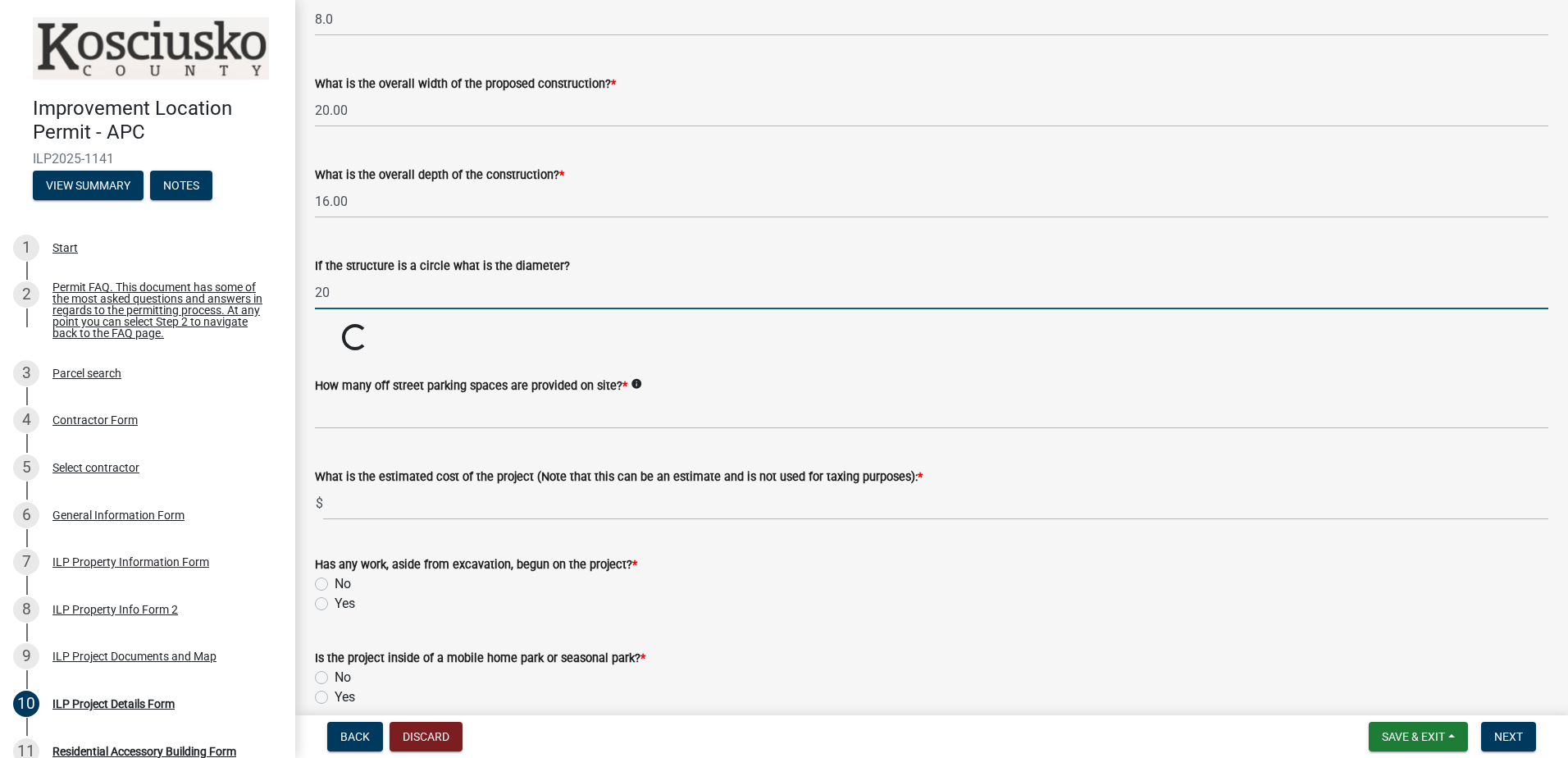
type input "20"
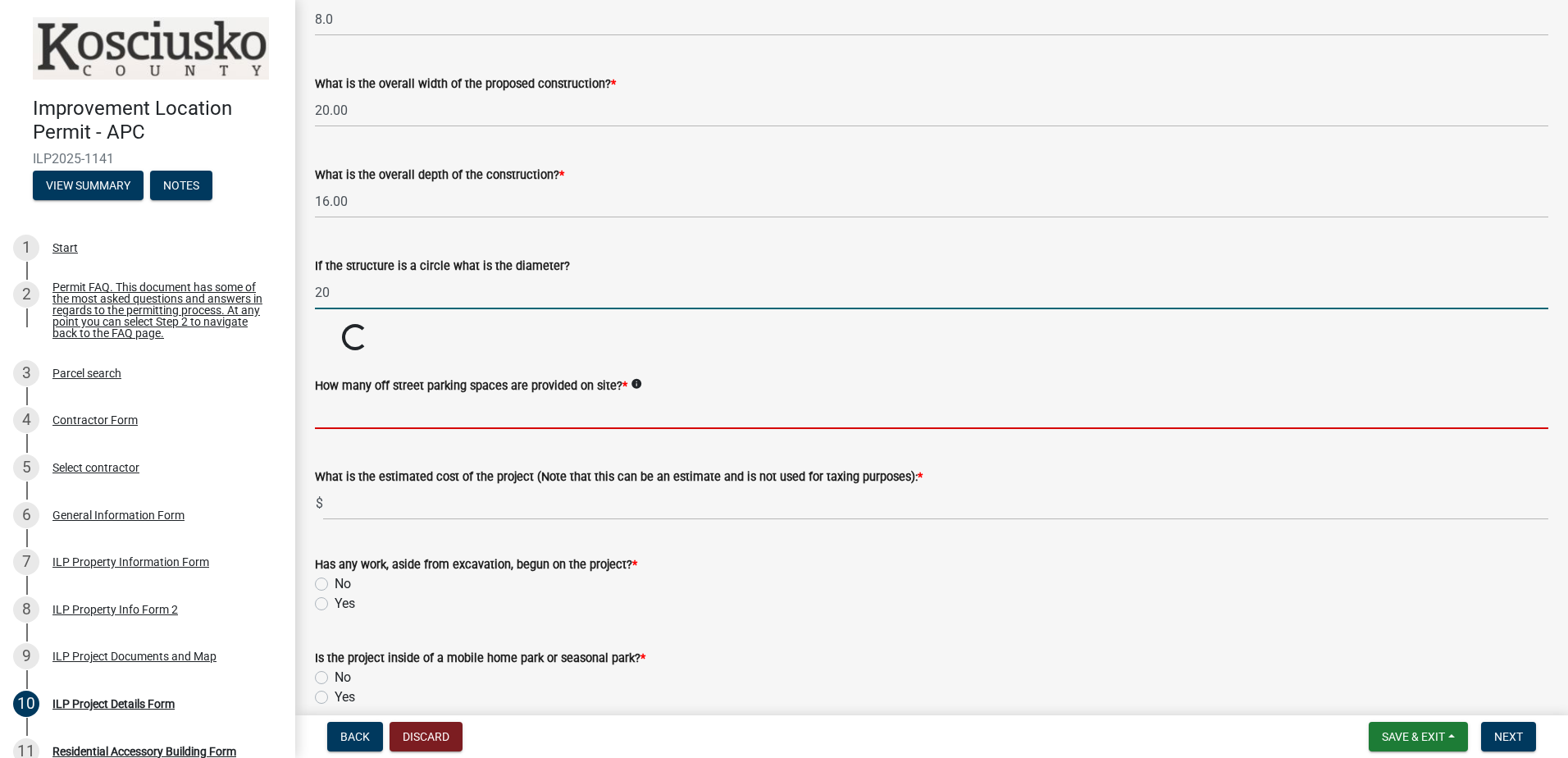
click at [498, 417] on input "text" at bounding box center [931, 412] width 1233 height 34
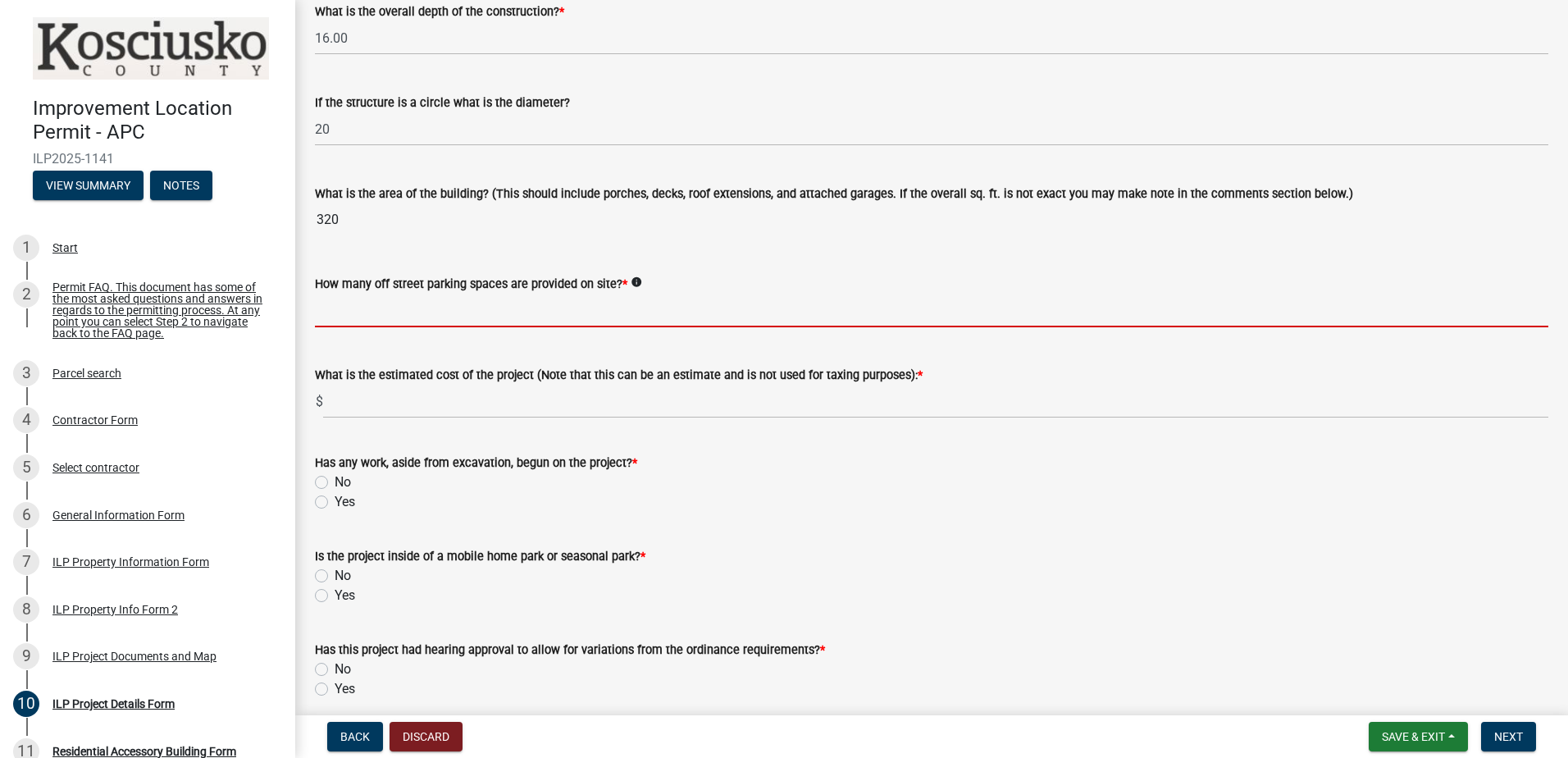
scroll to position [902, 0]
click at [546, 310] on input "text" at bounding box center [931, 310] width 1233 height 34
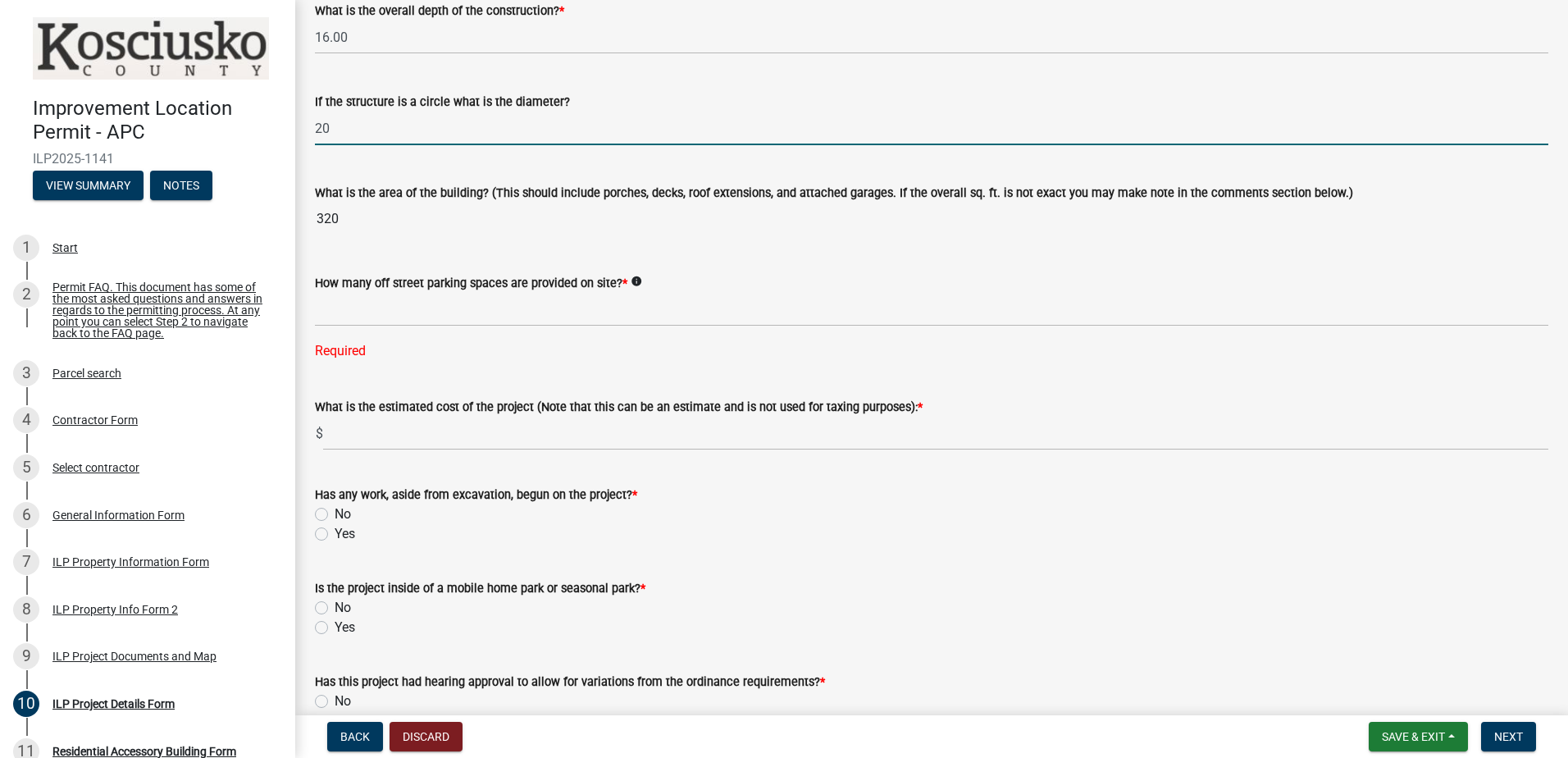
click at [417, 131] on input "20" at bounding box center [931, 128] width 1233 height 34
drag, startPoint x: 403, startPoint y: 128, endPoint x: 282, endPoint y: 133, distance: 121.1
click at [282, 133] on div "Improvement Location Permit - APC ILP2025-1141 View Summary Notes 1 Start 2 Per…" at bounding box center [784, 379] width 1568 height 758
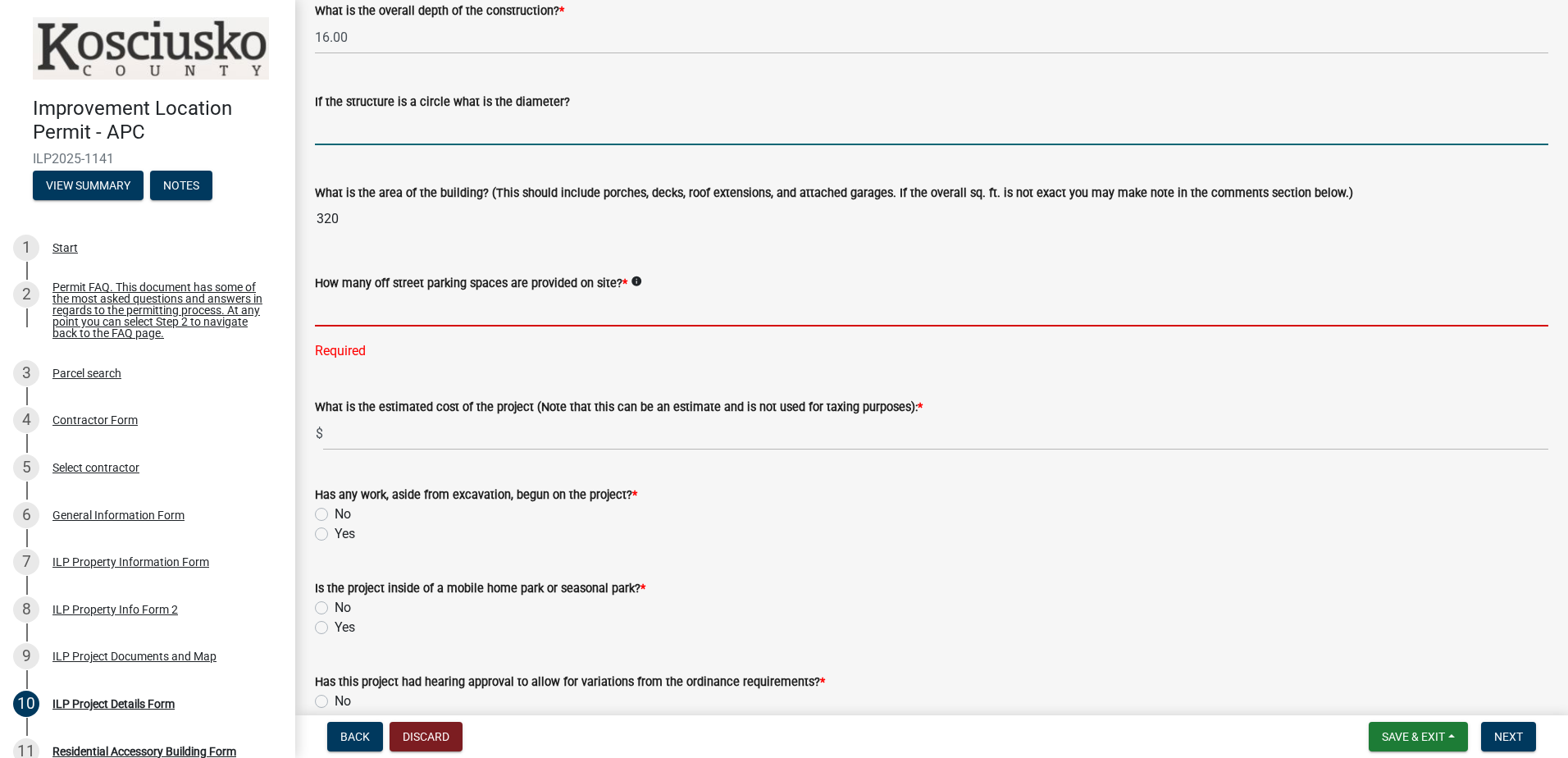
click at [566, 310] on input "text" at bounding box center [931, 310] width 1233 height 34
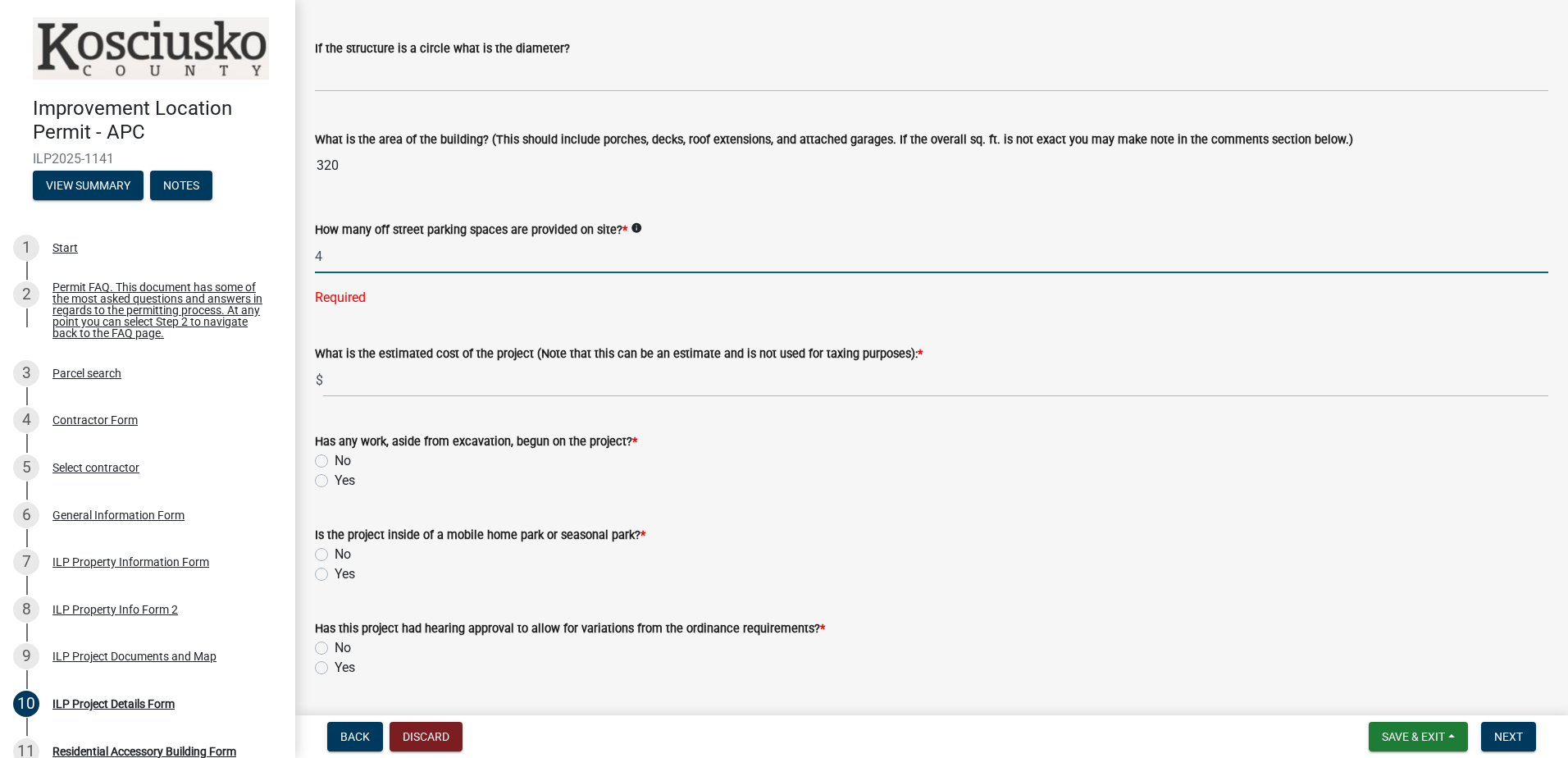
scroll to position [985, 0]
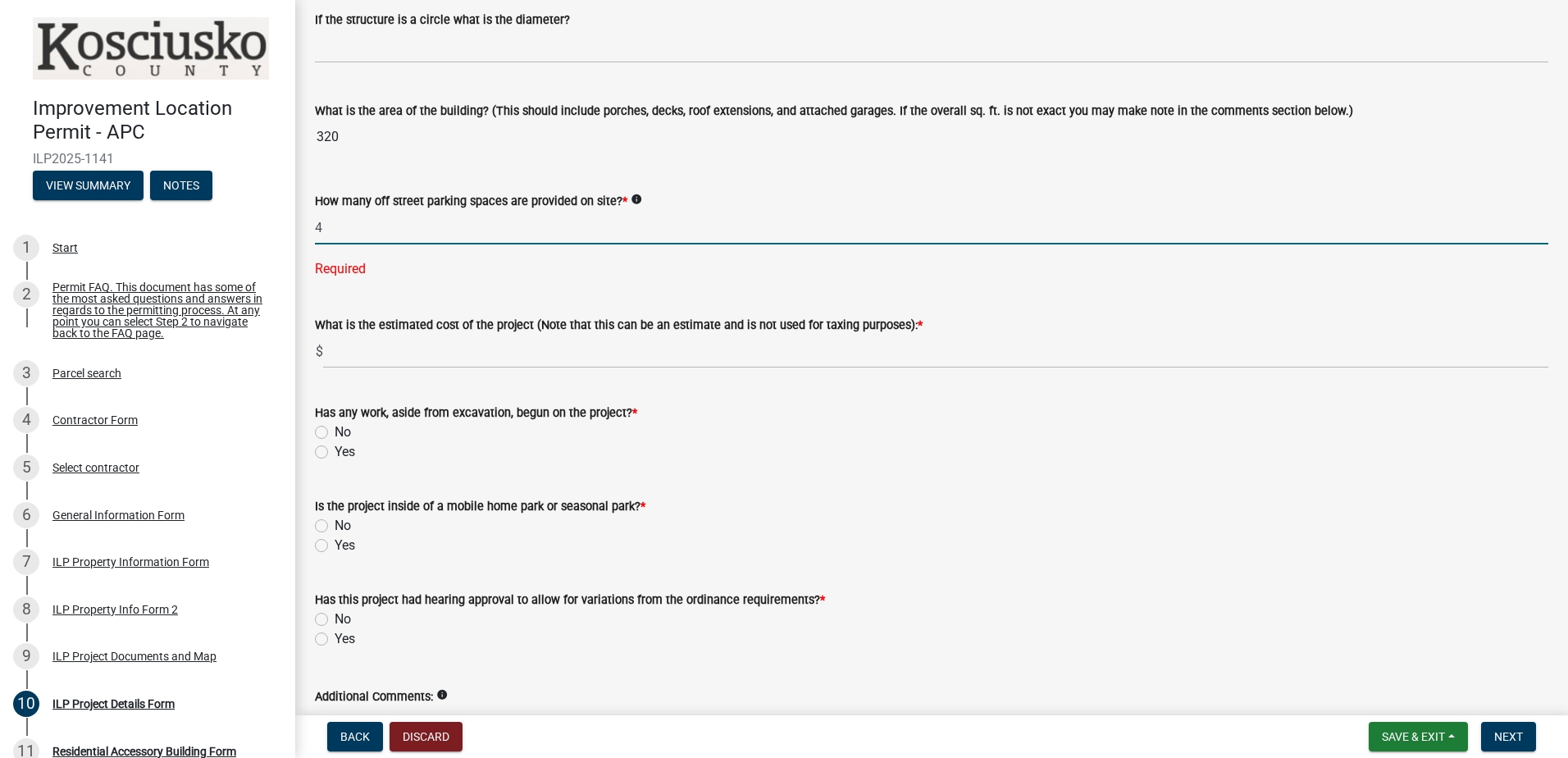
click at [418, 224] on input "4" at bounding box center [931, 228] width 1233 height 34
type input "3"
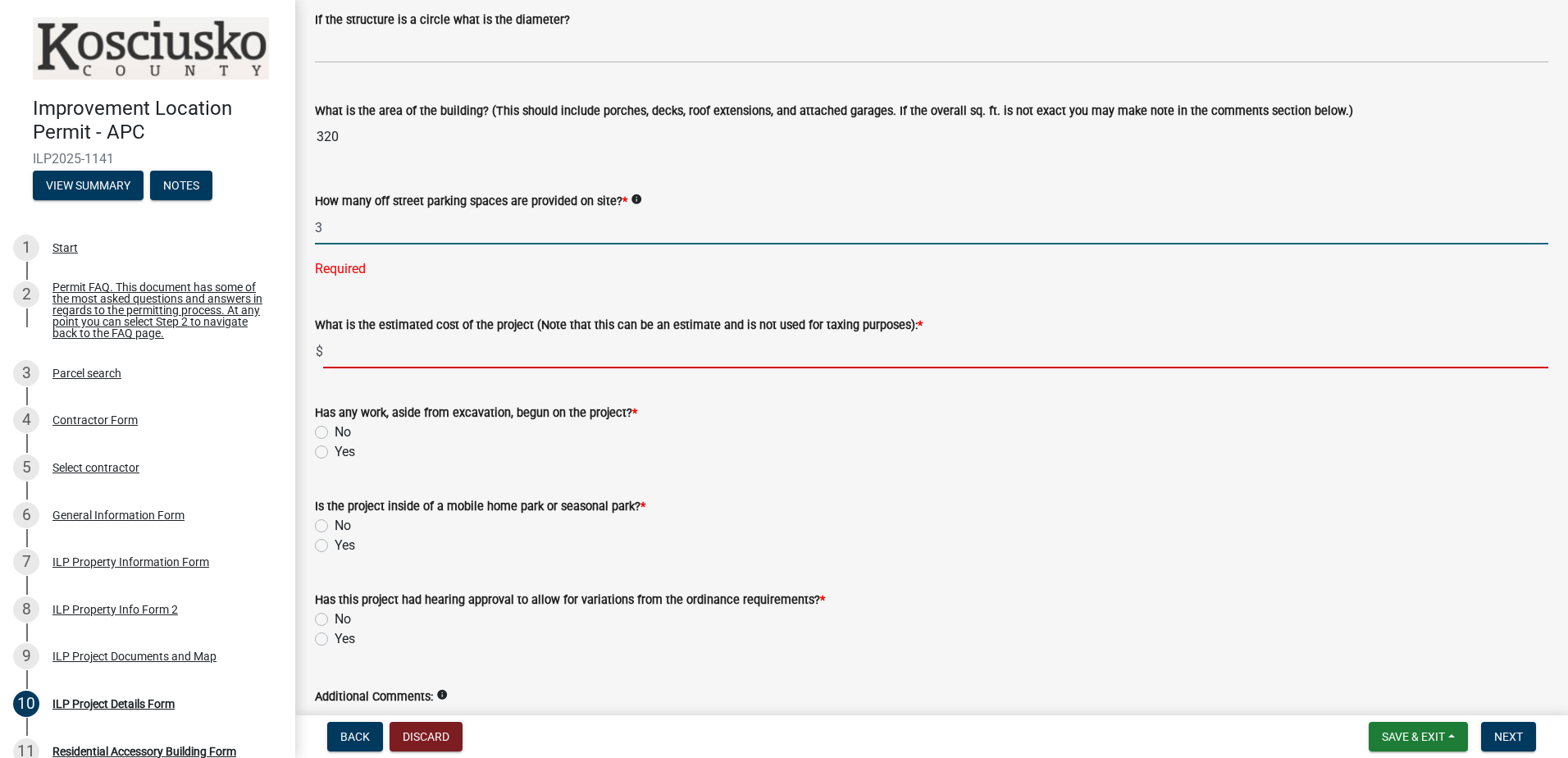
click at [454, 347] on wm-data-entity-input "What is the estimated cost of the project (Note that this can be an estimate an…" at bounding box center [931, 337] width 1233 height 91
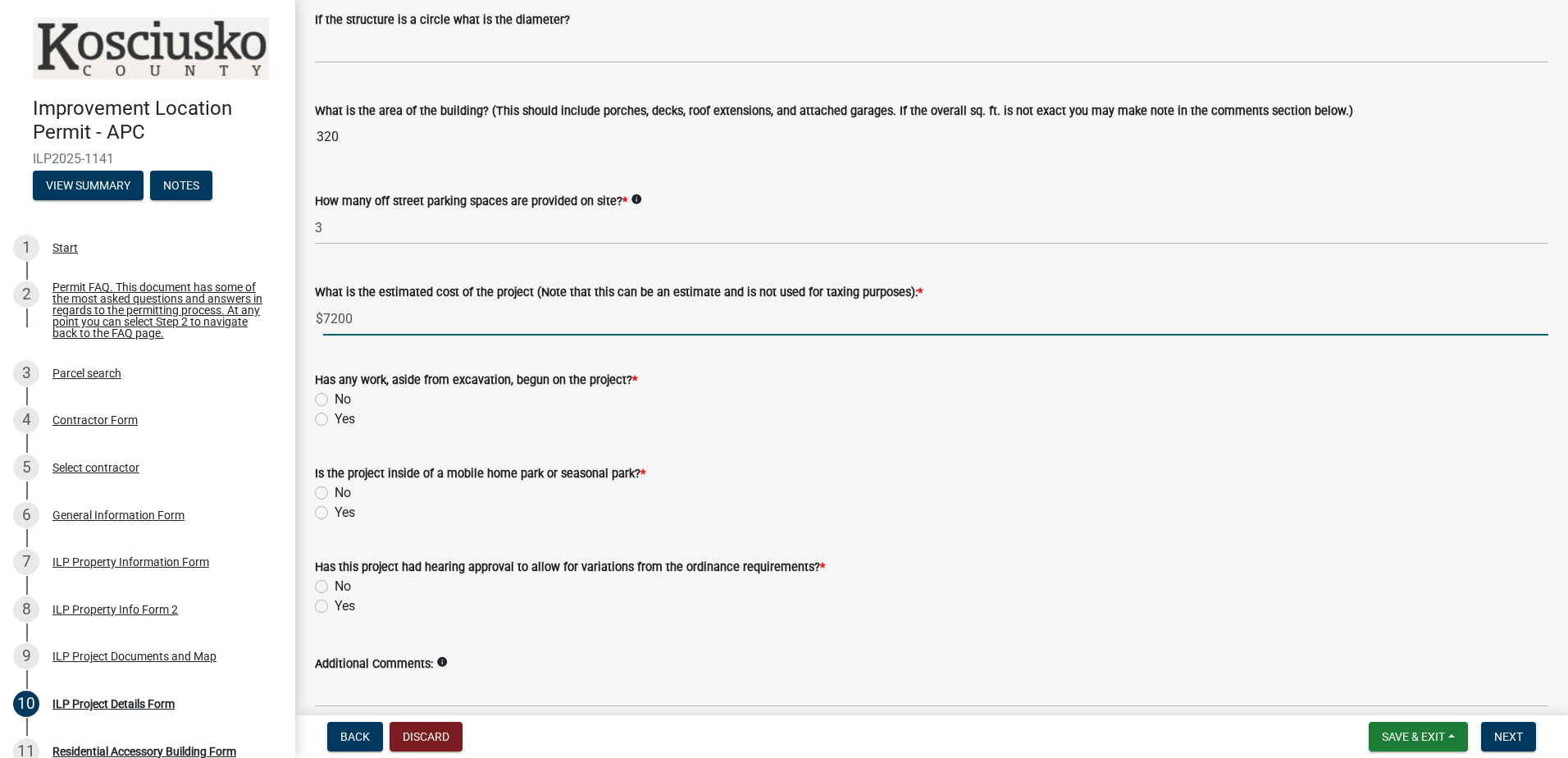
type input "7200"
click at [335, 420] on label "Yes" at bounding box center [344, 419] width 21 height 20
click at [335, 420] on input "Yes" at bounding box center [339, 414] width 11 height 11
radio input "true"
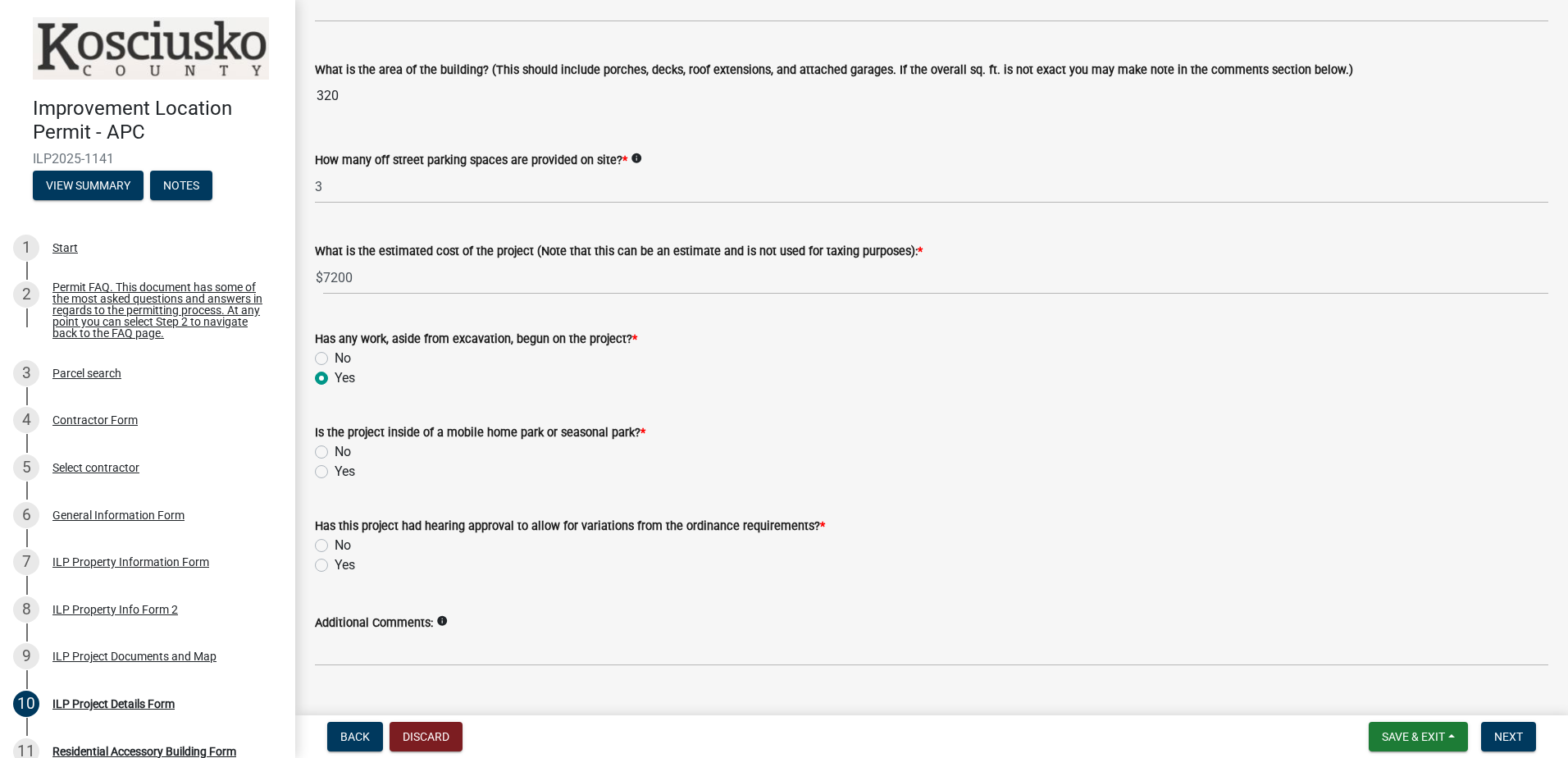
scroll to position [1061, 0]
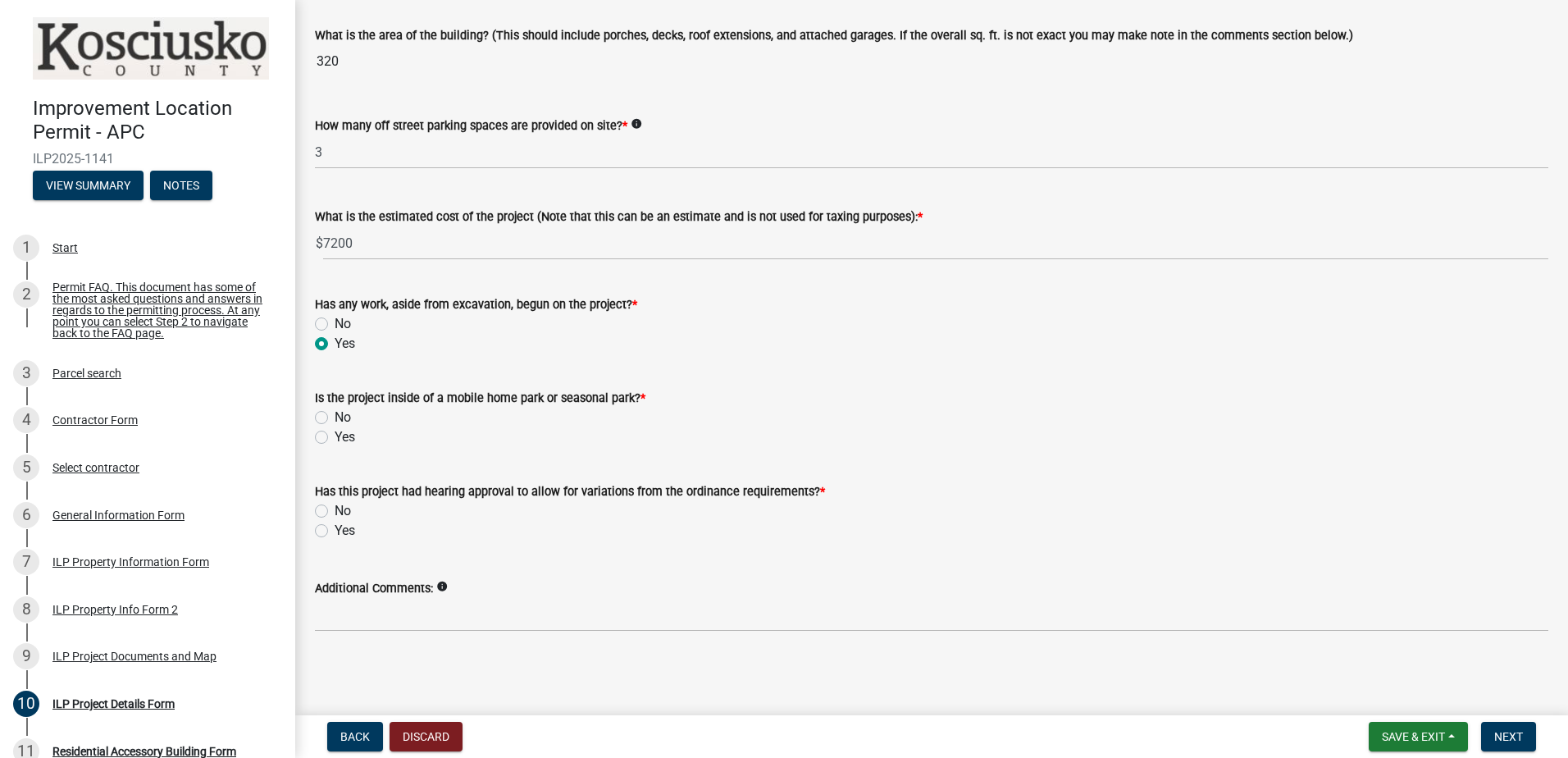
click at [335, 417] on label "No" at bounding box center [342, 418] width 16 height 20
click at [335, 417] on input "No" at bounding box center [339, 413] width 11 height 11
radio input "true"
click at [335, 529] on label "Yes" at bounding box center [344, 531] width 21 height 20
click at [335, 529] on input "Yes" at bounding box center [339, 526] width 11 height 11
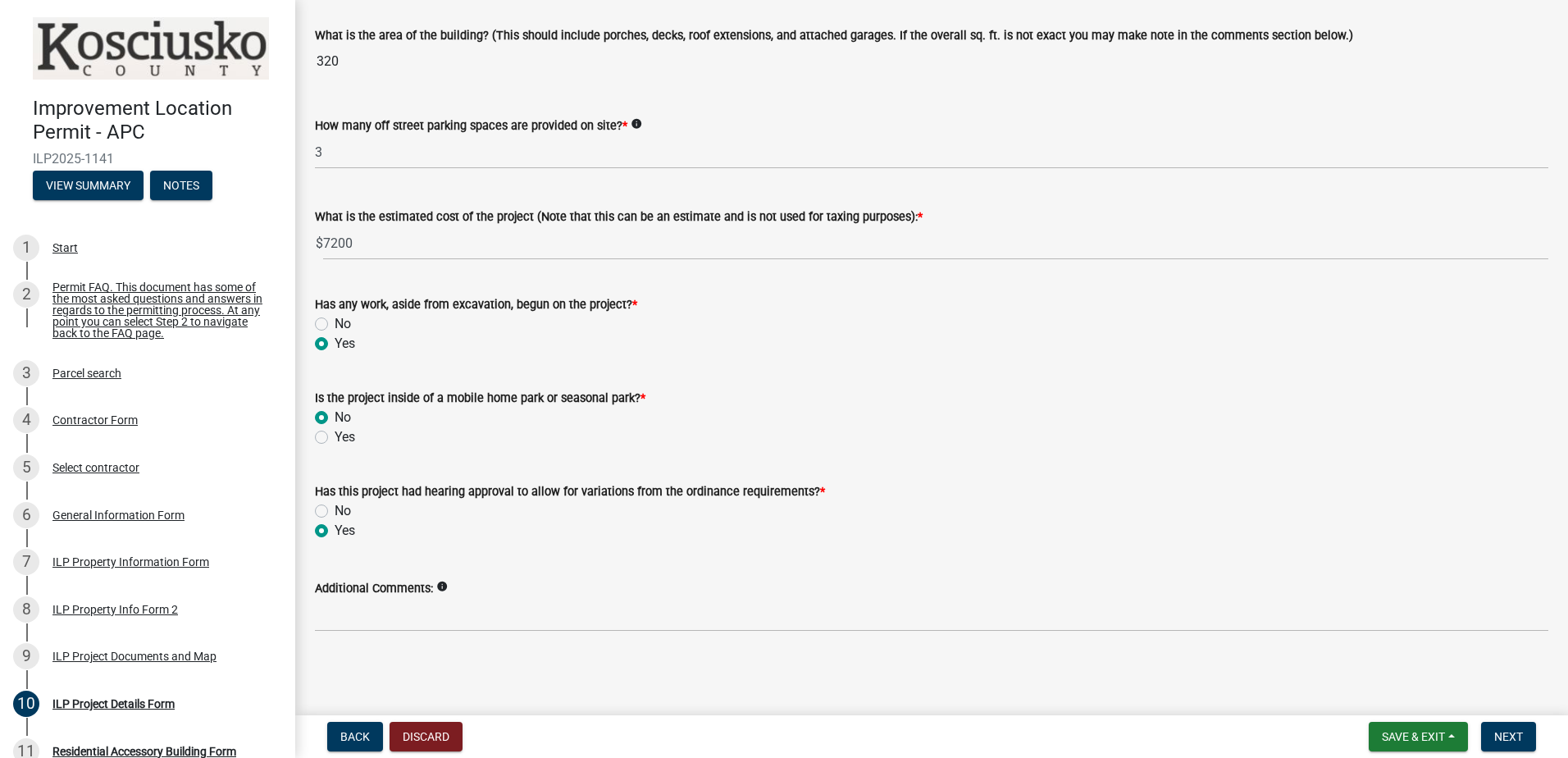
radio input "true"
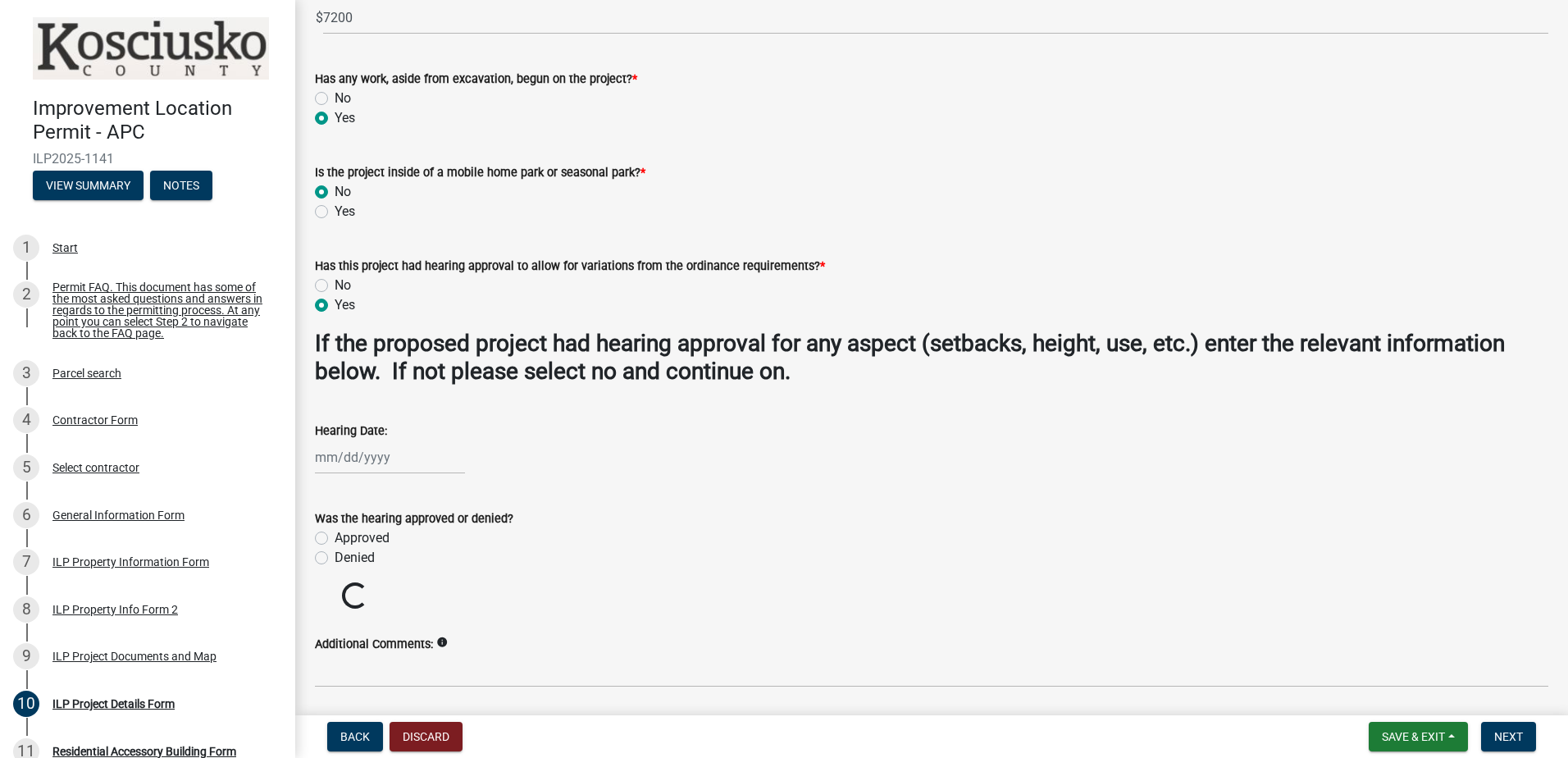
scroll to position [1311, 0]
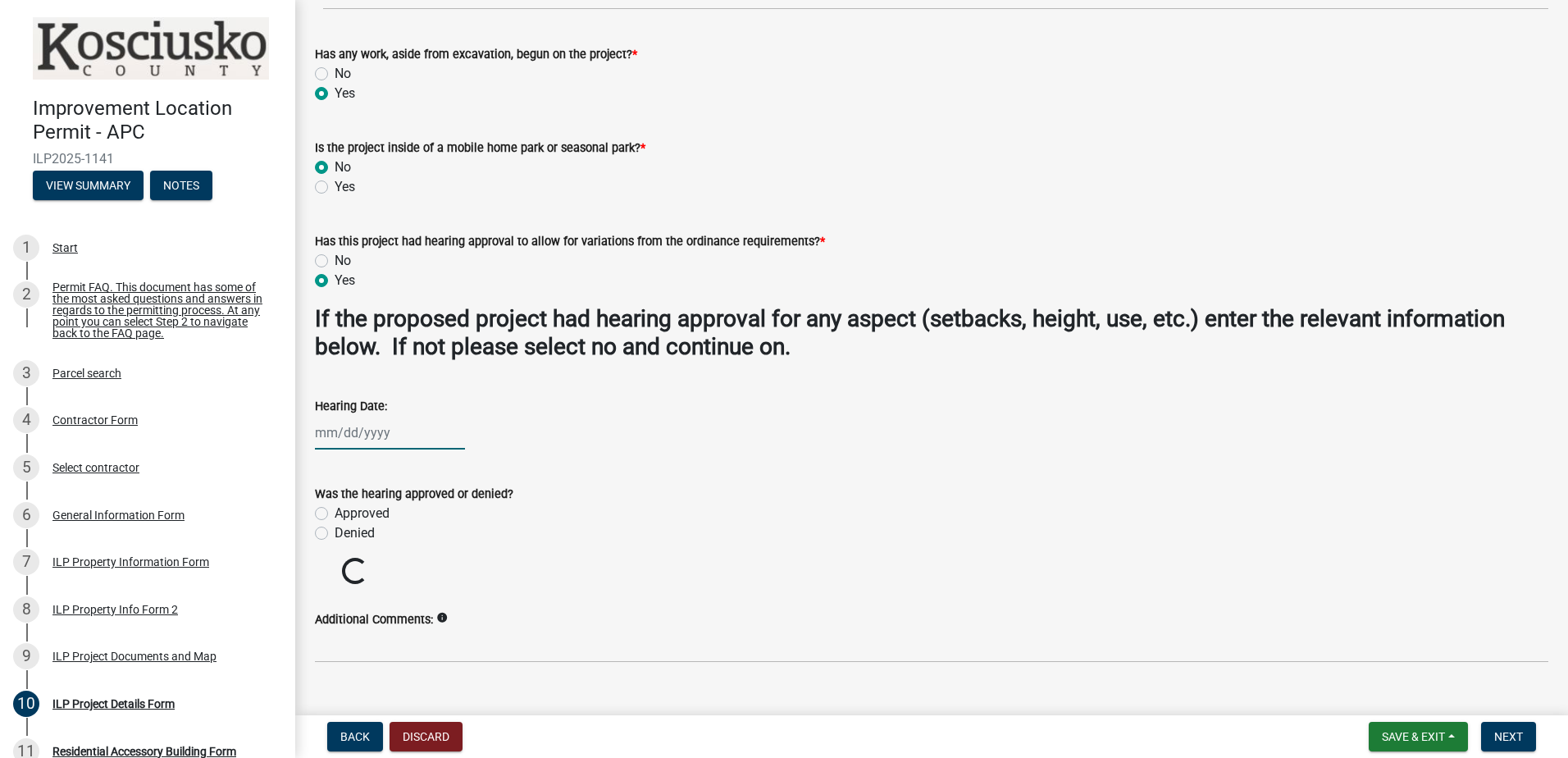
select select "9"
select select "2025"
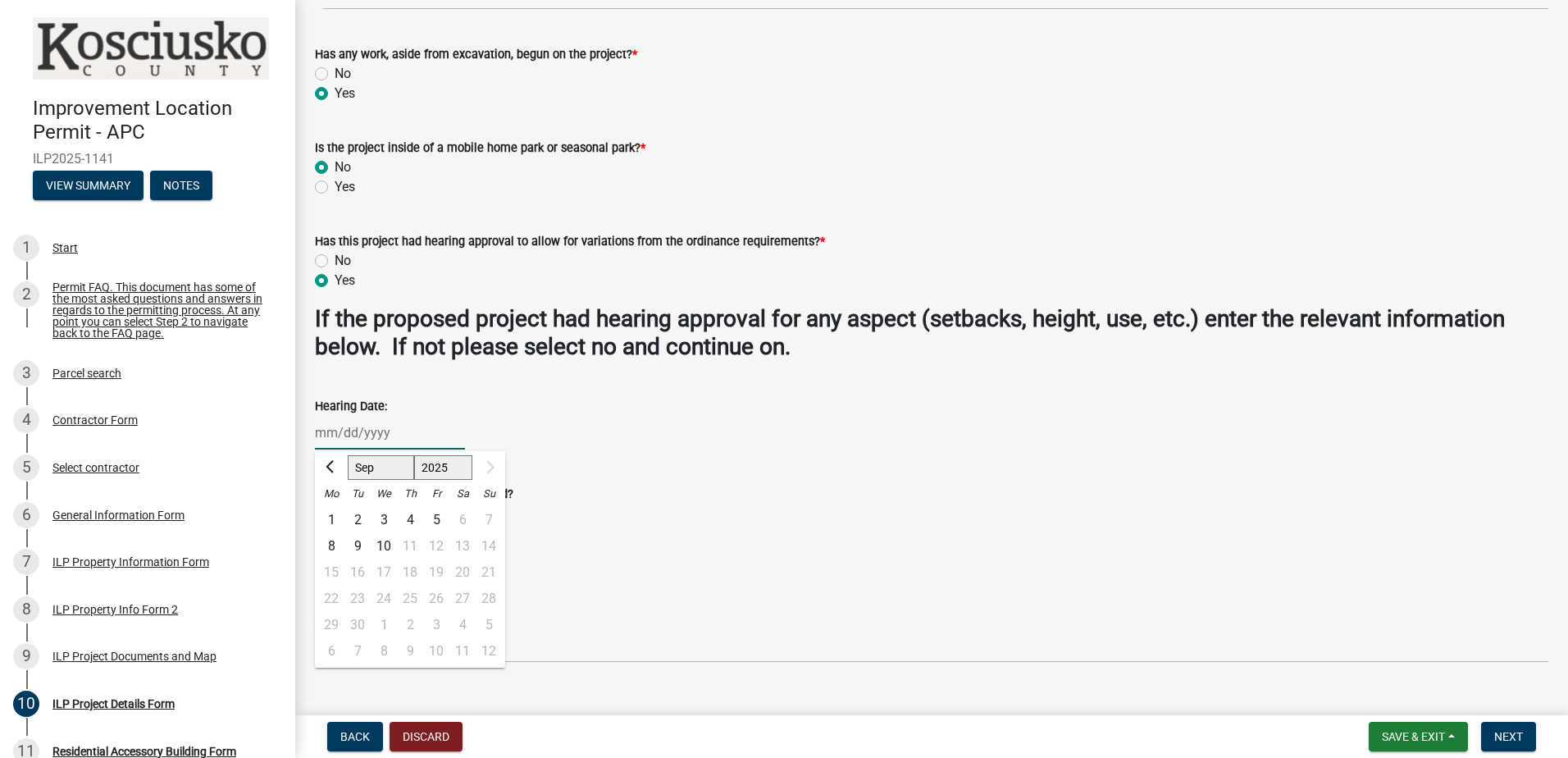
click at [350, 440] on div "[PERSON_NAME] Feb Mar Apr [PERSON_NAME][DATE] [DATE] 1526 1527 1528 1529 1530 1…" at bounding box center [389, 433] width 150 height 34
click at [333, 547] on div "8" at bounding box center [332, 547] width 26 height 26
type input "[DATE]"
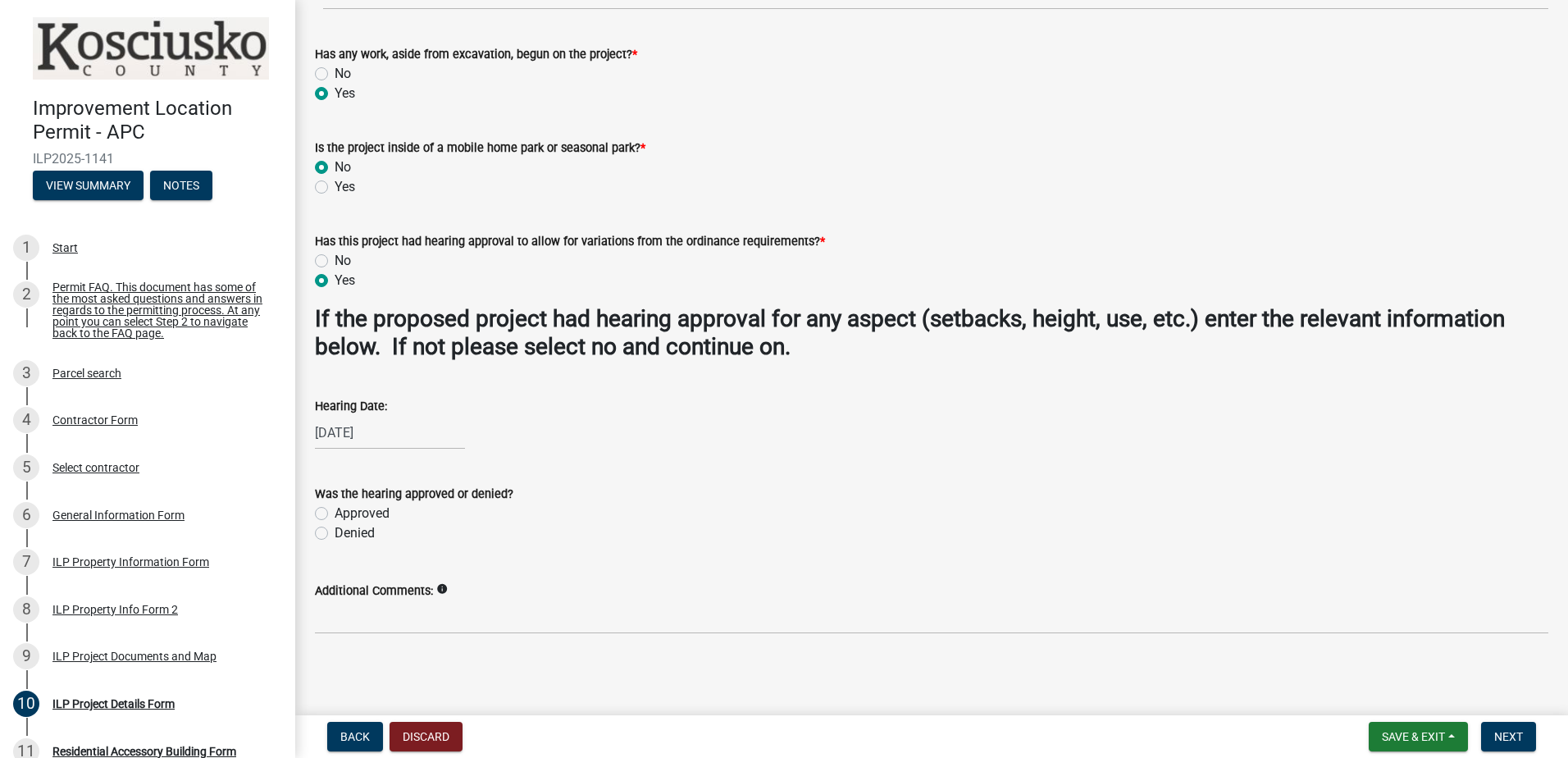
click at [335, 512] on label "Approved" at bounding box center [361, 514] width 55 height 20
click at [335, 512] on input "Approved" at bounding box center [339, 509] width 11 height 11
radio input "true"
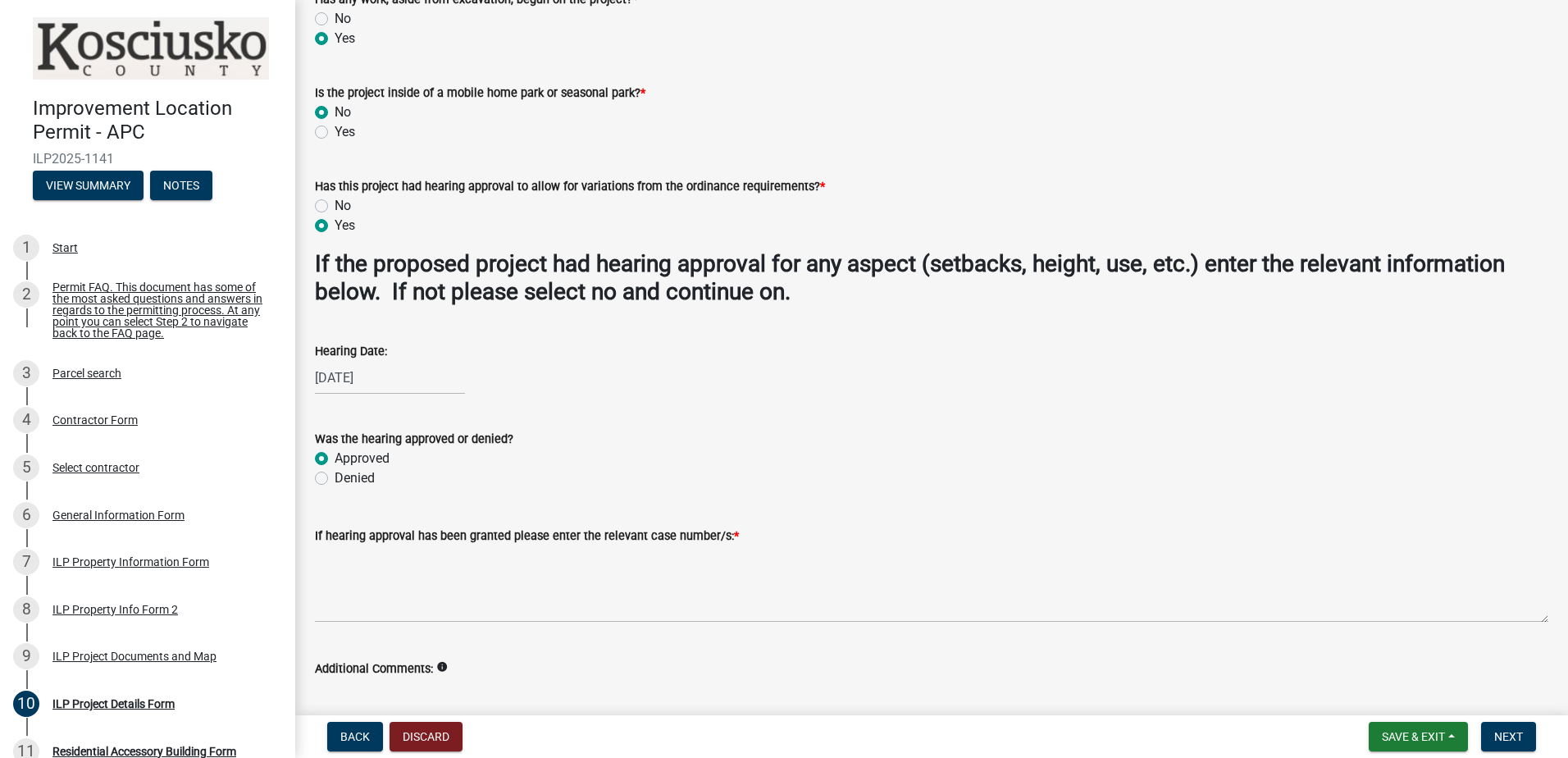
scroll to position [1446, 0]
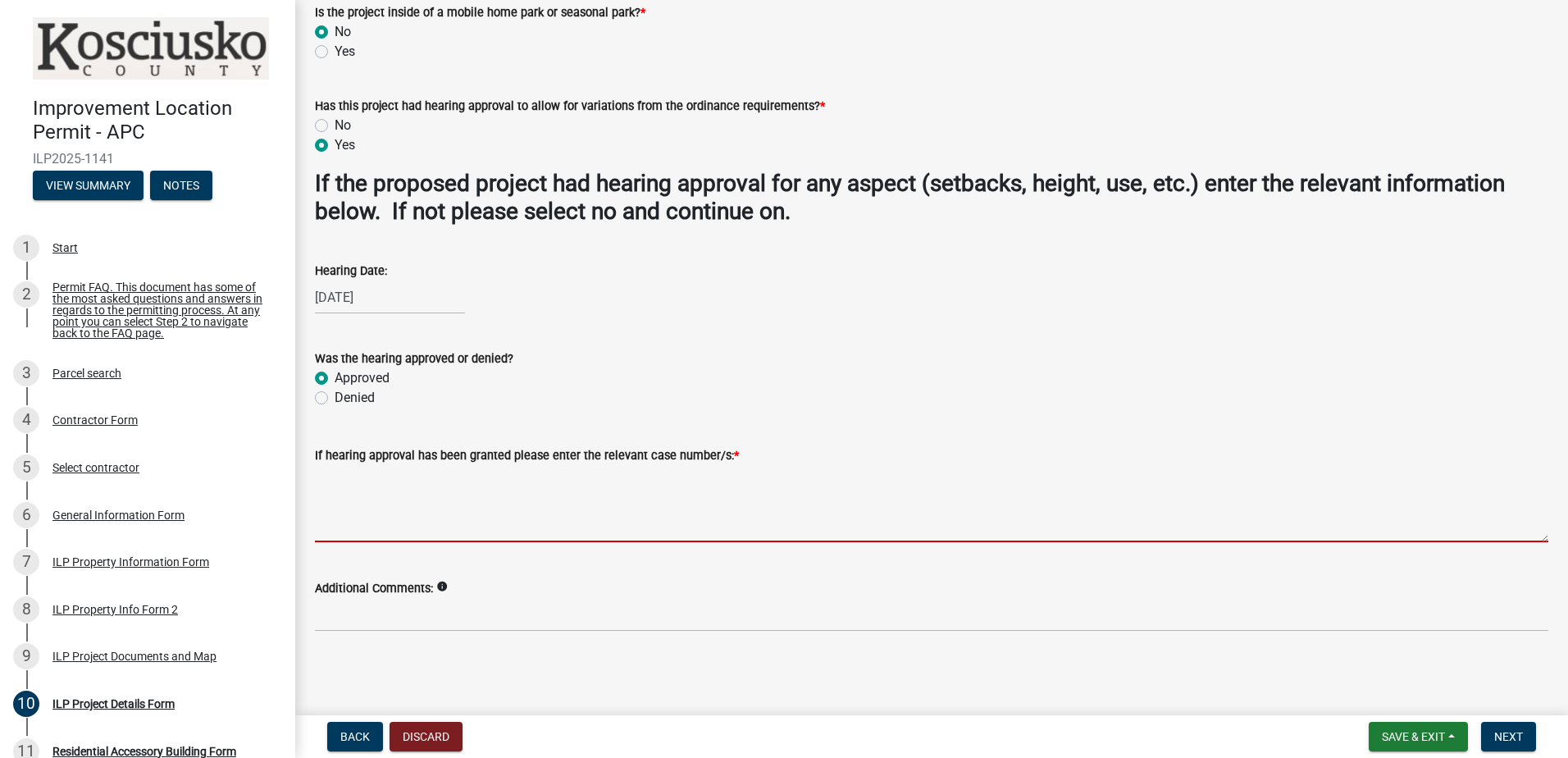
click at [494, 516] on textarea "If hearing approval has been granted please enter the relevant case number/s: *" at bounding box center [931, 503] width 1233 height 77
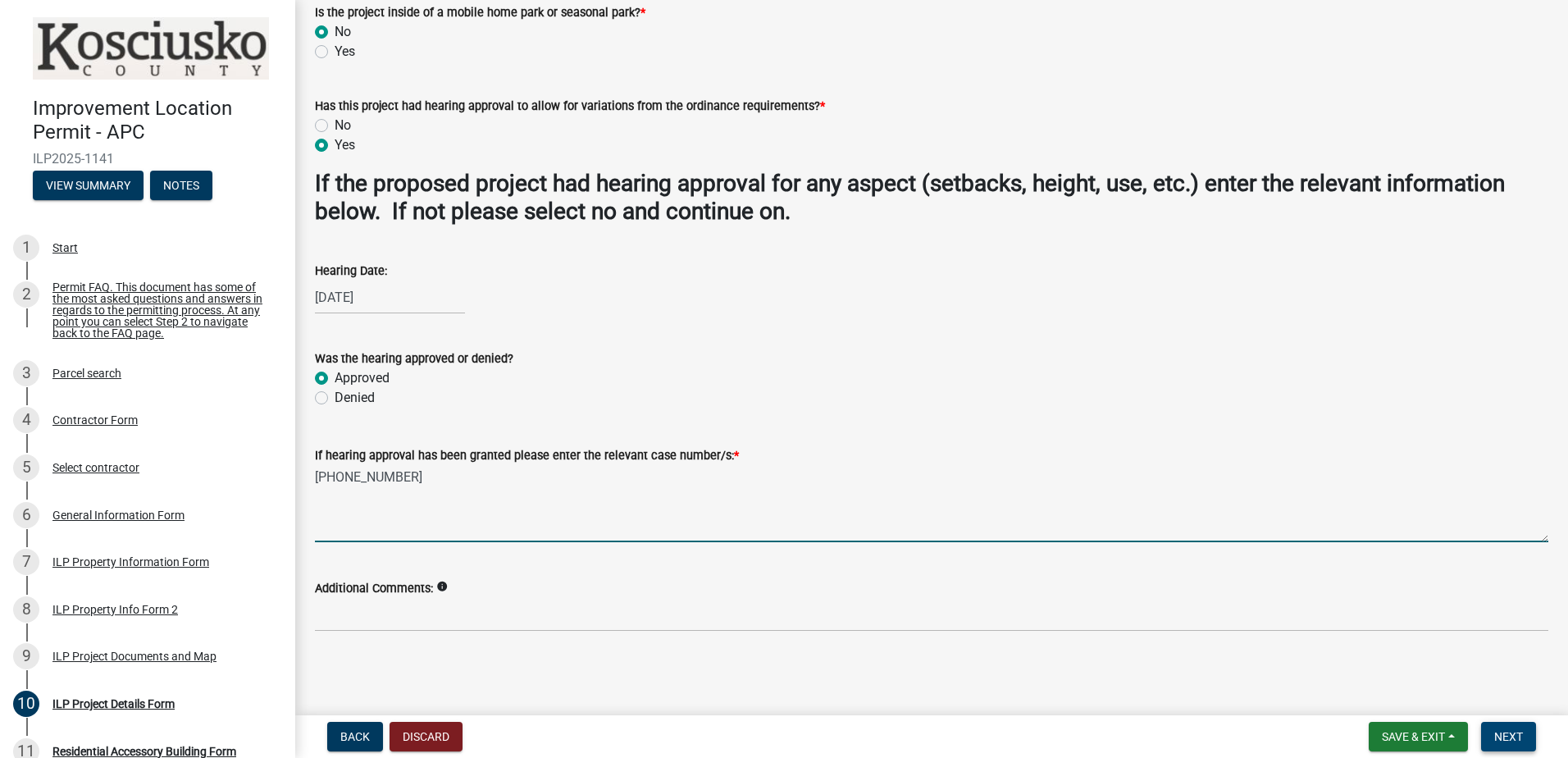
type textarea "[PHONE_NUMBER]"
click at [1518, 733] on span "Next" at bounding box center [1508, 736] width 29 height 13
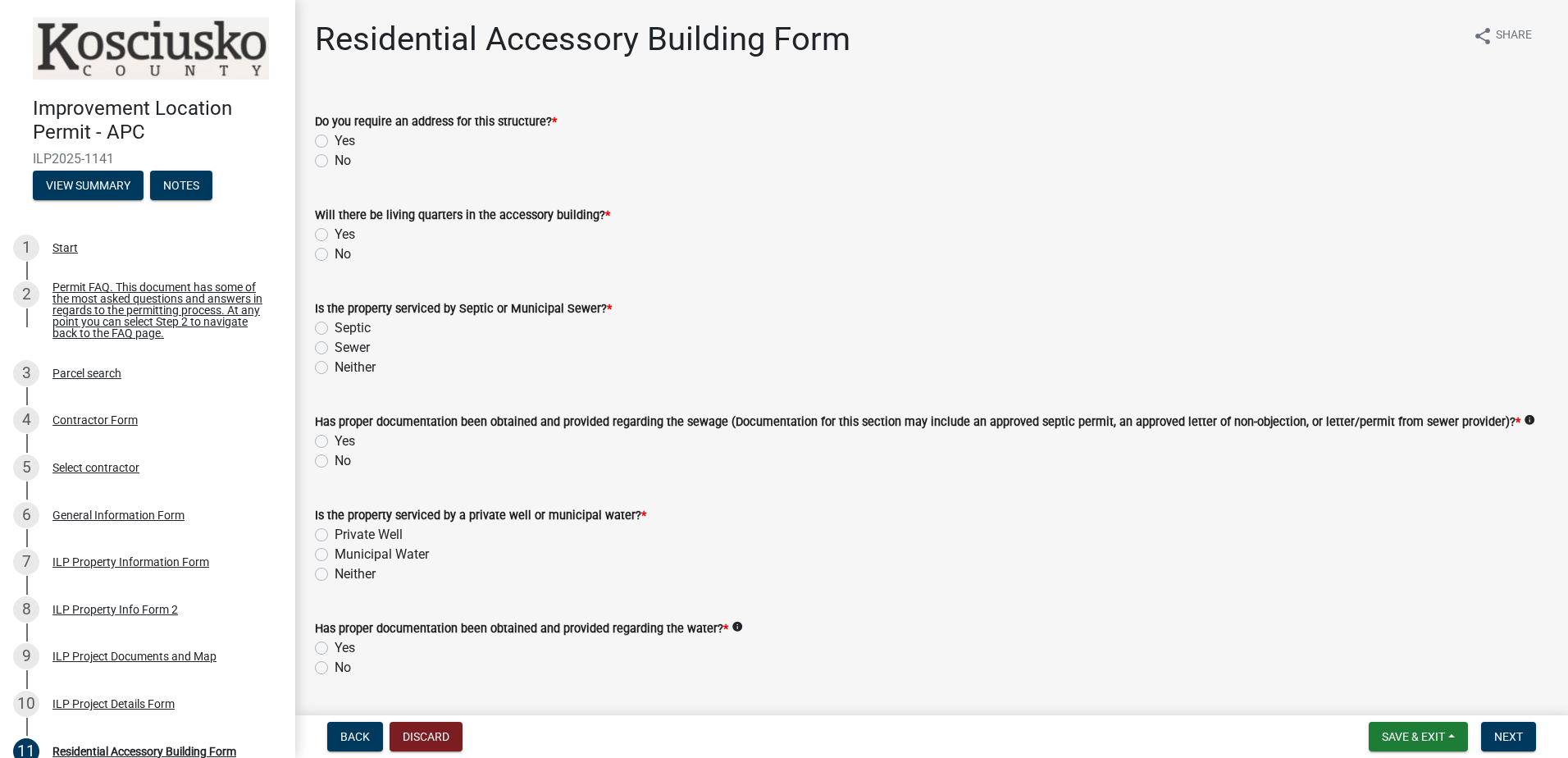
click at [335, 164] on label "No" at bounding box center [342, 161] width 16 height 20
click at [335, 161] on input "No" at bounding box center [339, 156] width 11 height 11
radio input "true"
click at [335, 253] on label "No" at bounding box center [342, 255] width 16 height 20
click at [335, 253] on input "No" at bounding box center [339, 250] width 11 height 11
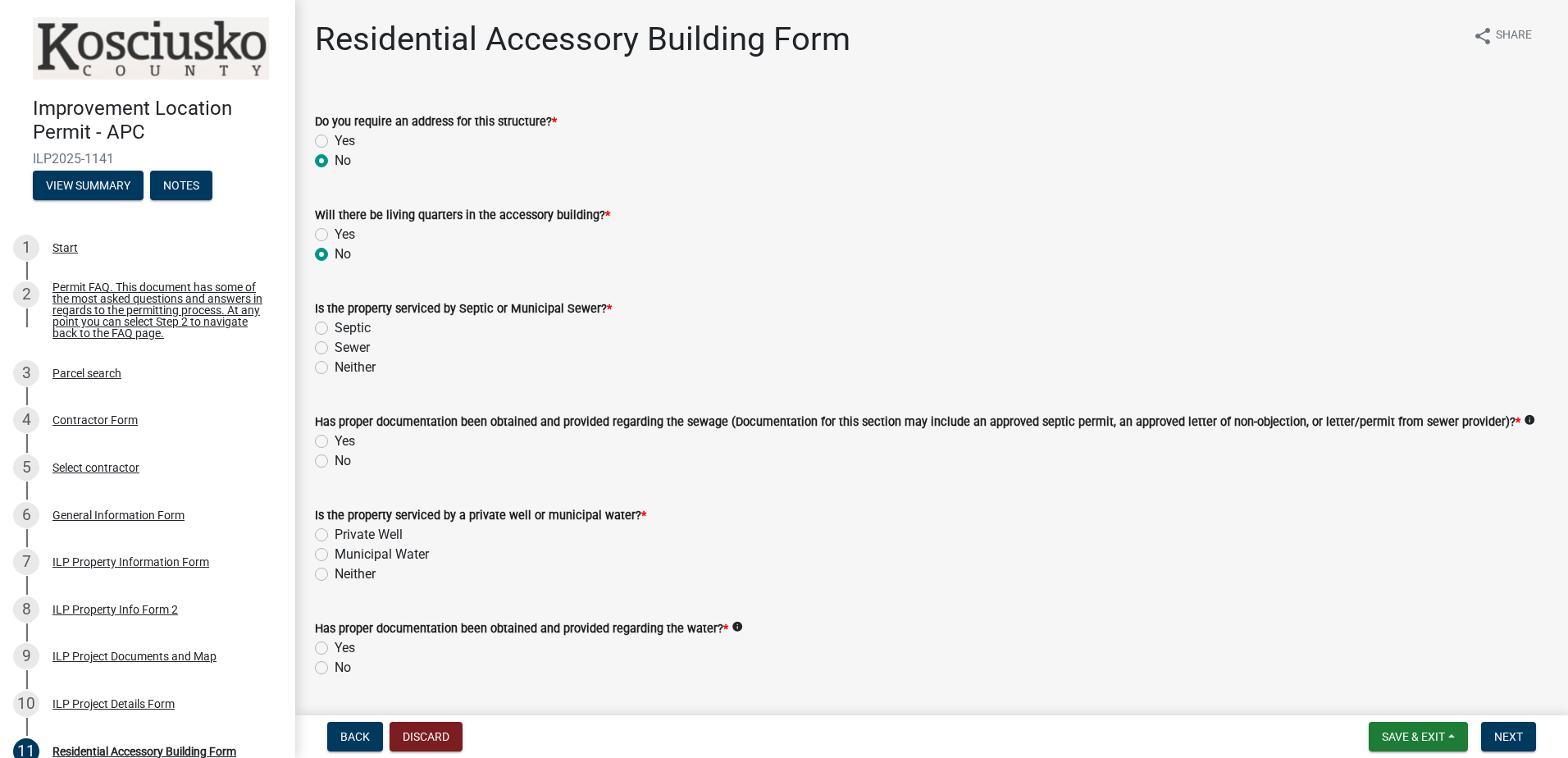
radio input "true"
click at [335, 327] on label "Septic" at bounding box center [352, 329] width 36 height 20
click at [335, 327] on input "Septic" at bounding box center [339, 324] width 11 height 11
radio input "true"
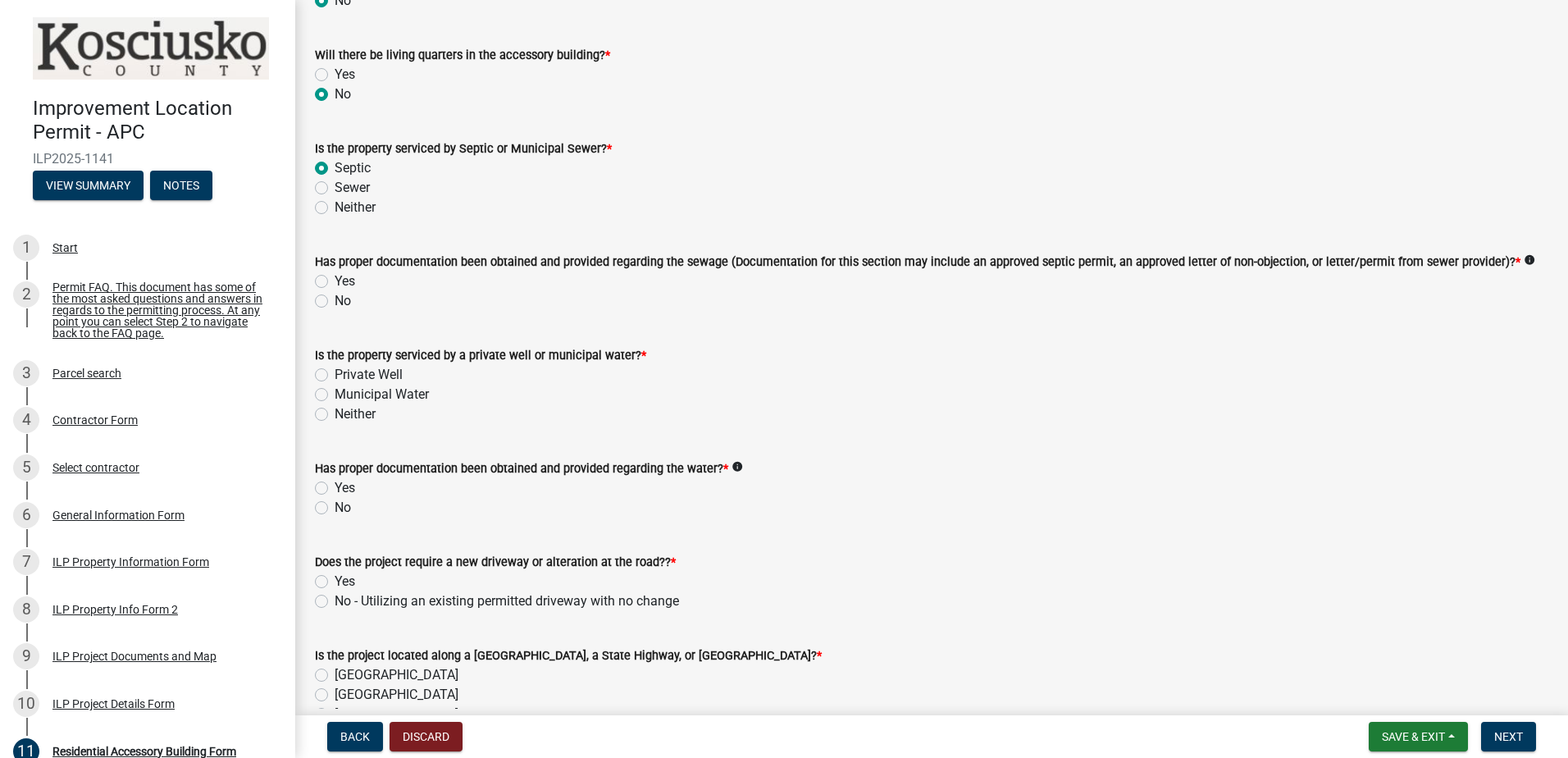
scroll to position [164, 0]
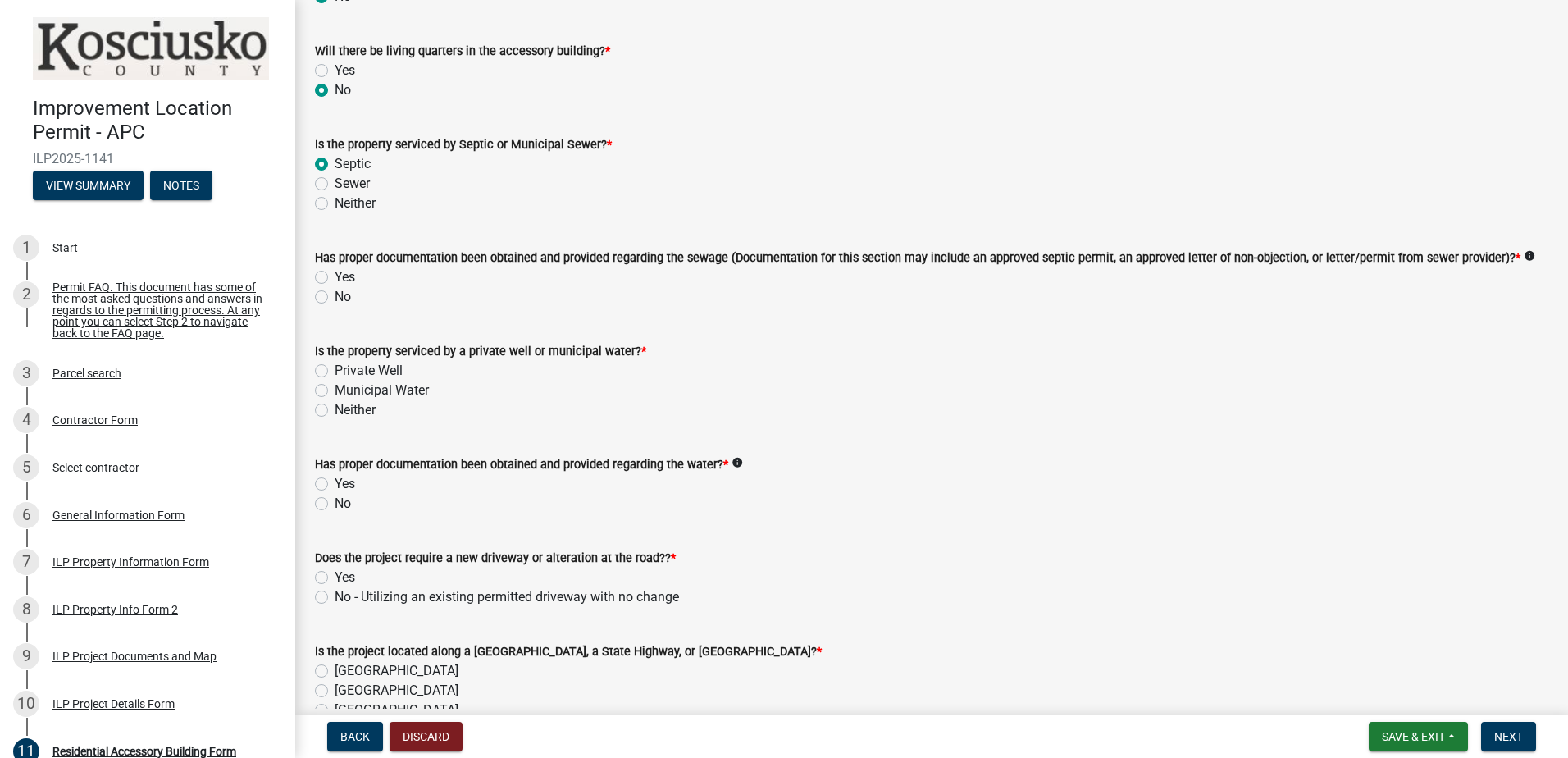
click at [332, 179] on div "Sewer" at bounding box center [931, 184] width 1233 height 20
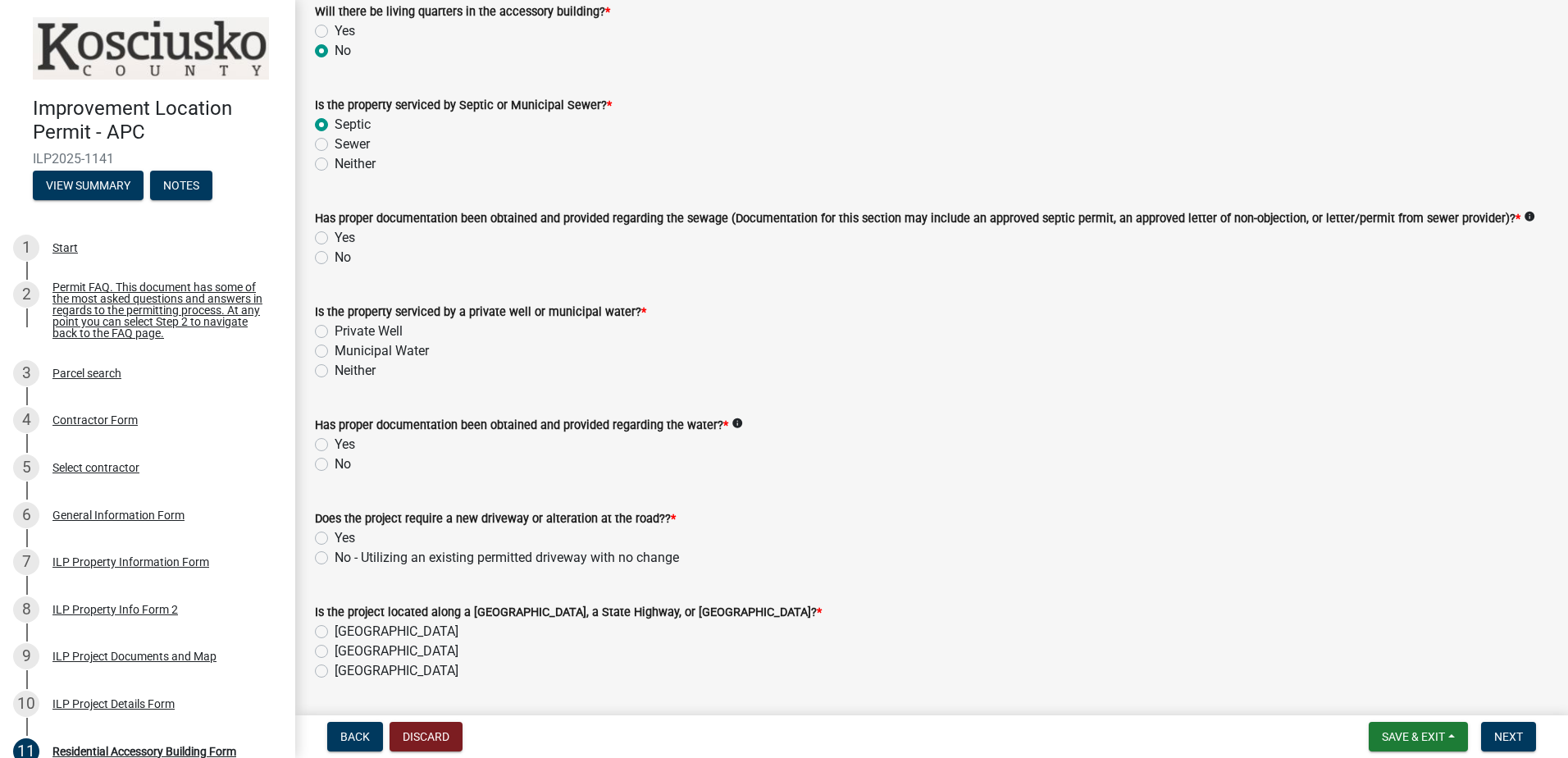
scroll to position [246, 0]
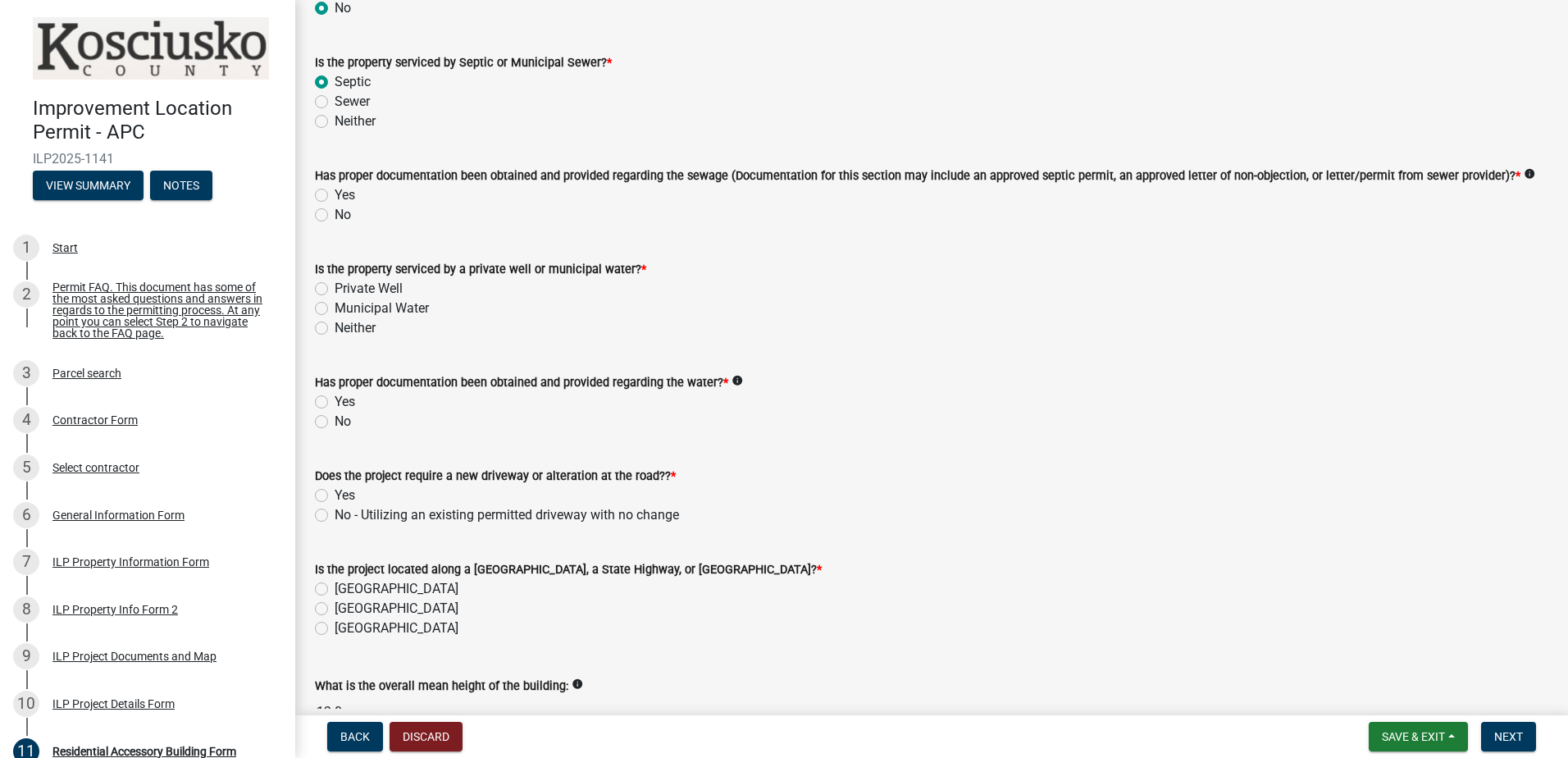
click at [335, 194] on label "Yes" at bounding box center [344, 195] width 21 height 20
click at [335, 194] on input "Yes" at bounding box center [339, 190] width 11 height 11
radio input "true"
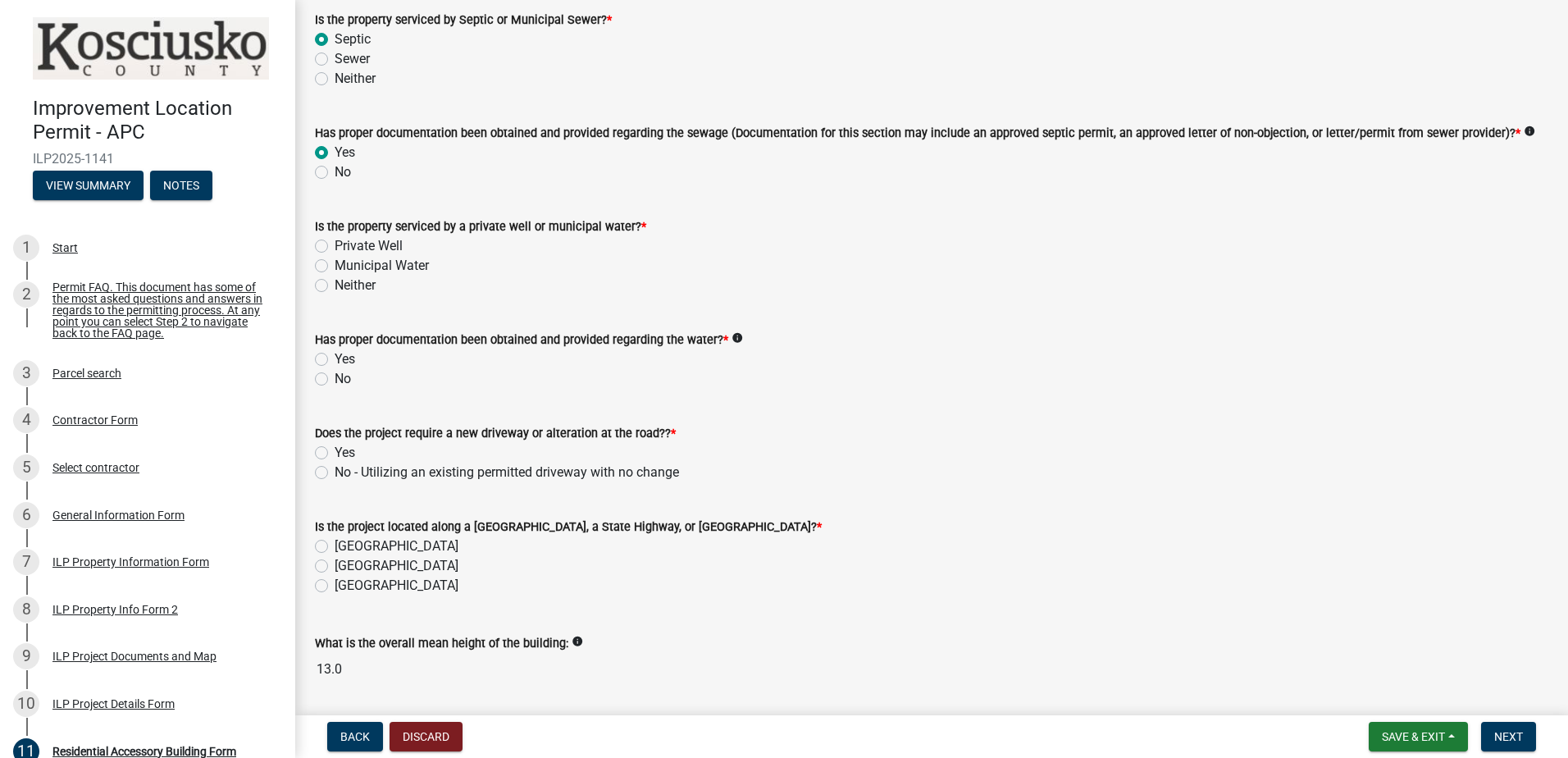
scroll to position [329, 0]
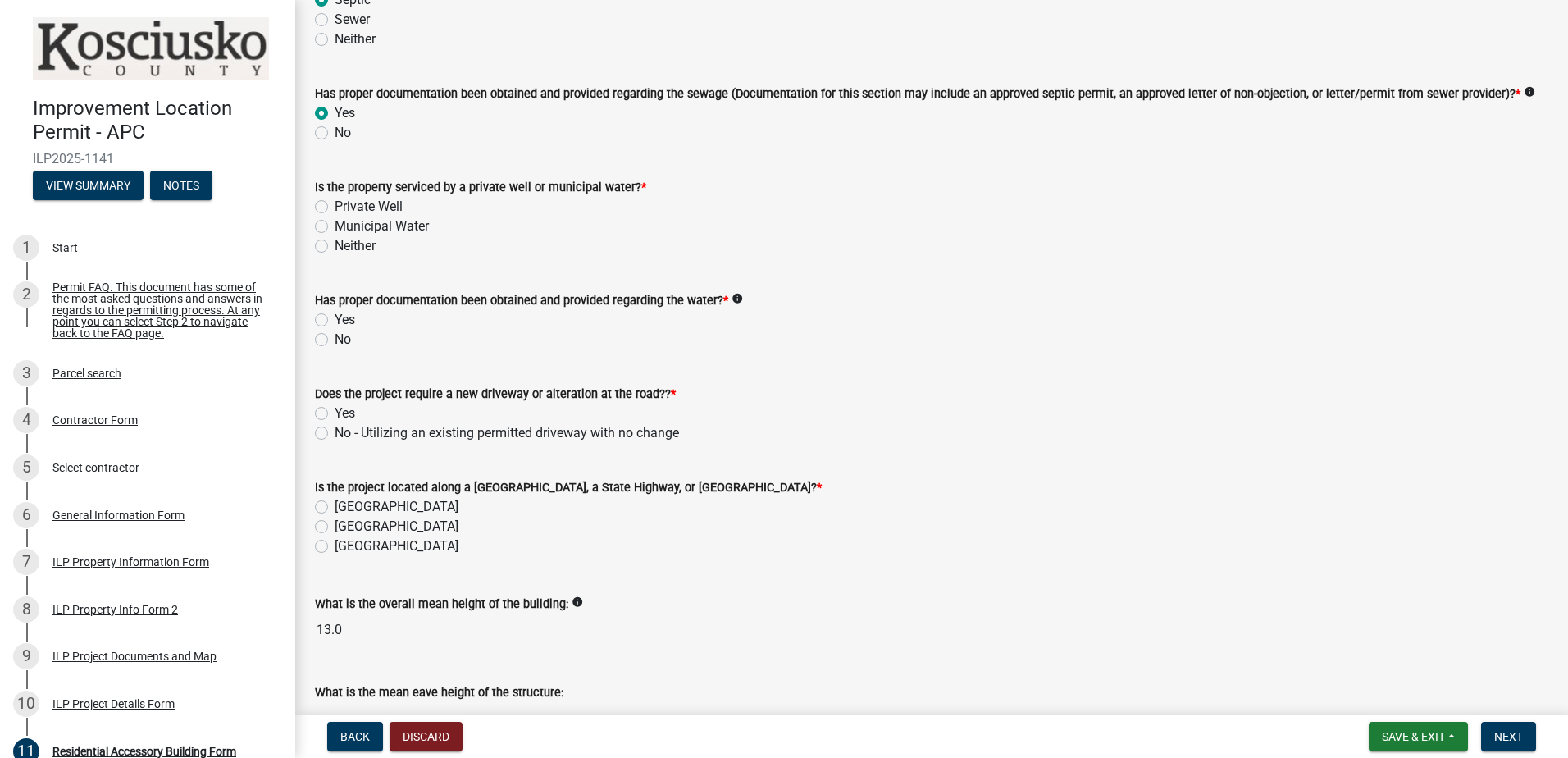
click at [335, 206] on label "Private Well" at bounding box center [368, 207] width 68 height 20
click at [335, 206] on input "Private Well" at bounding box center [339, 202] width 11 height 11
radio input "true"
click at [335, 320] on label "Yes" at bounding box center [344, 320] width 21 height 20
click at [335, 320] on input "Yes" at bounding box center [339, 315] width 11 height 11
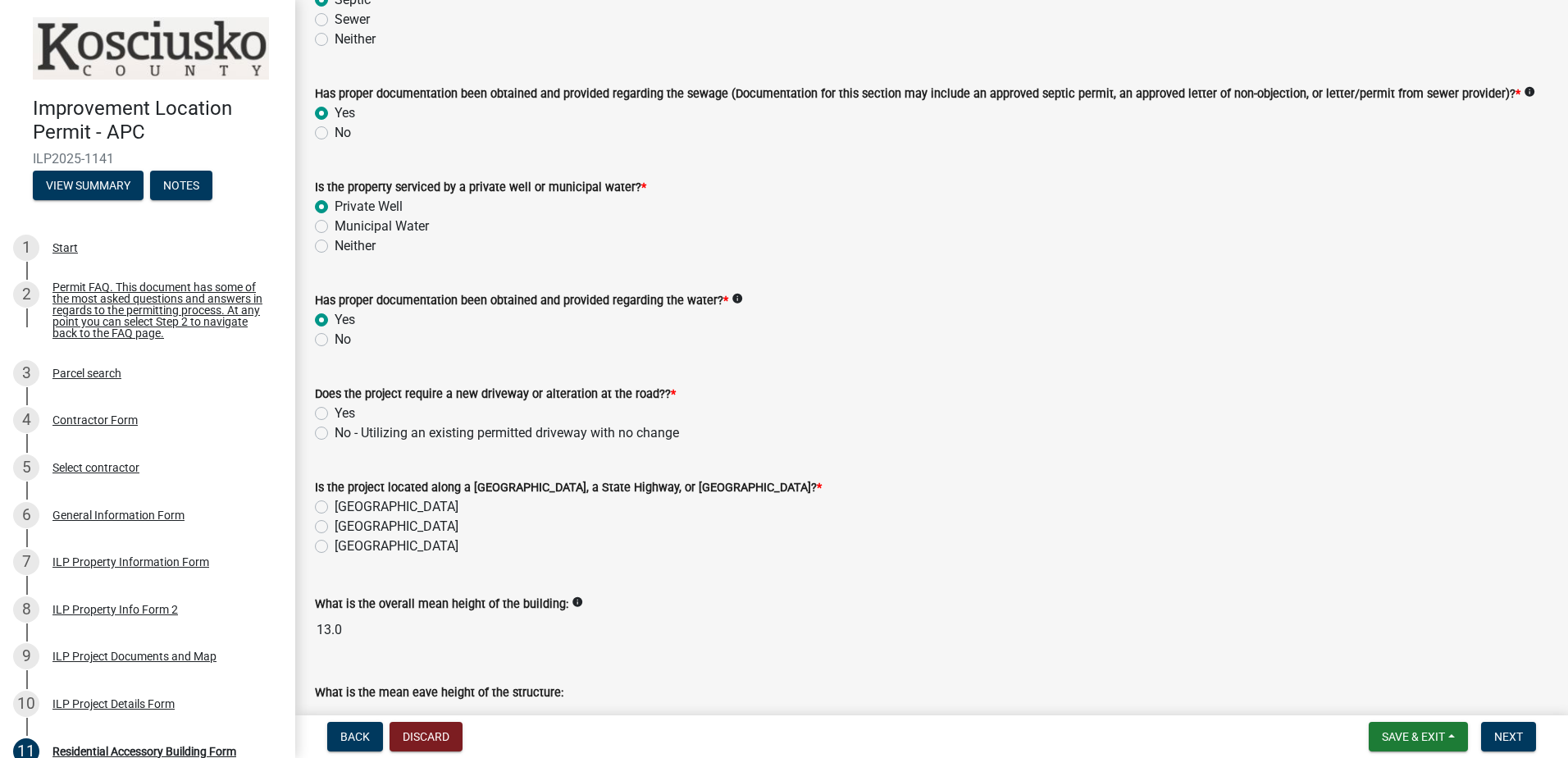
radio input "true"
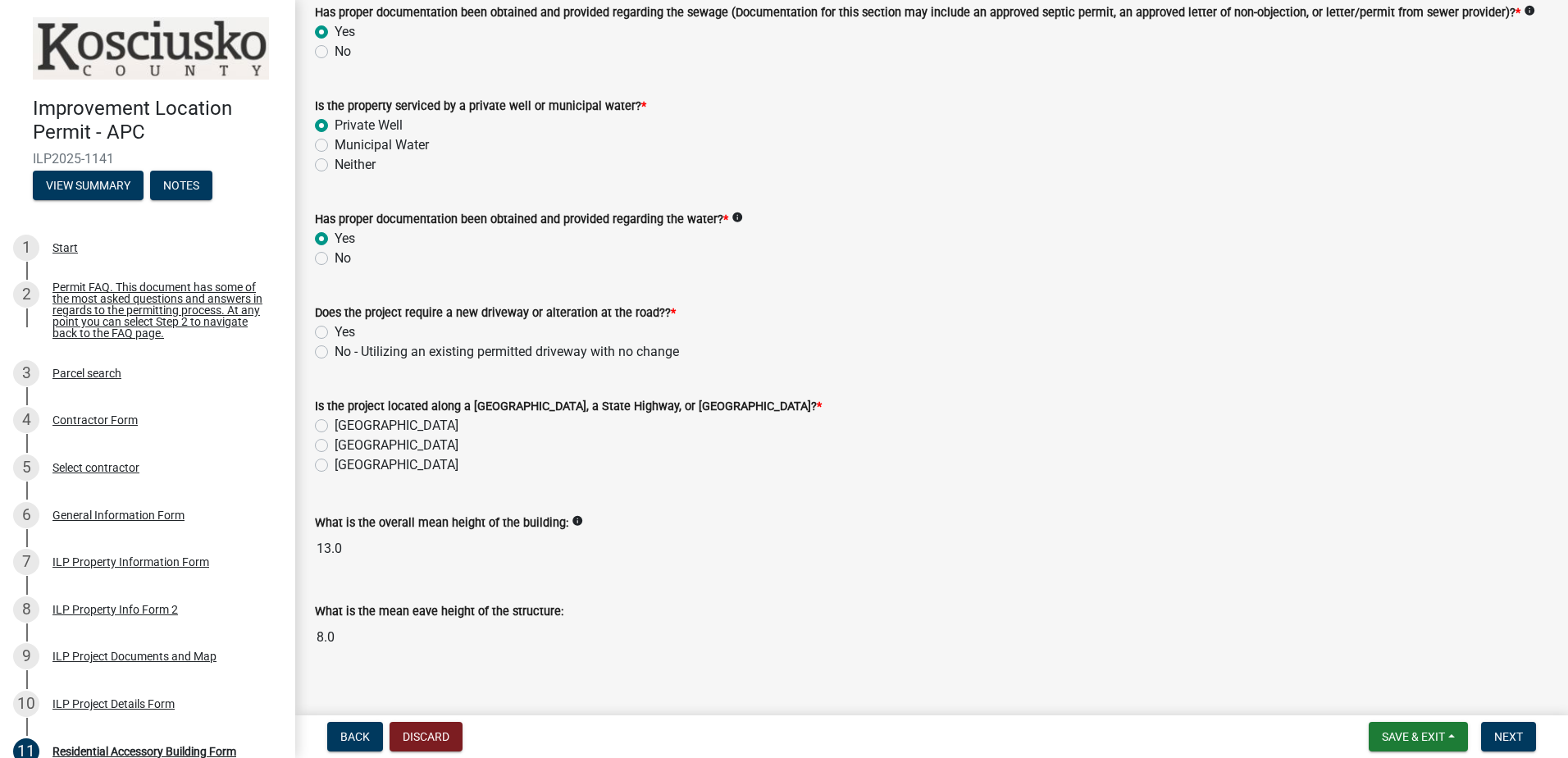
scroll to position [410, 0]
click at [335, 349] on label "No - Utilizing an existing permitted driveway with no change" at bounding box center [507, 352] width 344 height 20
click at [335, 349] on input "No - Utilizing an existing permitted driveway with no change" at bounding box center [339, 347] width 11 height 11
radio input "true"
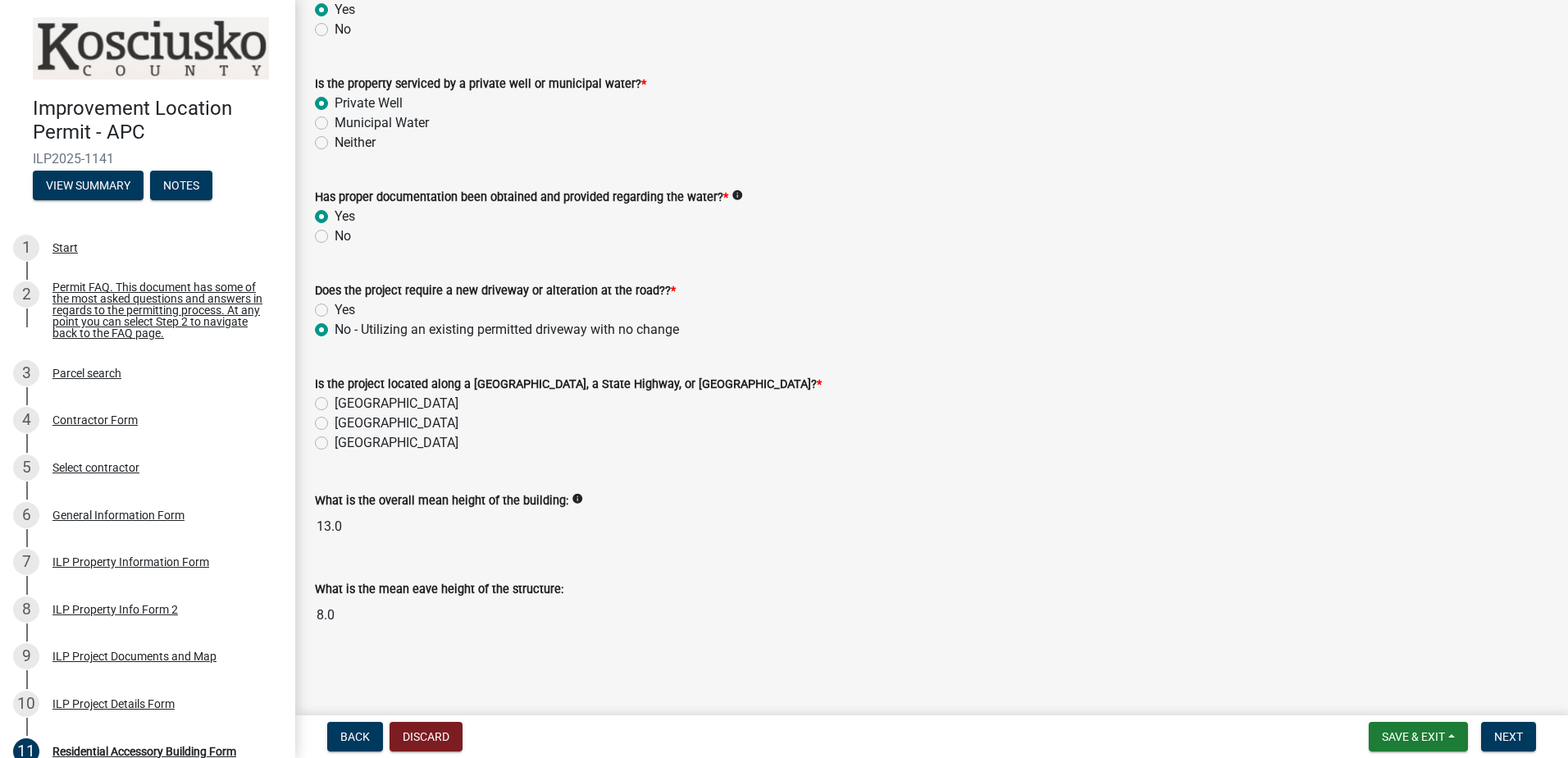
click at [335, 403] on label "[GEOGRAPHIC_DATA]" at bounding box center [396, 404] width 123 height 20
click at [335, 403] on input "[GEOGRAPHIC_DATA]" at bounding box center [339, 399] width 11 height 11
radio input "true"
click at [1523, 745] on button "Next" at bounding box center [1508, 737] width 55 height 30
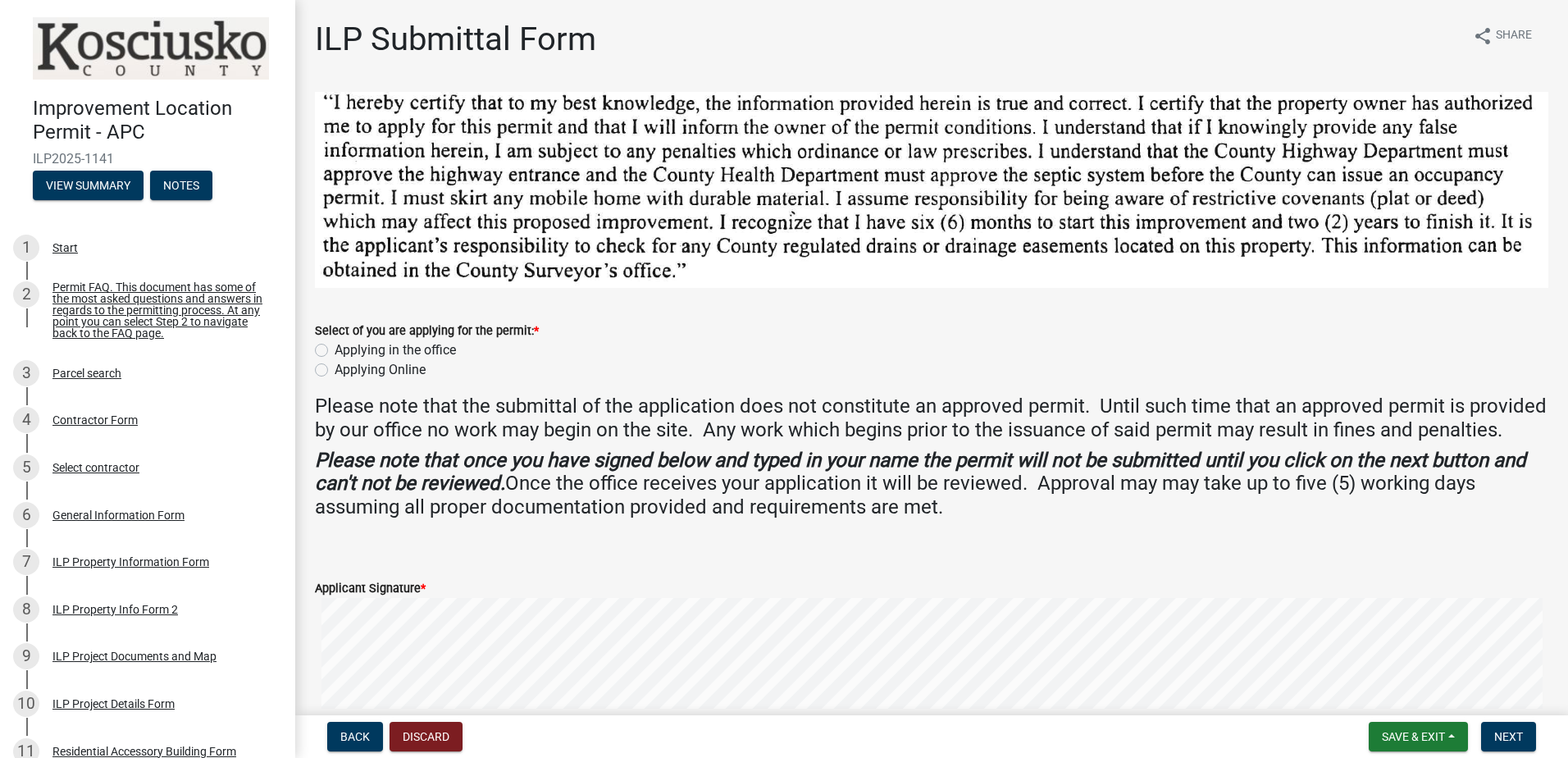
click at [335, 366] on label "Applying Online" at bounding box center [379, 371] width 91 height 20
click at [335, 366] on input "Applying Online" at bounding box center [339, 366] width 11 height 11
radio input "true"
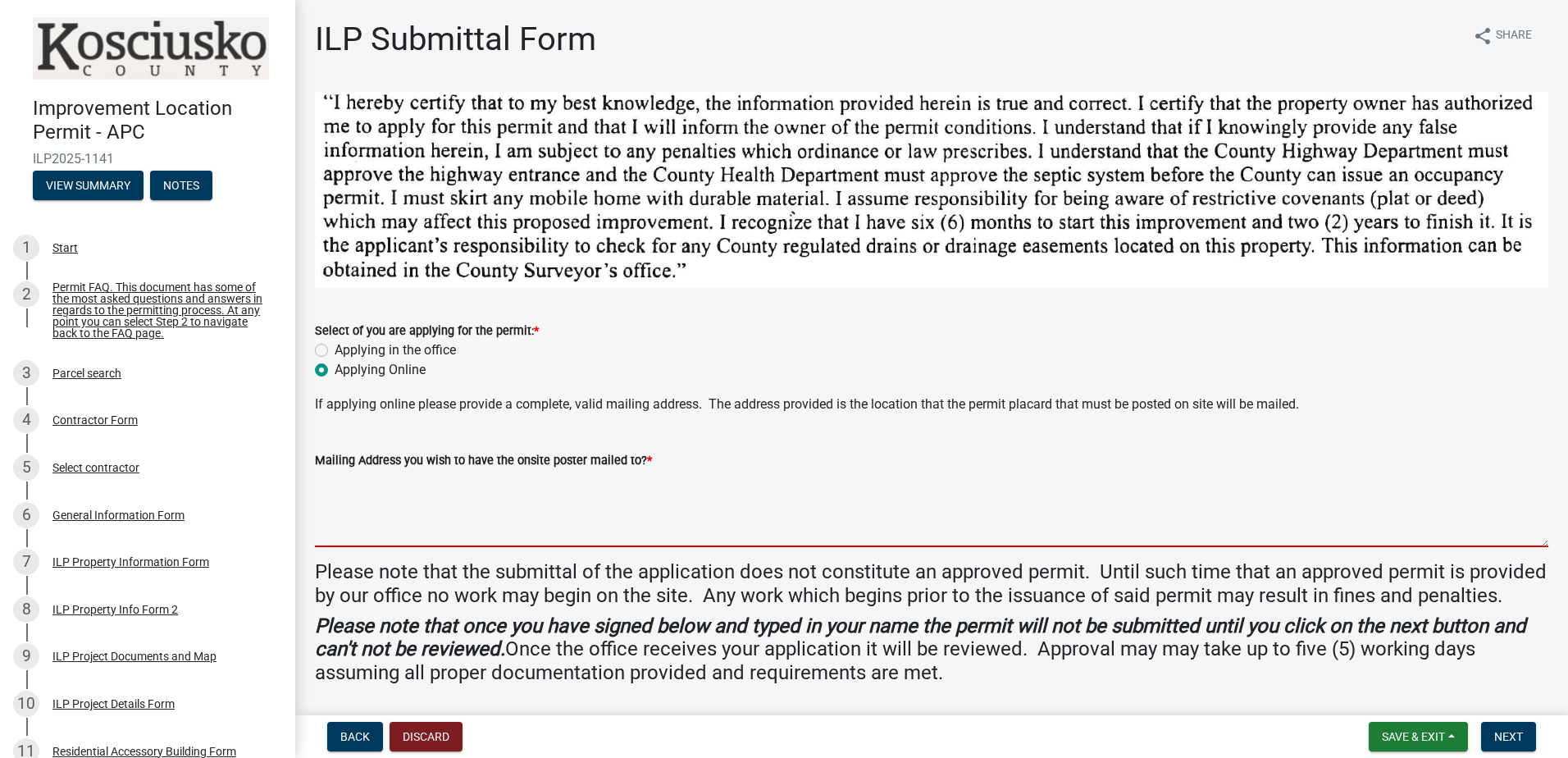
click at [371, 487] on textarea "Mailing Address you wish to have the onsite poster mailed to? *" at bounding box center [931, 508] width 1233 height 77
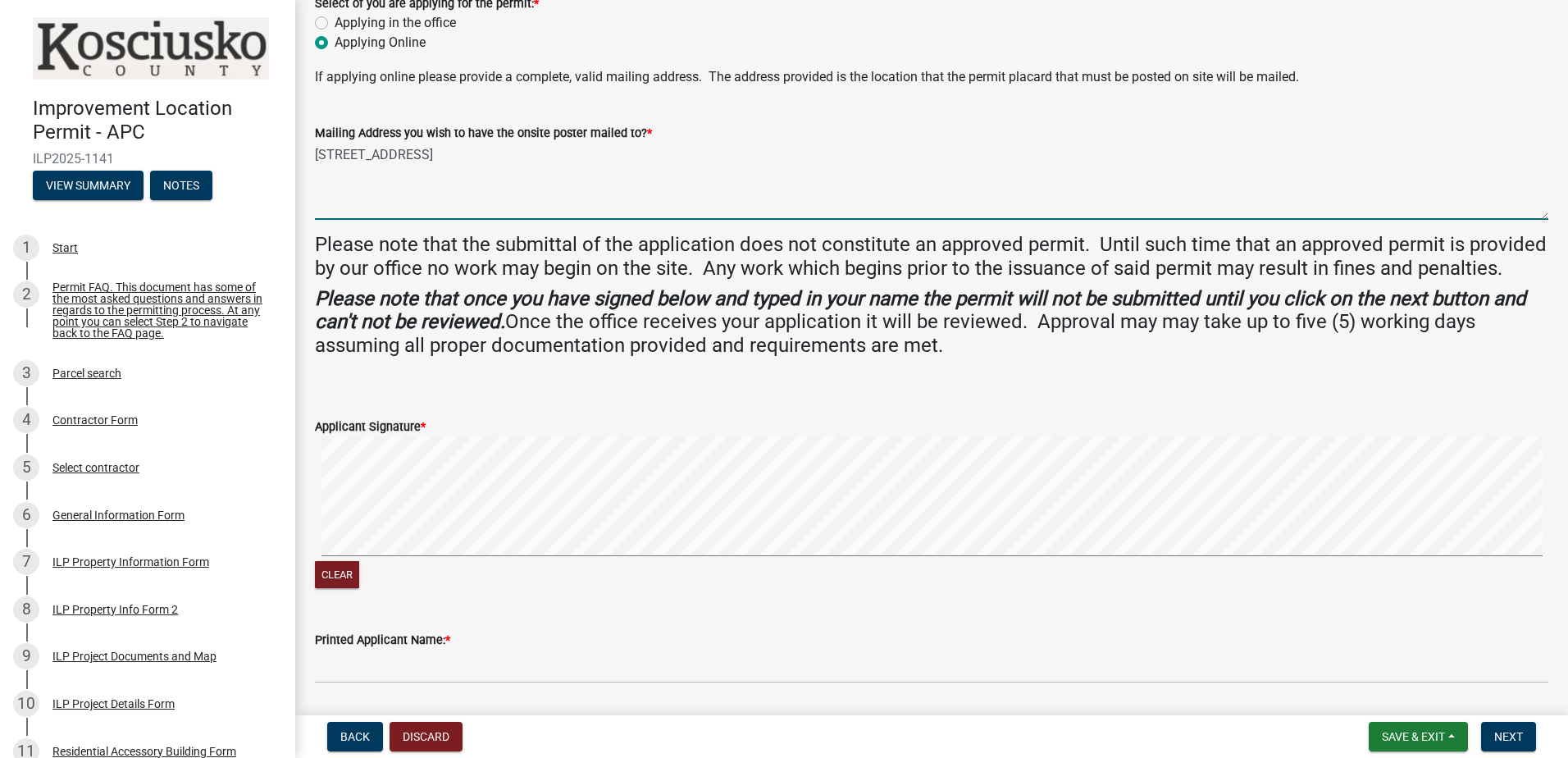
scroll to position [329, 0]
click at [972, 592] on div "Clear" at bounding box center [931, 514] width 1233 height 156
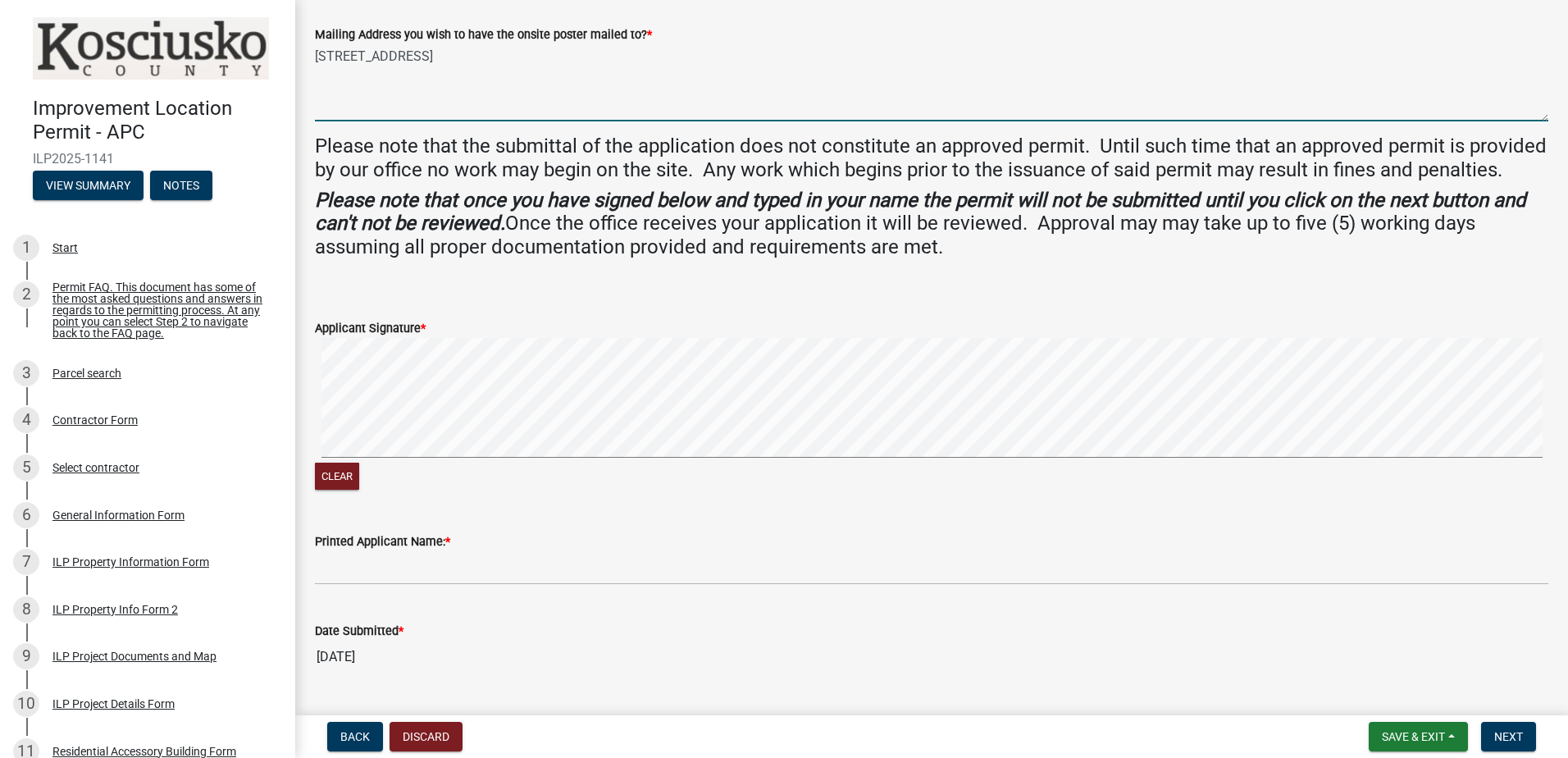
scroll to position [489, 0]
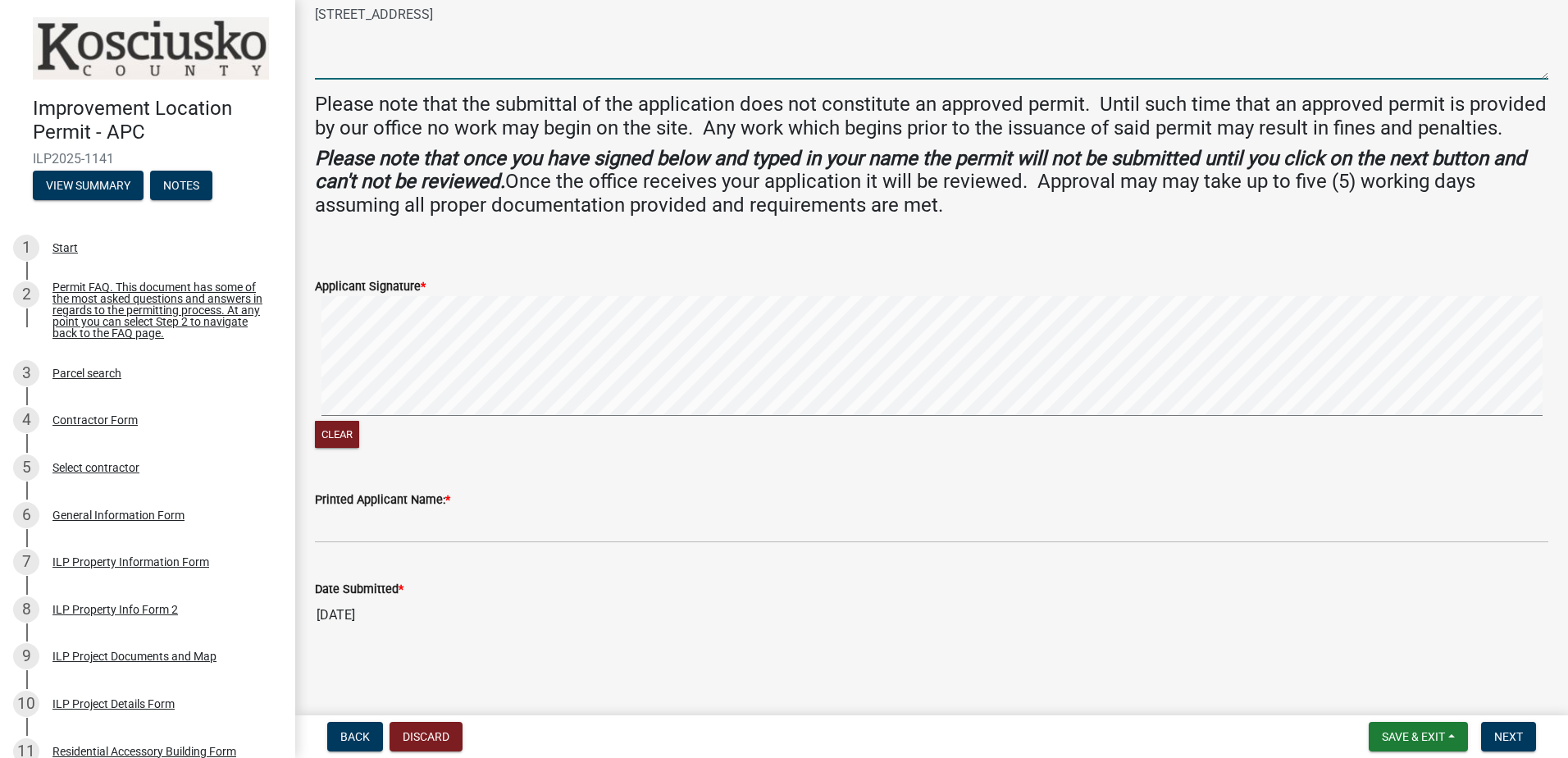
type textarea "[STREET_ADDRESS]"
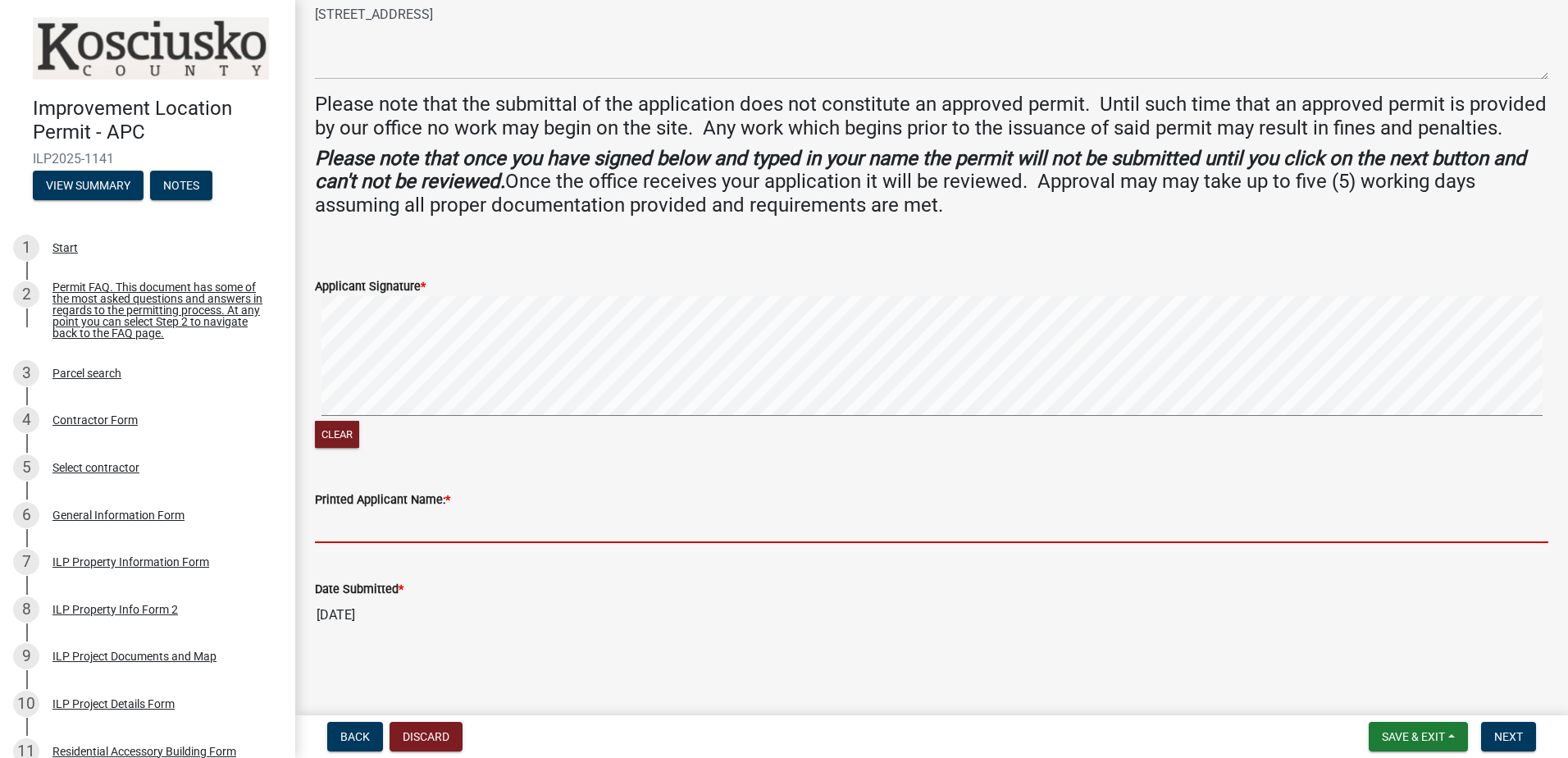
click at [411, 536] on input "Printed Applicant Name: *" at bounding box center [931, 527] width 1233 height 34
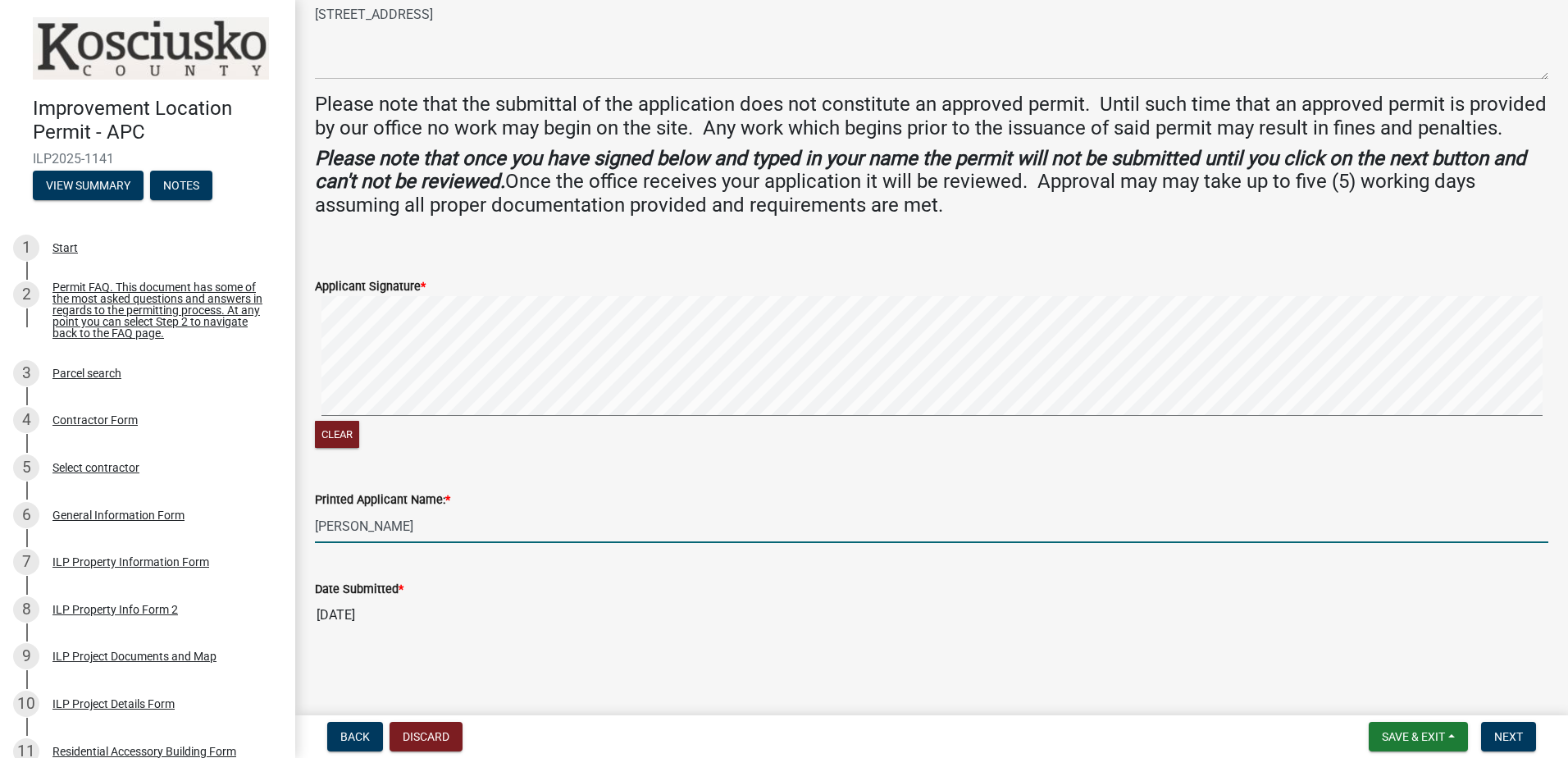
type input "[PERSON_NAME]"
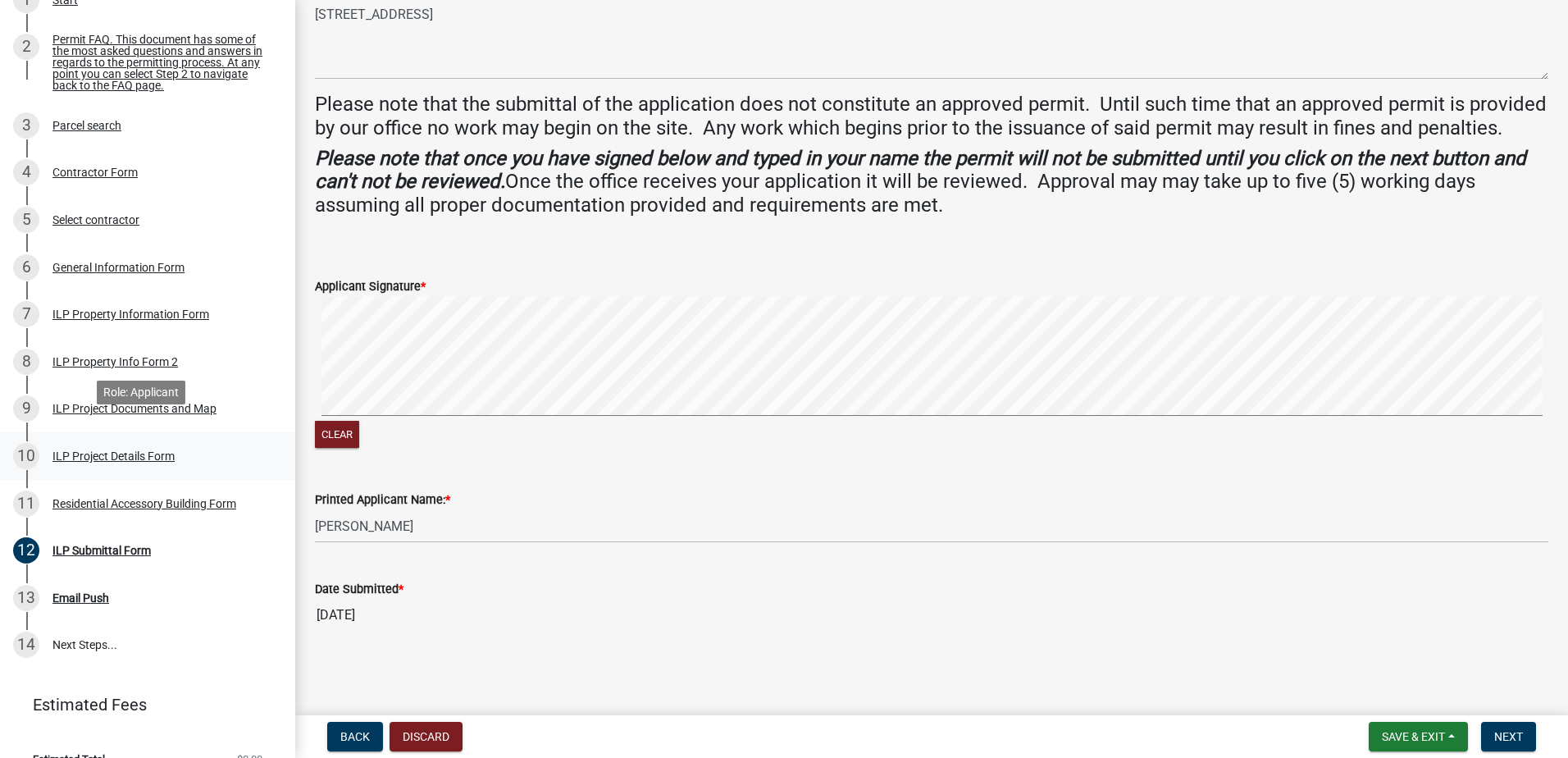
scroll to position [282, 0]
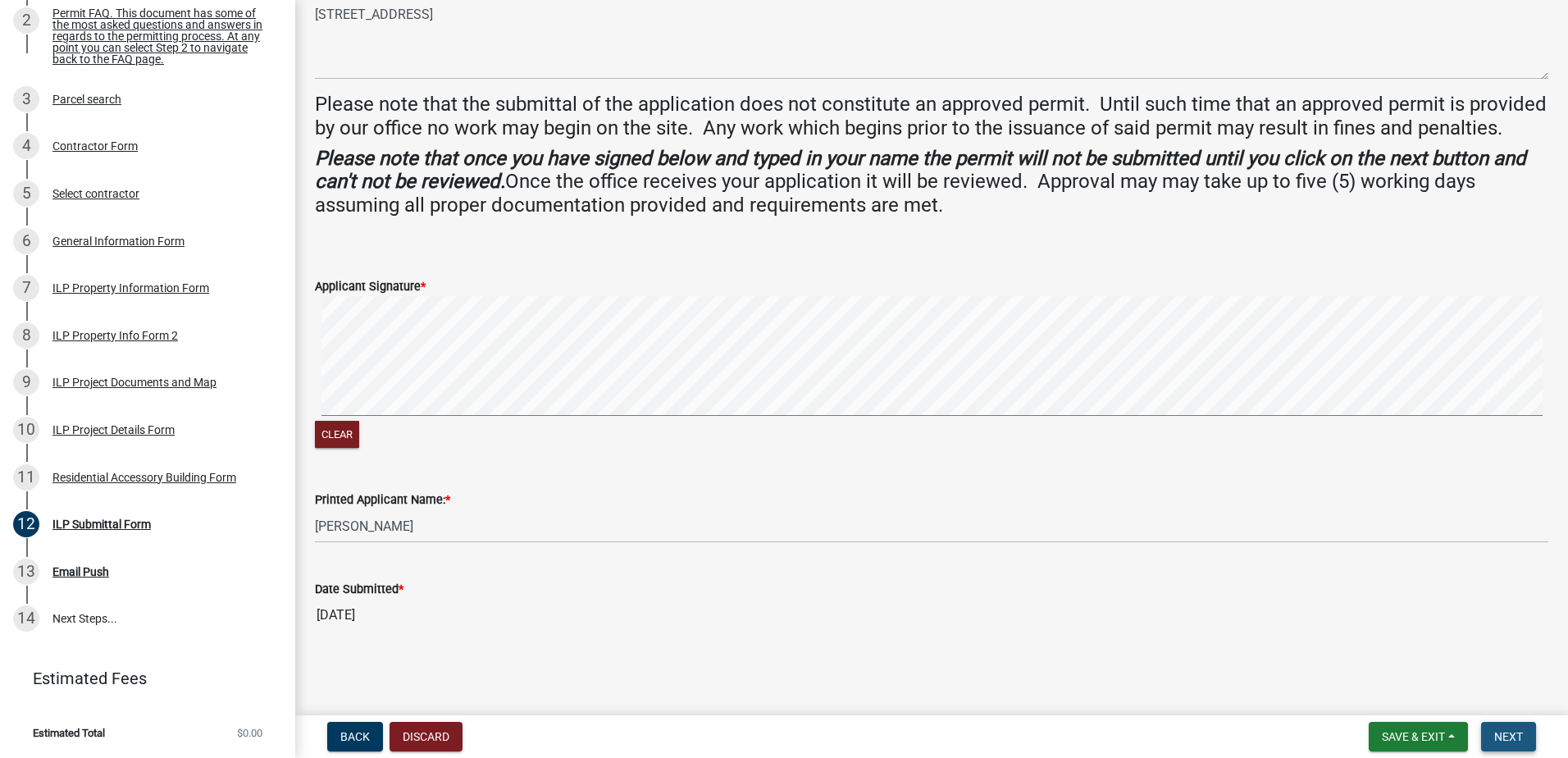
click at [1520, 739] on span "Next" at bounding box center [1508, 736] width 29 height 13
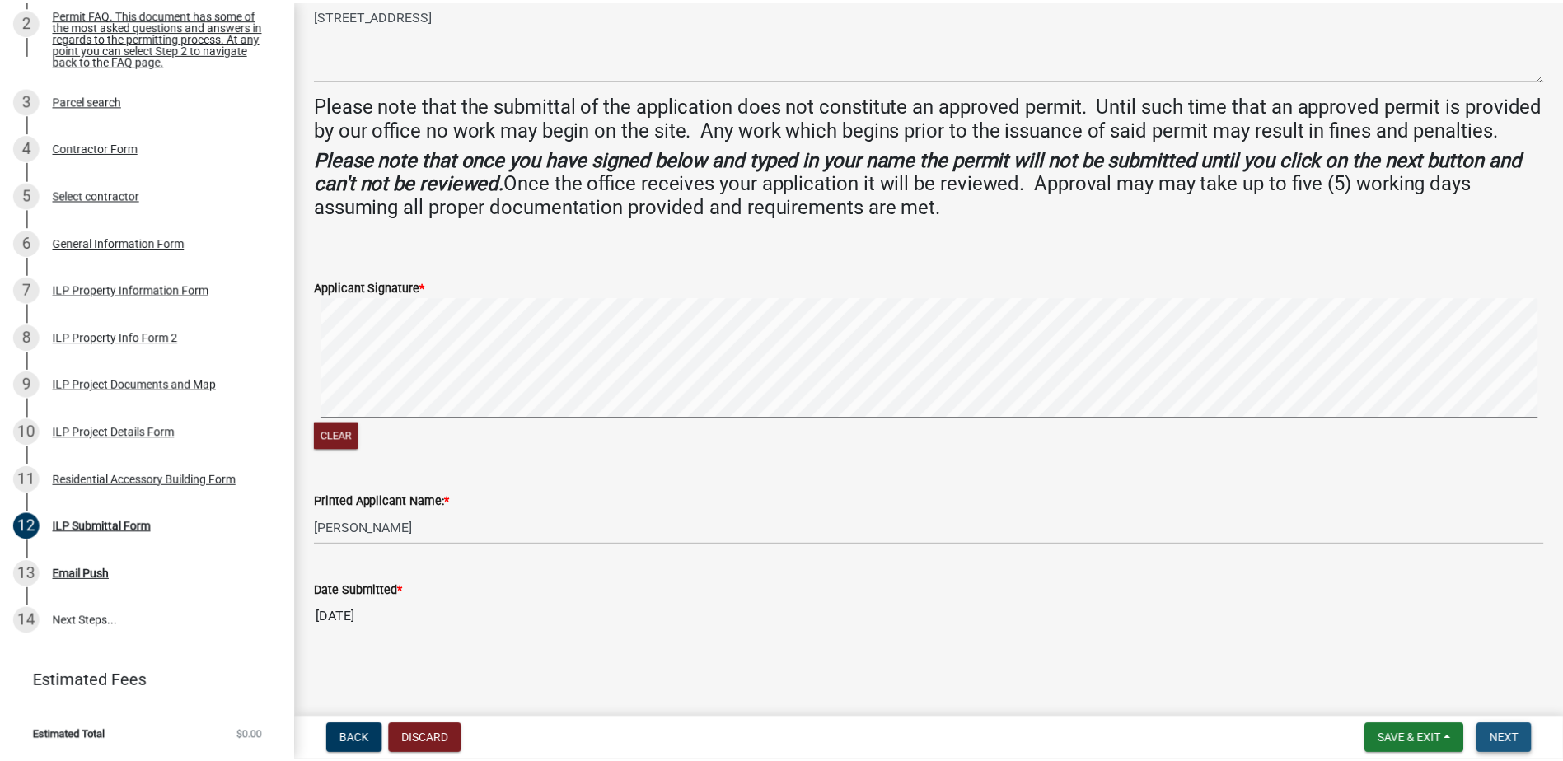
scroll to position [0, 0]
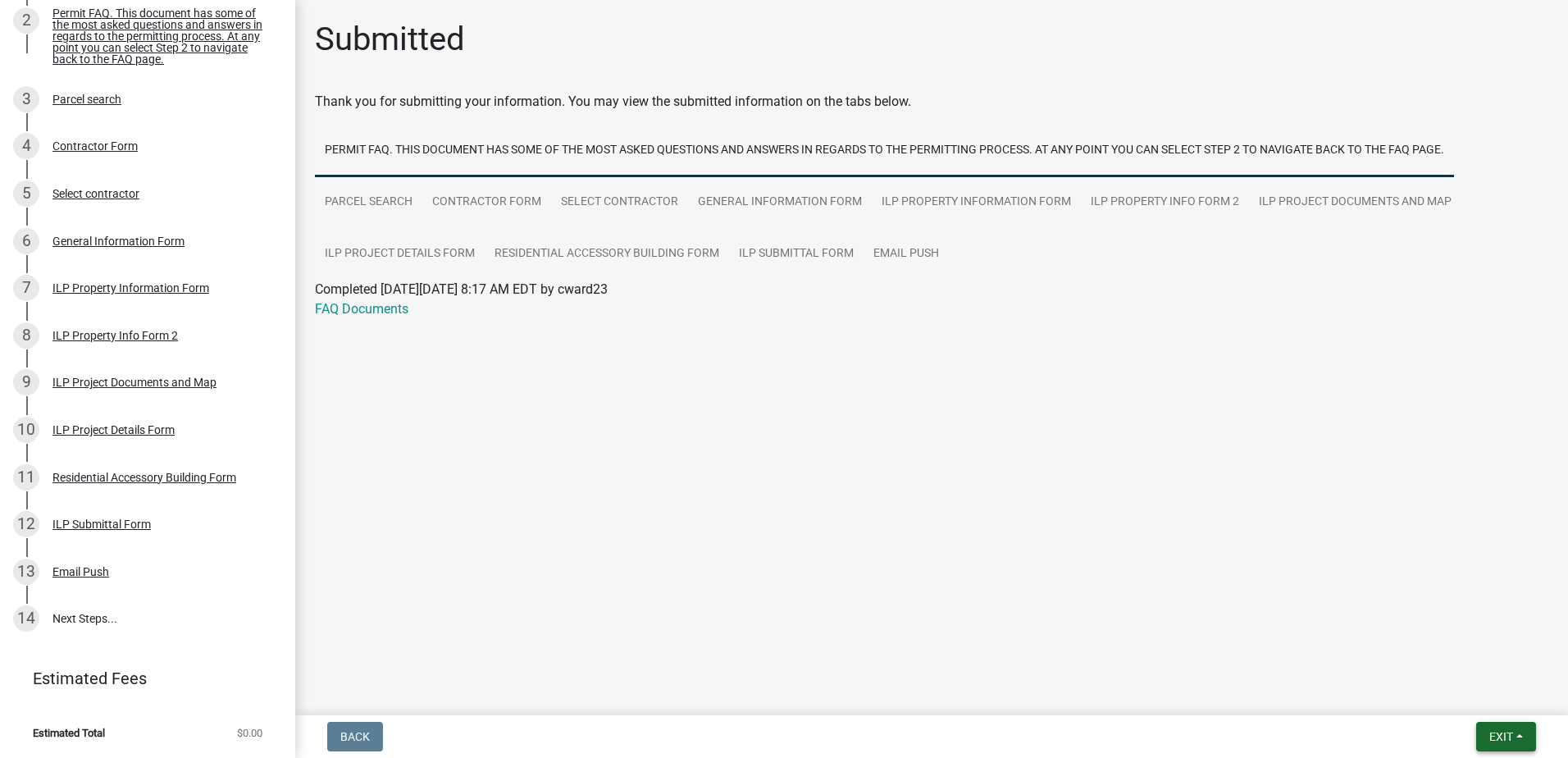
click at [1520, 739] on button "Exit" at bounding box center [1506, 737] width 60 height 30
click at [1487, 701] on button "Save & Exit" at bounding box center [1470, 694] width 131 height 40
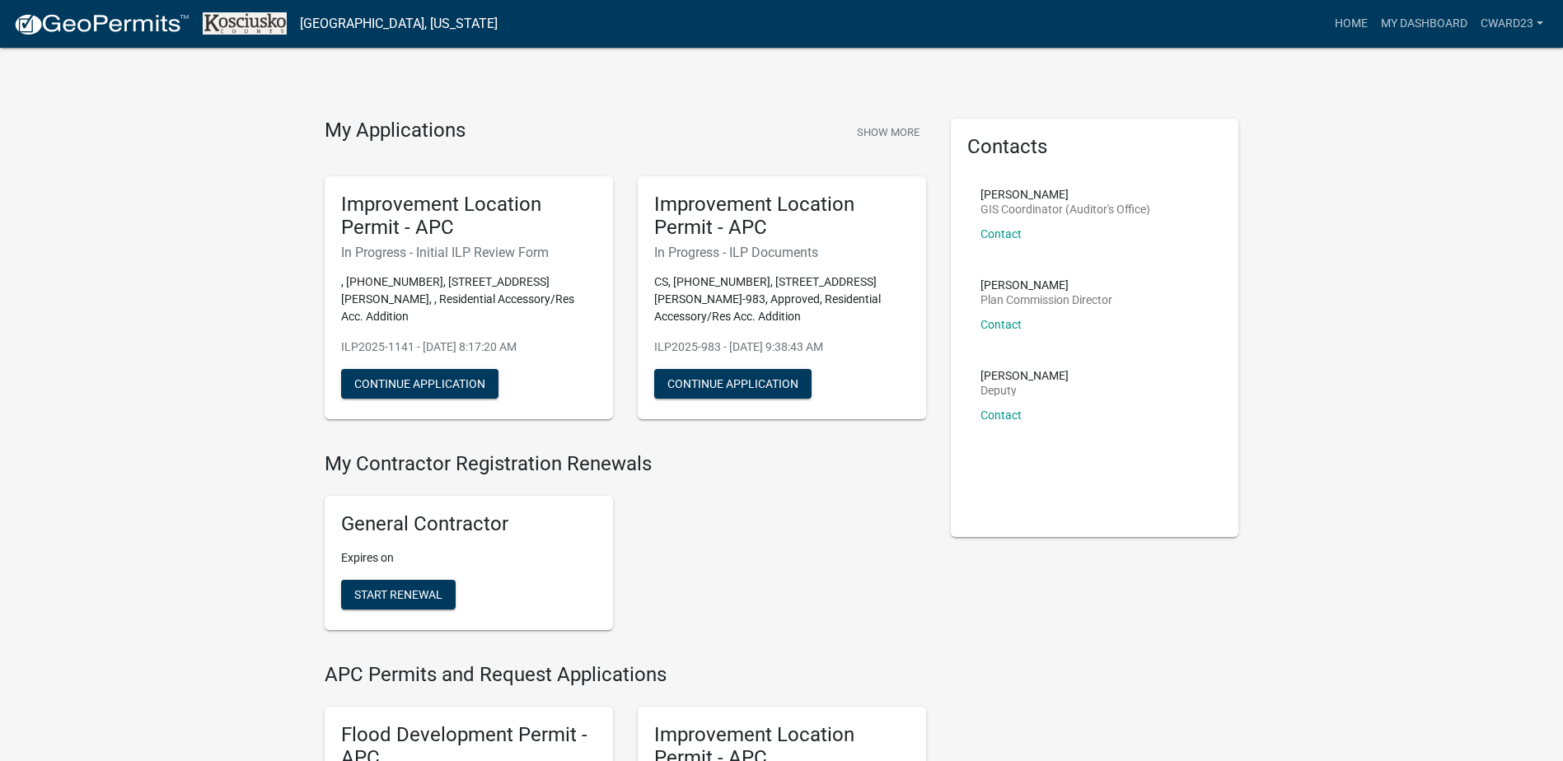
click at [836, 590] on div "General Contractor Expires on Start Renewal" at bounding box center [625, 563] width 626 height 161
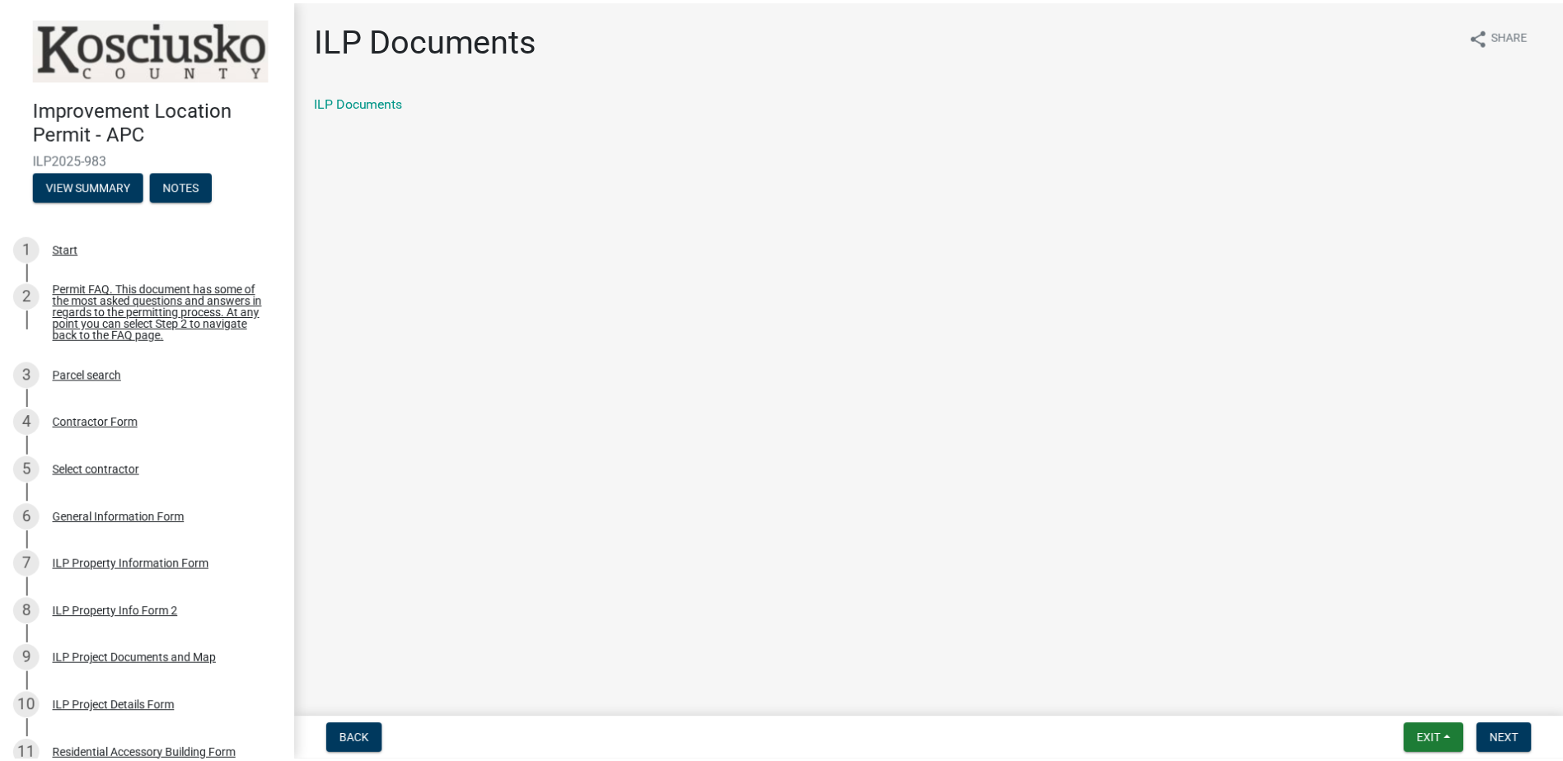
scroll to position [463, 0]
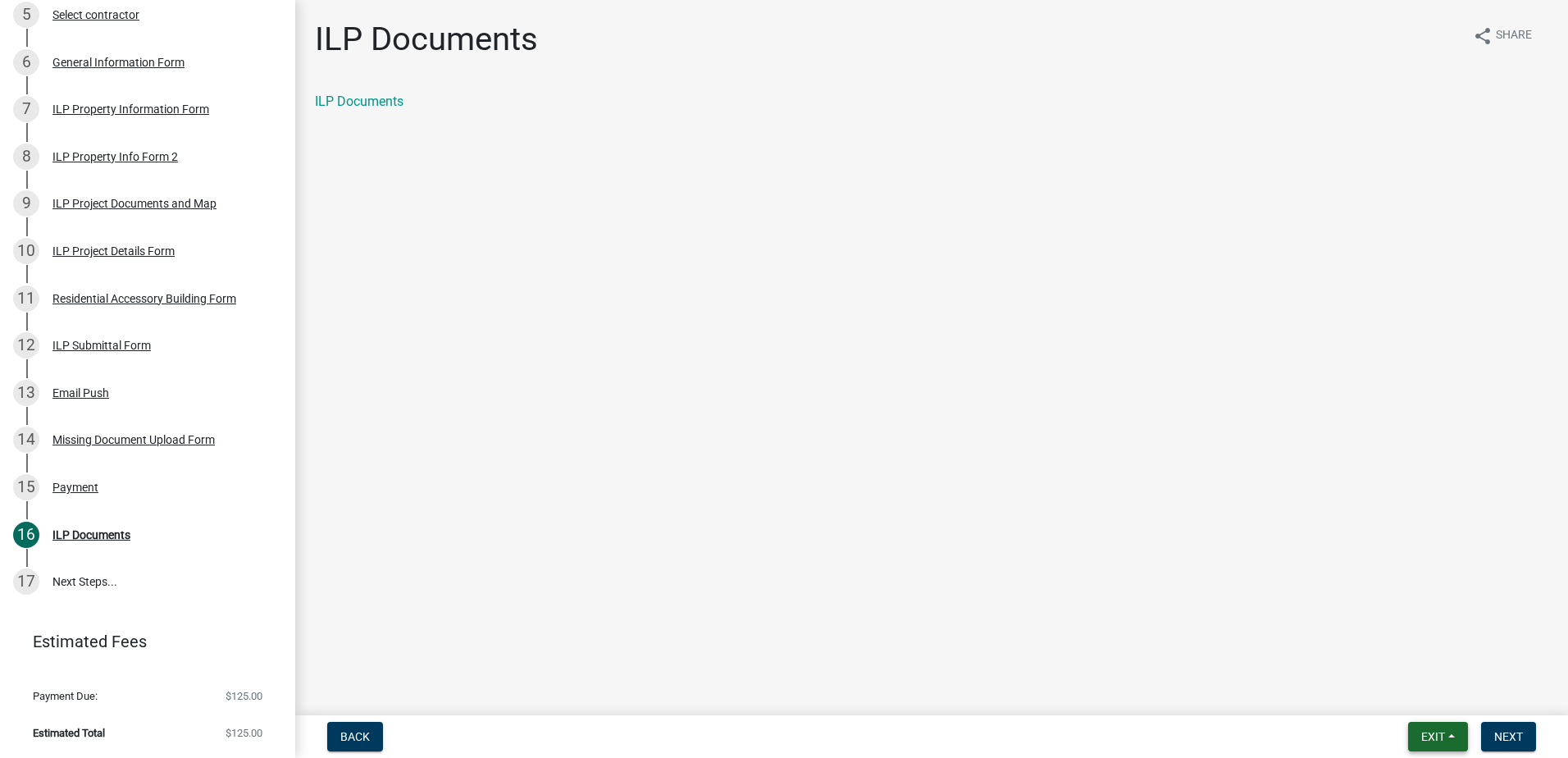
click at [1435, 746] on button "Exit" at bounding box center [1439, 737] width 60 height 30
click at [1396, 697] on button "Save & Exit" at bounding box center [1403, 694] width 131 height 40
